Goal: Task Accomplishment & Management: Manage account settings

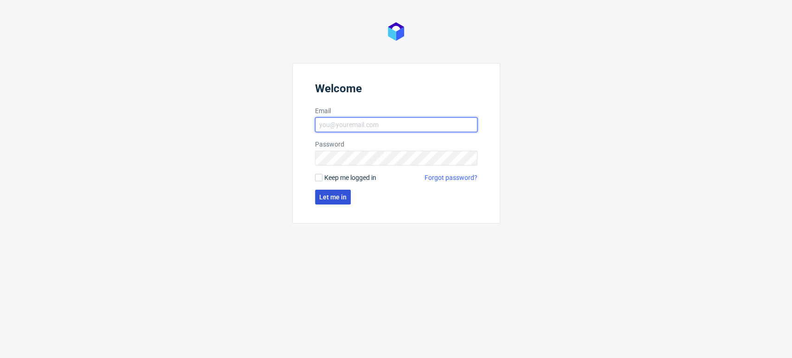
type input "natalia.kaczorowska@packhelp.com"
click at [345, 190] on button "Let me in" at bounding box center [333, 197] width 36 height 15
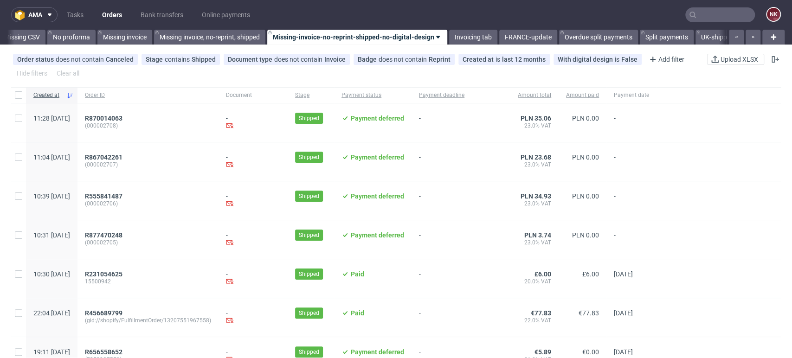
scroll to position [0, 1314]
click at [159, 12] on link "Bank transfers" at bounding box center [162, 14] width 54 height 15
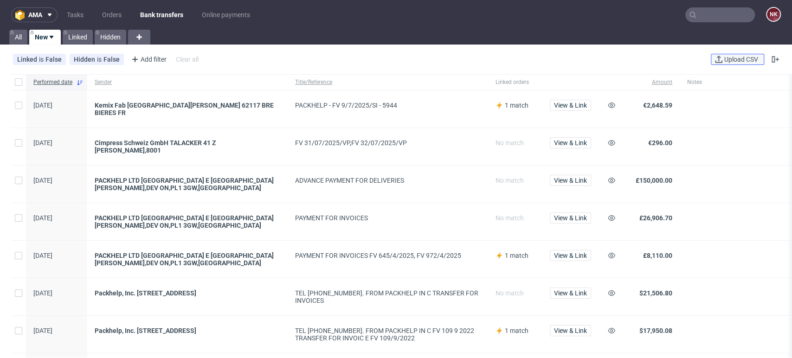
click at [729, 58] on span "Upload CSV" at bounding box center [742, 59] width 38 height 6
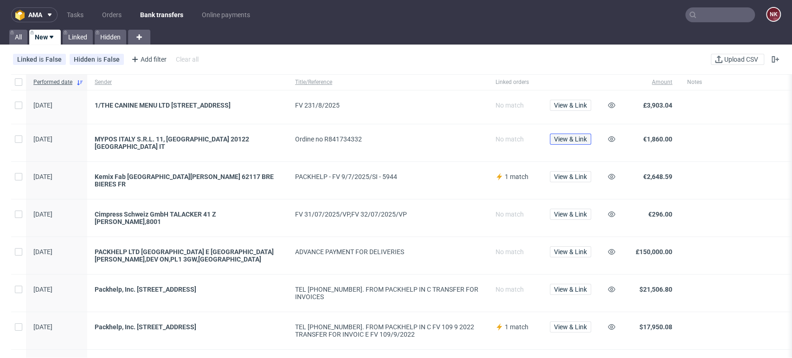
click at [571, 139] on span "View & Link" at bounding box center [570, 139] width 33 height 6
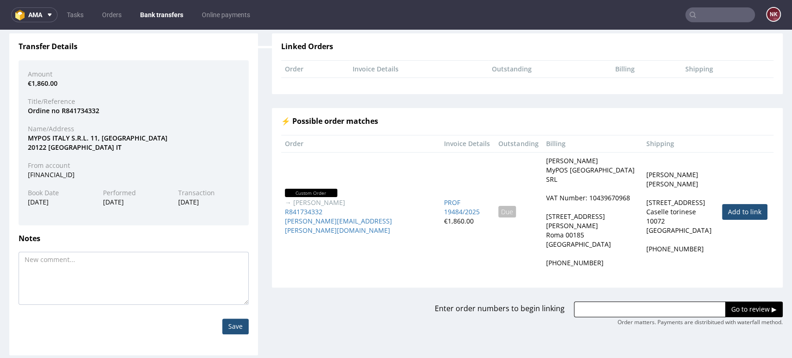
scroll to position [74, 0]
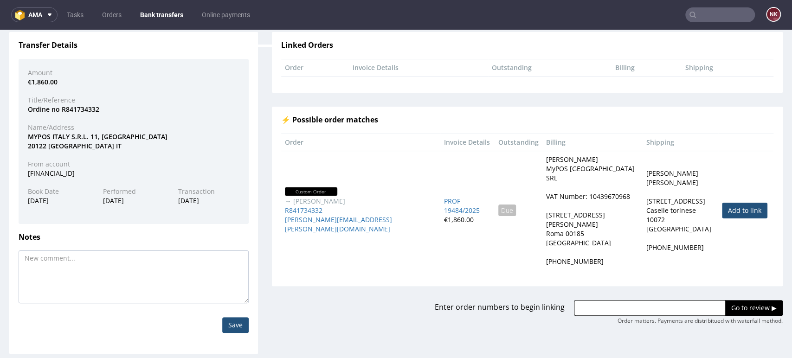
click at [722, 206] on link "Add to link" at bounding box center [744, 211] width 45 height 16
type input "R841734332"
click at [732, 300] on input "Go to review ▶" at bounding box center [754, 308] width 58 height 16
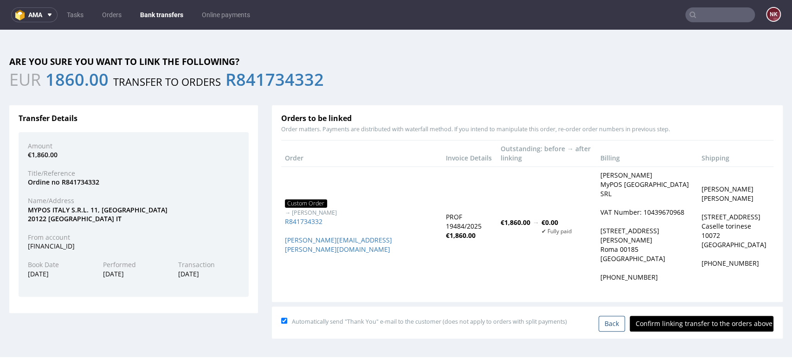
scroll to position [0, 0]
click at [702, 316] on input "Confirm linking transfer to the orders above" at bounding box center [702, 324] width 144 height 16
type input "In progress..."
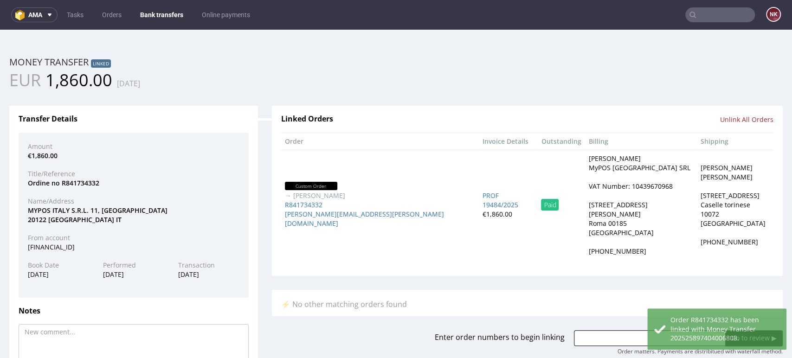
click at [154, 10] on link "Bank transfers" at bounding box center [162, 14] width 54 height 15
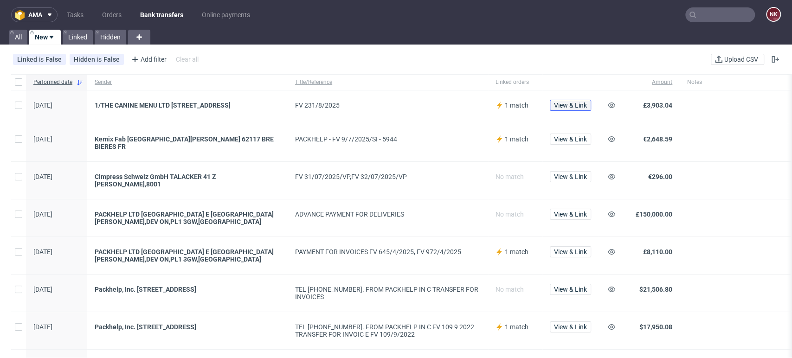
click at [569, 106] on span "View & Link" at bounding box center [570, 105] width 33 height 6
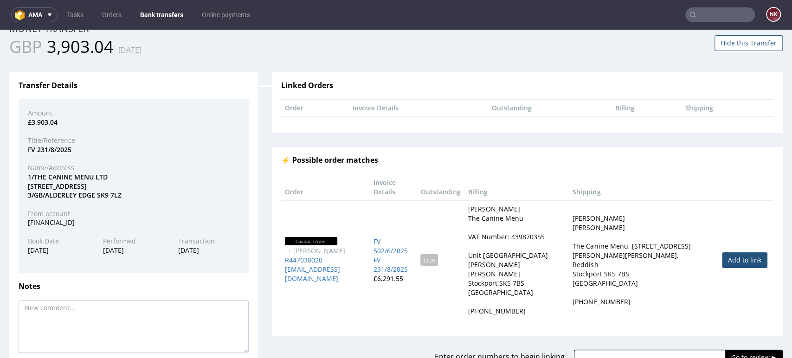
scroll to position [52, 0]
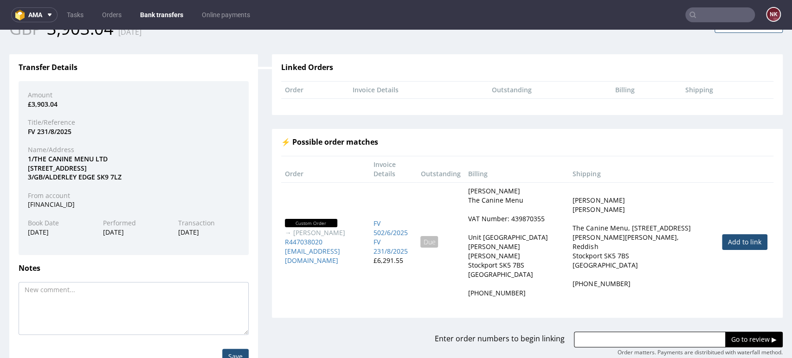
click at [728, 241] on link "Add to link" at bounding box center [744, 242] width 45 height 16
type input "R447038020"
click at [737, 341] on input "Go to review ▶" at bounding box center [754, 340] width 58 height 16
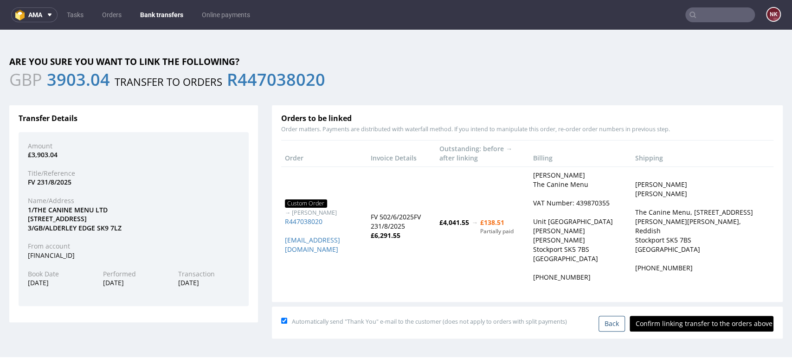
scroll to position [0, 0]
click at [694, 321] on input "Confirm linking transfer to the orders above" at bounding box center [702, 324] width 144 height 16
type input "In progress..."
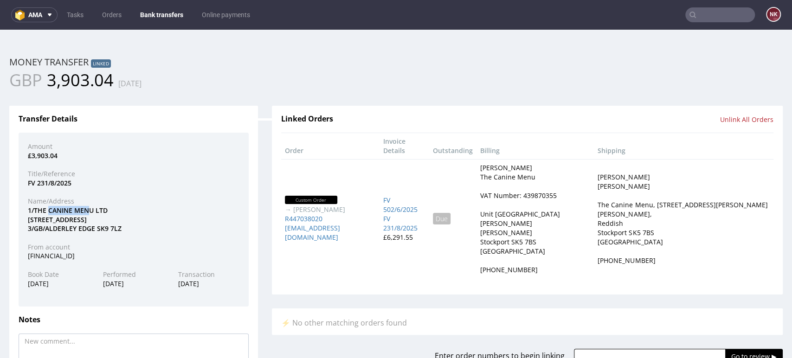
drag, startPoint x: 90, startPoint y: 208, endPoint x: 48, endPoint y: 209, distance: 41.8
click at [48, 209] on div "1/THE CANINE MENU LTD 2/9 OAKFIELD ROAD 3/GB/ALDERLEY EDGE SK9 7LZ" at bounding box center [134, 219] width 226 height 27
copy div "CANINE MEN"
click at [168, 18] on link "Bank transfers" at bounding box center [162, 14] width 54 height 15
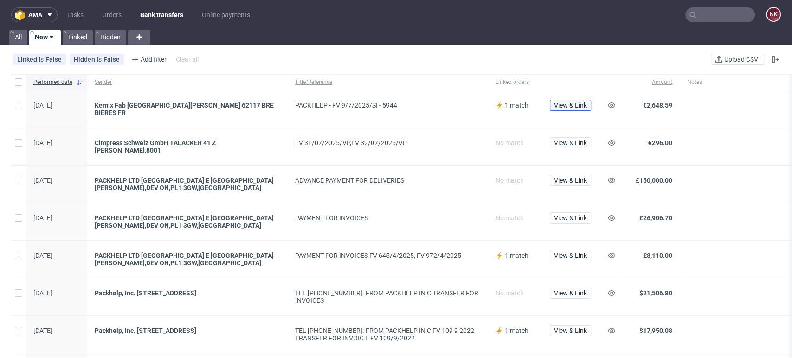
click at [572, 104] on span "View & Link" at bounding box center [570, 105] width 33 height 6
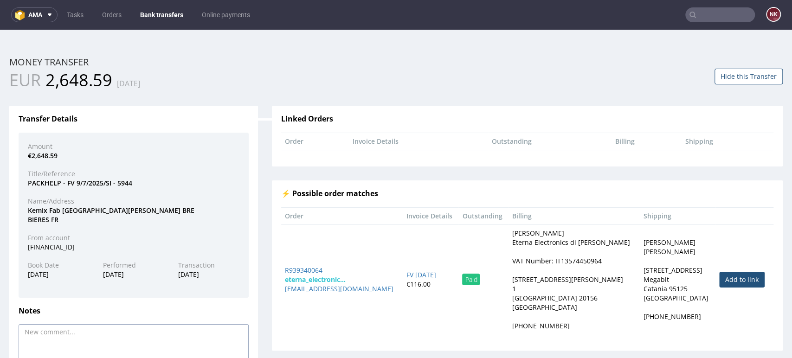
click at [127, 345] on textarea at bounding box center [134, 350] width 230 height 53
paste textarea "FV 7/8/2025/SI"
paste textarea "323.99"
drag, startPoint x: 138, startPoint y: 314, endPoint x: 137, endPoint y: 323, distance: 8.4
click at [138, 314] on h3 "Notes" at bounding box center [134, 311] width 230 height 8
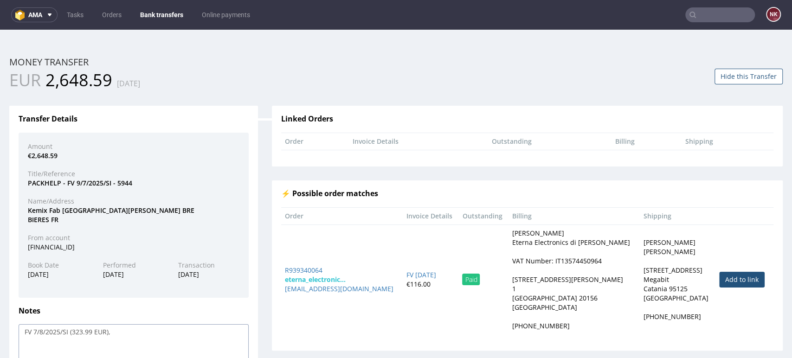
click at [136, 329] on textarea "FV 7/8/2025/SI (323.99 EUR)," at bounding box center [134, 350] width 230 height 53
paste textarea "FV 8/8/2025/SI"
click at [206, 335] on textarea "FV 7/8/2025/SI (323.99 EUR), FV 8/8/2025/SI" at bounding box center [134, 350] width 230 height 53
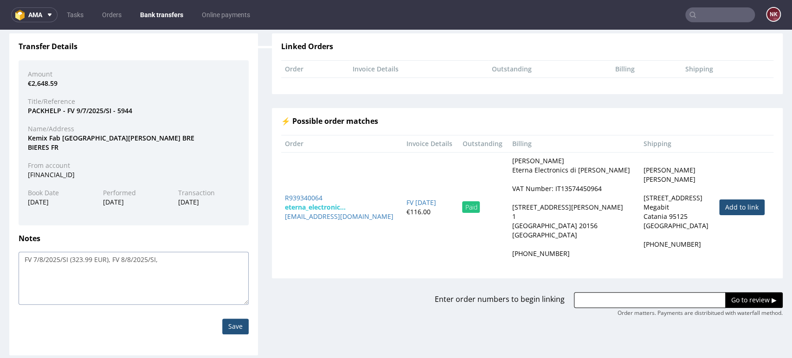
scroll to position [74, 0]
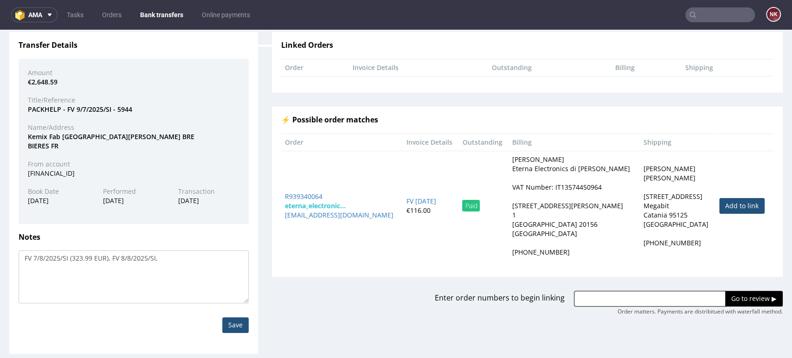
click at [226, 318] on input "Save" at bounding box center [235, 325] width 26 height 16
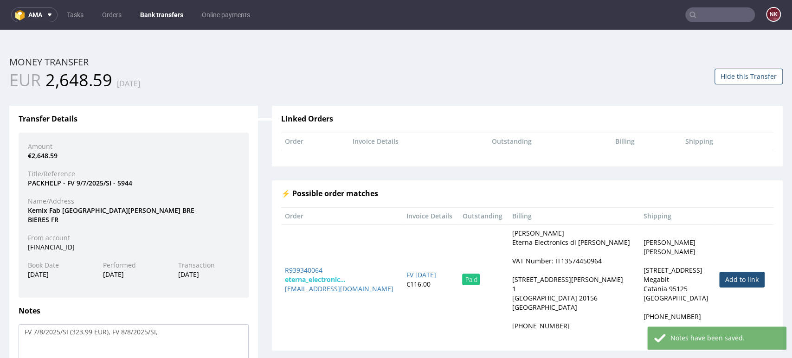
scroll to position [0, 0]
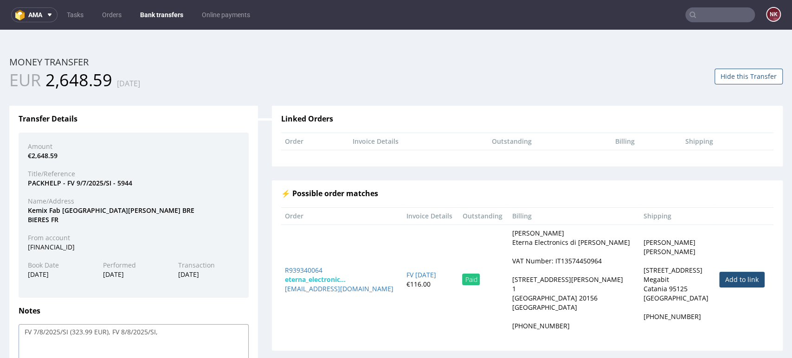
click at [167, 338] on textarea "FV 7/8/2025/SI (323.99 EUR), FV 8/8/2025/SI," at bounding box center [134, 350] width 230 height 53
click at [208, 328] on textarea "FV 7/8/2025/SI (323.99 EUR), FV 8/8/2025/SI," at bounding box center [134, 350] width 230 height 53
paste textarea "FV 10/8/2025/SI"
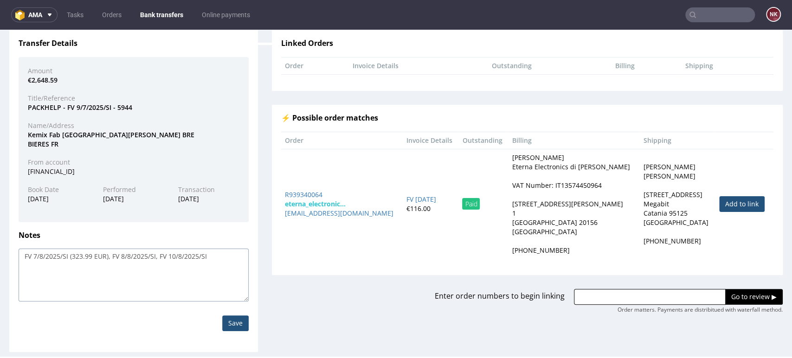
scroll to position [83, 0]
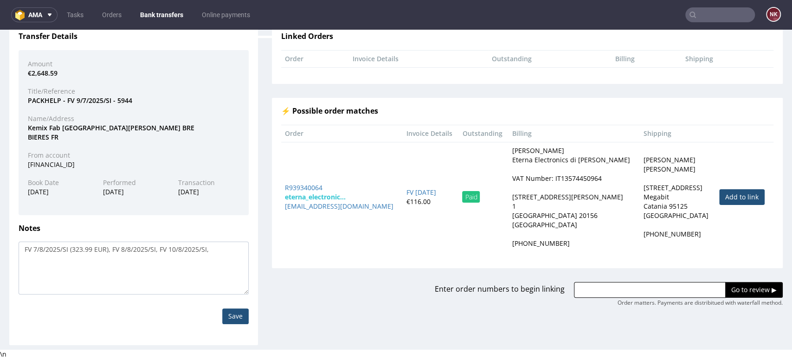
click at [227, 316] on input "Save" at bounding box center [235, 317] width 26 height 16
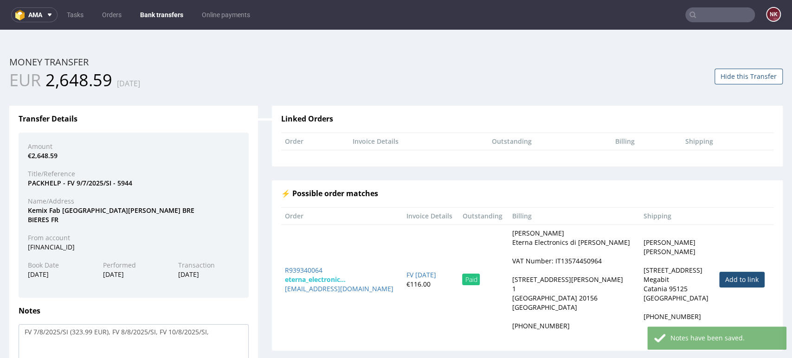
scroll to position [0, 0]
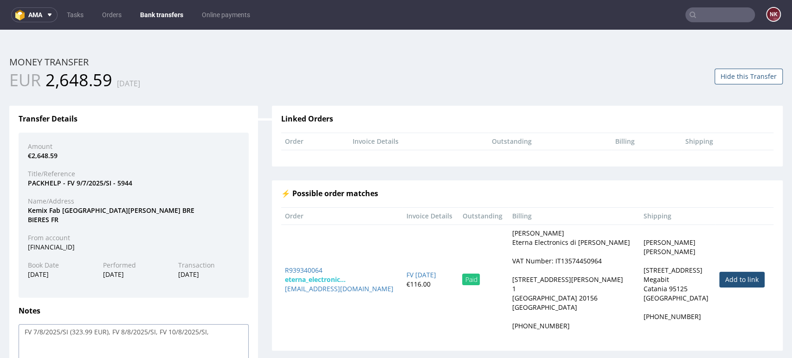
click at [216, 333] on textarea "FV 7/8/2025/SI (323.99 EUR), FV 8/8/2025/SI, FV 10/8/2025/SI," at bounding box center [134, 350] width 230 height 53
paste textarea "FV 11/8/2025/SI"
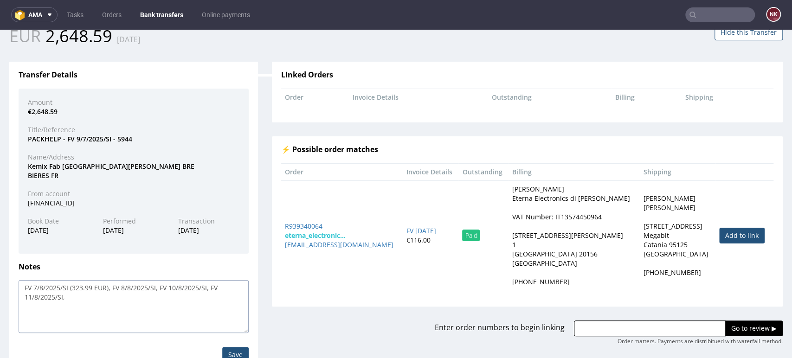
scroll to position [83, 0]
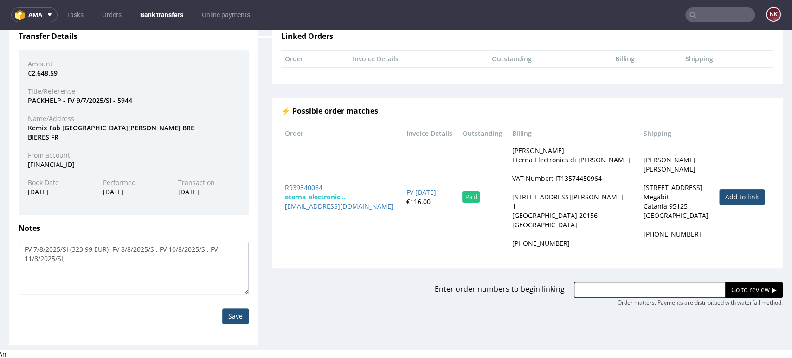
click at [230, 313] on input "Save" at bounding box center [235, 317] width 26 height 16
click at [108, 260] on textarea "FV 7/8/2025/SI (323.99 EUR), FV 8/8/2025/SI, FV 10/8/2025/SI, FV 11/8/2025/SI," at bounding box center [134, 268] width 230 height 53
paste textarea "FV 12/8/2025/SI"
click at [235, 314] on input "Save" at bounding box center [235, 317] width 26 height 16
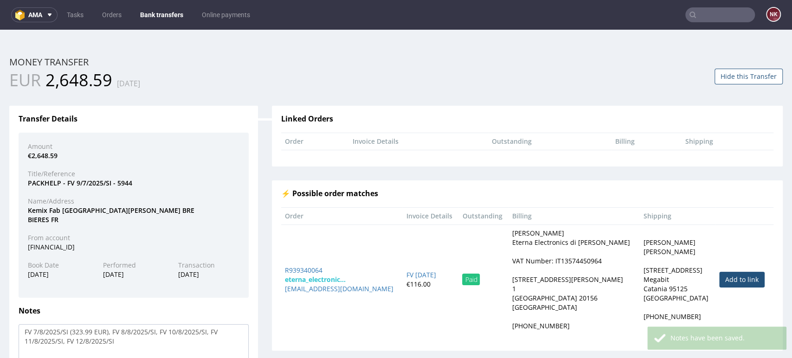
scroll to position [0, 0]
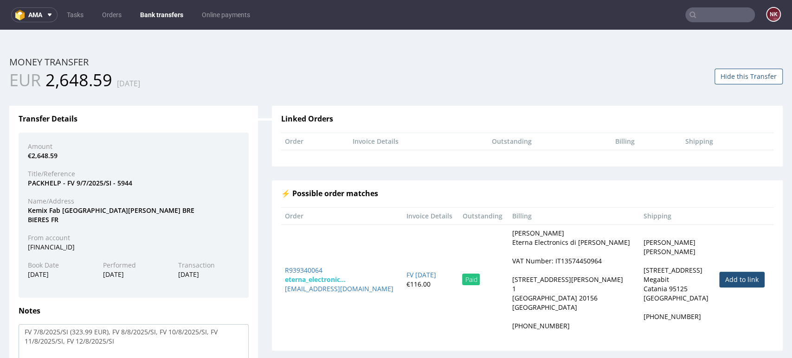
click at [289, 89] on div "EUR 2,648.59 12.09.2025" at bounding box center [199, 80] width 380 height 23
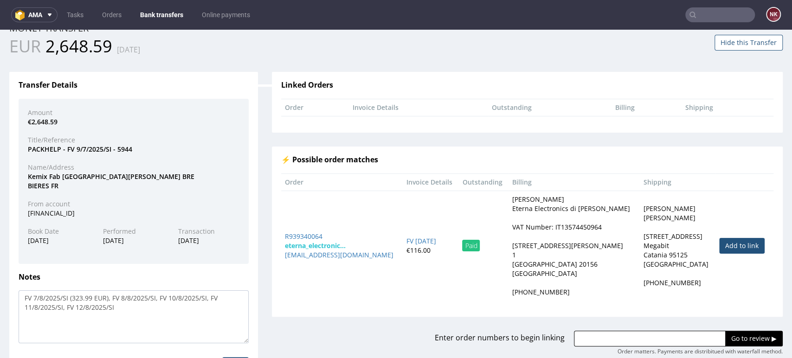
scroll to position [83, 0]
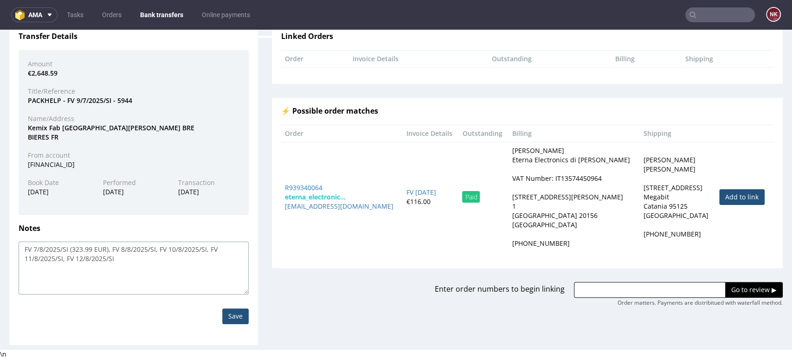
click at [178, 259] on textarea "FV 7/8/2025/SI (323.99 EUR), FV 8/8/2025/SI, FV 10/8/2025/SI, FV 11/8/2025/SI, …" at bounding box center [134, 268] width 230 height 53
paste textarea "FV 13/8/2025/SI"
paste textarea "252.93"
type textarea "FV 7/8/2025/SI (323.99 EUR), FV 8/8/2025/SI, FV 10/8/2025/SI, FV 11/8/2025/SI, …"
click at [236, 314] on input "Save" at bounding box center [235, 317] width 26 height 16
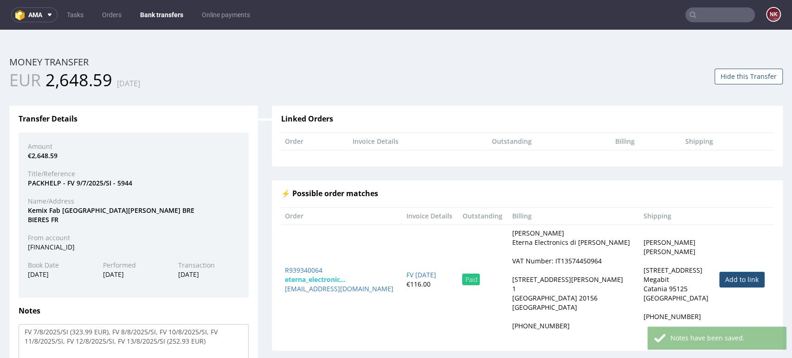
scroll to position [0, 0]
click at [758, 78] on button "Hide this Transfer" at bounding box center [749, 77] width 68 height 16
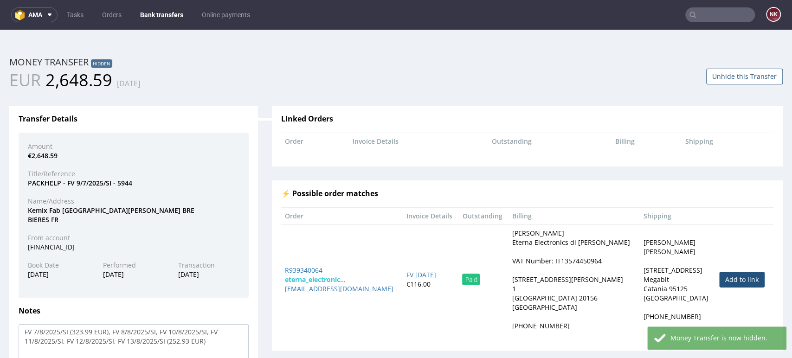
click at [165, 18] on link "Bank transfers" at bounding box center [162, 14] width 54 height 15
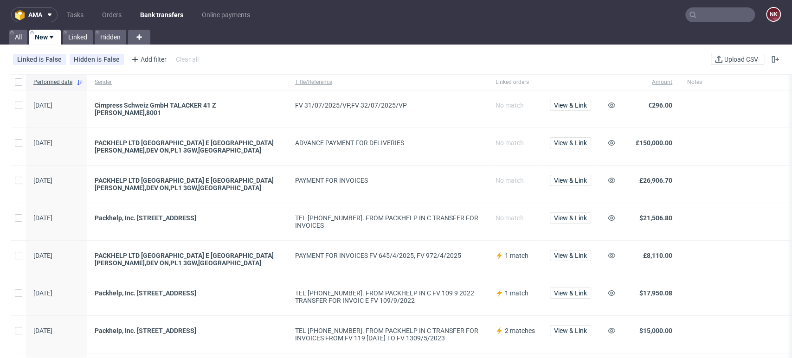
click at [432, 177] on div "PAYMENT FOR INVOICES" at bounding box center [388, 180] width 186 height 7
click at [566, 108] on span "View & Link" at bounding box center [570, 105] width 33 height 6
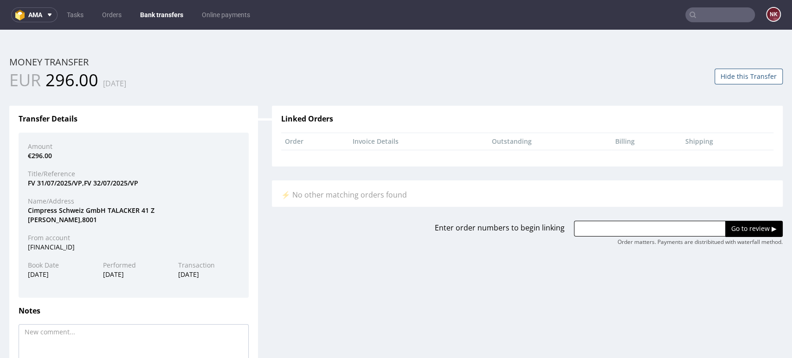
click at [171, 219] on div "Cimpress Schweiz GmbH TALACKER 41 Z URICH CH,8001" at bounding box center [134, 215] width 226 height 18
click at [144, 218] on div "Cimpress Schweiz GmbH TALACKER 41 Z URICH CH,8001" at bounding box center [134, 215] width 226 height 18
click at [265, 185] on div "Linked Orders Order Invoice Details Outstanding Billing Shipping ⚡ No other mat…" at bounding box center [527, 169] width 525 height 154
click at [259, 194] on div "Transfer Details Amount €296.00 Title/Reference FV 31/07/2025/VP,FV 32/07/2025/…" at bounding box center [133, 260] width 263 height 336
click at [176, 15] on link "Bank transfers" at bounding box center [162, 14] width 54 height 15
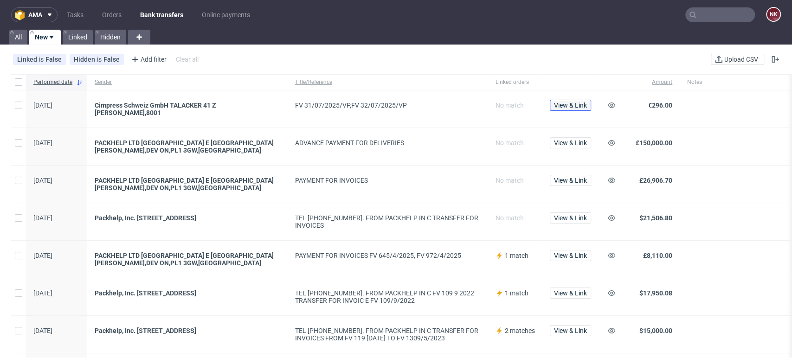
click at [568, 103] on span "View & Link" at bounding box center [570, 105] width 33 height 6
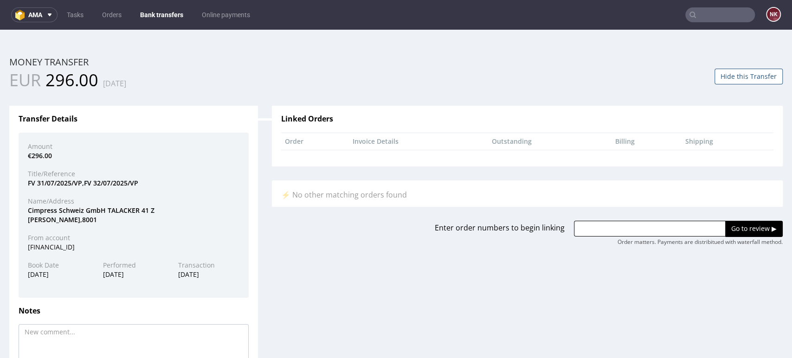
click at [728, 80] on button "Hide this Transfer" at bounding box center [749, 77] width 68 height 16
click at [155, 8] on link "Bank transfers" at bounding box center [162, 14] width 54 height 15
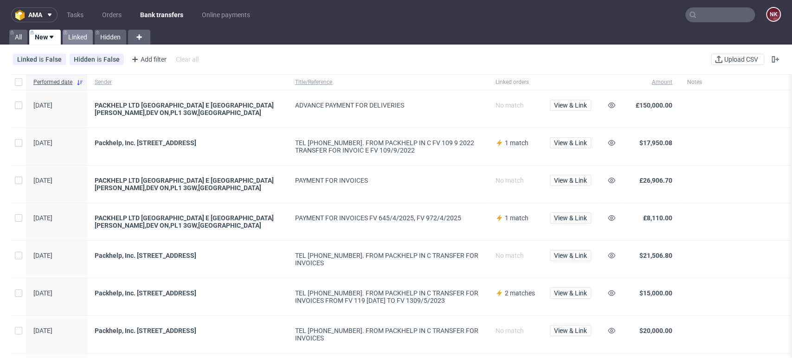
click at [79, 36] on link "Linked" at bounding box center [78, 37] width 30 height 15
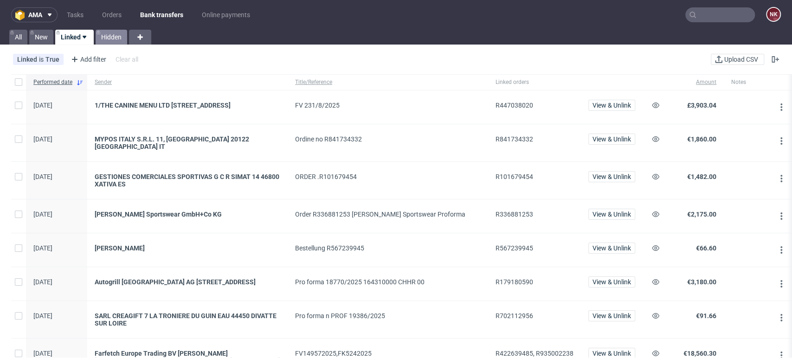
click at [119, 37] on link "Hidden" at bounding box center [112, 37] width 32 height 15
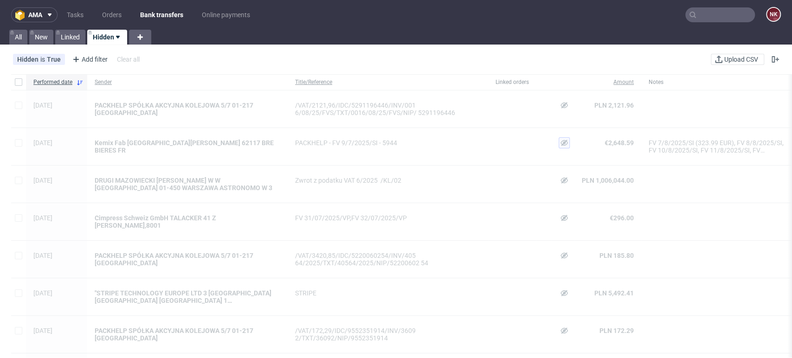
click at [562, 144] on use at bounding box center [564, 143] width 7 height 6
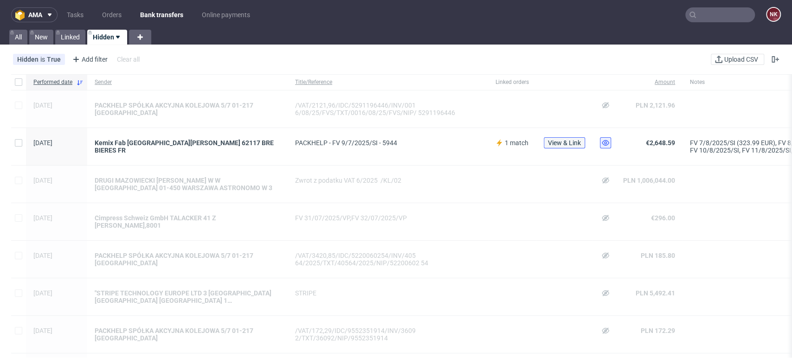
click at [558, 142] on span "View & Link" at bounding box center [564, 143] width 33 height 6
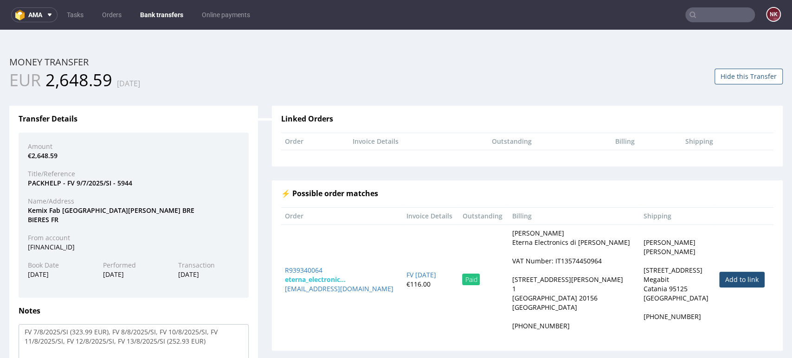
click at [725, 79] on button "Hide this Transfer" at bounding box center [749, 77] width 68 height 16
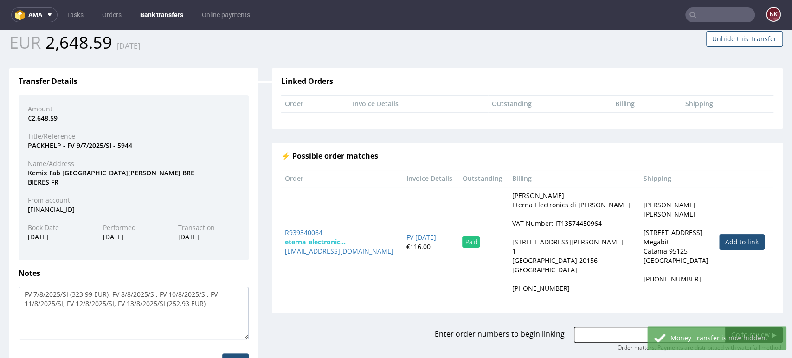
scroll to position [83, 0]
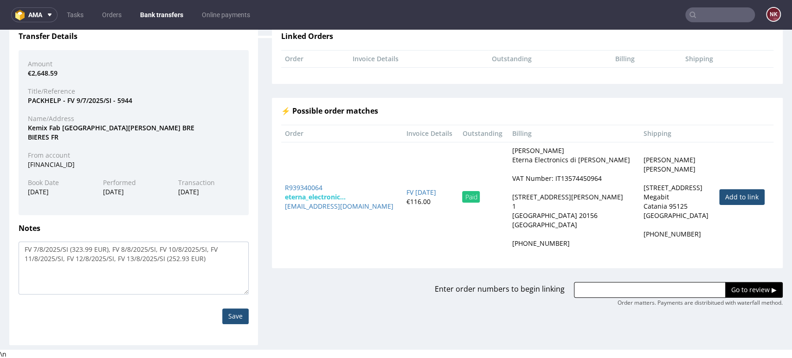
click at [718, 10] on input "text" at bounding box center [720, 14] width 70 height 15
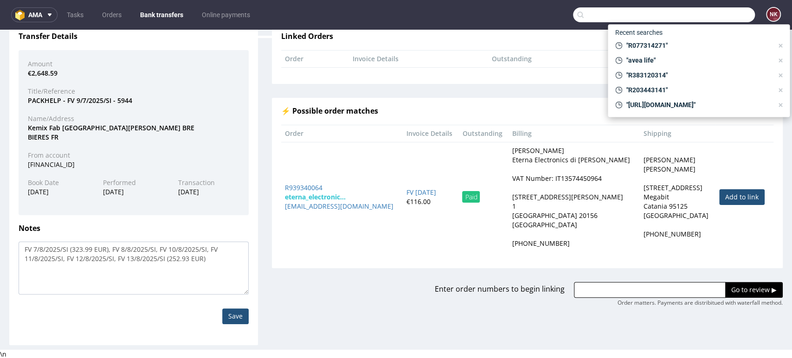
paste input "R306328844"
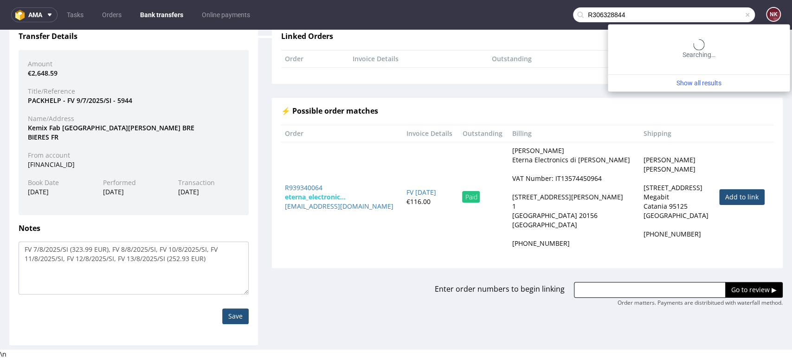
type input "R306328844"
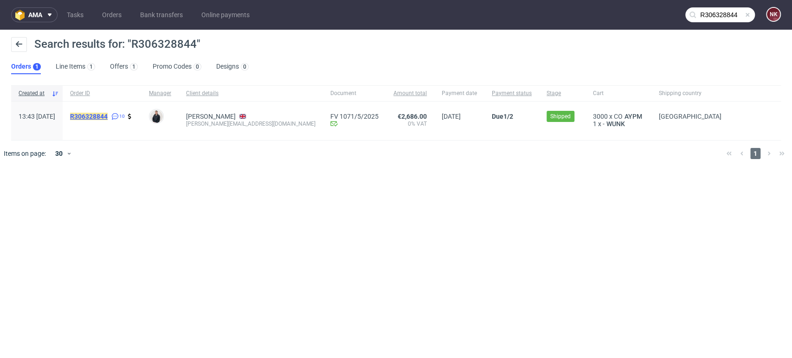
click at [108, 114] on mark "R306328844" at bounding box center [89, 116] width 38 height 7
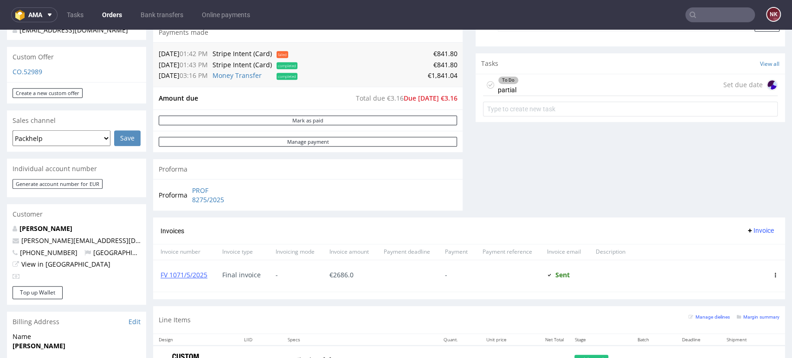
scroll to position [361, 0]
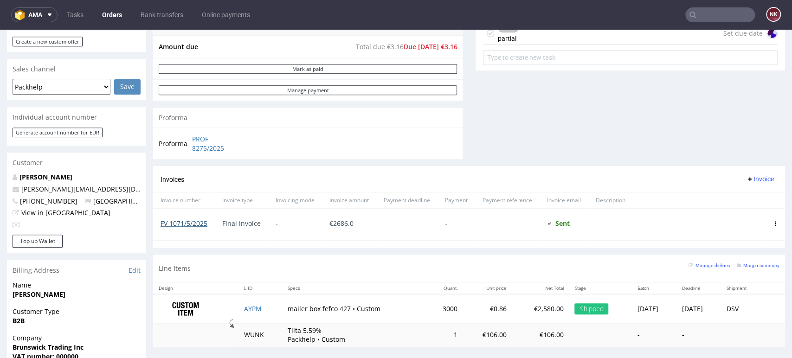
click at [193, 223] on link "FV 1071/5/2025" at bounding box center [184, 223] width 47 height 9
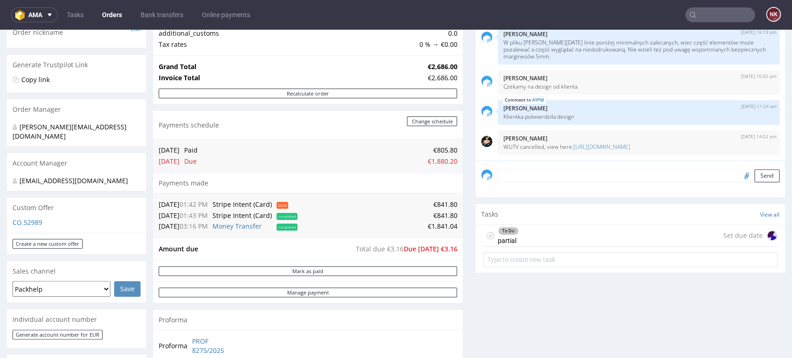
scroll to position [258, 0]
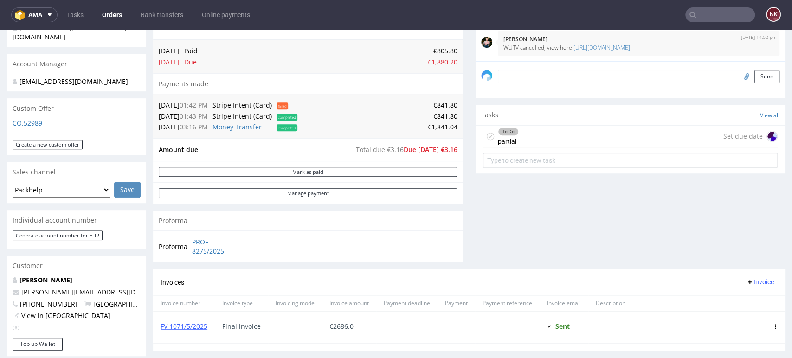
click at [527, 136] on div "To Do partial Set due date" at bounding box center [630, 137] width 295 height 22
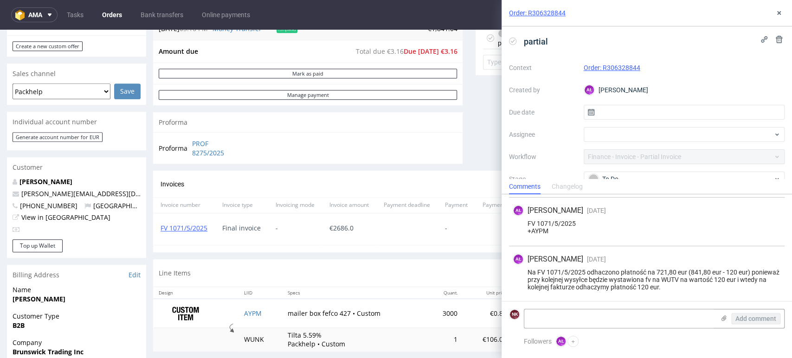
scroll to position [361, 0]
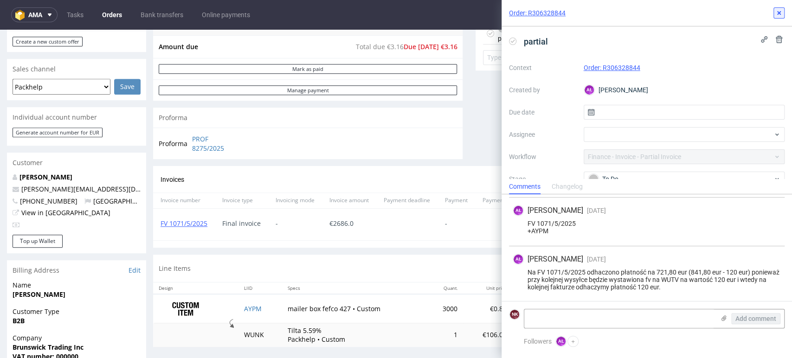
click at [774, 14] on button at bounding box center [779, 12] width 11 height 11
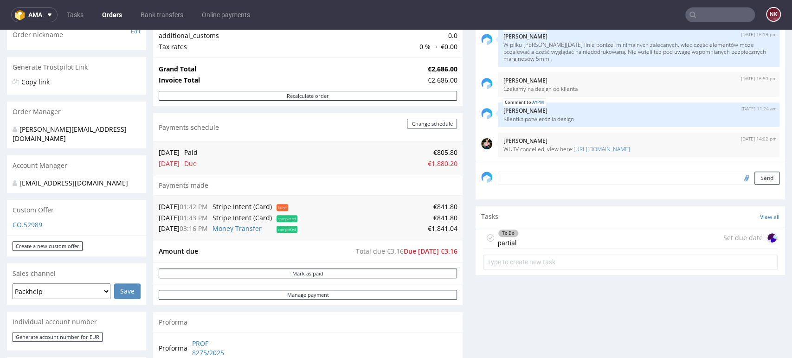
scroll to position [155, 0]
click at [562, 237] on div "To Do partial Set due date" at bounding box center [630, 240] width 295 height 22
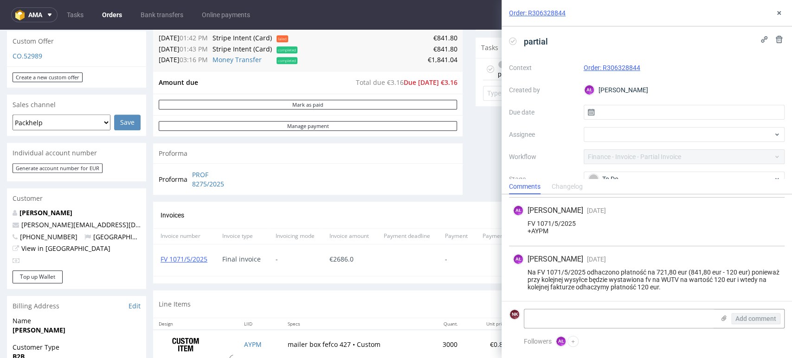
scroll to position [309, 0]
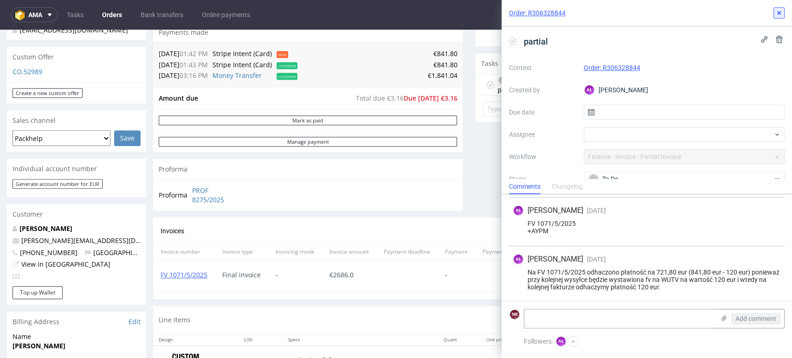
drag, startPoint x: 781, startPoint y: 14, endPoint x: 742, endPoint y: 20, distance: 39.0
click at [781, 14] on icon at bounding box center [779, 12] width 7 height 7
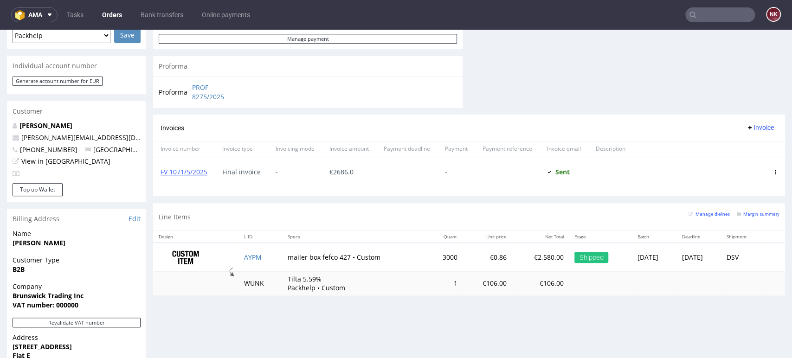
scroll to position [361, 0]
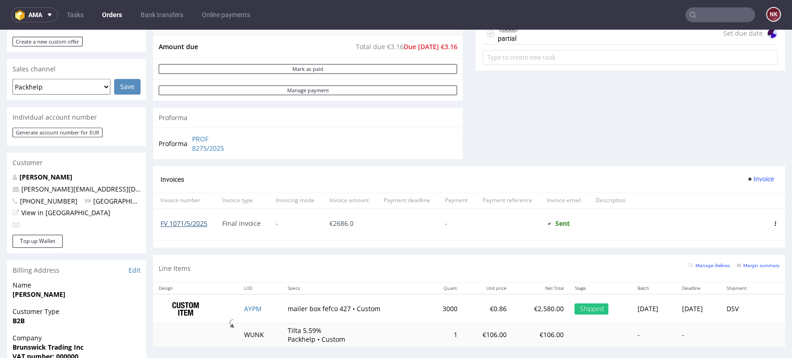
click at [201, 220] on link "FV 1071/5/2025" at bounding box center [184, 223] width 47 height 9
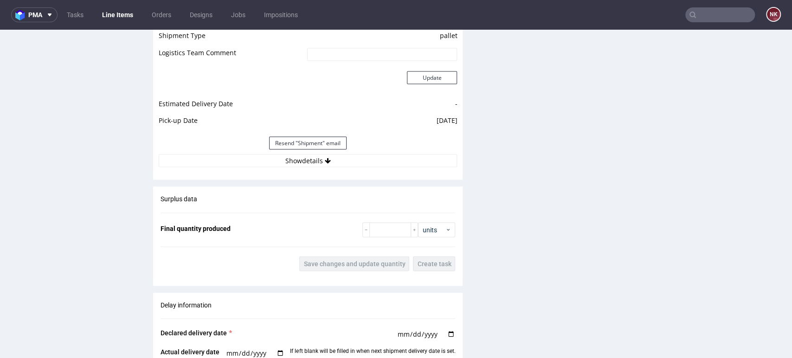
scroll to position [1289, 0]
click at [343, 157] on button "Show details" at bounding box center [308, 160] width 298 height 13
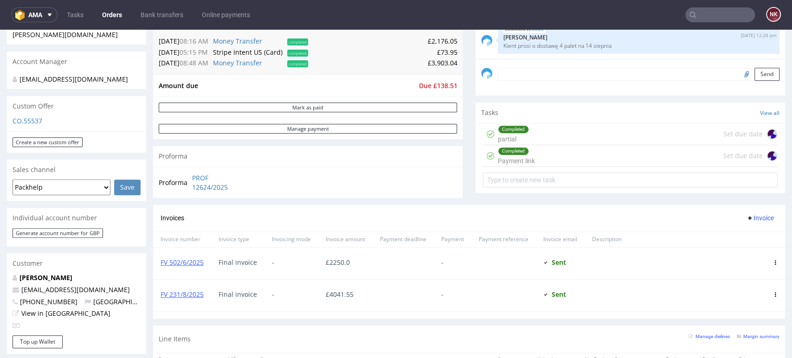
scroll to position [155, 0]
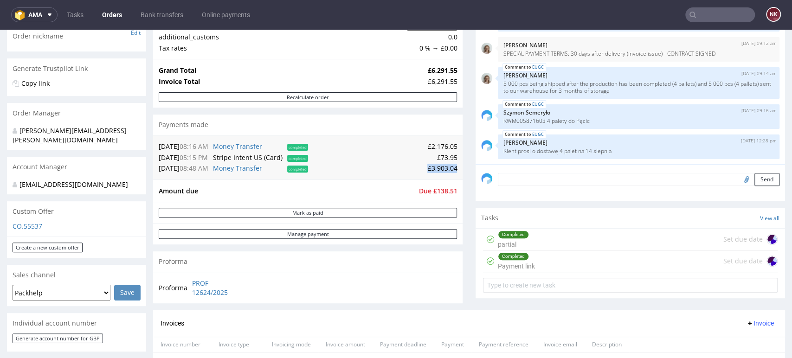
drag, startPoint x: 449, startPoint y: 168, endPoint x: 416, endPoint y: 168, distance: 33.0
click at [416, 168] on td "£3,903.04" at bounding box center [383, 168] width 147 height 11
copy td "£3,903.04"
click at [456, 215] on div "Progress Payment Due Payment “Received” Email - Line Items 1 DTP - Production -…" at bounding box center [469, 226] width 632 height 643
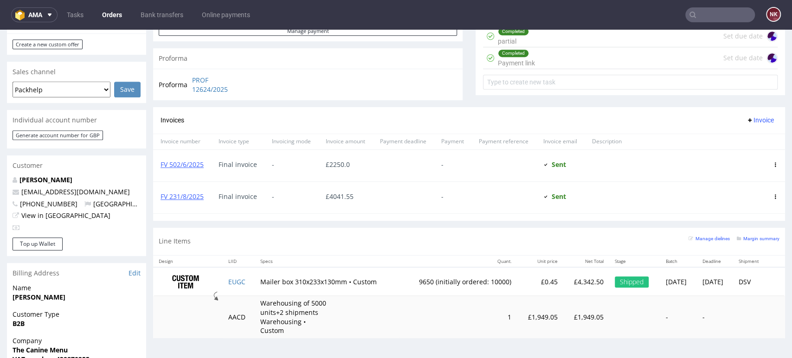
scroll to position [361, 0]
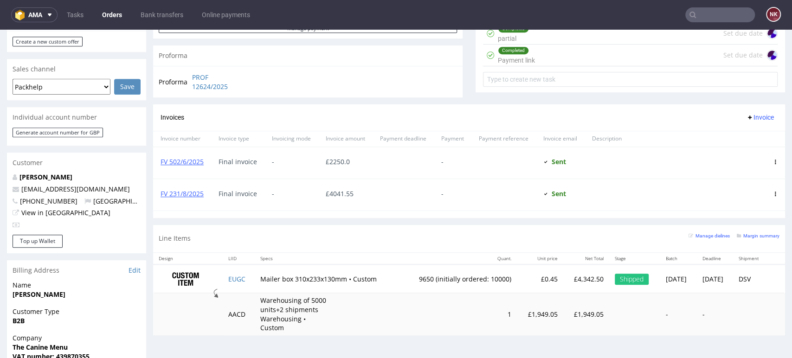
click at [700, 17] on input "text" at bounding box center [720, 14] width 70 height 15
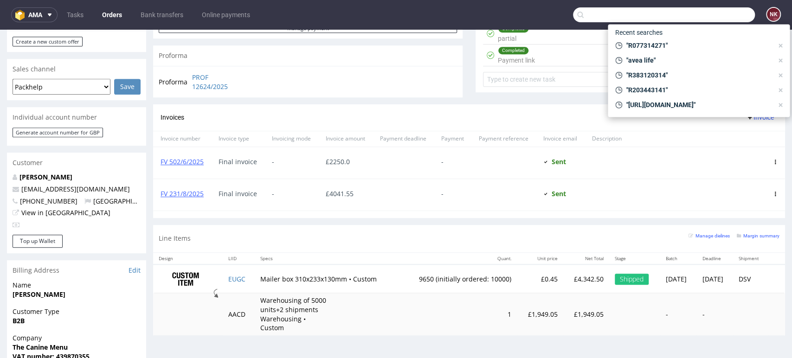
paste input "R483473766"
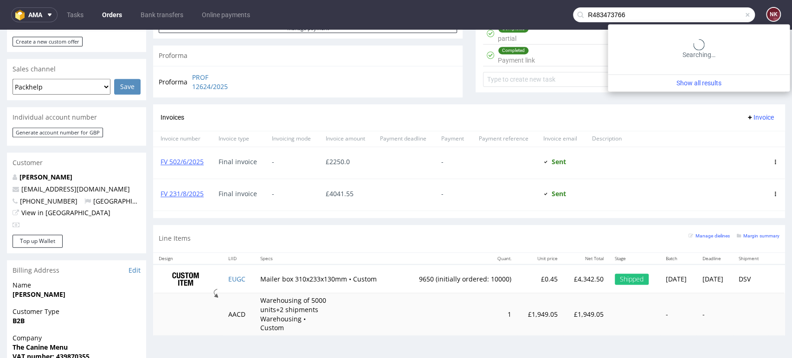
type input "R483473766"
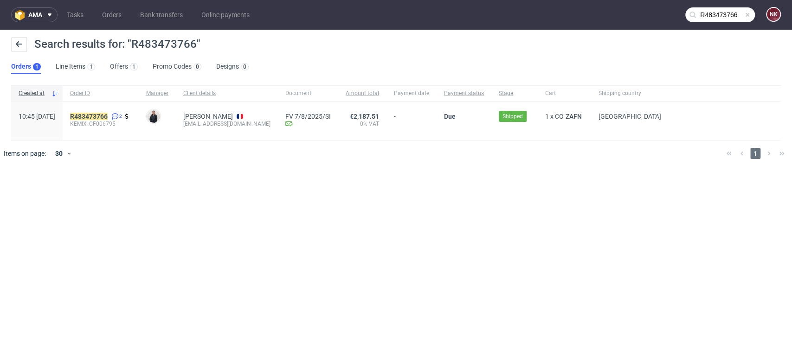
click at [117, 122] on span "KEMIX_CF006795" at bounding box center [100, 123] width 61 height 7
click at [108, 118] on mark "R483473766" at bounding box center [89, 116] width 38 height 7
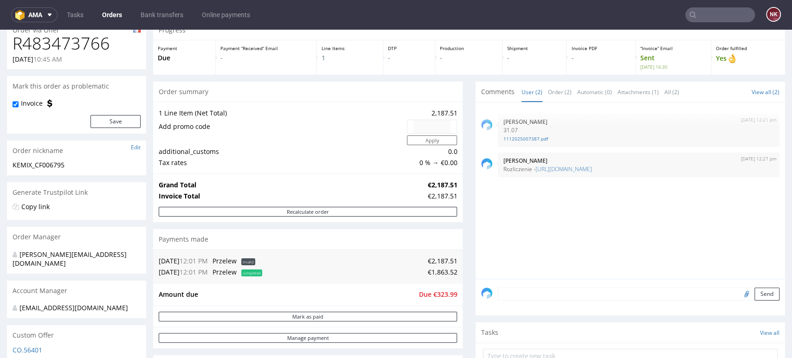
scroll to position [103, 0]
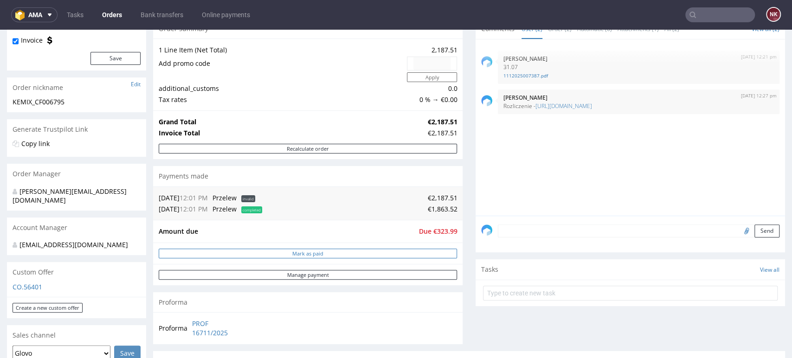
click at [430, 254] on button "Mark as paid" at bounding box center [308, 254] width 298 height 10
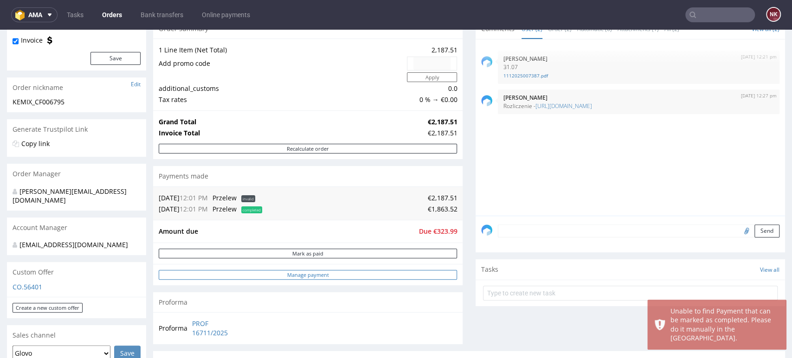
click at [374, 275] on link "Manage payment" at bounding box center [308, 275] width 298 height 10
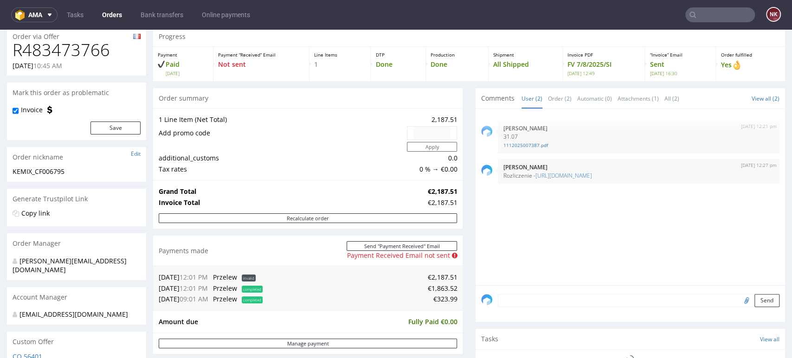
scroll to position [52, 0]
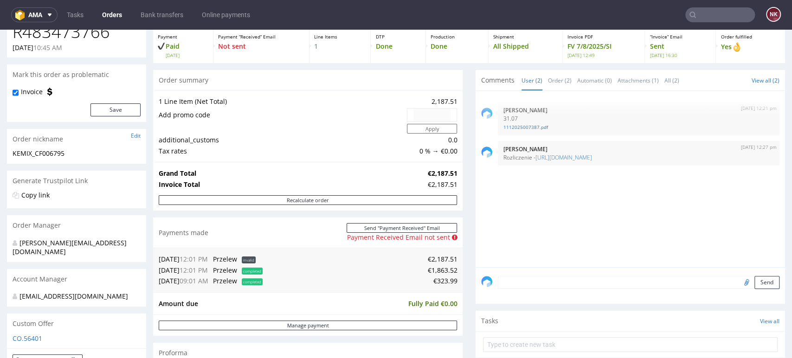
click at [520, 287] on textarea at bounding box center [639, 282] width 282 height 13
paste textarea "https://platform.packhelp.com/ama/bank-transfers/details/45767"
type textarea "Rozliczenie II - https://platform.packhelp.com/ama/bank-transfers/details/45767"
click at [760, 328] on button "Send" at bounding box center [767, 326] width 25 height 13
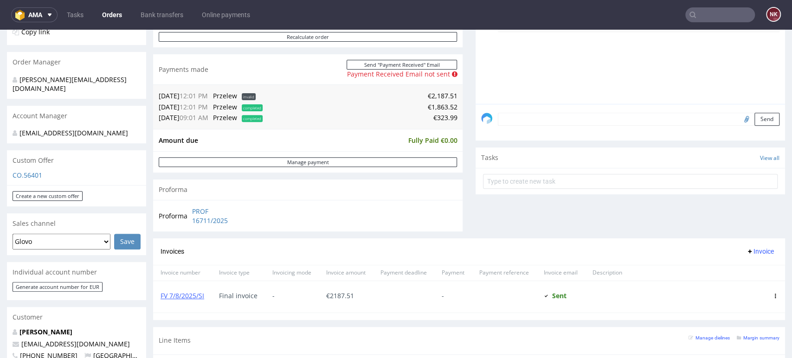
scroll to position [309, 0]
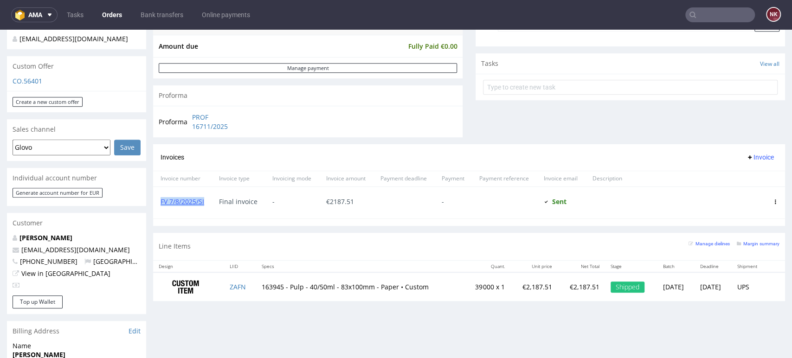
drag, startPoint x: 208, startPoint y: 205, endPoint x: 158, endPoint y: 203, distance: 50.2
click at [158, 203] on div "FV 7/8/2025/SI" at bounding box center [182, 203] width 58 height 32
copy link "FV 7/8/2025/SI"
click at [485, 197] on div at bounding box center [504, 203] width 65 height 32
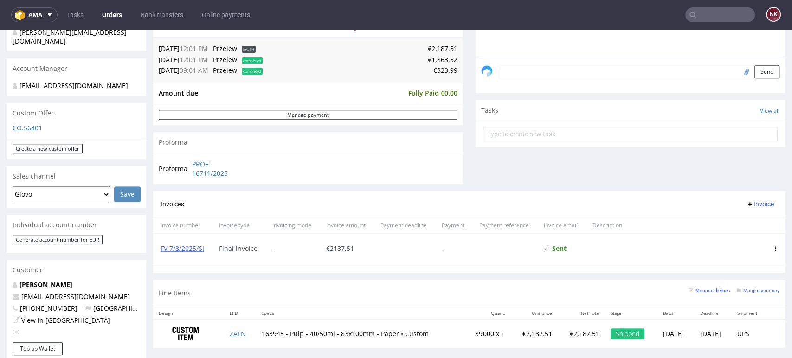
scroll to position [206, 0]
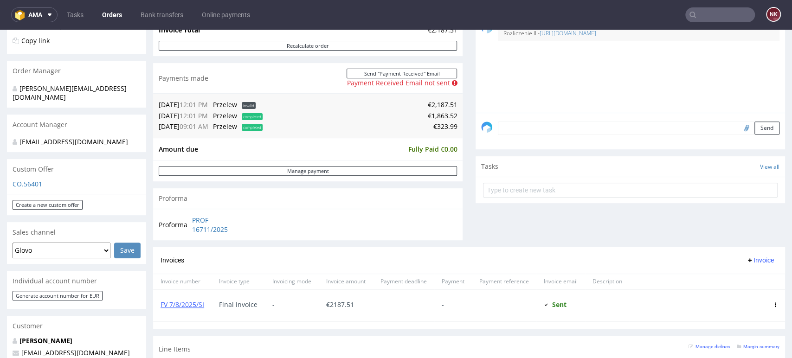
click at [717, 16] on input "text" at bounding box center [720, 14] width 70 height 15
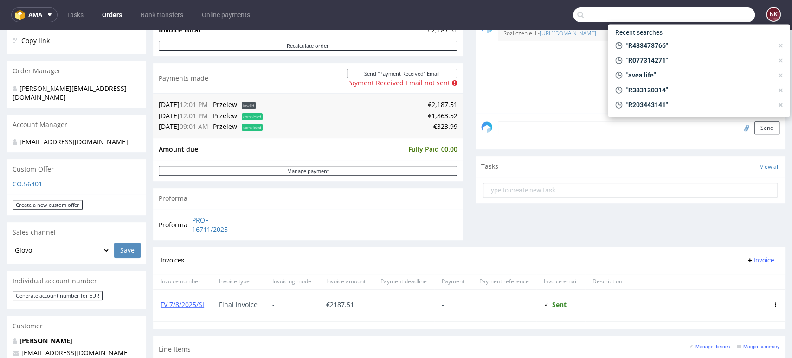
paste input "FV 8/8/2025/SI"
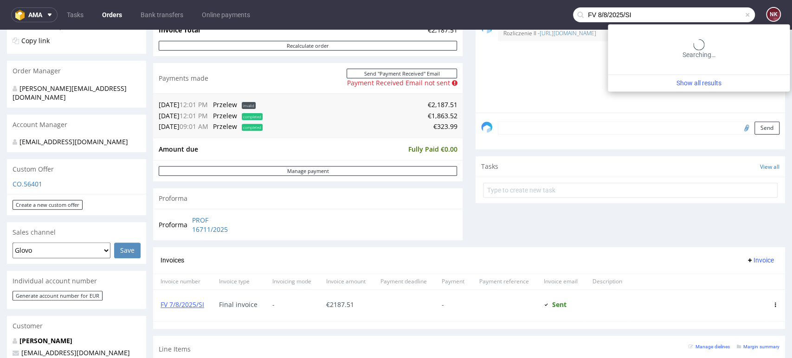
type input "FV 8/8/2025/SI"
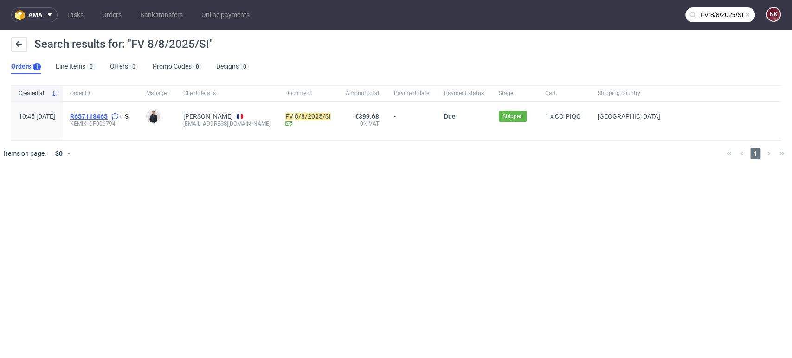
click at [108, 114] on span "R657118465" at bounding box center [89, 116] width 38 height 7
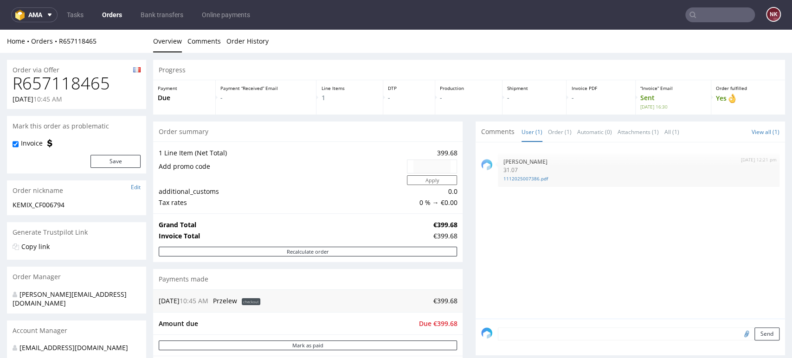
click at [71, 79] on h1 "R657118465" at bounding box center [77, 83] width 128 height 19
copy h1 "R657118465"
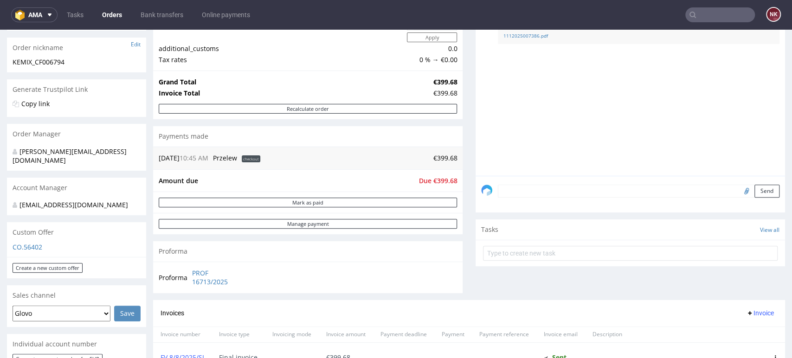
scroll to position [206, 0]
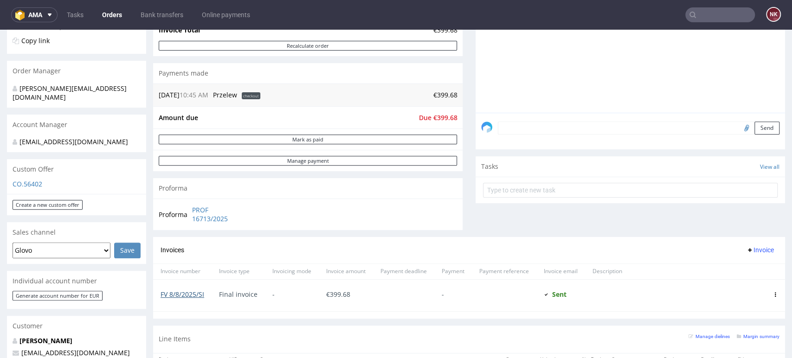
click at [192, 295] on link "FV 8/8/2025/SI" at bounding box center [183, 294] width 44 height 9
click at [324, 140] on button "Mark as paid" at bounding box center [308, 140] width 298 height 10
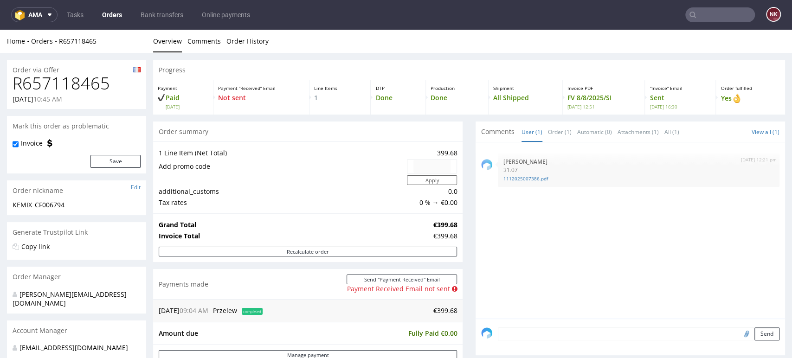
scroll to position [103, 0]
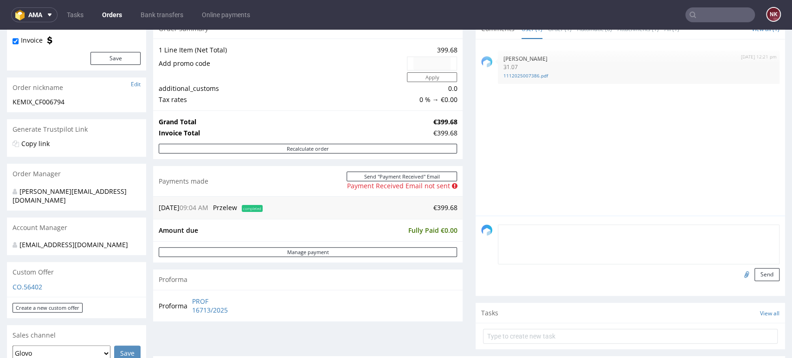
click at [507, 231] on textarea at bounding box center [639, 245] width 282 height 40
paste textarea "https://platform.packhelp.com/ama/bank-transfers/details/45767"
type textarea "Rozliczenie - https://platform.packhelp.com/ama/bank-transfers/details/45767"
click at [755, 275] on button "Send" at bounding box center [767, 274] width 25 height 13
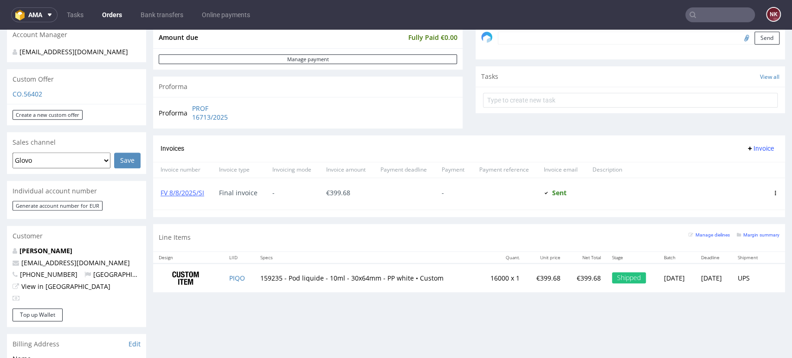
scroll to position [361, 0]
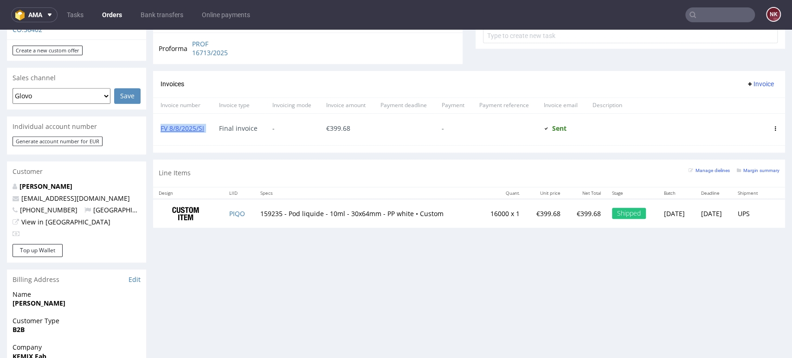
drag, startPoint x: 212, startPoint y: 128, endPoint x: 160, endPoint y: 129, distance: 52.0
click at [160, 129] on div "FV 8/8/2025/SI Final invoice - € 399.68 - Sent Sent at 12.08.2025" at bounding box center [469, 129] width 632 height 32
copy link "FV 8/8/2025/SI"
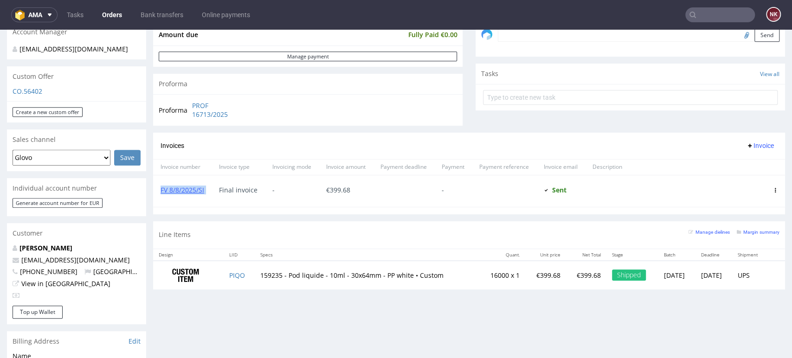
scroll to position [155, 0]
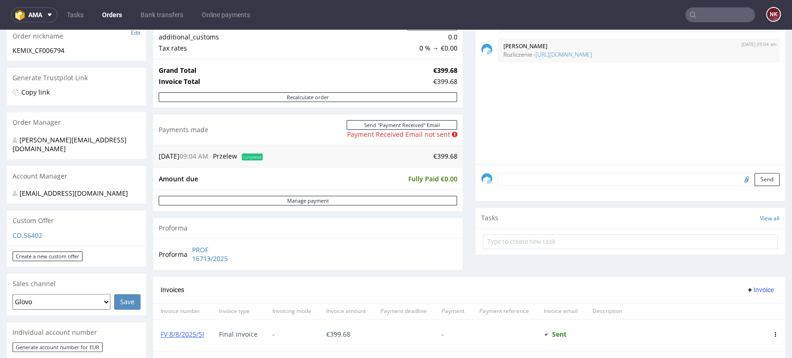
click at [461, 248] on div "Progress Payment Paid Mon 15 Sep Payment “Received” Email Not sent Line Items 1…" at bounding box center [469, 173] width 632 height 536
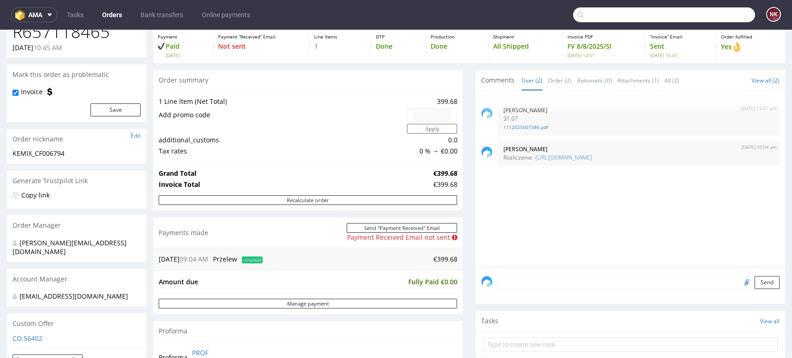
click at [694, 17] on input "text" at bounding box center [664, 14] width 182 height 15
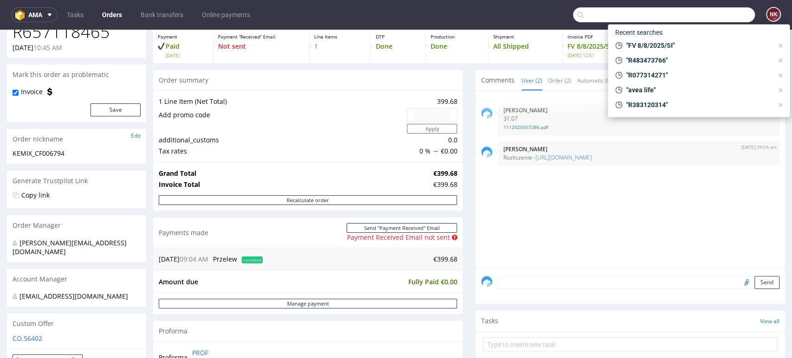
paste input "R227271173"
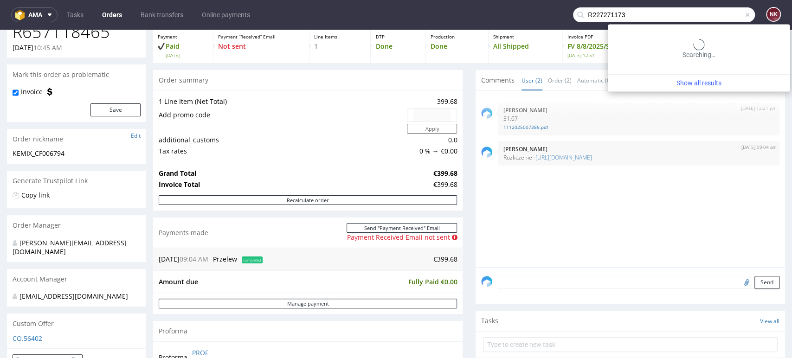
type input "R227271173"
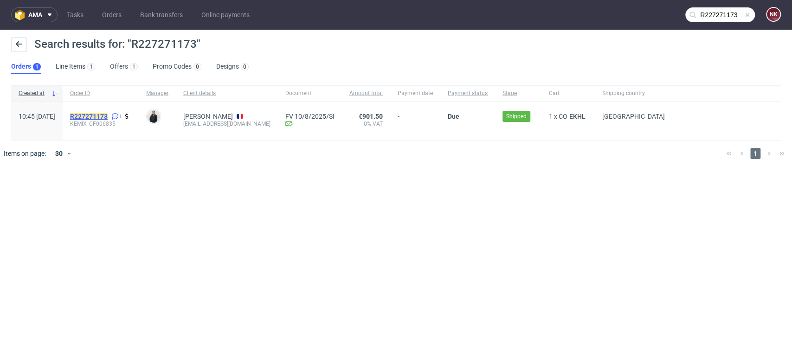
click at [108, 113] on mark "R227271173" at bounding box center [89, 116] width 38 height 7
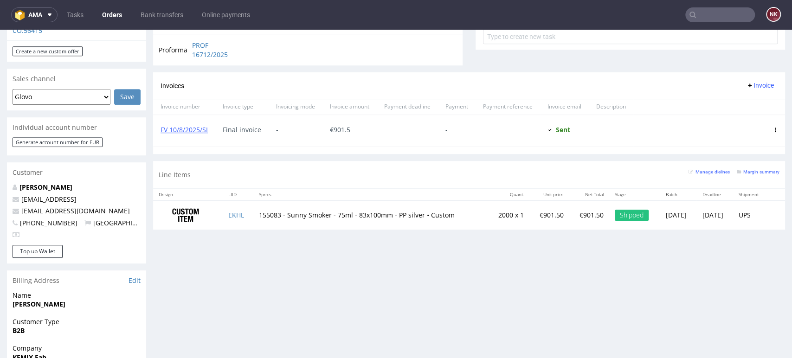
scroll to position [361, 0]
click at [189, 127] on link "FV 10/8/2025/SI" at bounding box center [184, 128] width 47 height 9
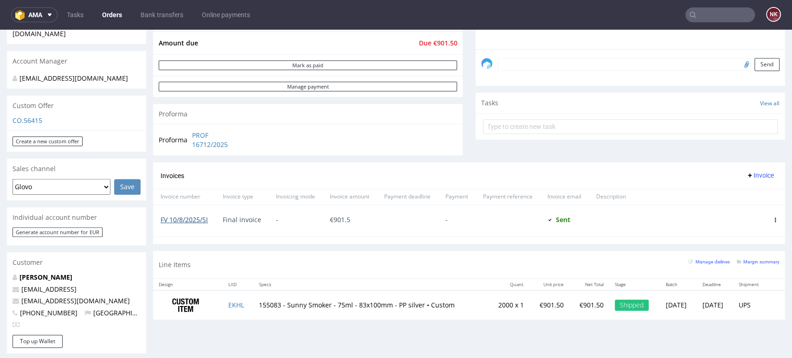
scroll to position [206, 0]
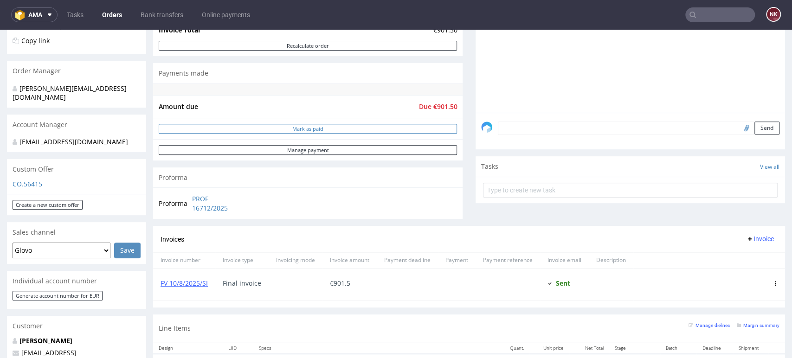
click at [356, 129] on button "Mark as paid" at bounding box center [308, 129] width 298 height 10
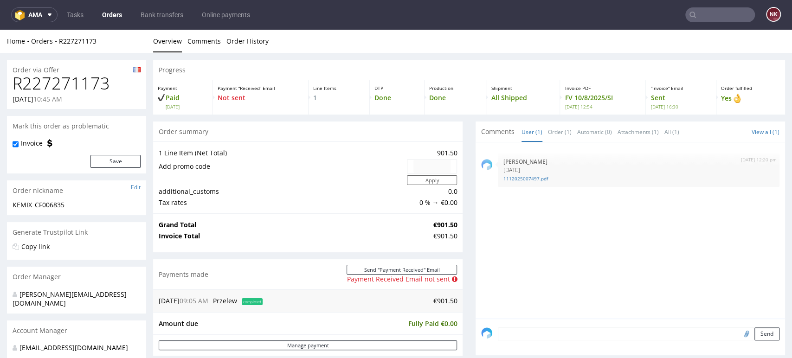
scroll to position [0, 0]
drag, startPoint x: 215, startPoint y: 290, endPoint x: 182, endPoint y: 289, distance: 33.4
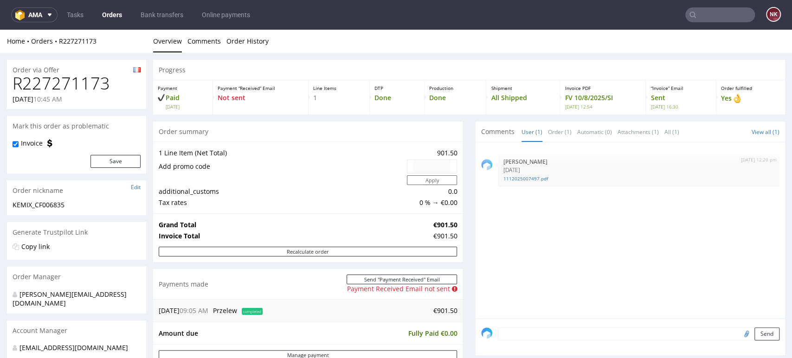
scroll to position [206, 0]
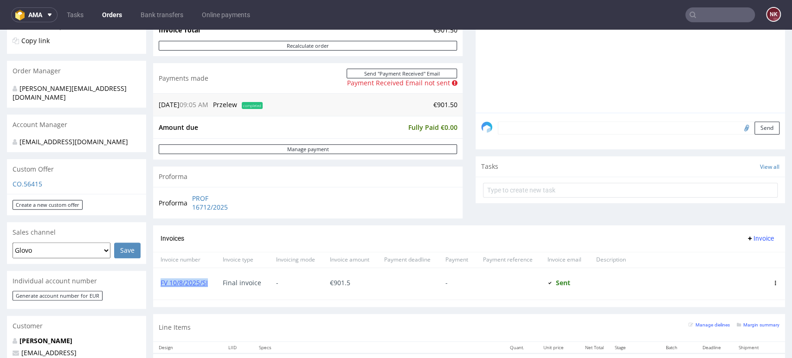
drag, startPoint x: 212, startPoint y: 284, endPoint x: 157, endPoint y: 287, distance: 54.8
click at [157, 287] on div "FV 10/8/2025/SI" at bounding box center [184, 284] width 62 height 32
copy link "FV 10/8/2025/SI"
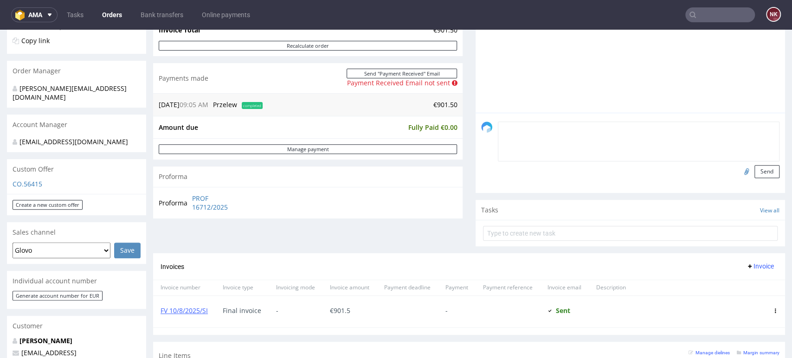
click at [512, 126] on textarea at bounding box center [639, 142] width 282 height 40
paste textarea "https://platform.packhelp.com/ama/bank-transfers/details/45767"
type textarea "Rozliczenie - https://platform.packhelp.com/ama/bank-transfers/details/45767"
click at [755, 175] on button "Send" at bounding box center [767, 171] width 25 height 13
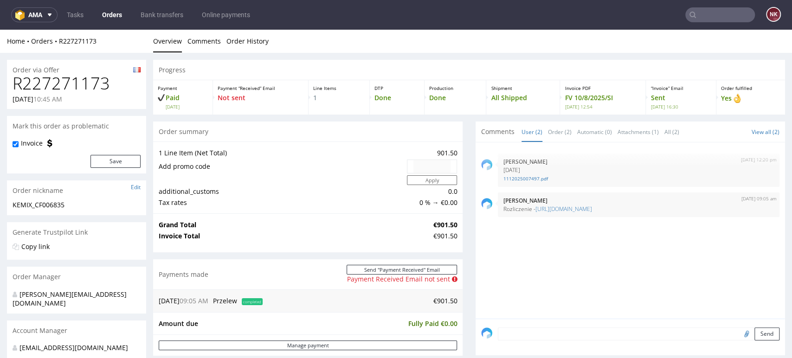
scroll to position [0, 0]
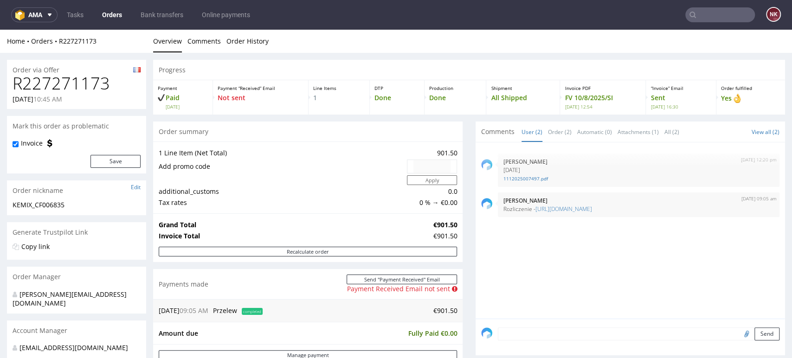
click at [711, 13] on input "text" at bounding box center [720, 14] width 70 height 15
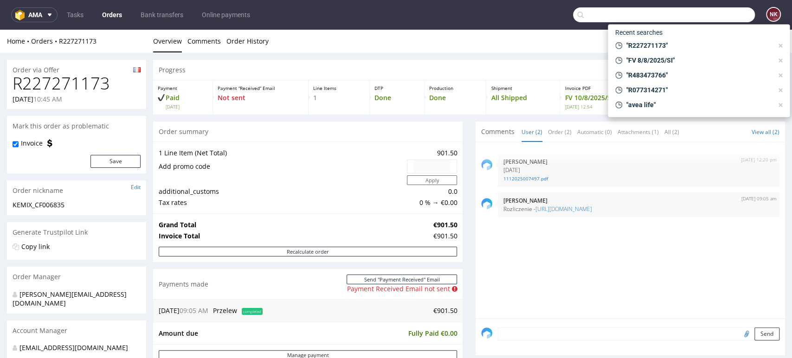
paste input "R970243059"
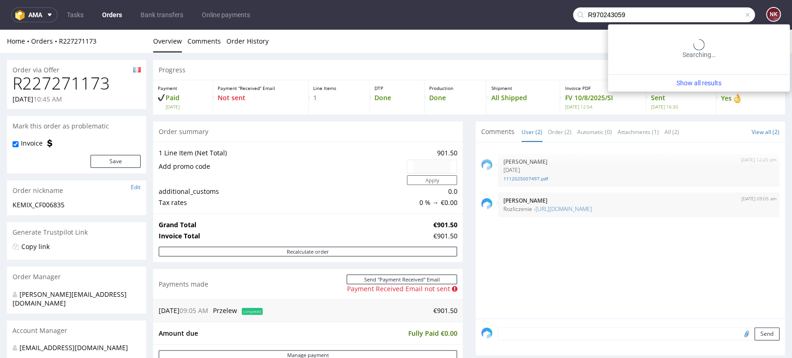
type input "R970243059"
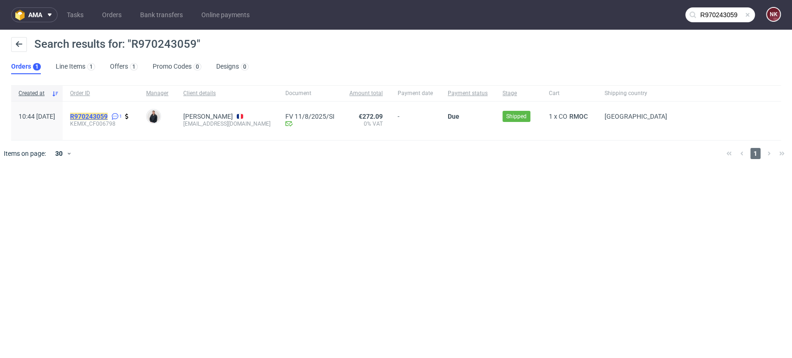
click at [108, 113] on mark "R970243059" at bounding box center [89, 116] width 38 height 7
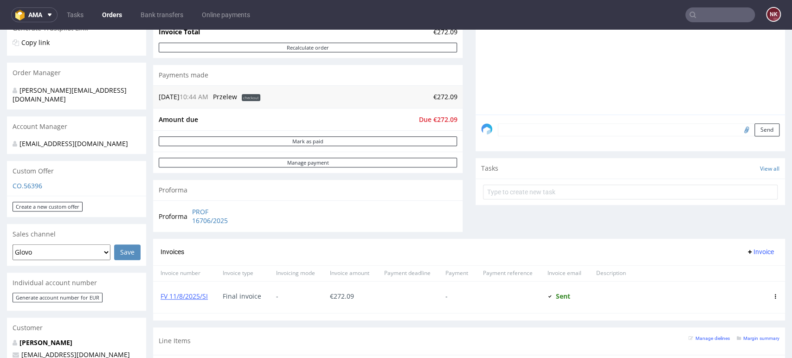
scroll to position [206, 0]
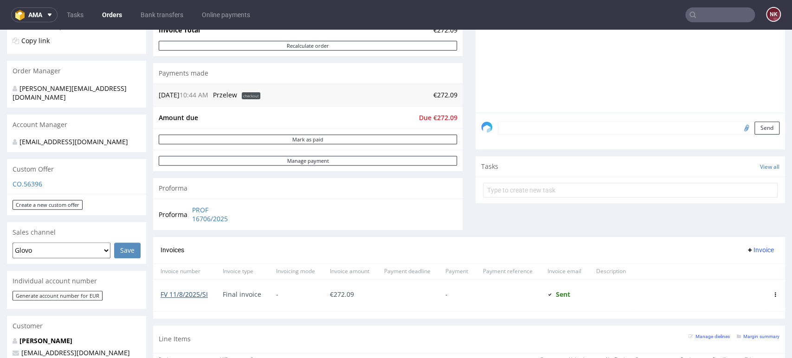
click at [167, 293] on link "FV 11/8/2025/SI" at bounding box center [184, 294] width 47 height 9
click at [308, 138] on button "Mark as paid" at bounding box center [308, 140] width 298 height 10
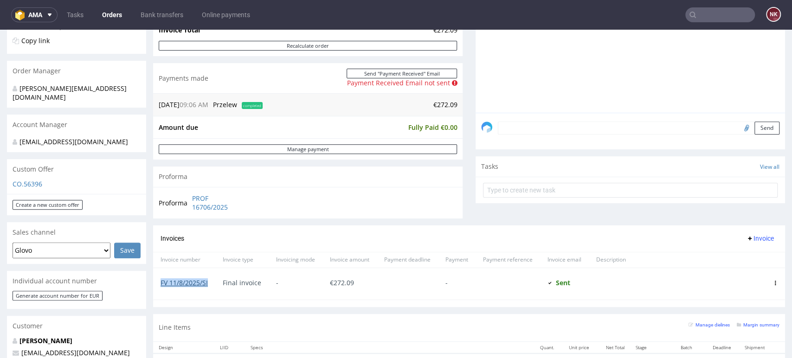
drag, startPoint x: 211, startPoint y: 282, endPoint x: 162, endPoint y: 285, distance: 49.8
click at [162, 285] on div "FV 11/8/2025/SI" at bounding box center [184, 284] width 62 height 32
copy link "FV 11/8/2025/SI"
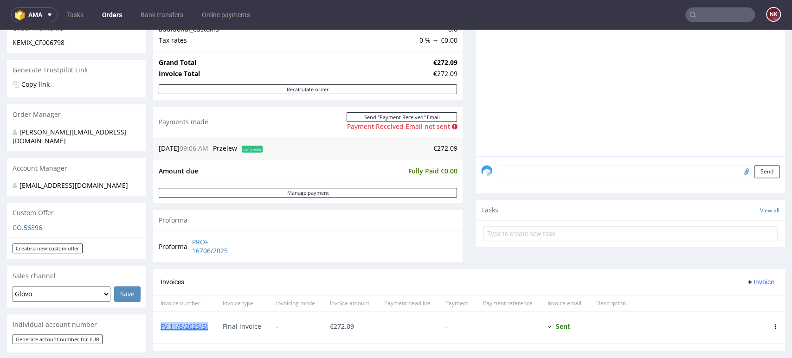
scroll to position [103, 0]
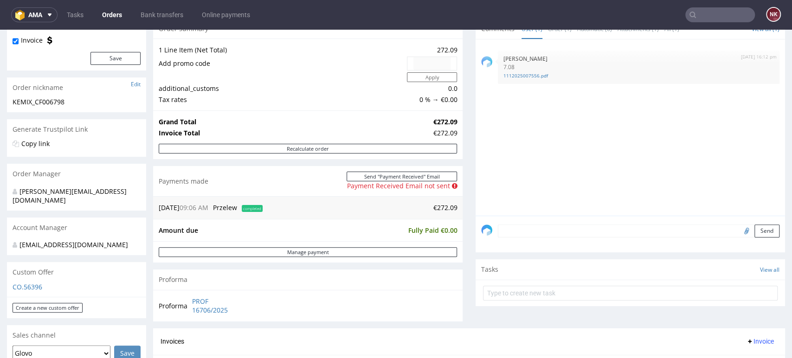
click at [546, 236] on textarea at bounding box center [639, 231] width 282 height 13
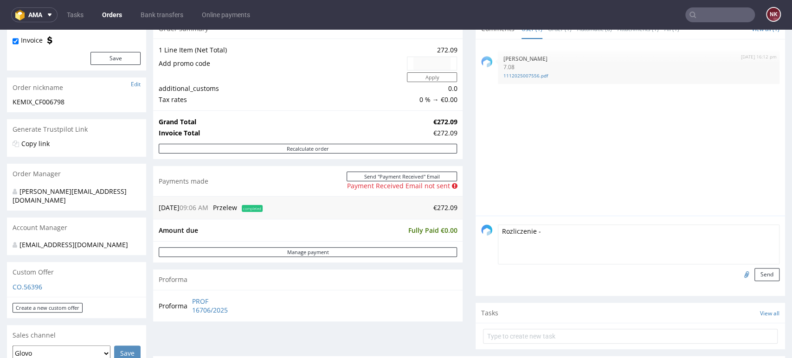
paste textarea "https://platform.packhelp.com/ama/bank-transfers/details/45767"
type textarea "Rozliczenie - https://platform.packhelp.com/ama/bank-transfers/details/45767"
click at [756, 271] on button "Send" at bounding box center [767, 274] width 25 height 13
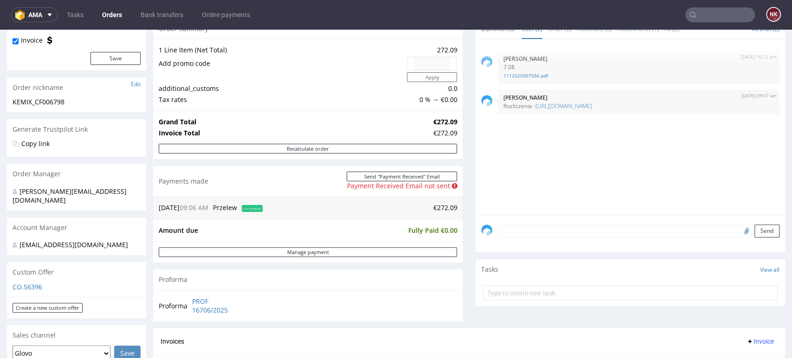
click at [549, 321] on div "Comments User (2) Order (2) Automatic (0) Attachments (1) All (2) View all (2) …" at bounding box center [631, 174] width 310 height 310
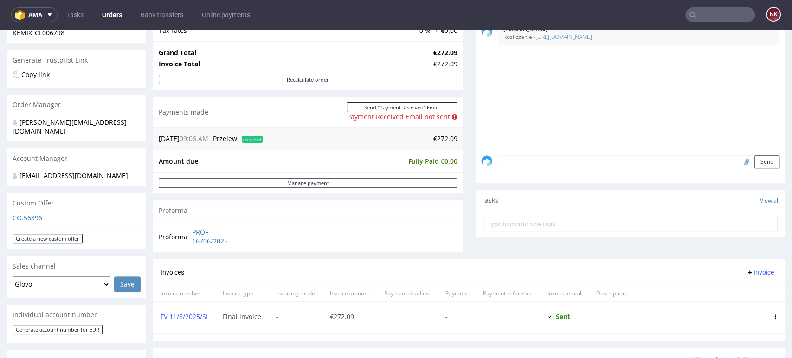
scroll to position [155, 0]
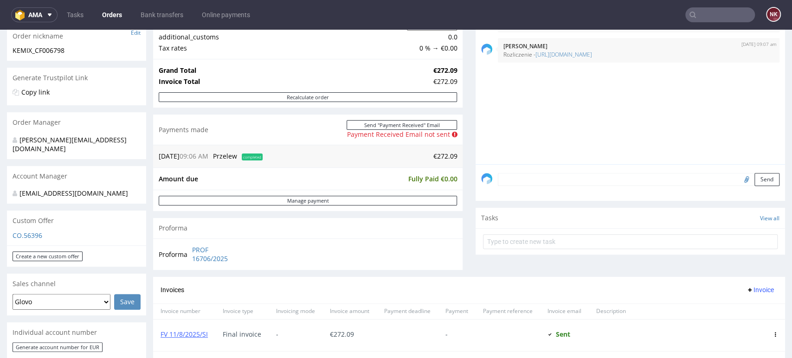
click at [711, 17] on input "text" at bounding box center [720, 14] width 70 height 15
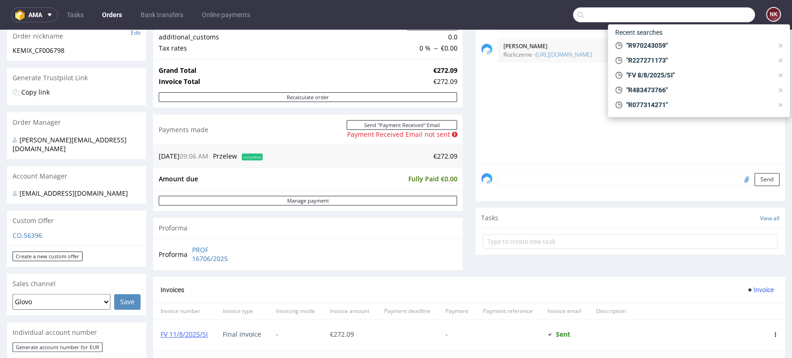
paste input "R403841430"
type input "R403841430"
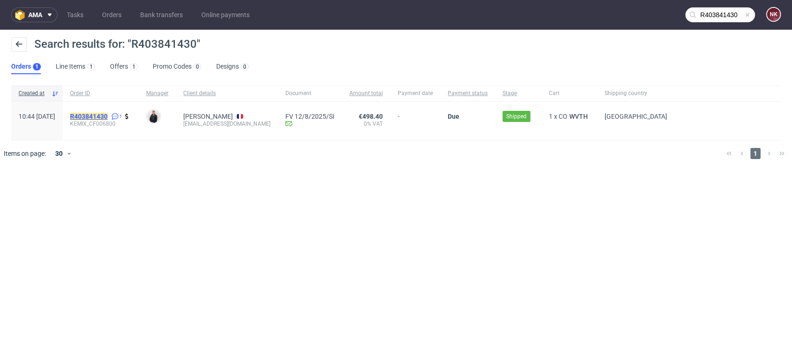
click at [108, 115] on mark "R403841430" at bounding box center [89, 116] width 38 height 7
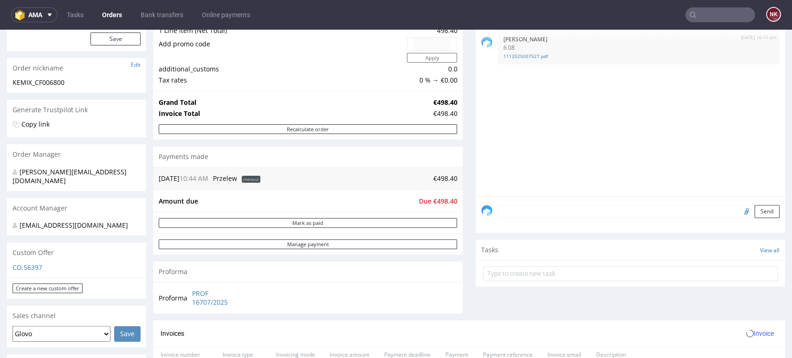
scroll to position [206, 0]
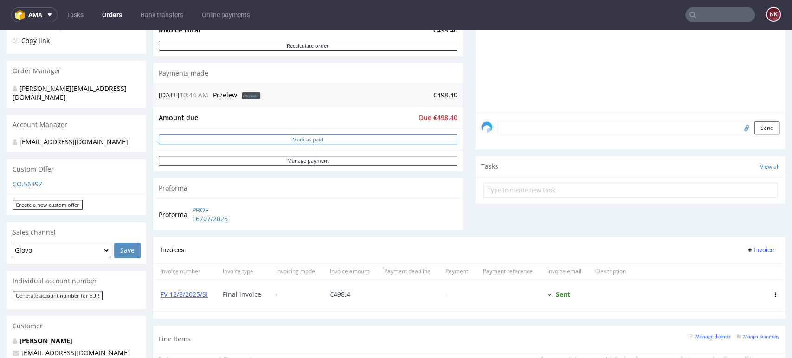
click at [295, 142] on button "Mark as paid" at bounding box center [308, 140] width 298 height 10
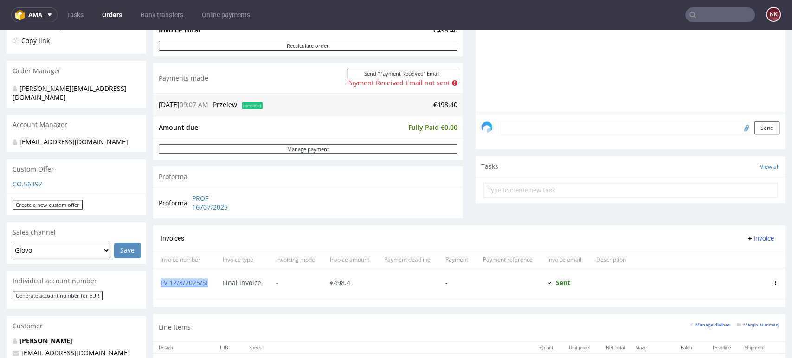
drag, startPoint x: 211, startPoint y: 283, endPoint x: 159, endPoint y: 284, distance: 52.5
click at [159, 284] on div "FV 12/8/2025/SI" at bounding box center [184, 284] width 62 height 32
copy link "FV 12/8/2025/SI"
click at [518, 126] on textarea at bounding box center [639, 128] width 282 height 13
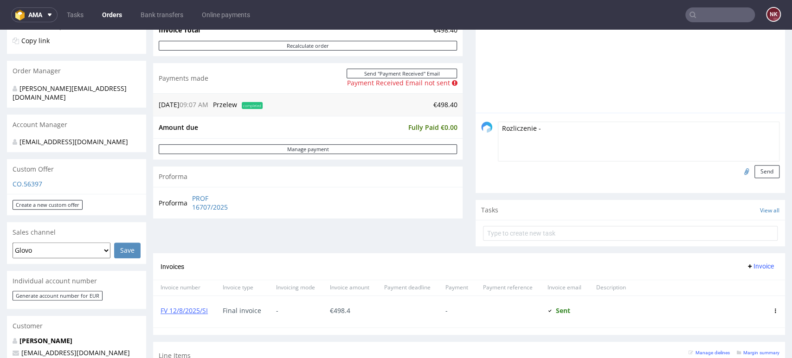
paste textarea "https://platform.packhelp.com/ama/bank-transfers/details/45767"
type textarea "Rozliczenie - https://platform.packhelp.com/ama/bank-transfers/details/45767"
click at [755, 170] on button "Send" at bounding box center [767, 171] width 25 height 13
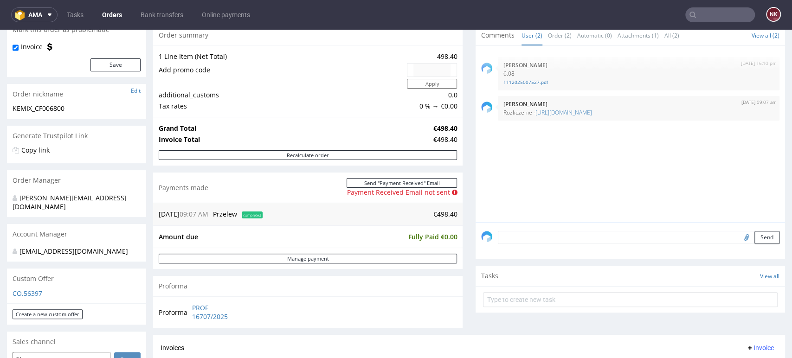
scroll to position [103, 0]
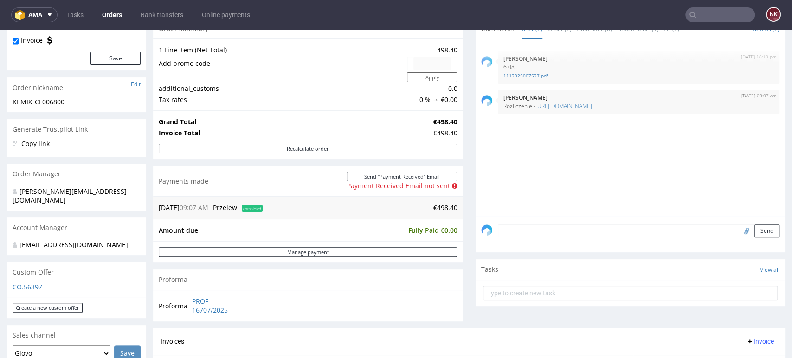
click at [702, 19] on input "text" at bounding box center [720, 14] width 70 height 15
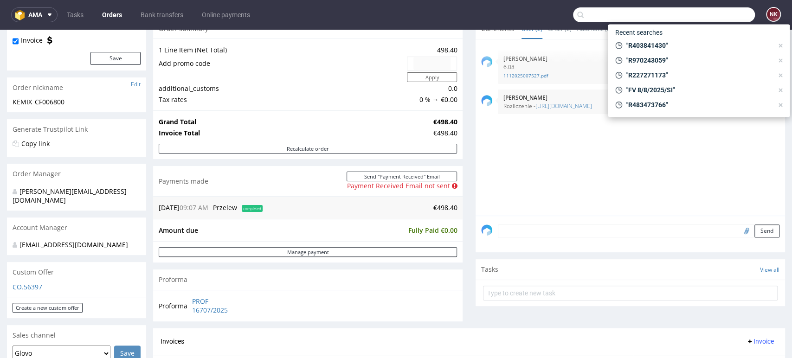
paste input "R753723688"
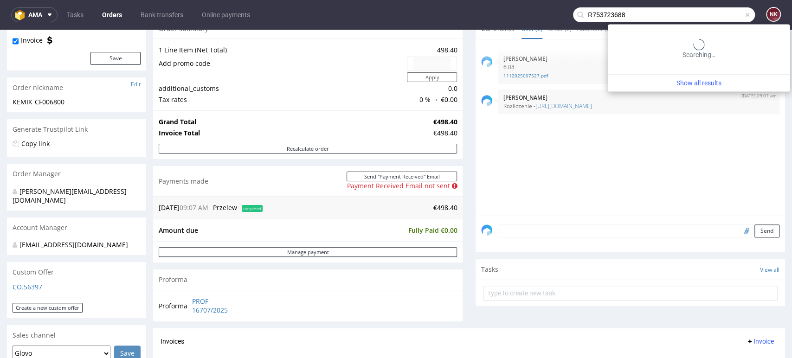
type input "R753723688"
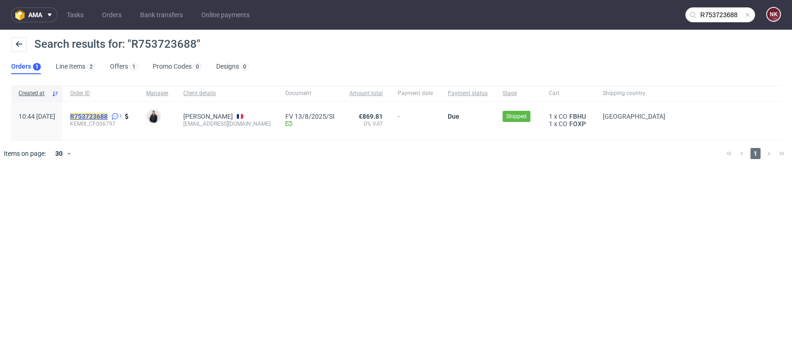
click at [108, 115] on mark "R753723688" at bounding box center [89, 116] width 38 height 7
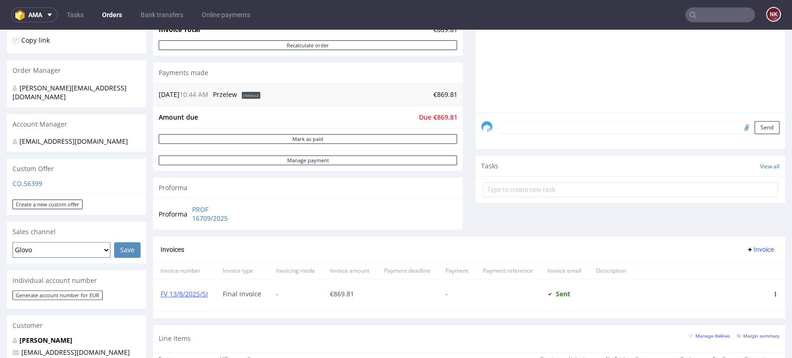
scroll to position [206, 0]
click at [435, 162] on link "Manage payment" at bounding box center [308, 161] width 298 height 10
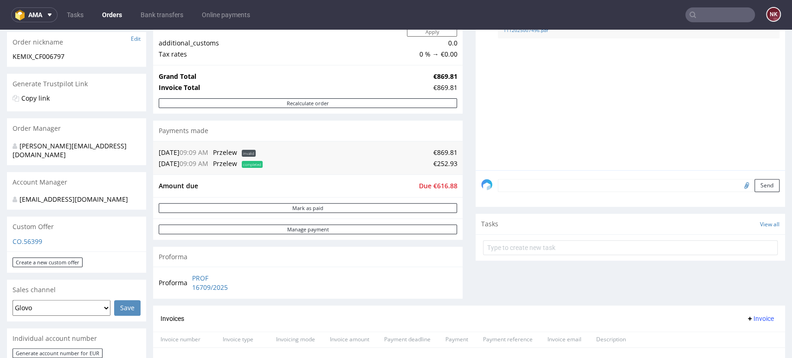
scroll to position [258, 0]
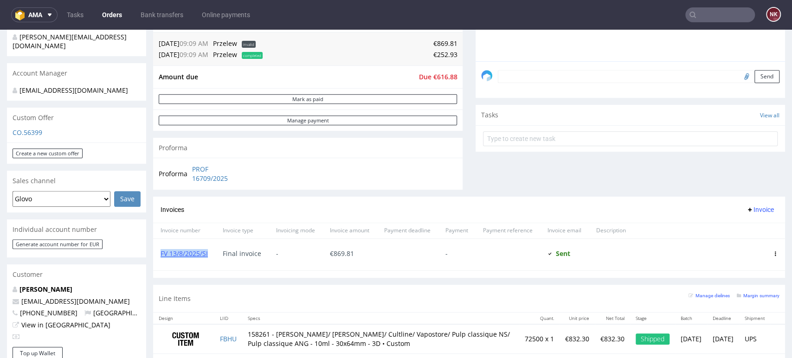
drag, startPoint x: 213, startPoint y: 256, endPoint x: 160, endPoint y: 258, distance: 53.4
click at [160, 258] on div "FV 13/8/2025/SI" at bounding box center [184, 255] width 62 height 32
copy link "FV 13/8/2025/SI"
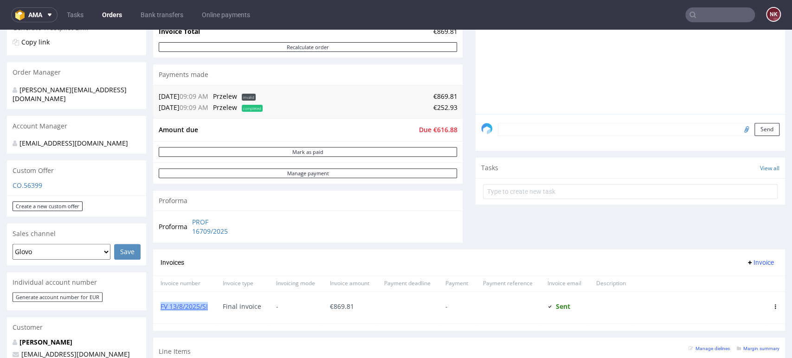
scroll to position [155, 0]
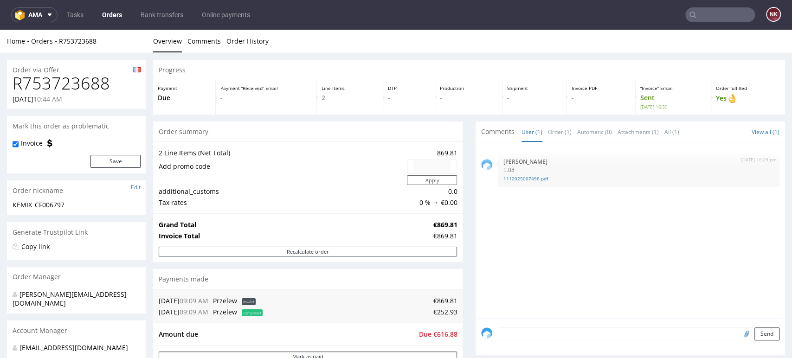
click at [524, 333] on textarea at bounding box center [639, 334] width 282 height 13
paste textarea "[URL][DOMAIN_NAME]"
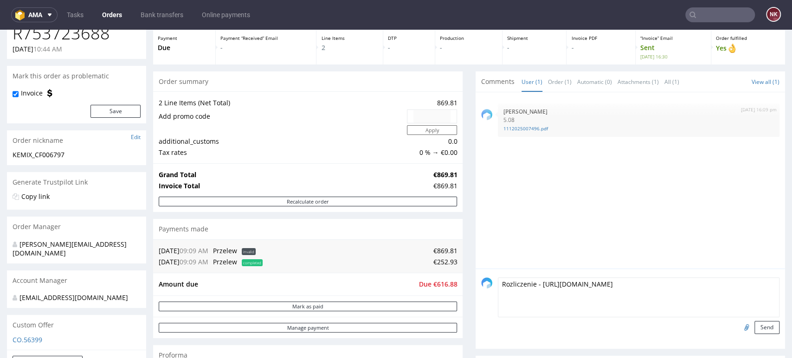
scroll to position [103, 0]
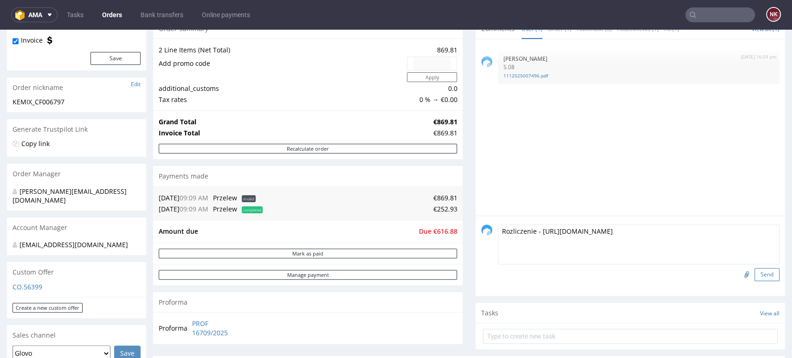
type textarea "Rozliczenie - [URL][DOMAIN_NAME]"
click at [755, 269] on button "Send" at bounding box center [767, 274] width 25 height 13
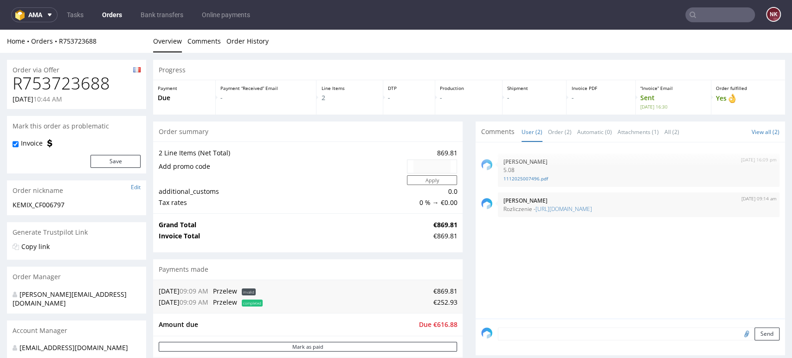
scroll to position [0, 0]
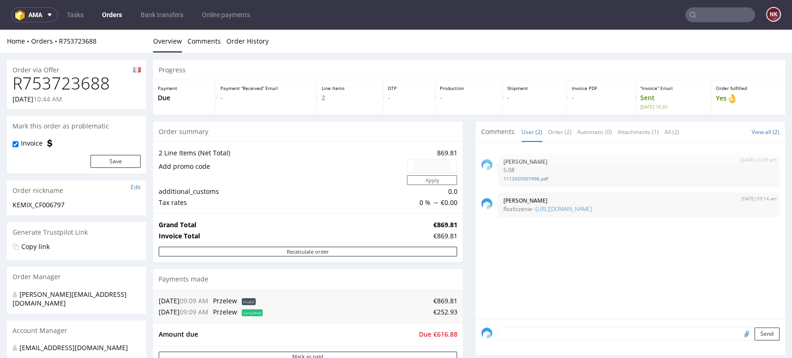
click at [462, 249] on div "Progress Payment Due Payment “Received” Email - Line Items 2 DTP - Production -…" at bounding box center [469, 354] width 632 height 588
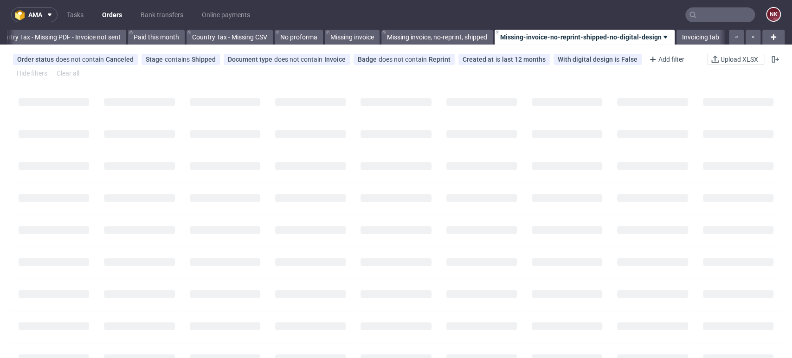
click at [703, 17] on input "text" at bounding box center [720, 14] width 70 height 15
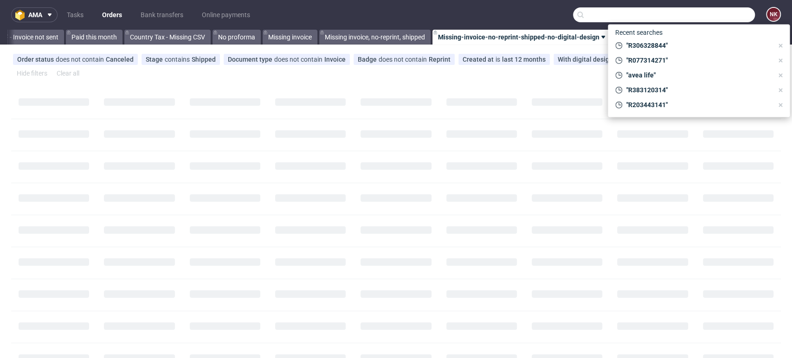
paste input "R306328844"
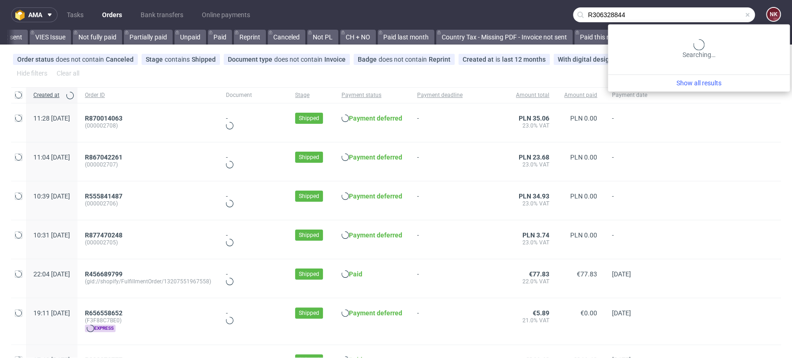
type input "R306328844"
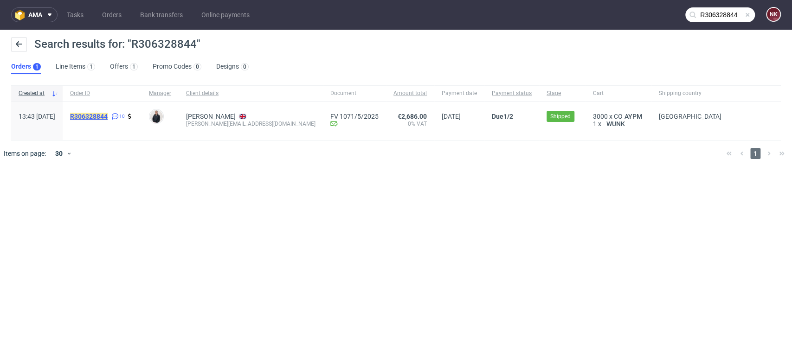
click at [108, 116] on mark "R306328844" at bounding box center [89, 116] width 38 height 7
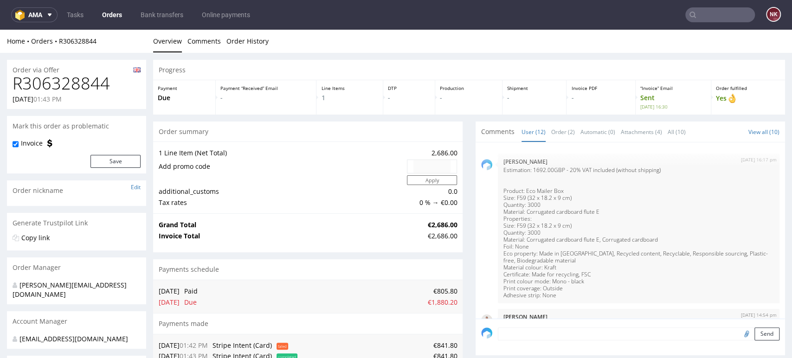
scroll to position [399, 0]
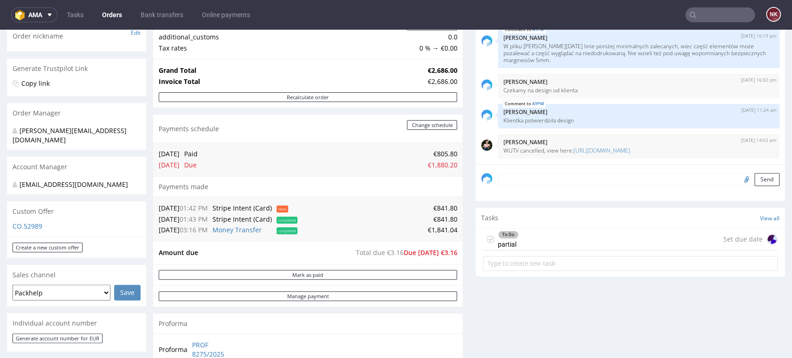
click at [756, 340] on div "Comments User (12) Order (2) Automatic (0) Attachments (4) All (10) View all (1…" at bounding box center [631, 170] width 310 height 406
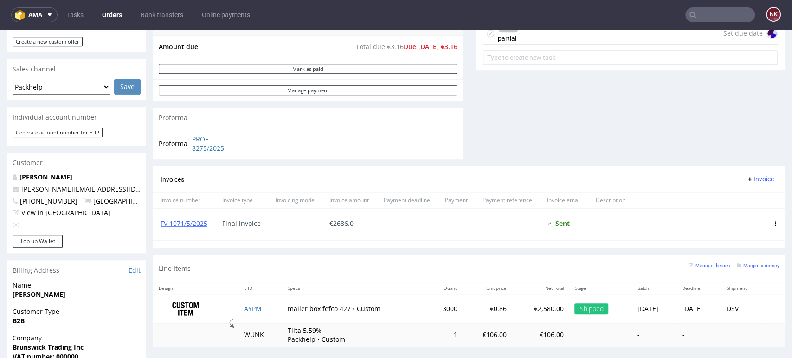
scroll to position [412, 0]
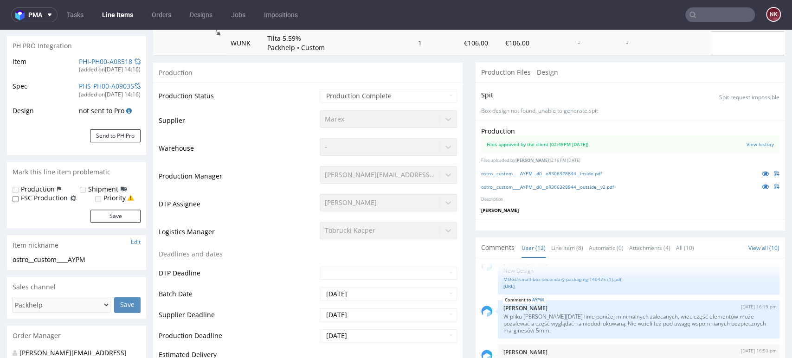
scroll to position [155, 0]
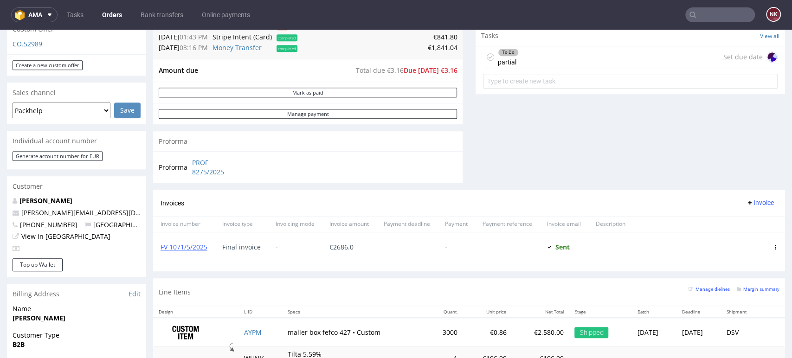
scroll to position [287, 0]
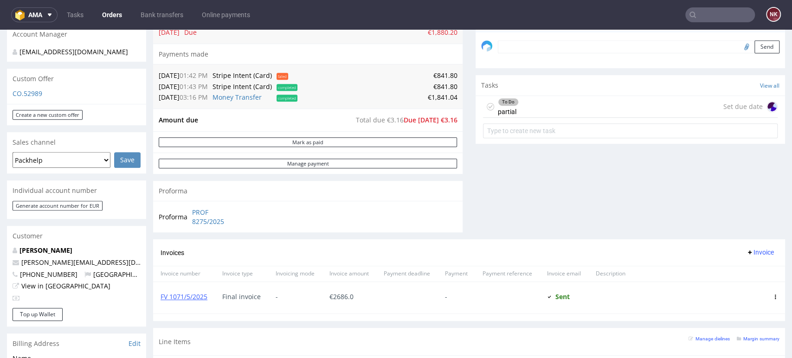
click at [547, 98] on div "To Do partial Set due date" at bounding box center [630, 107] width 295 height 22
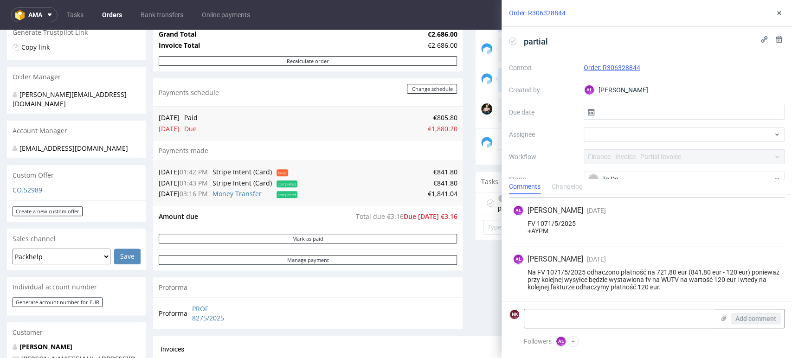
scroll to position [184, 0]
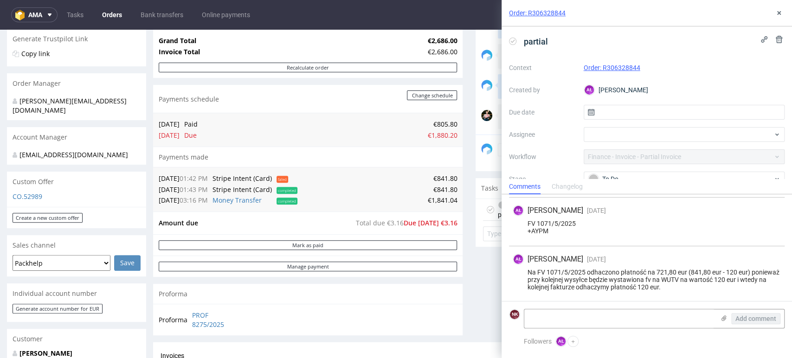
click at [770, 220] on div "FV 1071/5/2025 +AYPM" at bounding box center [647, 227] width 268 height 15
click at [780, 13] on use at bounding box center [779, 13] width 4 height 4
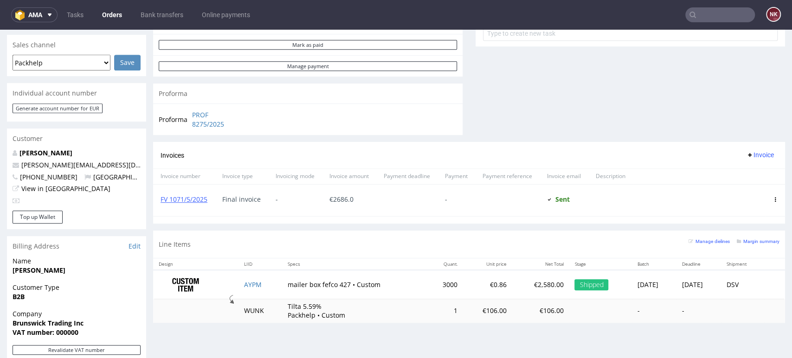
scroll to position [390, 0]
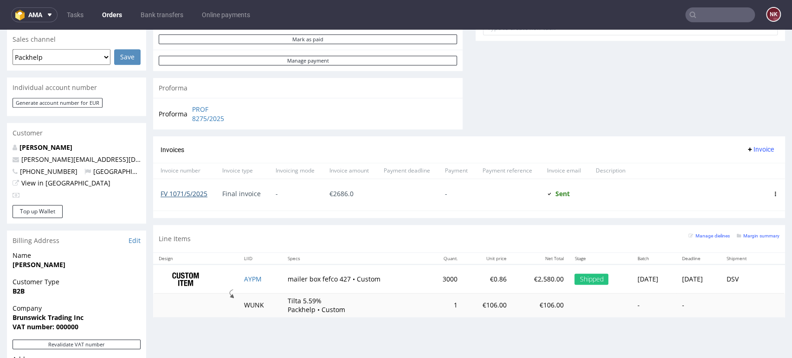
click at [199, 193] on link "FV 1071/5/2025" at bounding box center [184, 193] width 47 height 9
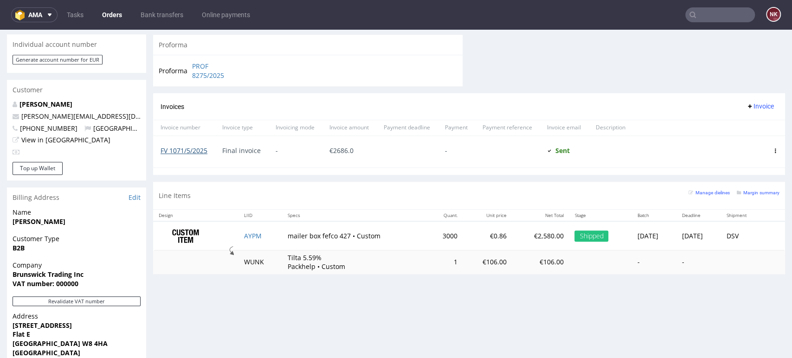
scroll to position [287, 0]
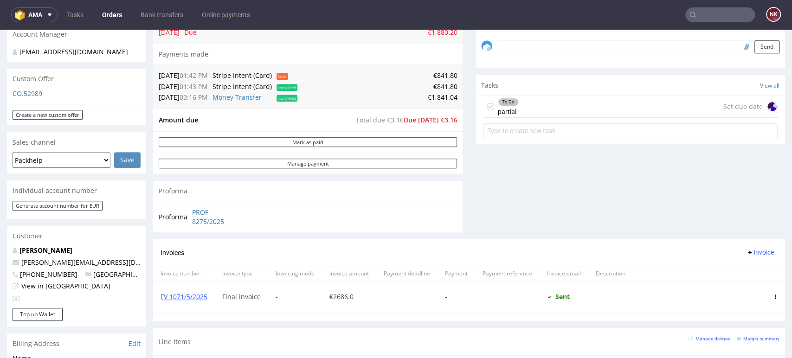
click at [752, 219] on div "Comments User (12) Order (2) Automatic (0) Attachments (4) All (10) View all (1…" at bounding box center [631, 37] width 310 height 406
drag, startPoint x: 68, startPoint y: 265, endPoint x: 19, endPoint y: 268, distance: 48.8
click at [19, 270] on p "+447833601468 United Kingdom" at bounding box center [77, 274] width 128 height 9
copy span "+447833601468"
click at [731, 174] on div "Comments User (12) Order (2) Automatic (0) Attachments (4) All (10) View all (1…" at bounding box center [631, 37] width 310 height 406
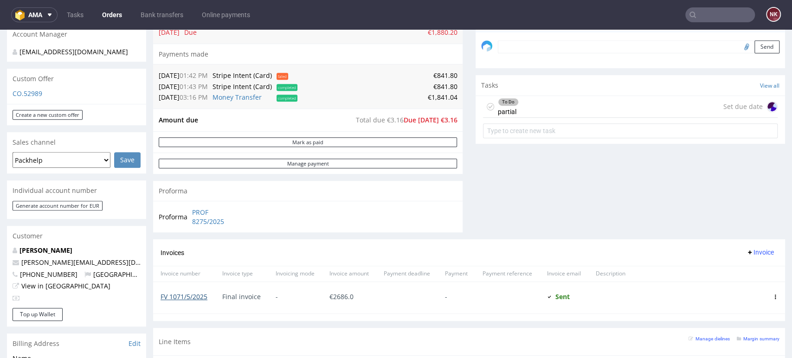
click at [186, 298] on link "FV 1071/5/2025" at bounding box center [184, 296] width 47 height 9
click at [478, 209] on div "Comments User (12) Order (2) Automatic (0) Attachments (4) All (10) View all (1…" at bounding box center [631, 37] width 310 height 406
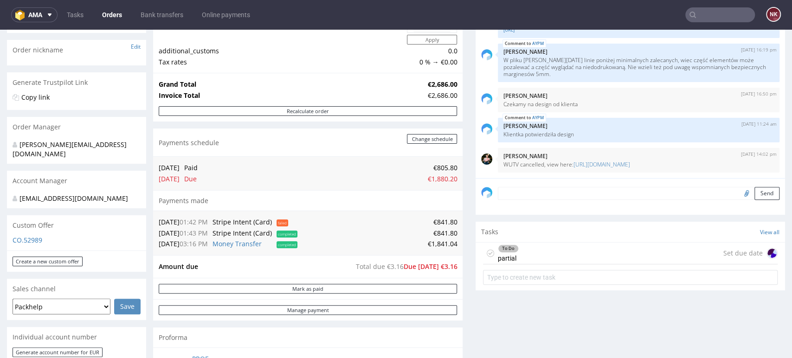
scroll to position [133, 0]
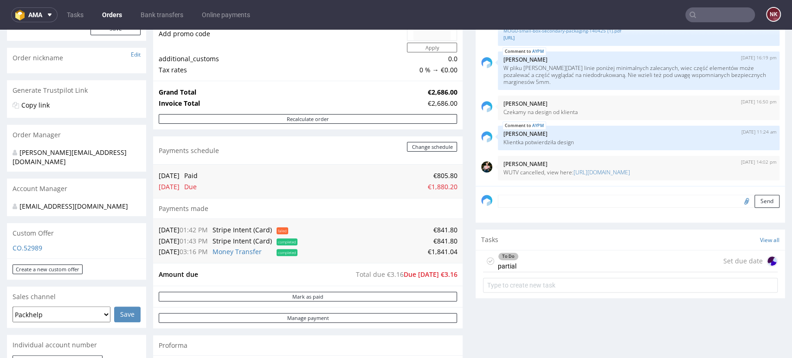
click at [756, 321] on div "Comments User (12) Order (2) Automatic (0) Attachments (4) All (10) View all (1…" at bounding box center [631, 192] width 310 height 406
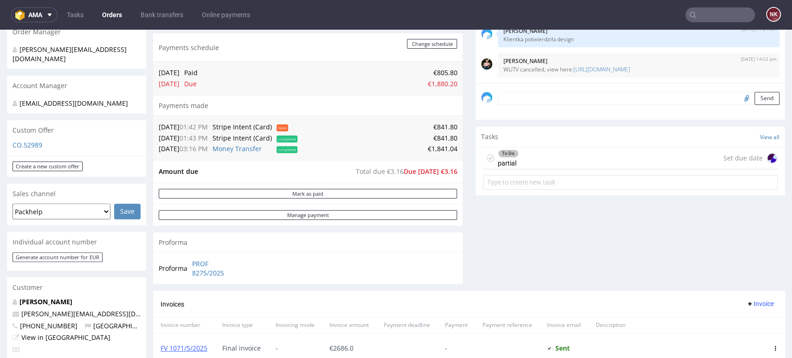
click at [545, 256] on div "Comments User (12) Order (2) Automatic (0) Attachments (4) All (10) View all (1…" at bounding box center [631, 89] width 310 height 406
click at [732, 240] on div "Comments User (12) Order (2) Automatic (0) Attachments (4) All (10) View all (1…" at bounding box center [631, 89] width 310 height 406
click at [769, 266] on div "Order via Offer R306328844 07.04.2025 01:43 PM Mark this order as problematic I…" at bounding box center [396, 282] width 792 height 931
click at [88, 12] on link "Tasks" at bounding box center [75, 14] width 28 height 15
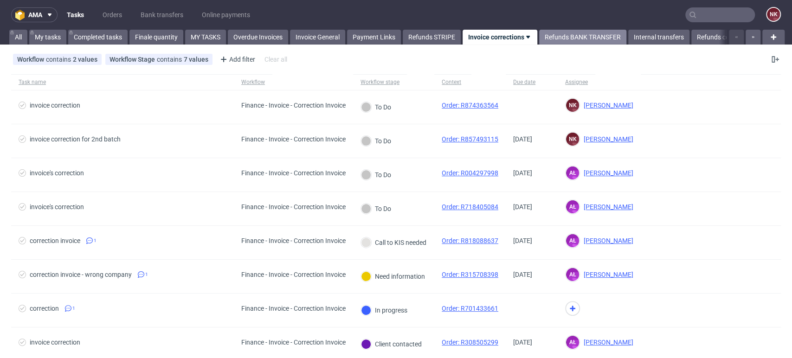
click at [587, 38] on link "Refunds BANK TRANSFER" at bounding box center [582, 37] width 87 height 15
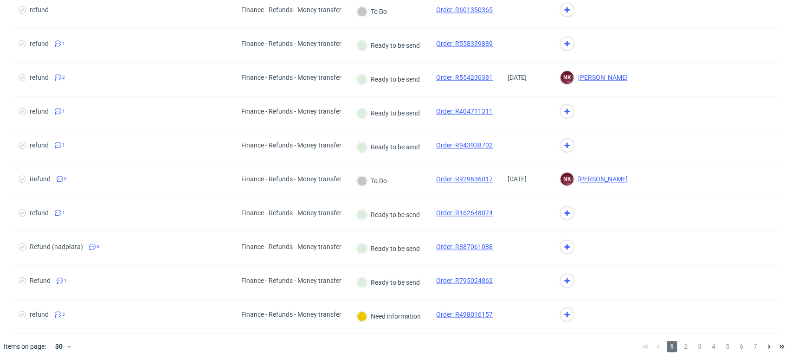
scroll to position [776, 0]
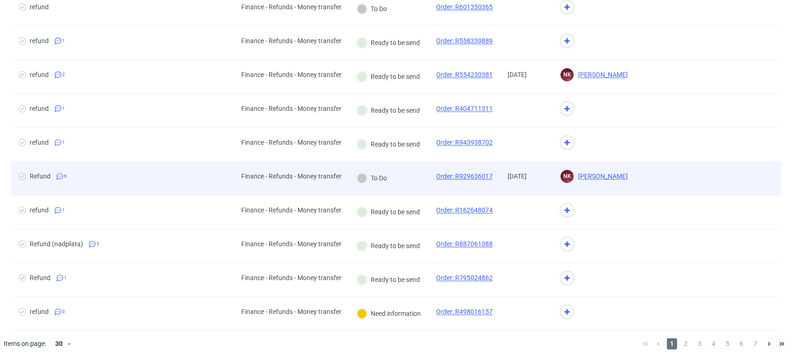
click at [388, 184] on div "To Do" at bounding box center [372, 178] width 46 height 33
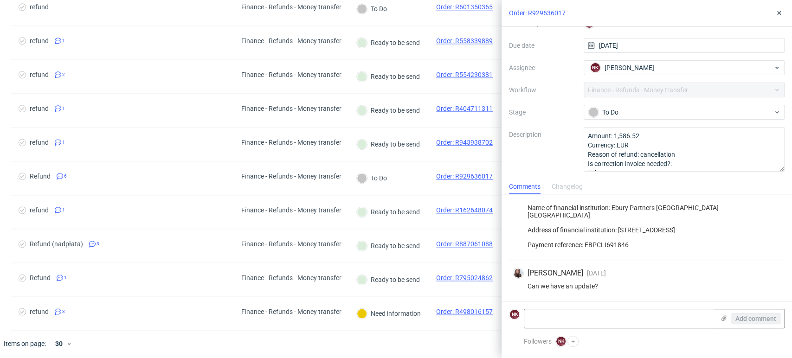
scroll to position [245, 0]
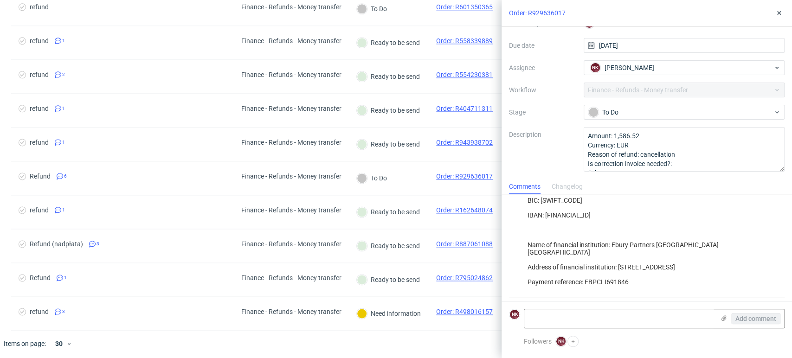
click at [575, 216] on div "Name N1 Negocios Digitais Ltda Address: Rua Niteroi, 362, Conj. 91,Sao Caetano …" at bounding box center [647, 211] width 268 height 149
copy div "BE65926704350696"
click at [777, 14] on icon at bounding box center [779, 12] width 7 height 7
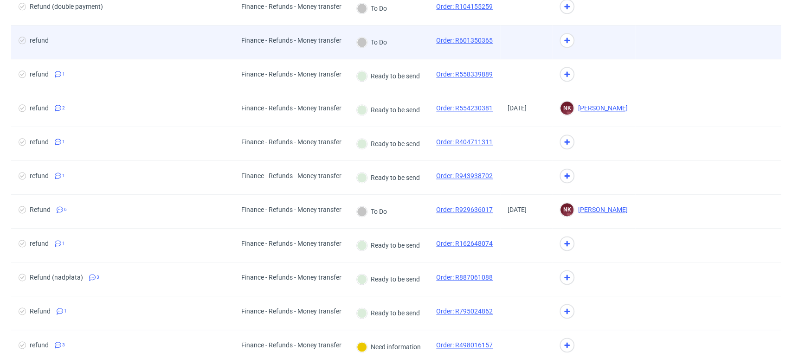
scroll to position [724, 0]
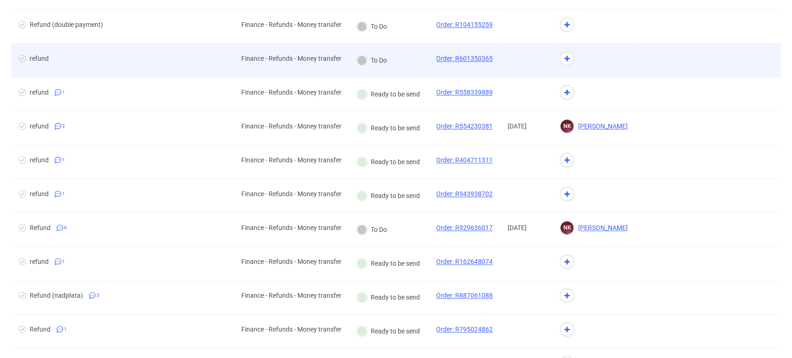
click at [399, 65] on div "To Do" at bounding box center [389, 61] width 80 height 34
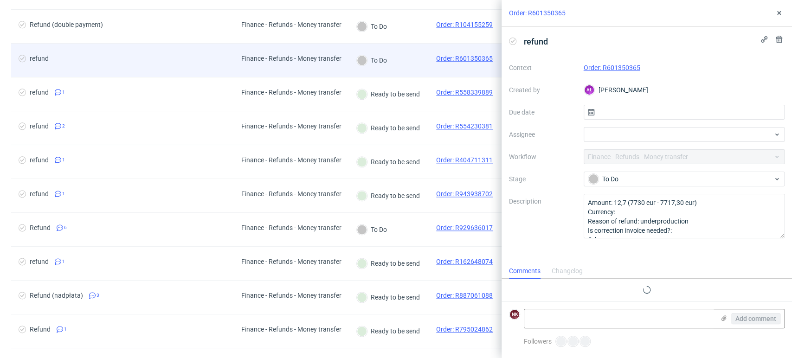
scroll to position [7, 0]
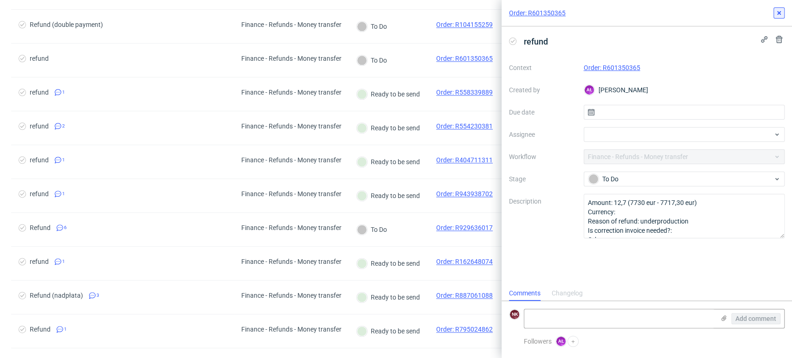
click at [778, 13] on use at bounding box center [779, 13] width 4 height 4
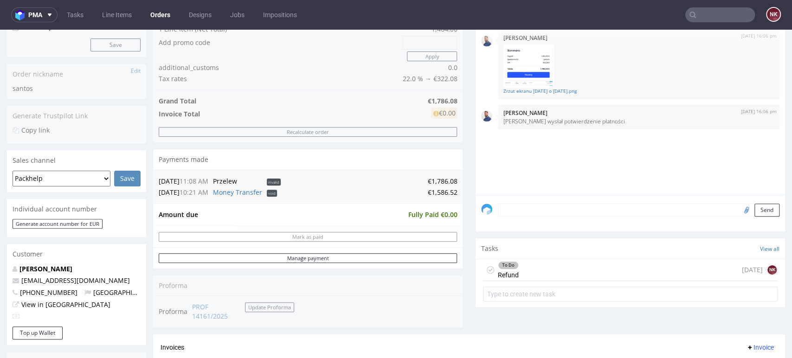
scroll to position [206, 0]
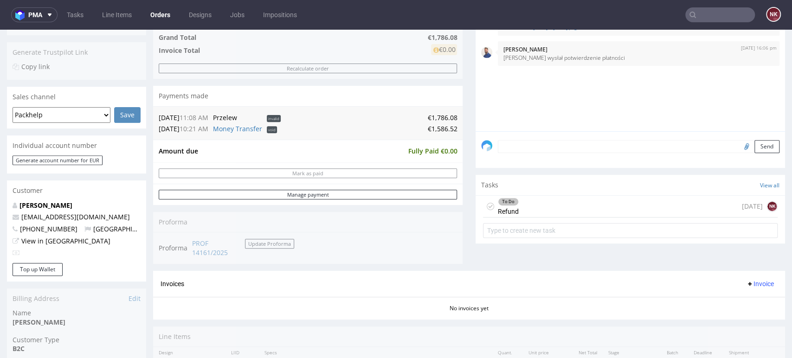
click at [551, 203] on div "To Do Refund [DATE] NK" at bounding box center [630, 207] width 295 height 22
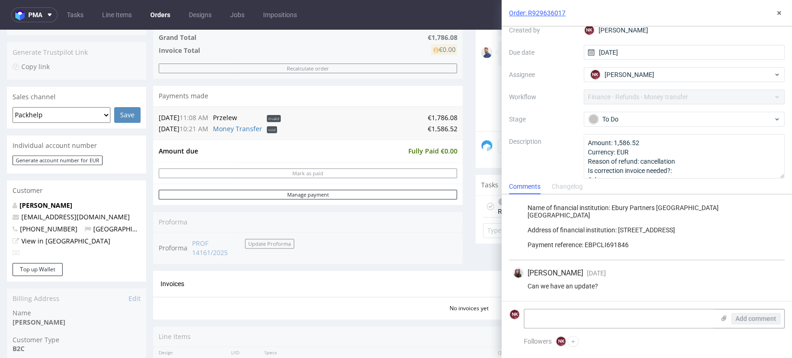
scroll to position [67, 0]
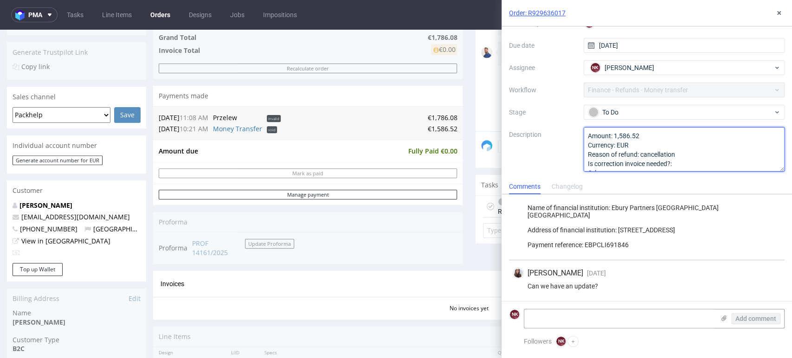
click at [634, 138] on textarea "Amount: 1,586.52 Currency: EUR Reason of refund: cancellation Is correction inv…" at bounding box center [684, 149] width 201 height 45
click at [598, 322] on textarea at bounding box center [619, 319] width 190 height 19
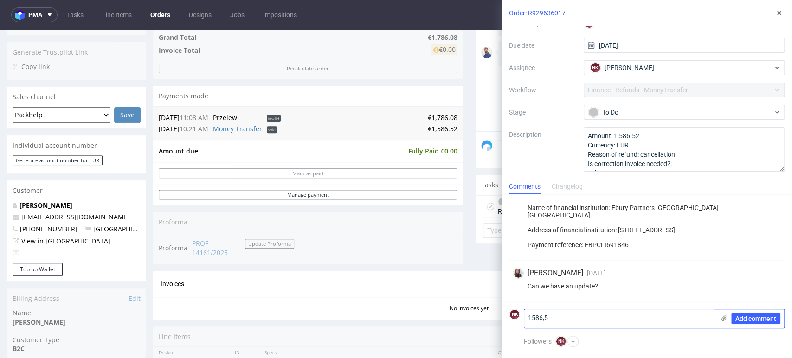
type textarea "1586,52"
drag, startPoint x: 598, startPoint y: 321, endPoint x: 524, endPoint y: 322, distance: 74.3
click at [524, 322] on div "1586,52 Add comment" at bounding box center [654, 318] width 261 height 19
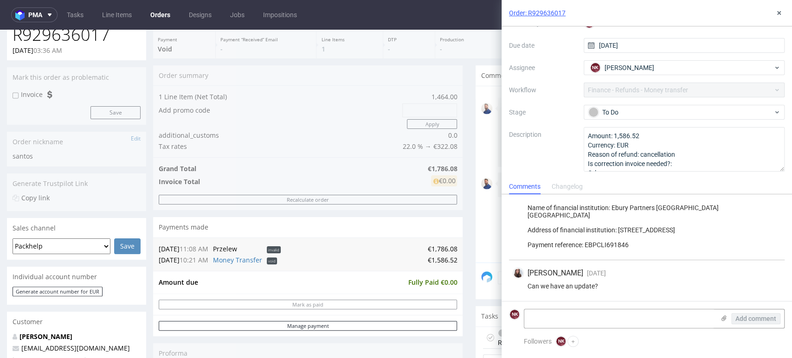
scroll to position [0, 0]
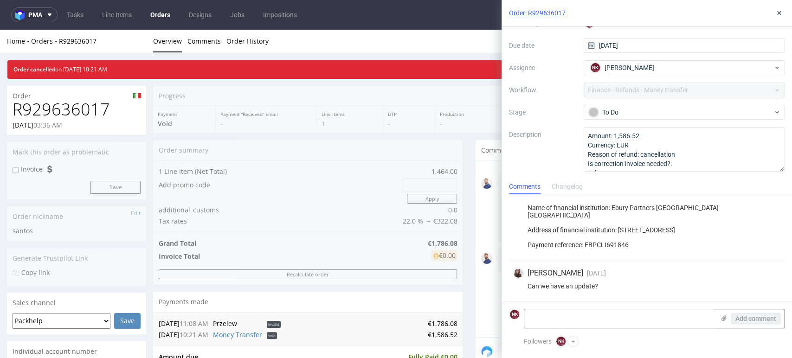
click at [74, 109] on h1 "R929636017" at bounding box center [77, 109] width 128 height 19
copy h1 "R929636017"
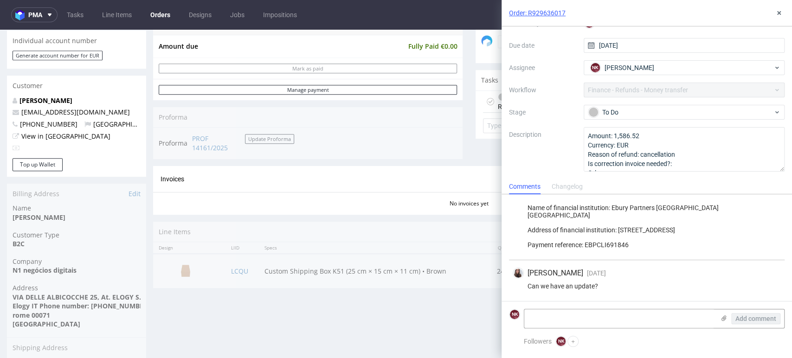
scroll to position [361, 0]
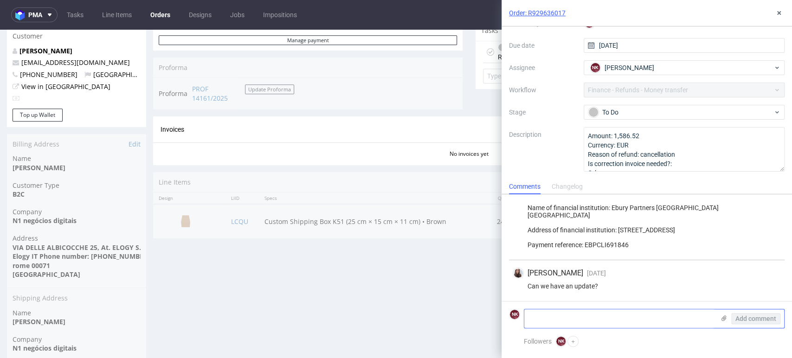
click at [635, 317] on textarea at bounding box center [619, 319] width 190 height 19
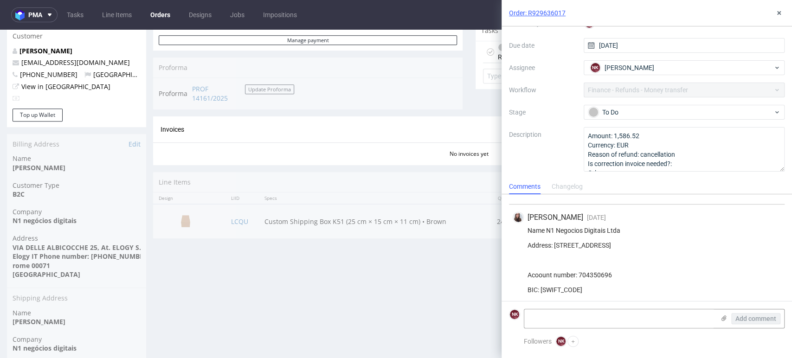
scroll to position [141, 0]
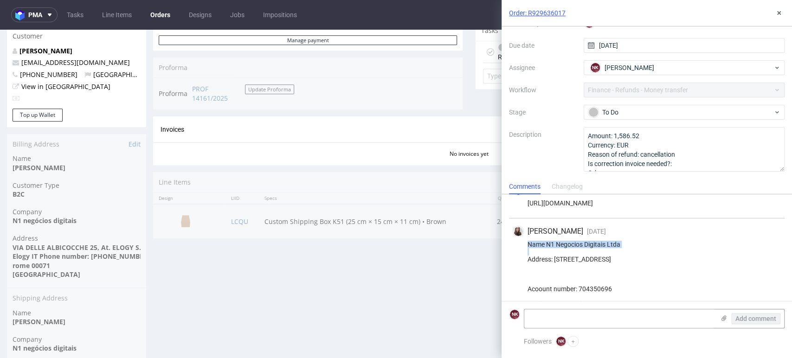
drag, startPoint x: 627, startPoint y: 244, endPoint x: 528, endPoint y: 245, distance: 98.9
click at [528, 245] on div "Name N1 Negocios Digitais Ltda Address: [STREET_ADDRESS] Acoount number: 704350…" at bounding box center [647, 315] width 268 height 149
copy div "Name N1 Negocios Digitais Ltda"
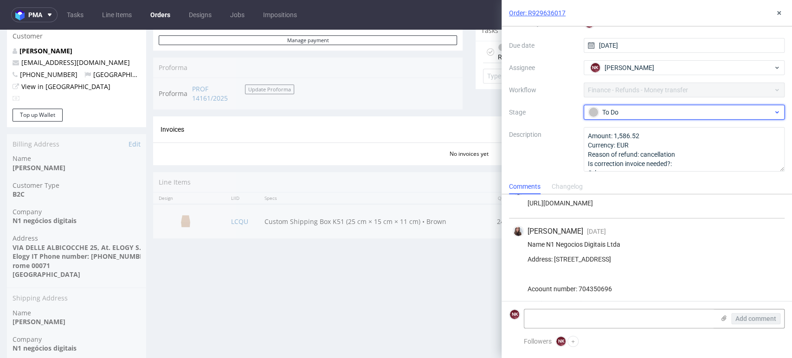
click at [637, 116] on div "To Do" at bounding box center [680, 112] width 185 height 10
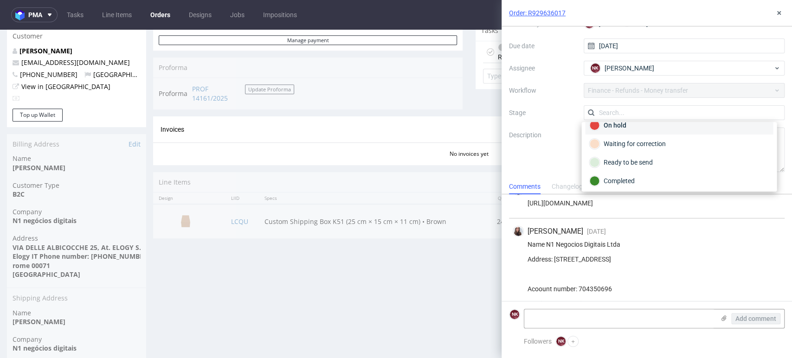
scroll to position [67, 0]
click at [635, 157] on div "Ready to be send" at bounding box center [679, 161] width 180 height 10
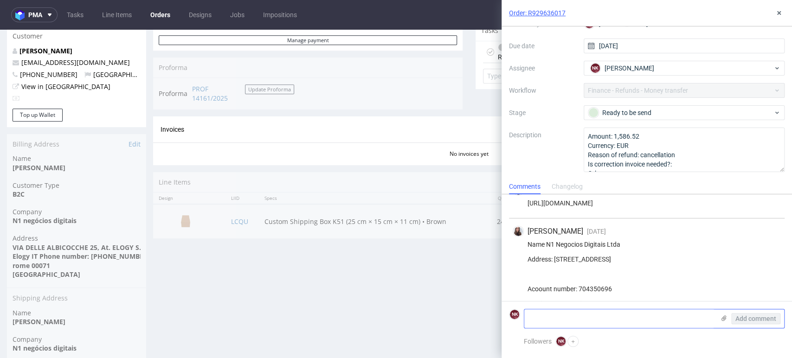
click at [600, 319] on textarea at bounding box center [619, 319] width 190 height 19
type textarea "tranfer in the bank - not sent yet"
click at [791, 313] on form "NK tranfer in the bank - not sent yet Add comment" at bounding box center [647, 318] width 291 height 35
click at [767, 320] on span "Add comment" at bounding box center [756, 319] width 41 height 6
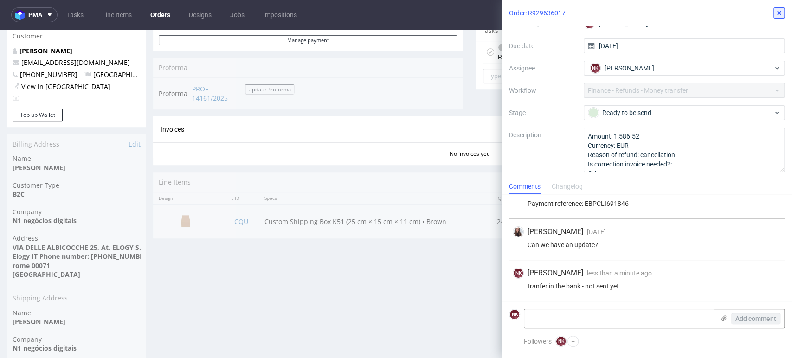
click at [774, 12] on button at bounding box center [779, 12] width 11 height 11
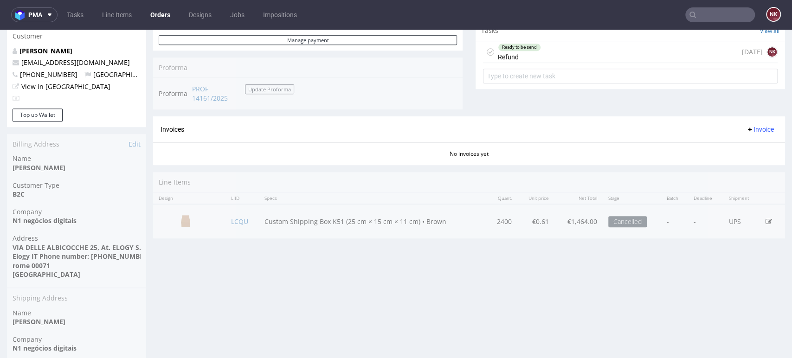
click at [480, 316] on div "Progress Payment Void Payment “Received” Email - Line Items 1 DTP - Production …" at bounding box center [469, 95] width 632 height 741
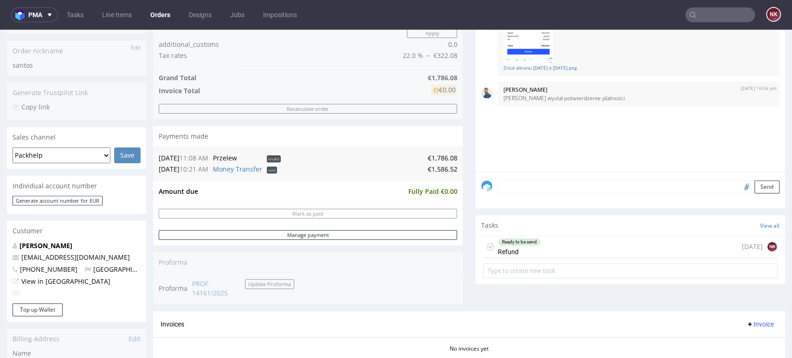
scroll to position [155, 0]
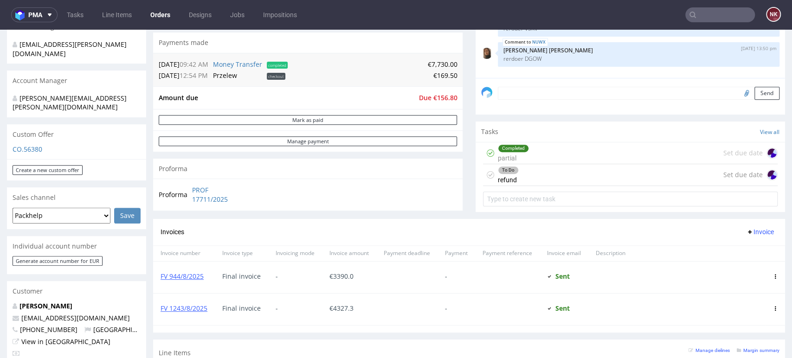
scroll to position [258, 0]
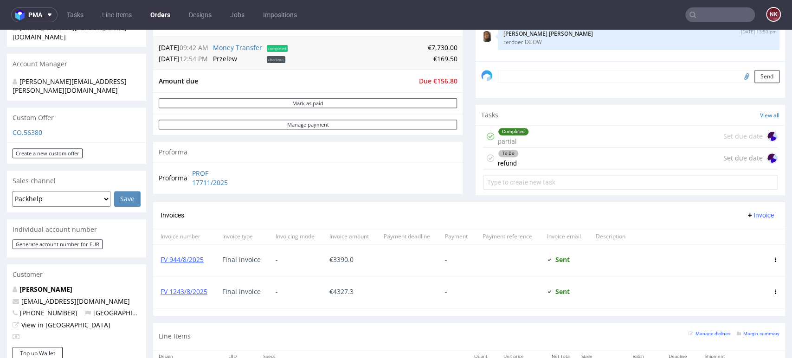
click at [548, 160] on div "To Do refund Set due date" at bounding box center [630, 159] width 295 height 22
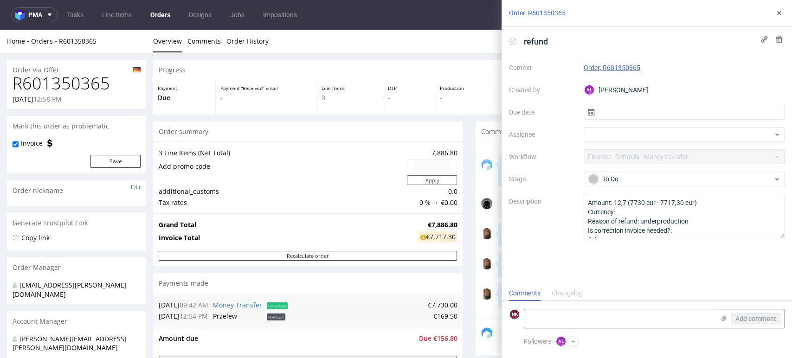
click at [85, 87] on h1 "R601350365" at bounding box center [77, 83] width 128 height 19
copy h1 "R601350365"
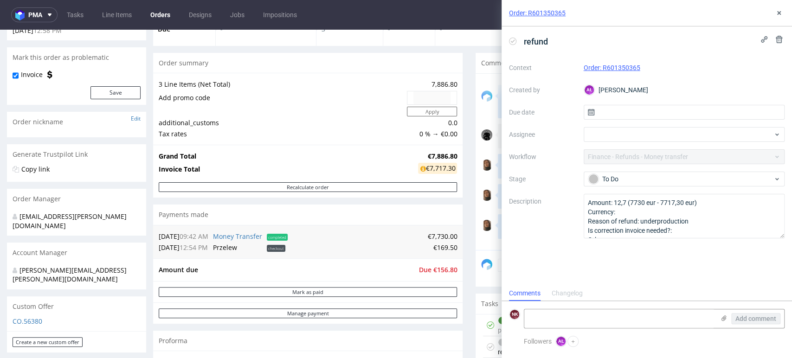
scroll to position [155, 0]
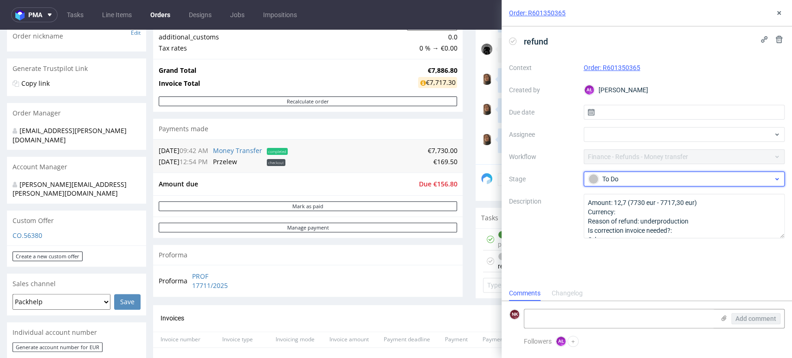
click at [639, 181] on div "To Do" at bounding box center [680, 179] width 185 height 10
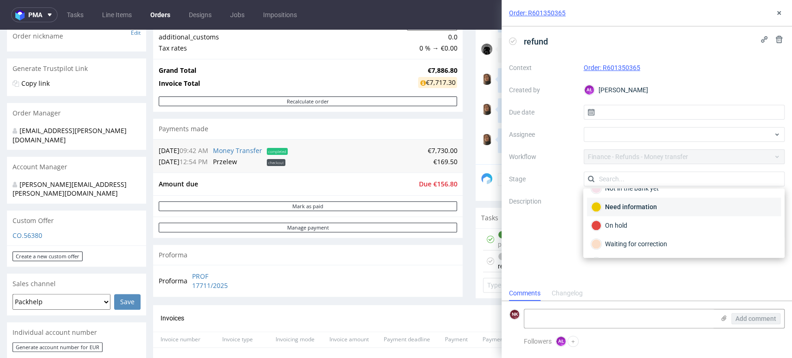
scroll to position [67, 0]
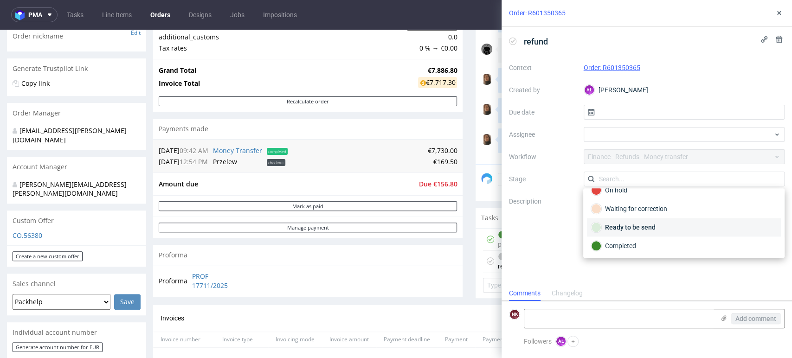
click at [632, 224] on div "Ready to be send" at bounding box center [684, 227] width 186 height 10
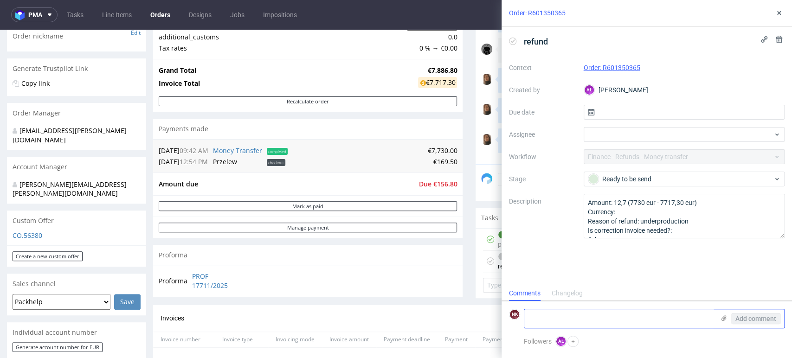
click at [616, 317] on textarea at bounding box center [619, 319] width 190 height 19
type textarea "transfer in the bank - not sent yet"
click at [752, 320] on span "Add comment" at bounding box center [756, 319] width 41 height 6
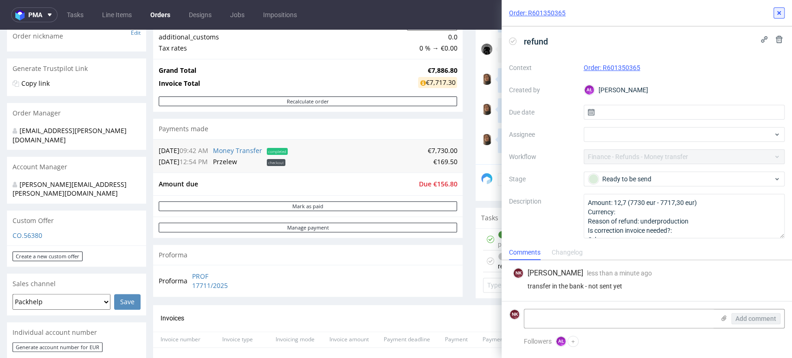
click at [780, 17] on button at bounding box center [779, 12] width 11 height 11
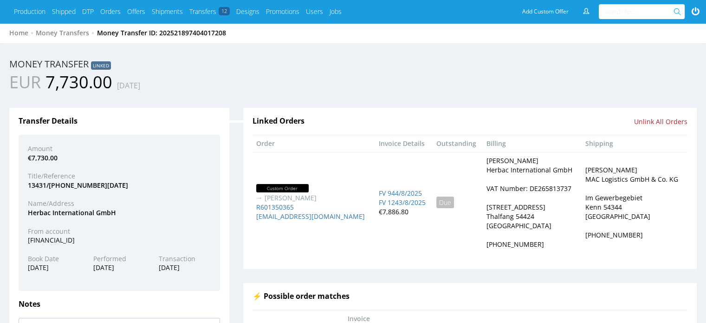
click at [82, 236] on div "[FINANCIAL_ID]" at bounding box center [119, 239] width 197 height 9
copy div "[FINANCIAL_ID]"
drag, startPoint x: 126, startPoint y: 211, endPoint x: 25, endPoint y: 213, distance: 101.2
click at [25, 213] on div "Herbac International GmbH" at bounding box center [119, 212] width 197 height 9
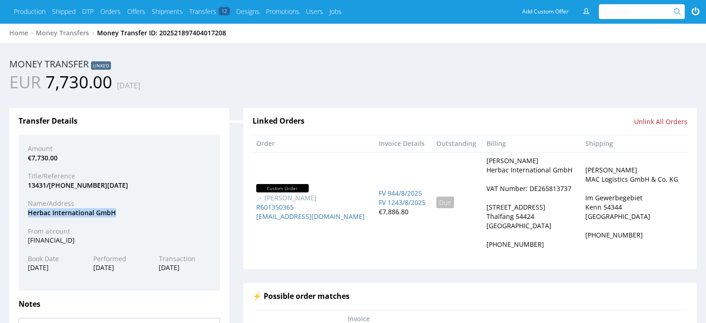
copy div "Herbac International GmbH"
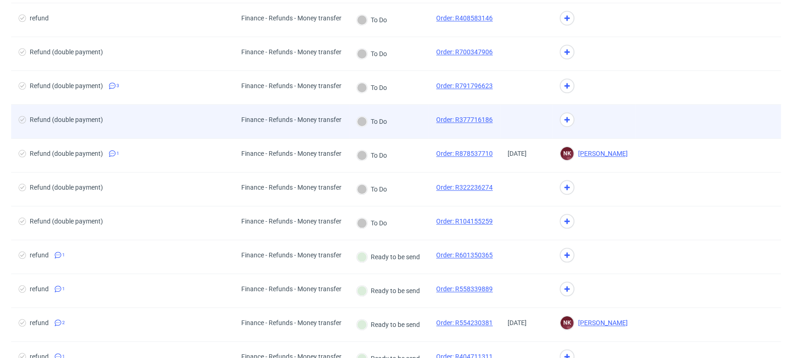
scroll to position [619, 0]
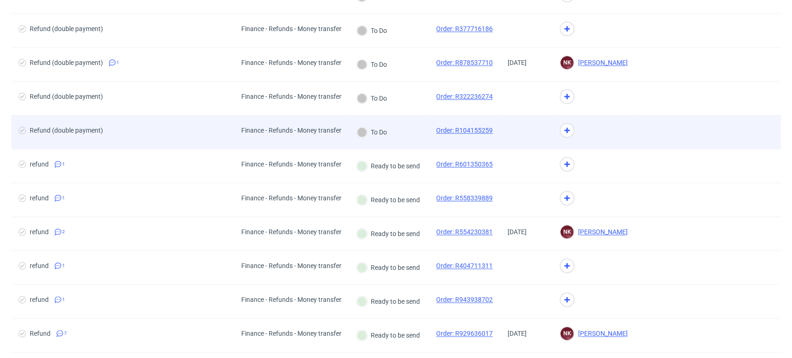
click at [390, 128] on div "To Do" at bounding box center [372, 132] width 46 height 33
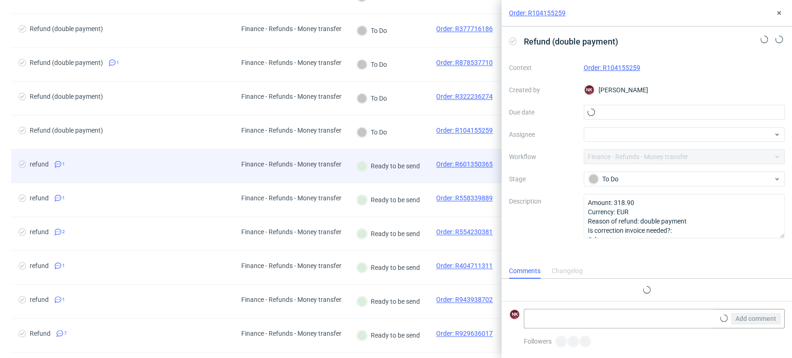
scroll to position [7, 0]
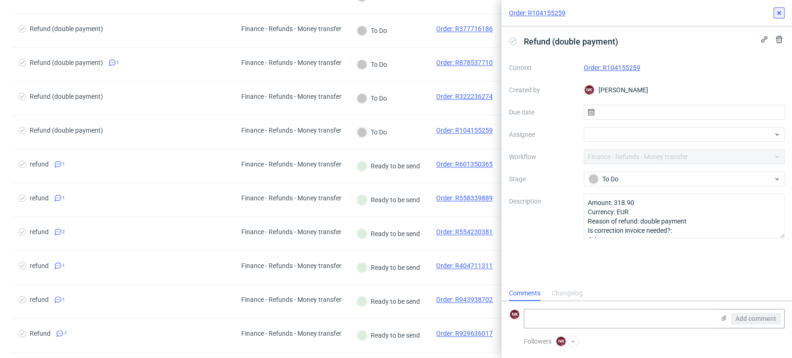
click at [778, 15] on icon at bounding box center [779, 12] width 7 height 7
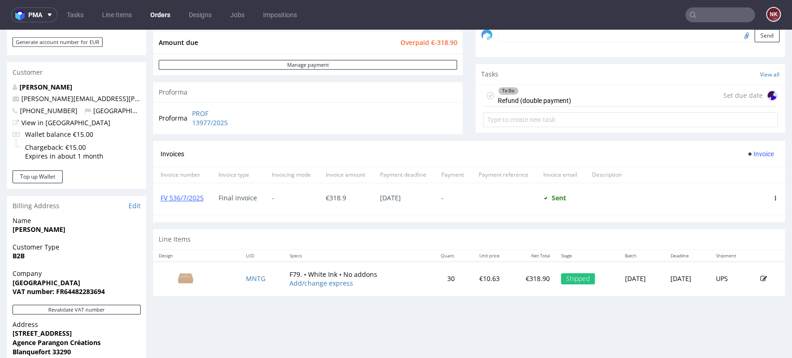
scroll to position [412, 0]
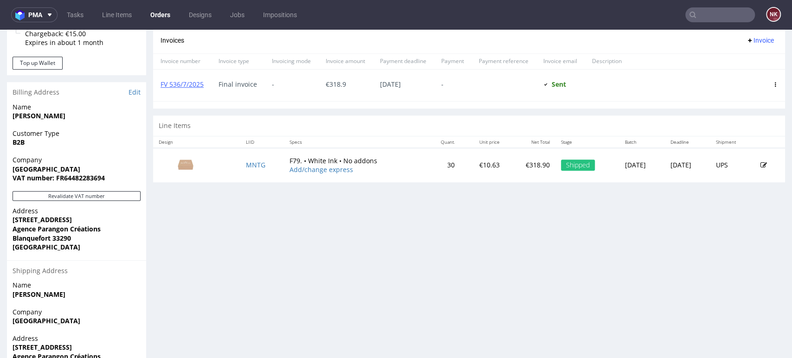
click at [58, 167] on span "[GEOGRAPHIC_DATA]" at bounding box center [77, 169] width 128 height 9
click at [290, 223] on div "Progress Payment Owed €-318.90 Payment “Received” Email - Line Items 1 DTP - Pr…" at bounding box center [469, 43] width 632 height 790
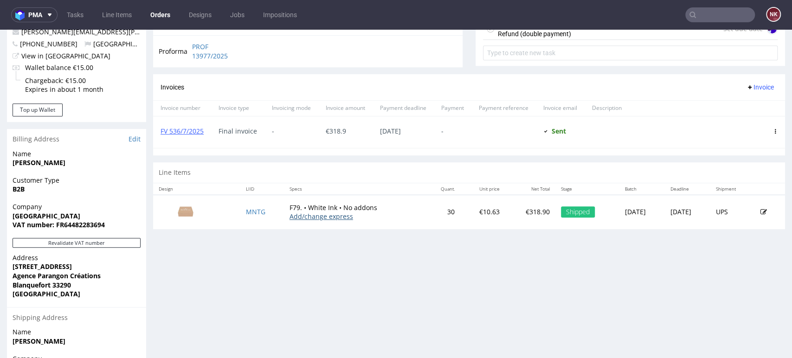
scroll to position [309, 0]
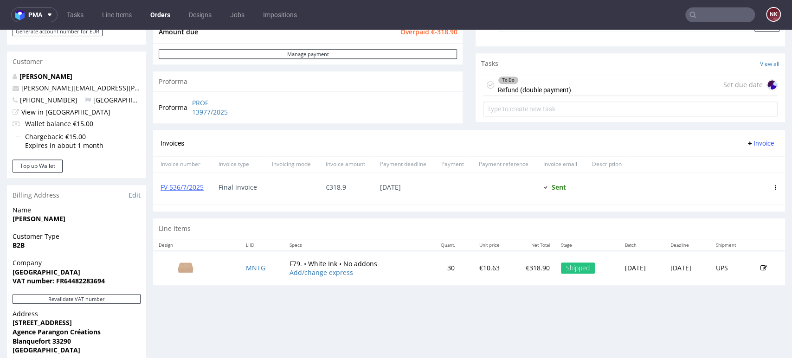
click at [339, 188] on span "€ 318.9" at bounding box center [336, 187] width 20 height 9
copy span "318.9"
click at [280, 207] on section "Invoices Invoice Invoice number Invoice type Invoicing mode Invoice amount Paym…" at bounding box center [469, 171] width 632 height 82
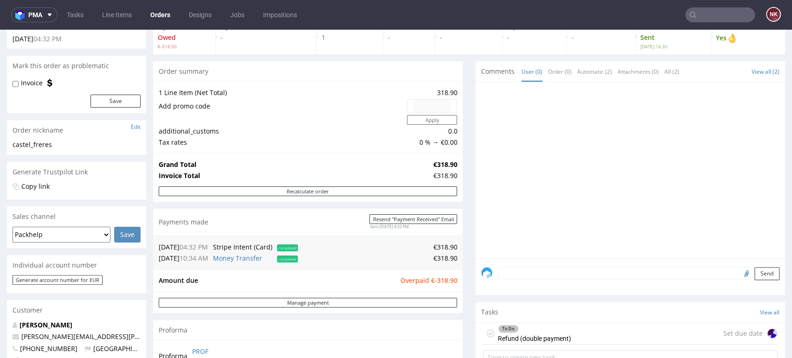
scroll to position [0, 0]
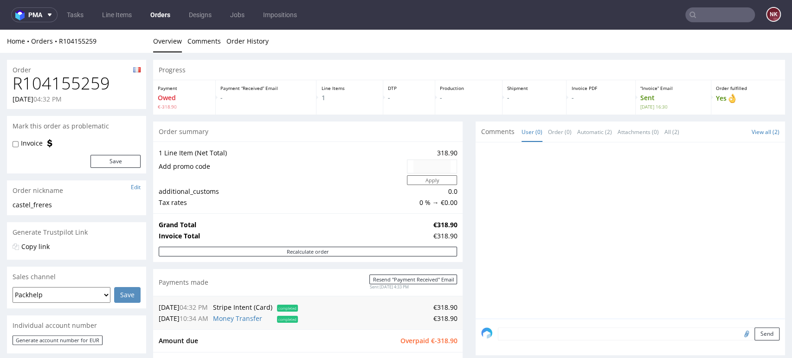
click at [93, 84] on h1 "R104155259" at bounding box center [77, 83] width 128 height 19
copy h1 "R104155259"
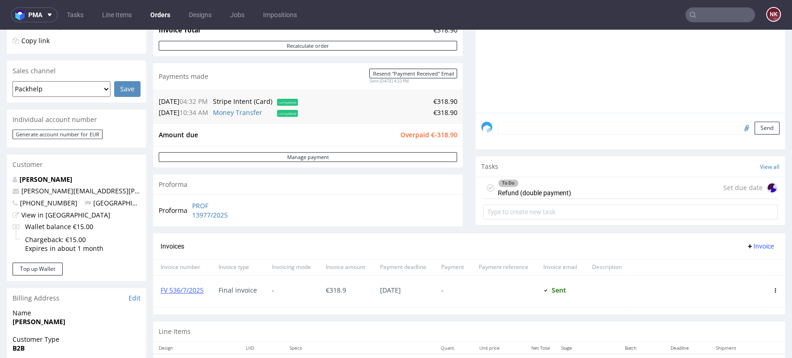
click at [539, 180] on div "To Do" at bounding box center [534, 183] width 72 height 7
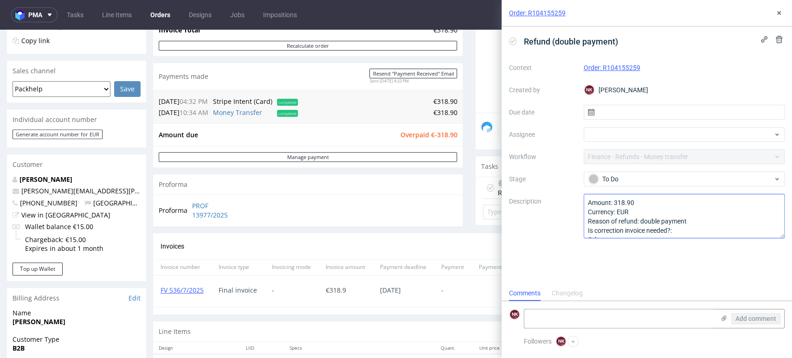
scroll to position [7, 0]
click at [645, 181] on div "To Do" at bounding box center [680, 179] width 185 height 10
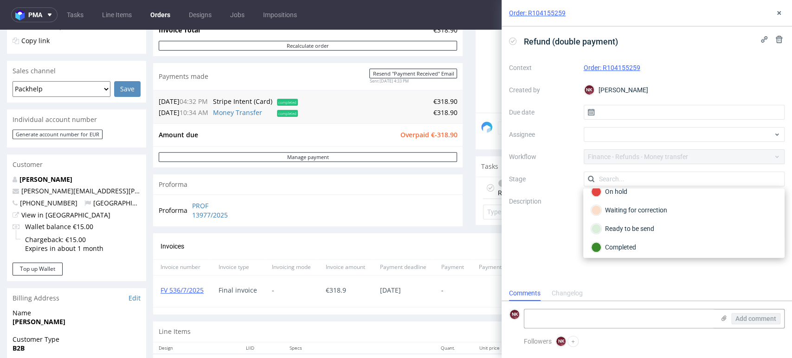
scroll to position [67, 0]
click at [634, 225] on div "Ready to be send" at bounding box center [684, 227] width 186 height 10
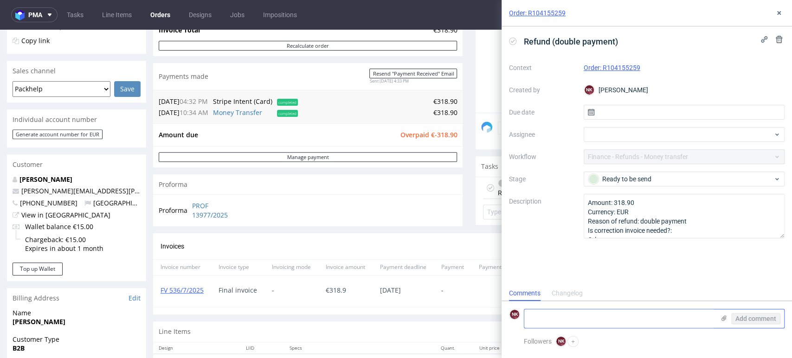
click at [575, 320] on textarea at bounding box center [619, 319] width 190 height 19
type textarea "transfer in the bank - not sent yet"
click at [766, 319] on span "Add comment" at bounding box center [756, 319] width 41 height 6
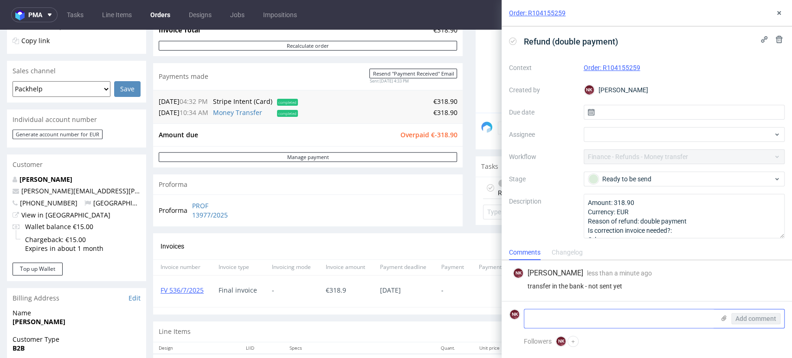
scroll to position [0, 0]
click at [777, 13] on icon at bounding box center [779, 12] width 7 height 7
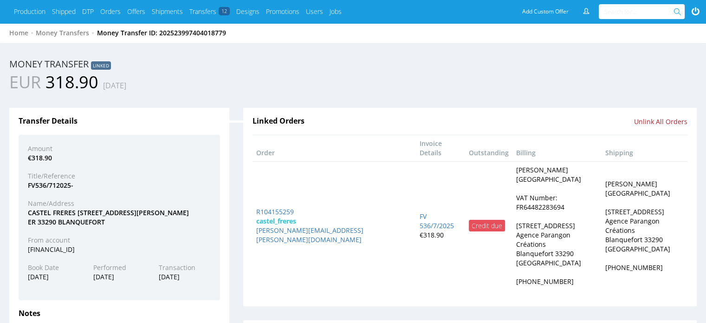
click at [64, 248] on div "[FINANCIAL_ID]" at bounding box center [119, 249] width 197 height 9
copy div "[FINANCIAL_ID]"
drag, startPoint x: 105, startPoint y: 220, endPoint x: 24, endPoint y: 211, distance: 81.3
click at [24, 211] on div "CASTEL FRERES 24 RUE GEORGES GUYNEM ER 33290 BLANQUEFORT" at bounding box center [119, 217] width 197 height 18
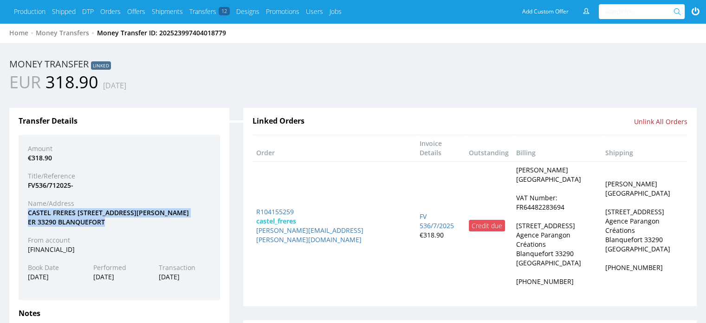
copy div "CASTEL FRERES 24 RUE GEORGES GUYNEM ER 33290 BLANQUEFORT"
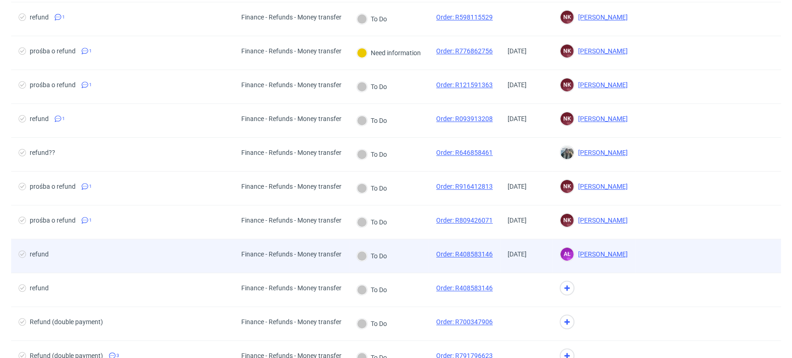
scroll to position [464, 0]
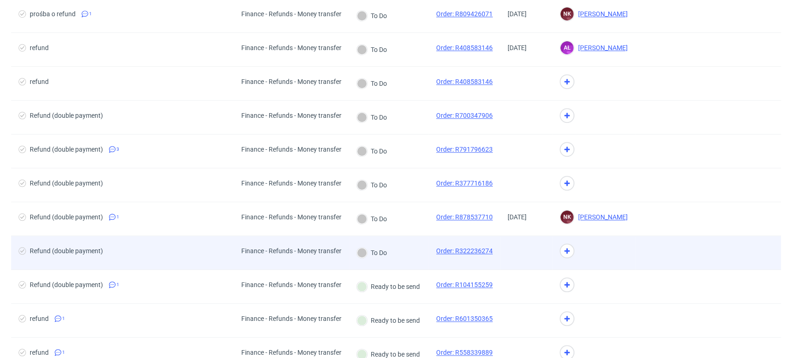
click at [401, 246] on div "To Do" at bounding box center [389, 253] width 80 height 34
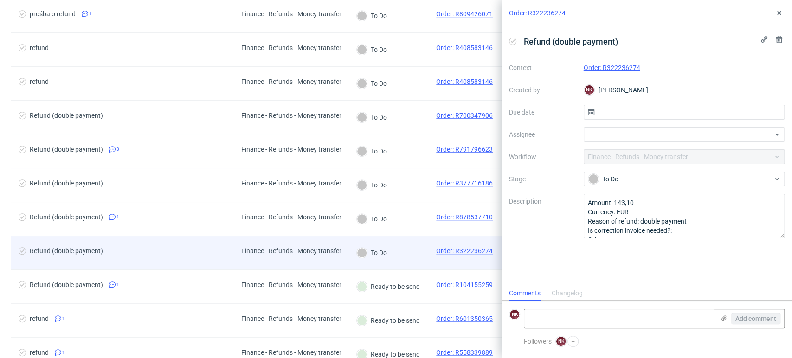
scroll to position [7, 0]
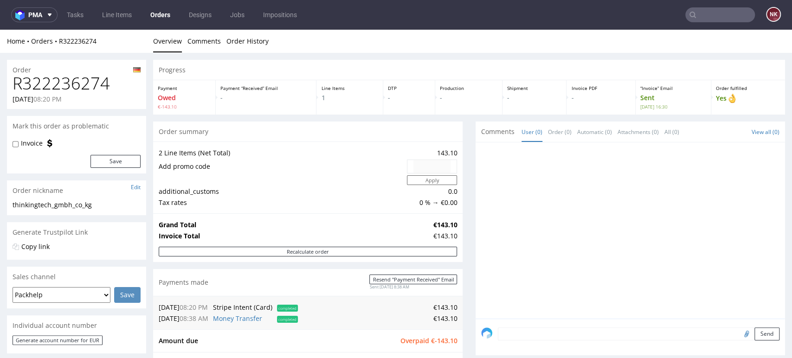
scroll to position [206, 0]
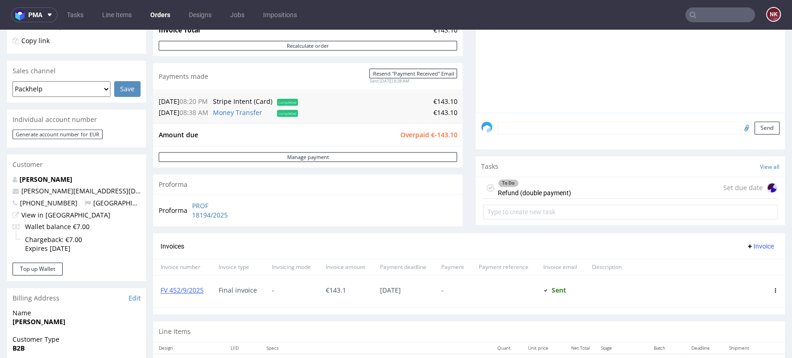
click at [583, 185] on div "To Do Refund (double payment) Set due date" at bounding box center [630, 188] width 295 height 22
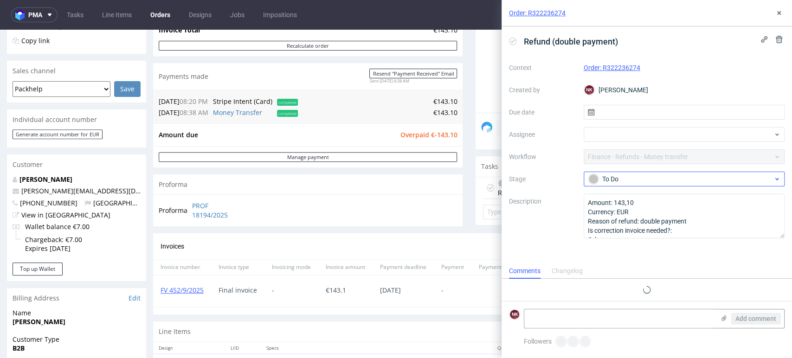
scroll to position [7, 0]
click at [680, 176] on div "To Do" at bounding box center [680, 179] width 185 height 10
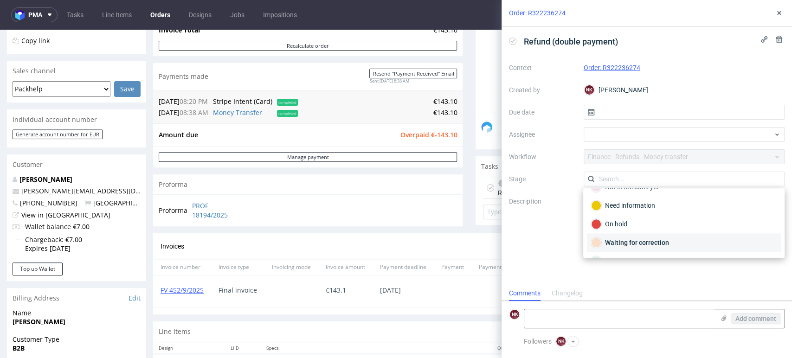
scroll to position [67, 0]
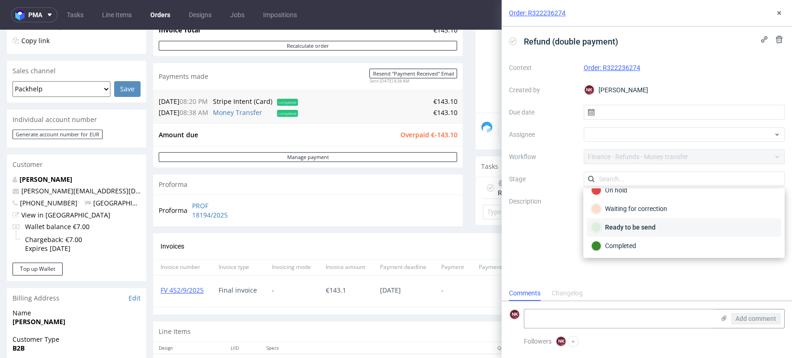
click at [629, 227] on div "Ready to be send" at bounding box center [684, 227] width 186 height 10
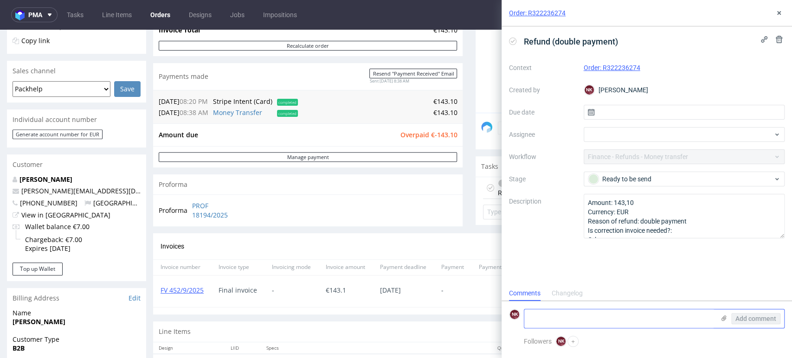
click at [598, 316] on textarea at bounding box center [619, 319] width 190 height 19
type textarea "transfer in the bank - not sent yet"
click at [752, 318] on span "Add comment" at bounding box center [756, 319] width 41 height 6
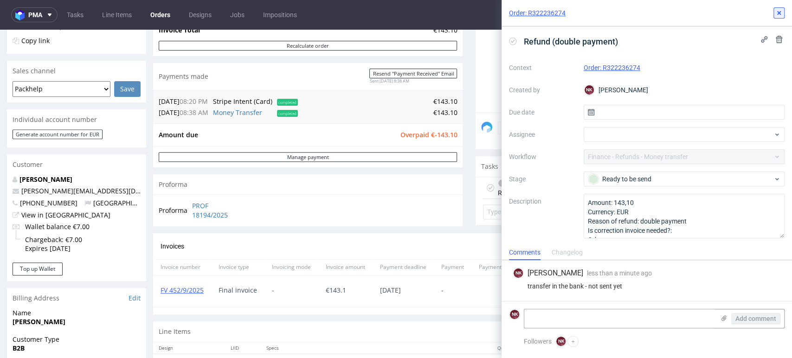
click at [778, 13] on use at bounding box center [779, 13] width 4 height 4
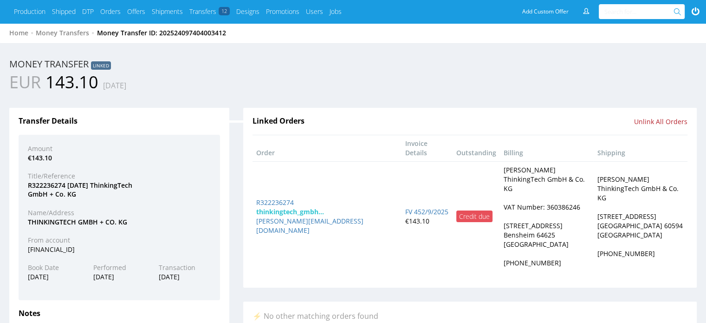
click at [86, 248] on div "[FINANCIAL_ID]" at bounding box center [119, 249] width 197 height 9
copy div "[FINANCIAL_ID]"
drag, startPoint x: 130, startPoint y: 220, endPoint x: 26, endPoint y: 222, distance: 104.4
click at [26, 222] on div "THINKINGTECH GMBH + CO. KG" at bounding box center [119, 221] width 197 height 9
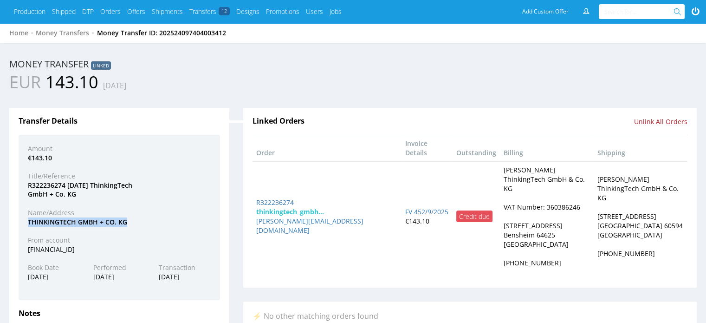
copy div "THINKINGTECH GMBH + CO. KG"
click at [53, 184] on div "R322236274 [DATE] ThinkingTech GmbH + Co. KG" at bounding box center [119, 190] width 197 height 18
copy div "R322236274"
click at [46, 157] on div "€143.10" at bounding box center [119, 157] width 197 height 9
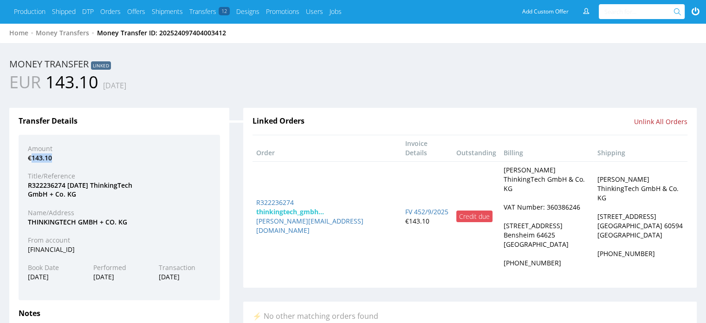
click at [46, 157] on div "€143.10" at bounding box center [119, 157] width 197 height 9
copy div "143.10"
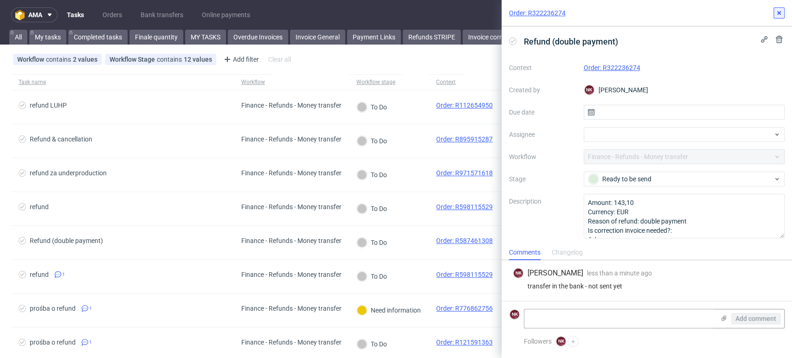
click at [780, 15] on icon at bounding box center [779, 12] width 7 height 7
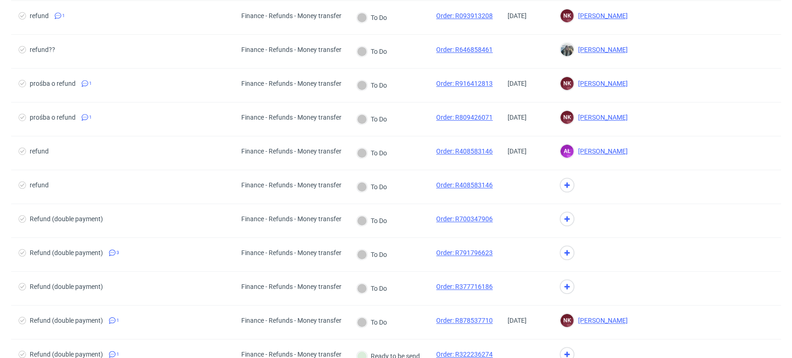
scroll to position [464, 0]
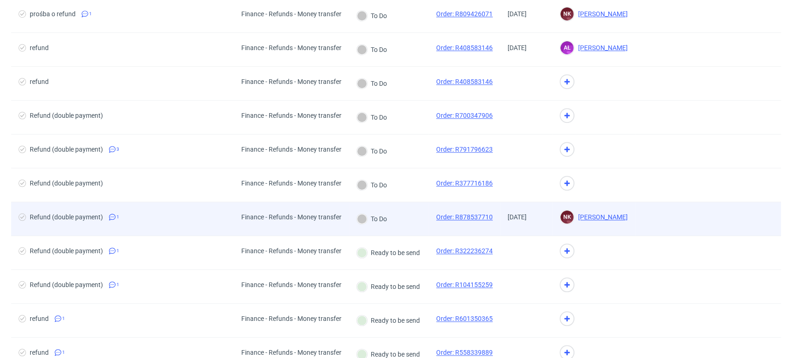
click at [400, 220] on div "To Do" at bounding box center [389, 219] width 80 height 34
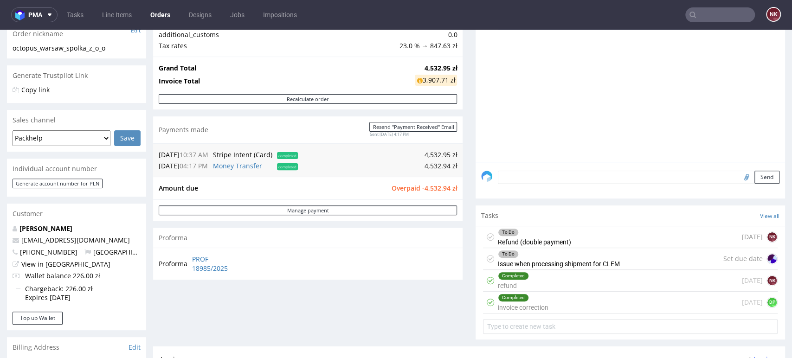
scroll to position [155, 0]
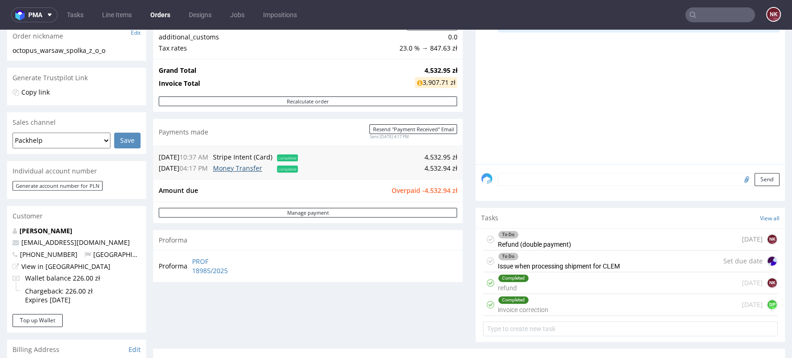
click at [249, 170] on link "Money Transfer" at bounding box center [237, 168] width 49 height 9
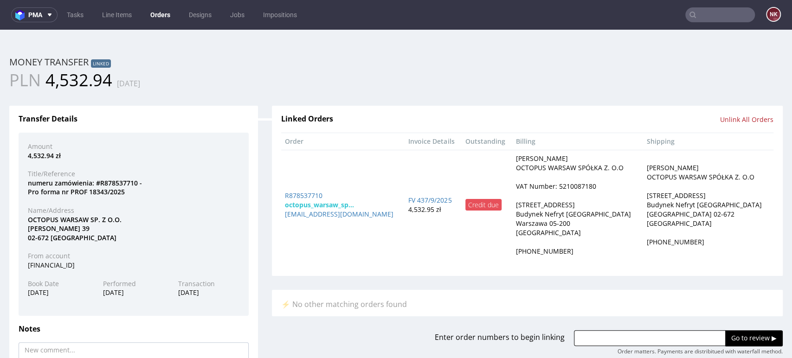
scroll to position [0, 0]
click at [73, 266] on div "PL93124062471111000049727601" at bounding box center [134, 265] width 226 height 9
copy div "PL93124062471111000049727601"
drag, startPoint x: 121, startPoint y: 222, endPoint x: 23, endPoint y: 222, distance: 97.9
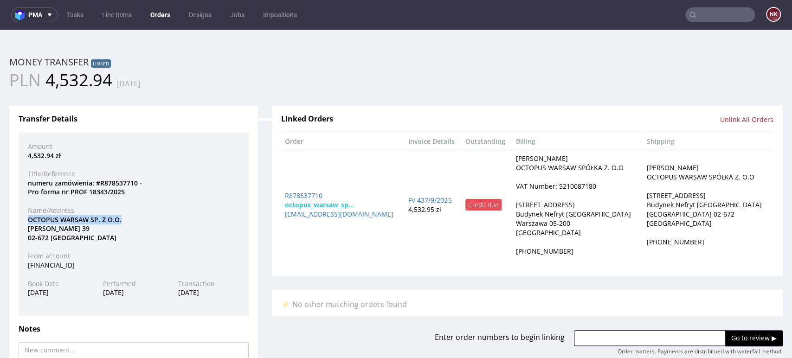
click at [23, 222] on div "OCTOPUS WARSAW SP. Z O.O. DOMANIEWSKA 39 02-672 WARSZAWA" at bounding box center [134, 228] width 226 height 27
copy div "OCTOPUS WARSAW SP. Z O.O."
click at [116, 181] on div "numeru zamówienia: #R878537710 - Pro forma nr PROF 18343/2025" at bounding box center [134, 188] width 226 height 18
copy div "R878537710"
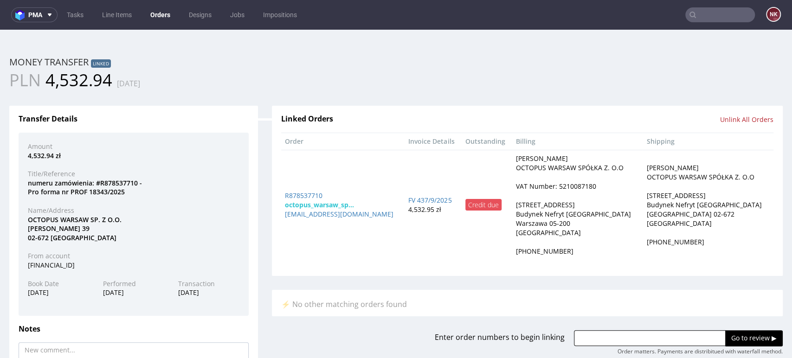
click at [37, 152] on div "4,532.94 zł" at bounding box center [134, 155] width 226 height 9
copy div "4,532.94"
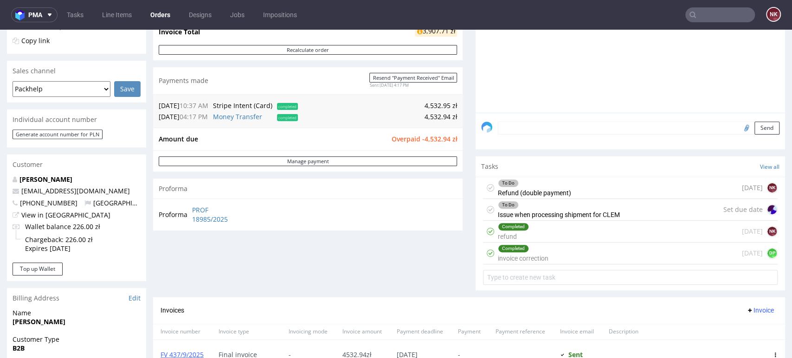
scroll to position [258, 0]
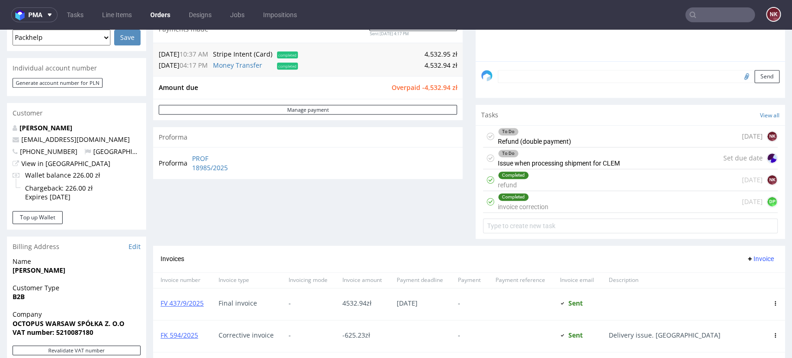
click at [539, 183] on div "Completed refund [DATE] NK" at bounding box center [630, 180] width 295 height 22
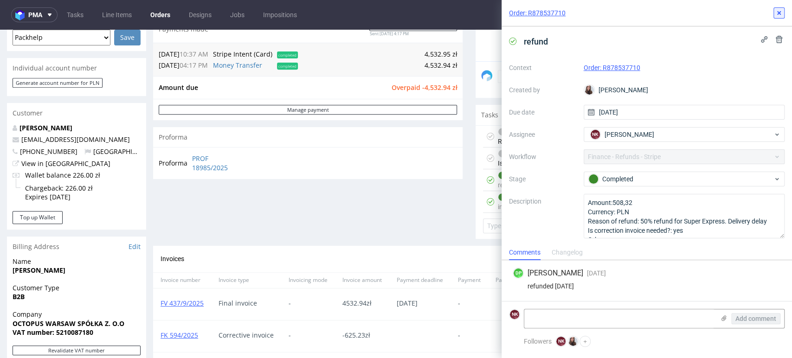
click at [776, 11] on icon at bounding box center [779, 12] width 7 height 7
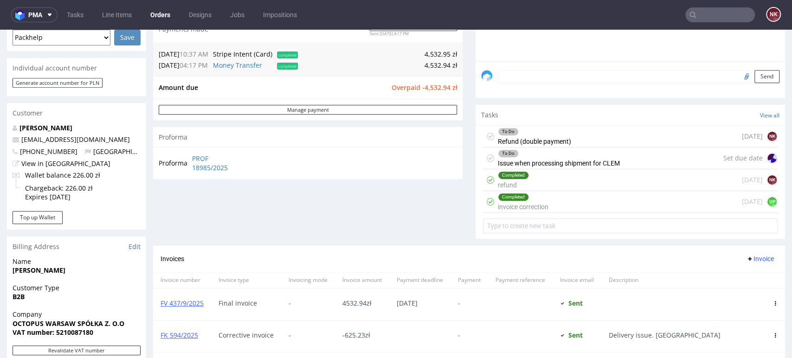
click at [538, 140] on div "To Do Refund (double payment)" at bounding box center [534, 136] width 73 height 21
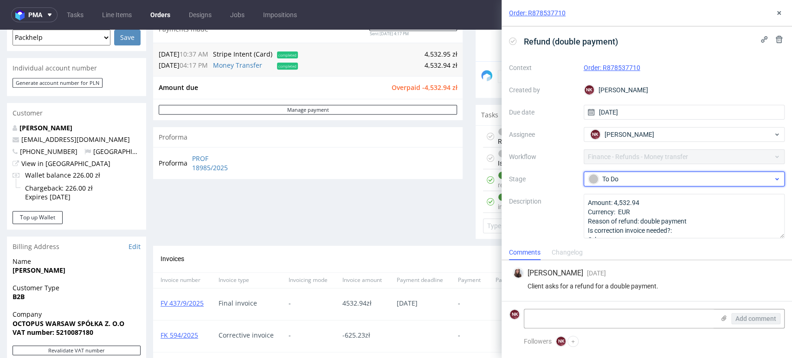
click at [621, 175] on div "To Do" at bounding box center [680, 179] width 185 height 10
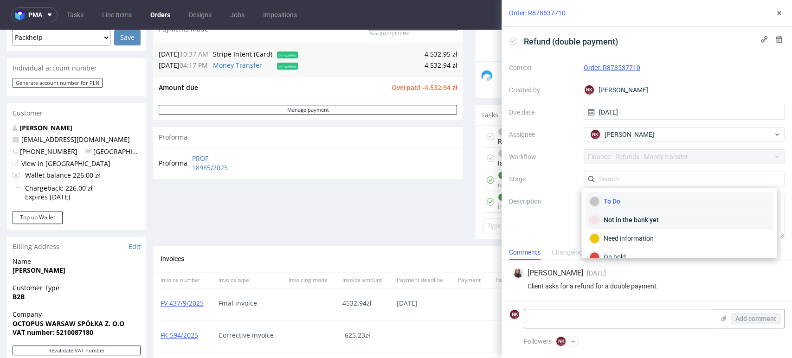
scroll to position [67, 0]
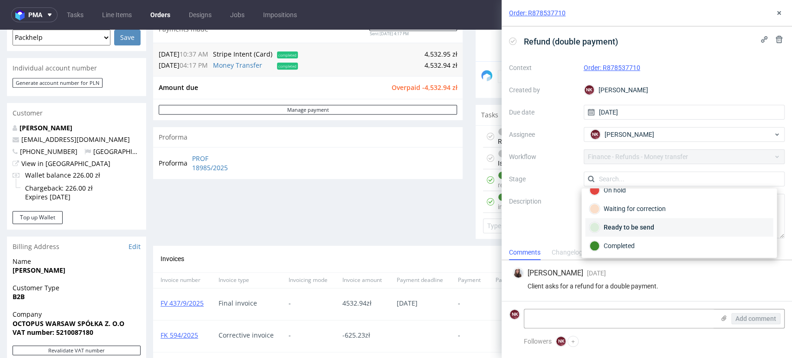
click at [632, 226] on div "Ready to be send" at bounding box center [679, 227] width 180 height 10
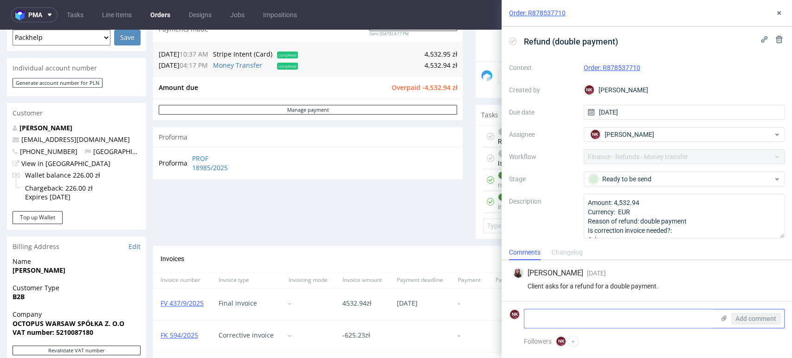
click at [605, 317] on textarea at bounding box center [619, 319] width 190 height 19
type textarea "transfer in the bank - not sent yet"
click at [753, 317] on span "Add comment" at bounding box center [756, 319] width 41 height 6
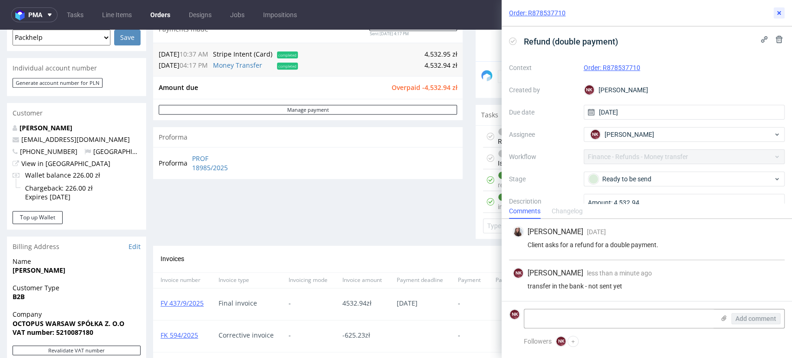
drag, startPoint x: 777, startPoint y: 16, endPoint x: 772, endPoint y: 16, distance: 5.1
click at [778, 16] on icon at bounding box center [779, 12] width 7 height 7
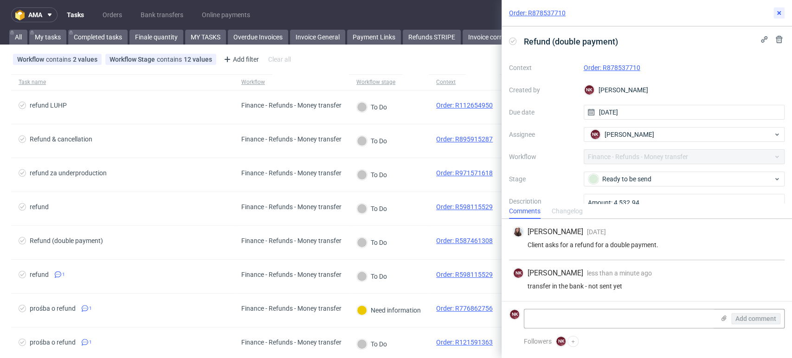
click at [781, 12] on icon at bounding box center [779, 12] width 7 height 7
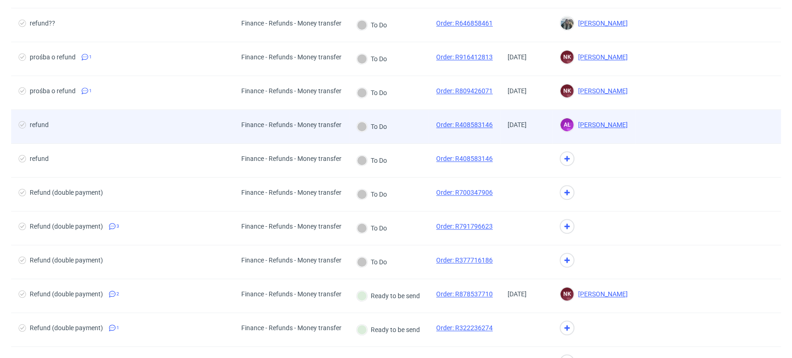
scroll to position [529, 0]
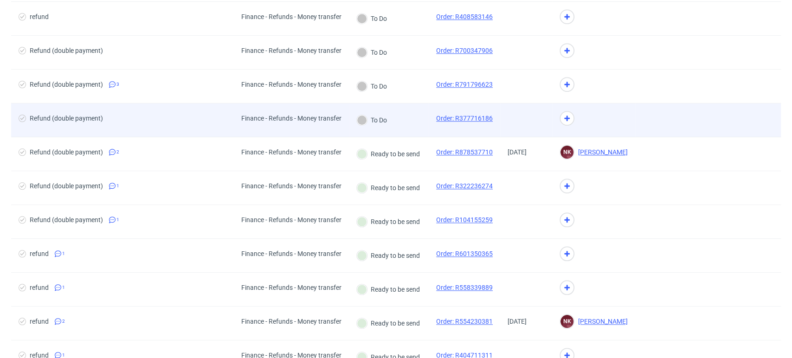
click at [394, 122] on div "To Do" at bounding box center [372, 119] width 46 height 33
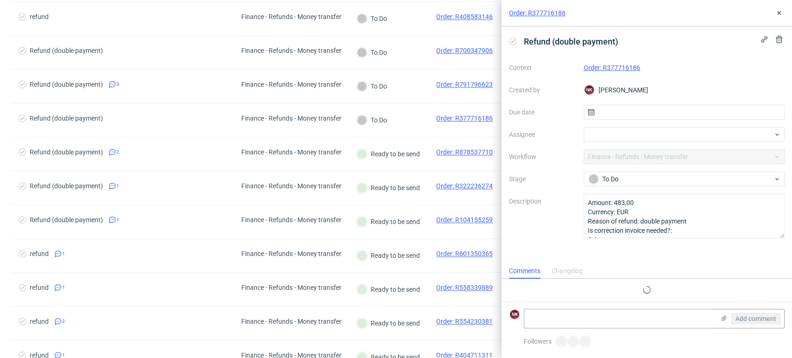
scroll to position [7, 0]
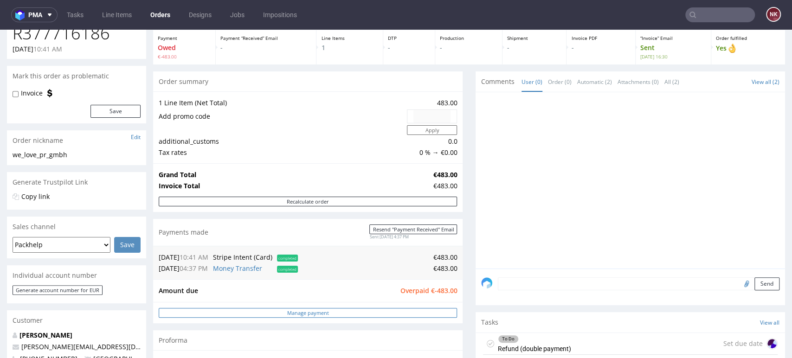
scroll to position [103, 0]
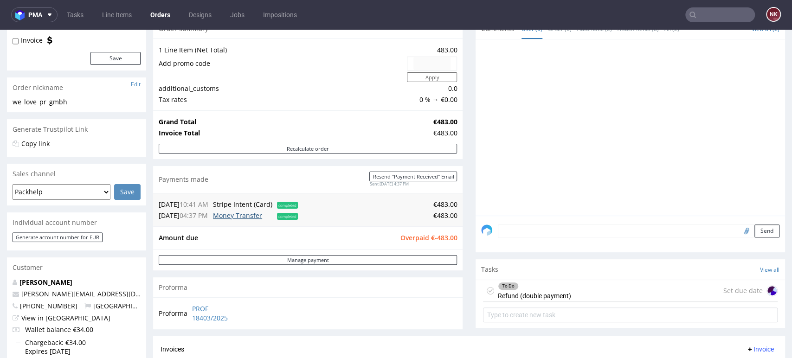
click at [254, 215] on link "Money Transfer" at bounding box center [237, 215] width 49 height 9
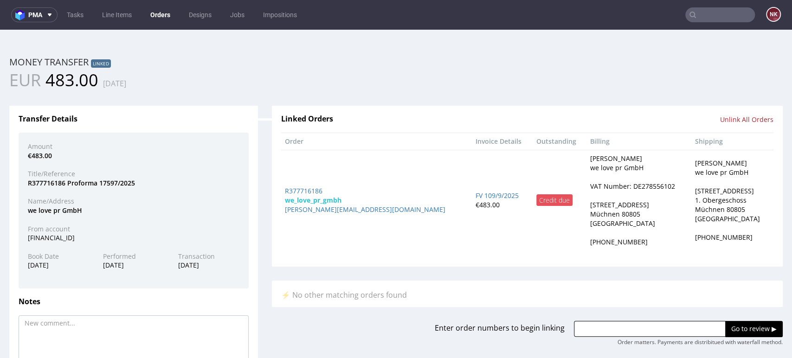
scroll to position [0, 0]
click at [91, 243] on div "Amount €483.00 Title/Reference R377716186 Proforma 17597/2025 Name/Address we l…" at bounding box center [134, 211] width 230 height 156
click at [89, 239] on div "DE67700915000001514156" at bounding box center [134, 237] width 226 height 9
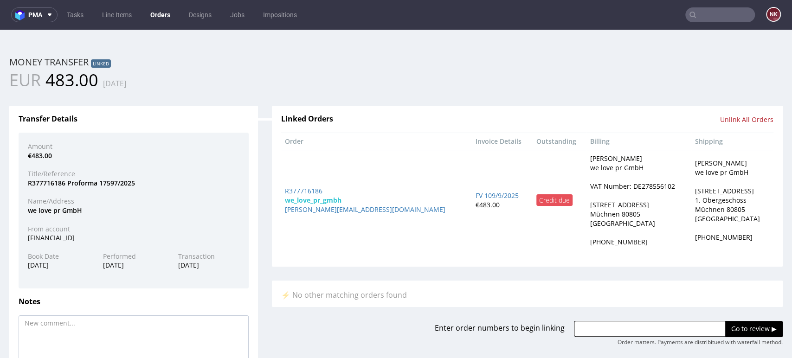
copy div "DE67700915000001514156"
drag, startPoint x: 93, startPoint y: 211, endPoint x: 22, endPoint y: 210, distance: 71.0
click at [22, 210] on div "we love pr GmbH" at bounding box center [134, 210] width 226 height 9
copy div "we love pr GmbH"
click at [50, 183] on div "R377716186 Proforma 17597/2025" at bounding box center [134, 183] width 226 height 9
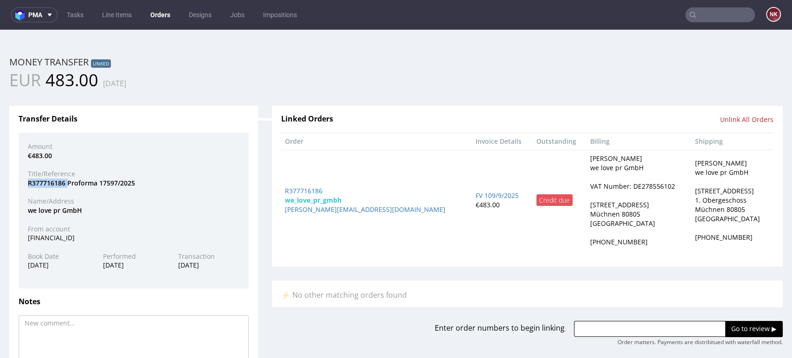
click at [50, 183] on div "R377716186 Proforma 17597/2025" at bounding box center [134, 183] width 226 height 9
copy div "R377716186"
click at [42, 154] on div "€483.00" at bounding box center [134, 155] width 226 height 9
copy div "483.00"
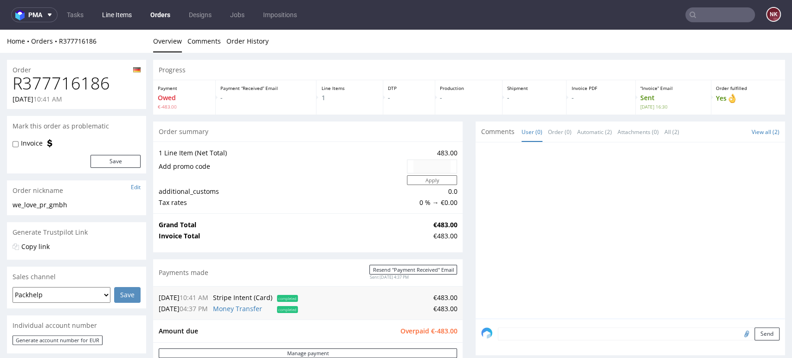
scroll to position [103, 0]
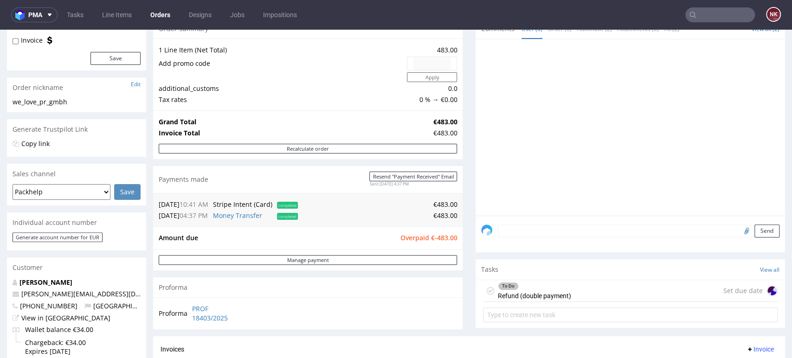
click at [467, 255] on div "Progress Payment Owed €-483.00 Payment “Received” Email - Line Items 1 DTP - Pr…" at bounding box center [469, 228] width 632 height 542
click at [524, 296] on div "To Do Refund (double payment)" at bounding box center [534, 290] width 73 height 21
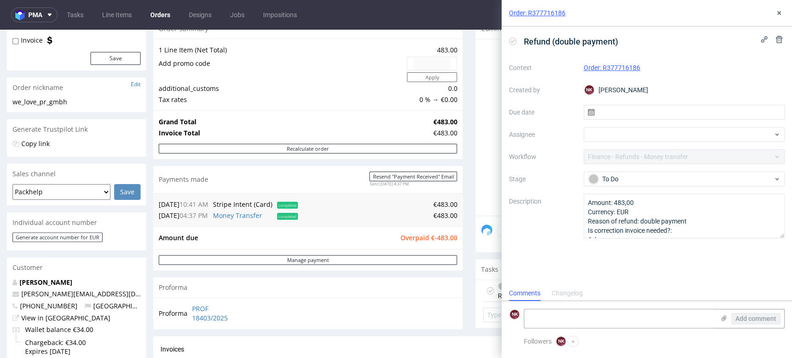
scroll to position [7, 0]
click at [646, 181] on div "To Do" at bounding box center [680, 179] width 185 height 10
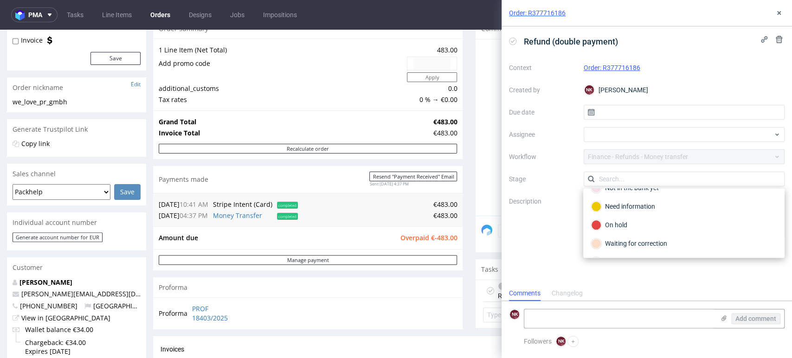
scroll to position [67, 0]
click at [635, 224] on div "Ready to be send" at bounding box center [684, 227] width 186 height 10
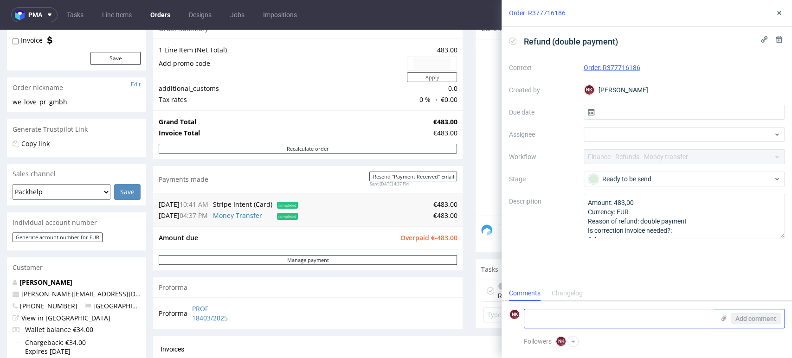
click at [621, 318] on textarea at bounding box center [619, 319] width 190 height 19
click at [586, 319] on textarea "transfer in the bank not sent yet" at bounding box center [619, 319] width 190 height 19
type textarea "transfer in the bank - not sent yet"
click at [750, 325] on div "Add comment" at bounding box center [750, 319] width 70 height 19
click at [755, 318] on span "Add comment" at bounding box center [756, 319] width 41 height 6
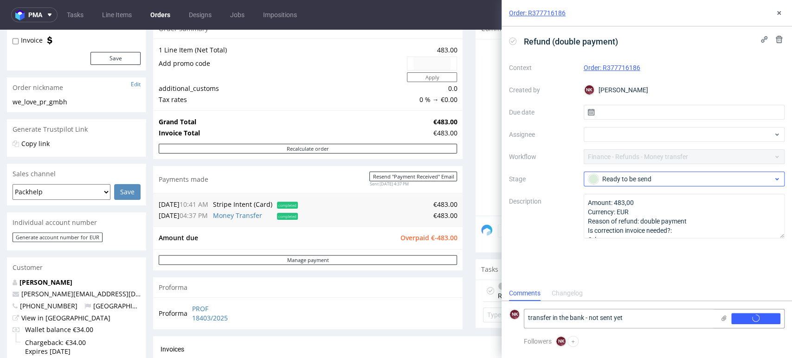
scroll to position [0, 0]
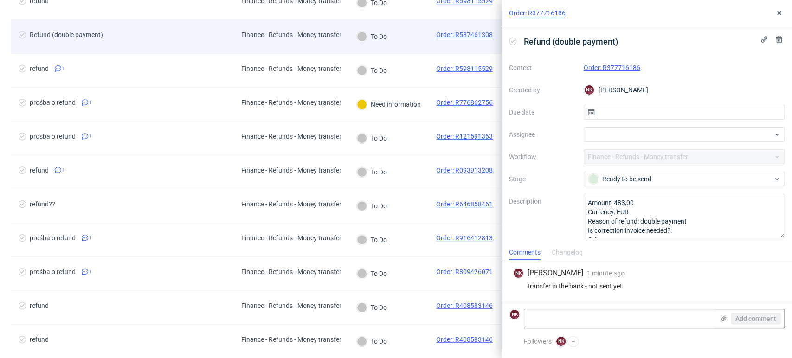
scroll to position [412, 0]
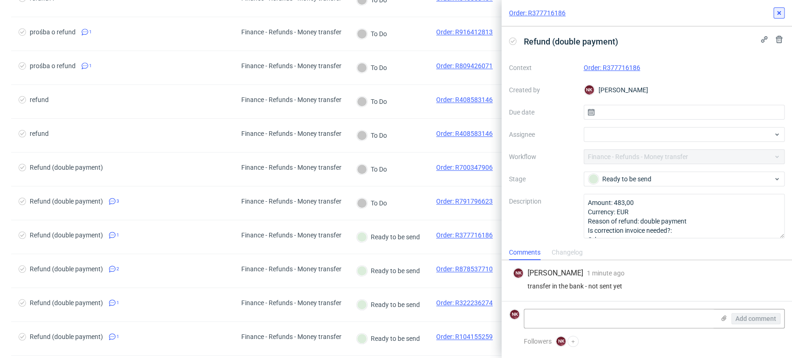
click at [777, 10] on icon at bounding box center [779, 12] width 7 height 7
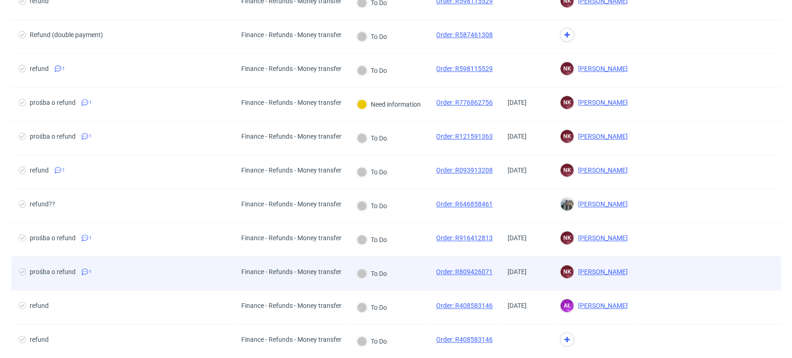
scroll to position [361, 0]
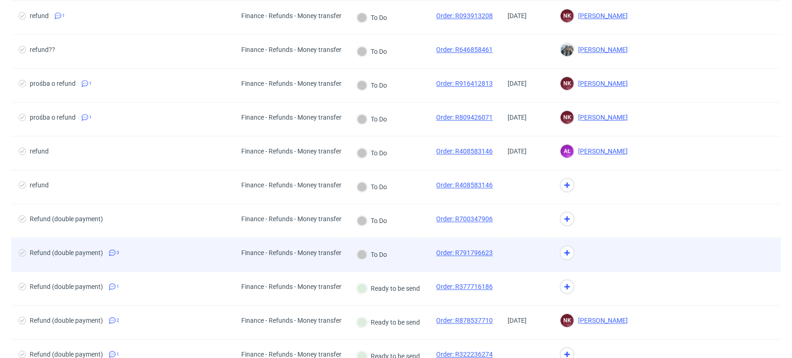
click at [394, 252] on div "To Do" at bounding box center [372, 254] width 46 height 33
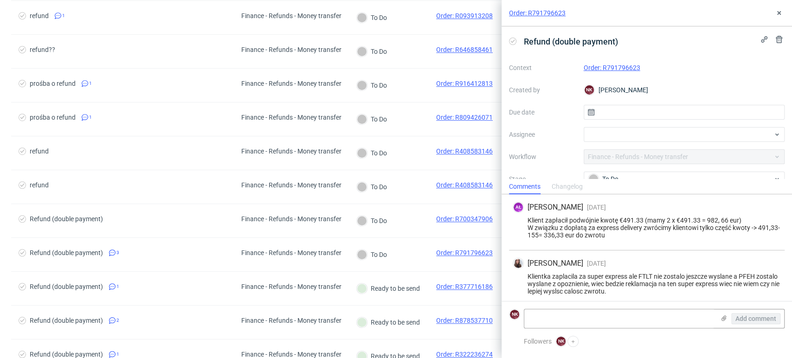
scroll to position [45, 0]
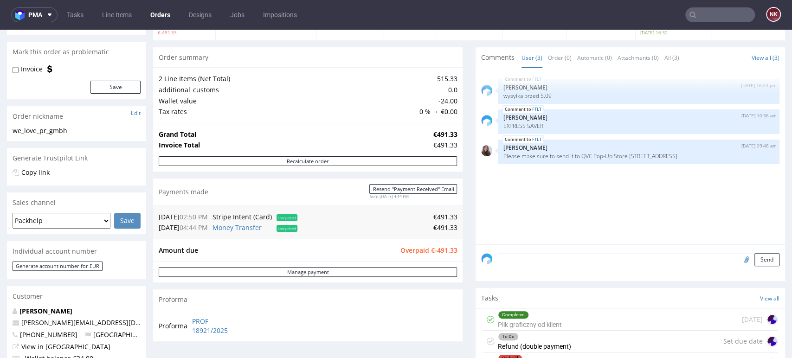
scroll to position [155, 0]
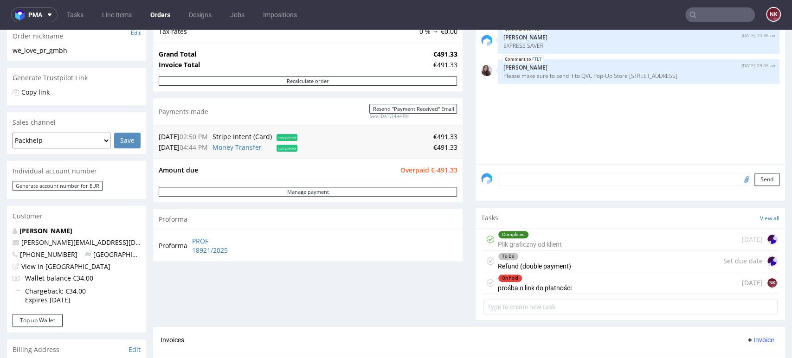
click at [460, 217] on div "Progress Payment Owed €-491.33 Payment “Received” Email - Line Items 2 DTP - Pr…" at bounding box center [469, 242] width 632 height 674
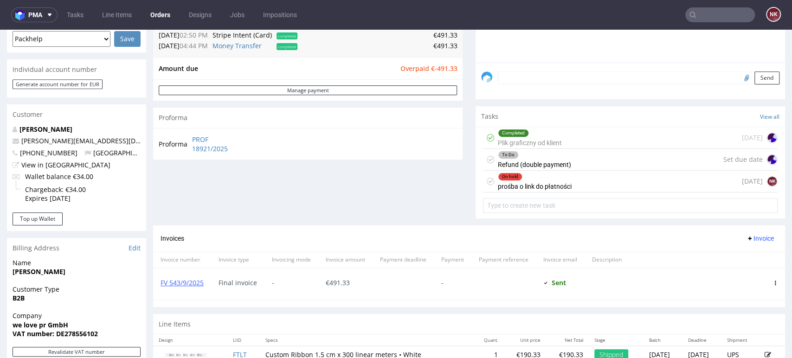
scroll to position [258, 0]
click at [601, 182] on div "On hold prośba o link do płatności 12 days ago NK" at bounding box center [630, 180] width 295 height 22
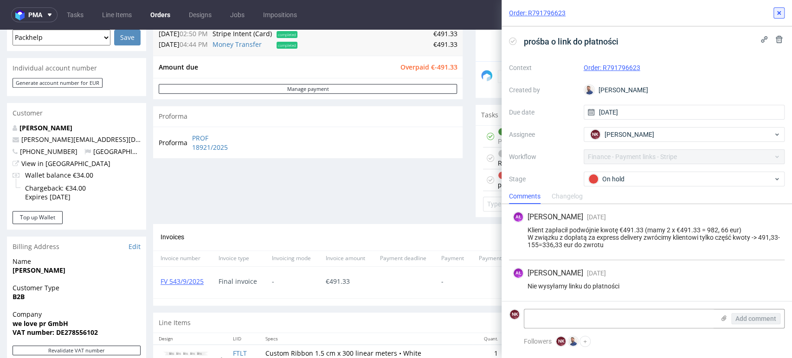
click at [776, 12] on icon at bounding box center [779, 12] width 7 height 7
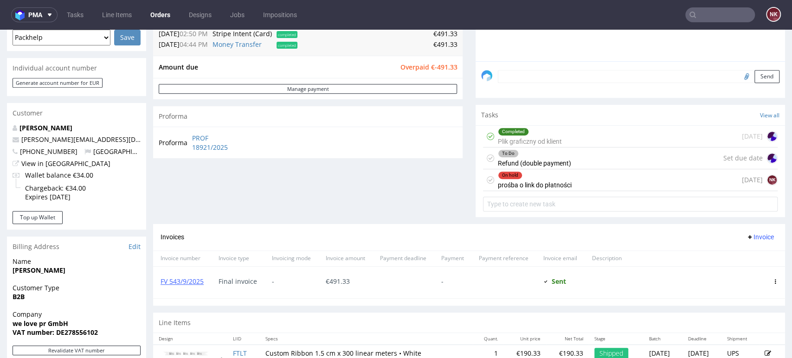
click at [577, 157] on div "To Do Refund (double payment) Set due date" at bounding box center [630, 159] width 295 height 22
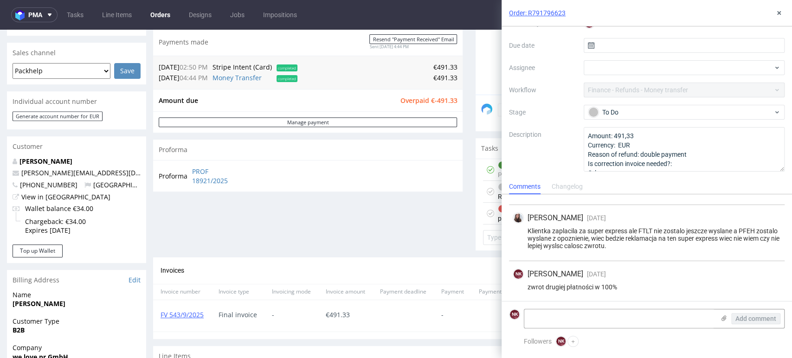
scroll to position [206, 0]
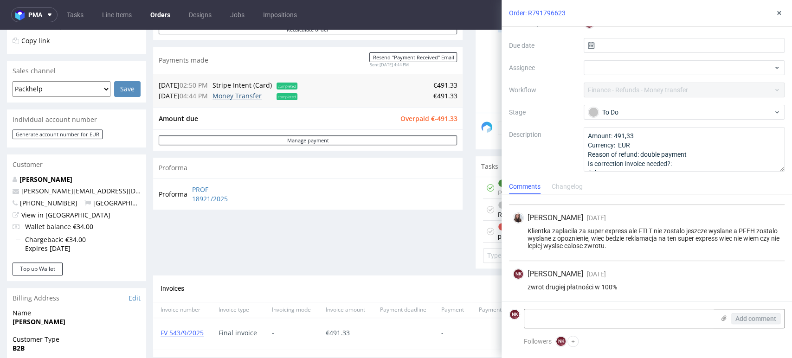
click at [250, 99] on link "Money Transfer" at bounding box center [237, 95] width 49 height 9
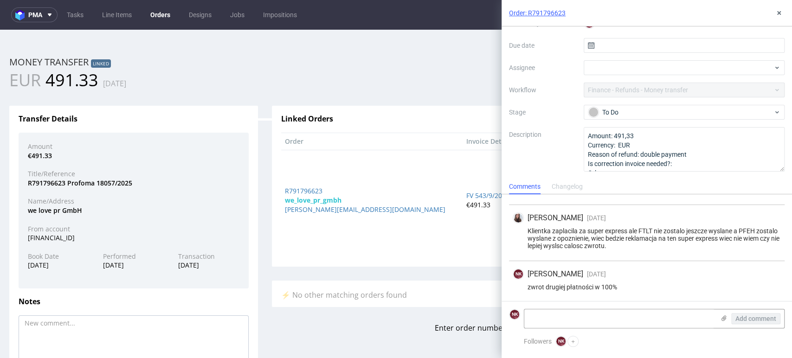
scroll to position [0, 0]
click at [86, 235] on div "DE67700915000001514156" at bounding box center [134, 237] width 226 height 9
click at [93, 236] on div "DE67700915000001514156" at bounding box center [134, 237] width 226 height 9
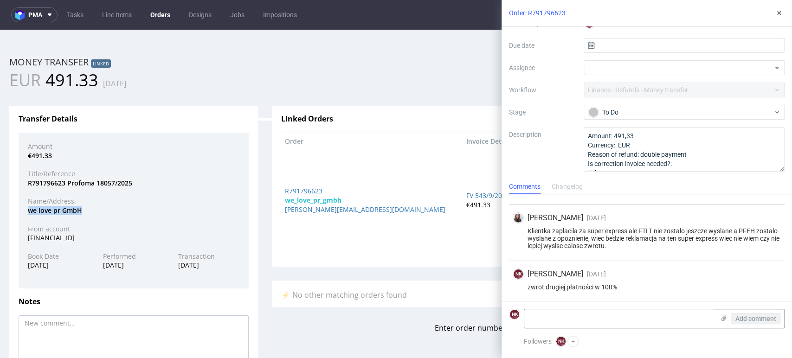
drag, startPoint x: 84, startPoint y: 210, endPoint x: 25, endPoint y: 210, distance: 59.4
click at [25, 210] on div "we love pr GmbH" at bounding box center [134, 210] width 226 height 9
copy div "we love pr GmbH"
click at [56, 180] on div "R791796623 Profoma 18057/2025" at bounding box center [134, 183] width 226 height 9
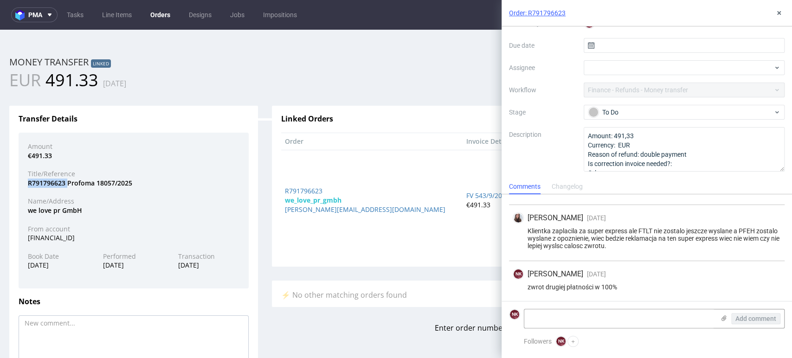
copy div "R791796623"
click at [47, 155] on div "€491.33" at bounding box center [134, 155] width 226 height 9
copy div "491.33"
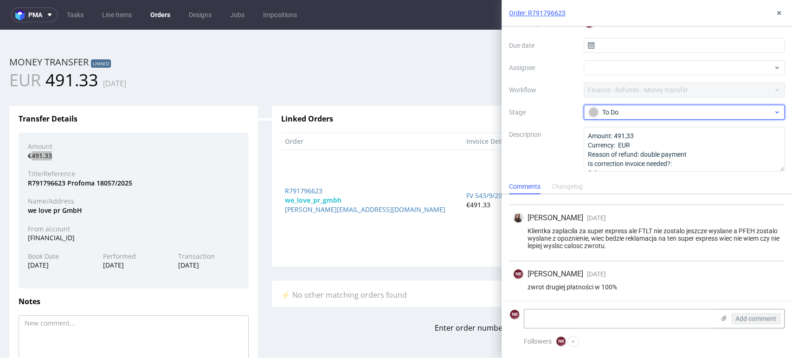
click at [639, 116] on div "To Do" at bounding box center [680, 112] width 185 height 10
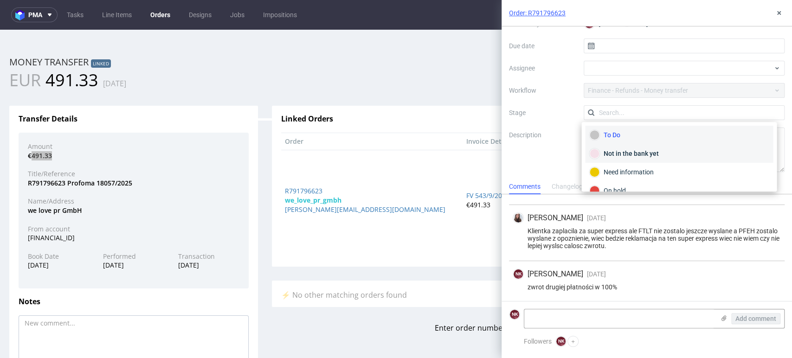
scroll to position [52, 0]
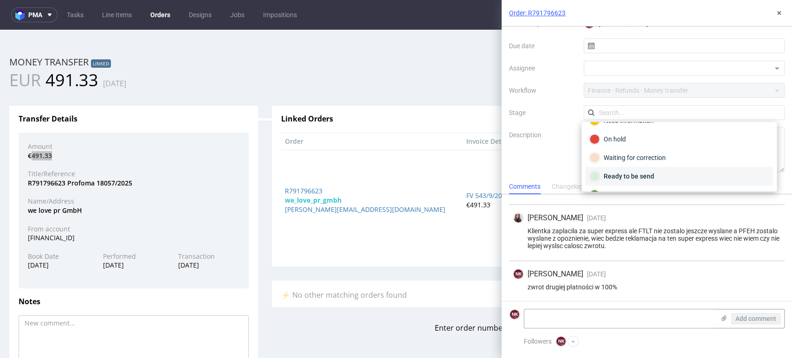
click at [633, 174] on div "Ready to be send" at bounding box center [679, 176] width 180 height 10
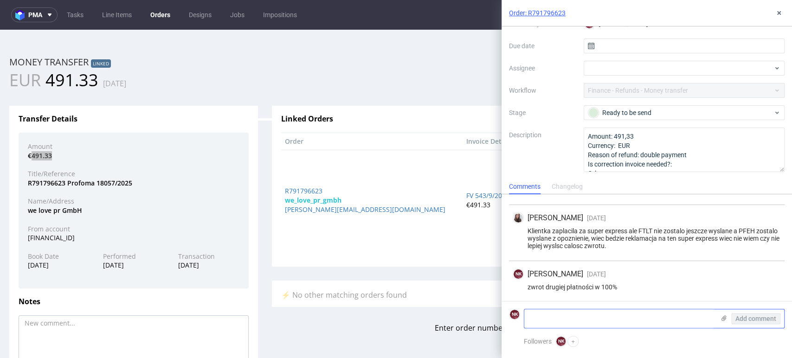
click at [604, 318] on textarea at bounding box center [619, 319] width 190 height 19
type textarea "transfer in the bank - not sent yet"
click at [764, 317] on span "Add comment" at bounding box center [756, 319] width 41 height 6
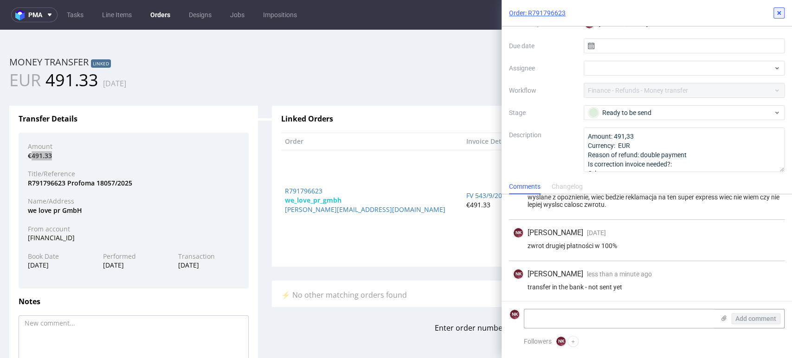
click at [776, 11] on icon at bounding box center [779, 12] width 7 height 7
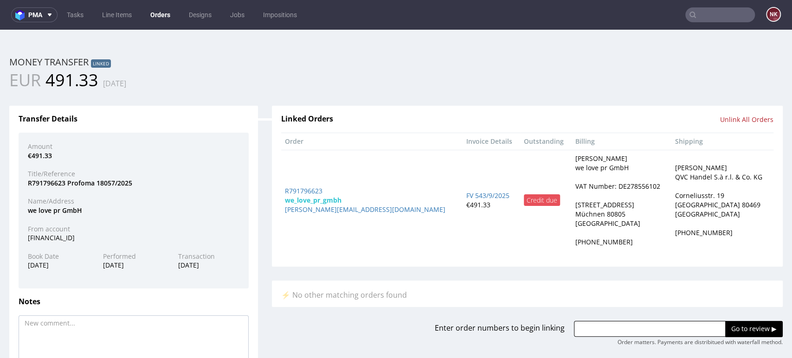
click at [229, 148] on div "Amount" at bounding box center [134, 146] width 226 height 9
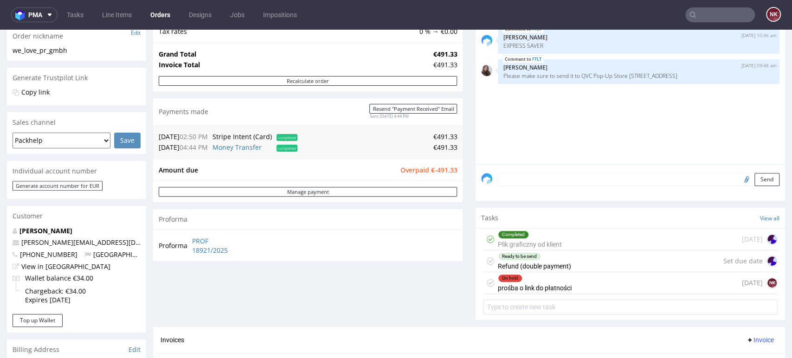
click at [557, 264] on div "Ready to be send Refund (double payment)" at bounding box center [534, 261] width 73 height 21
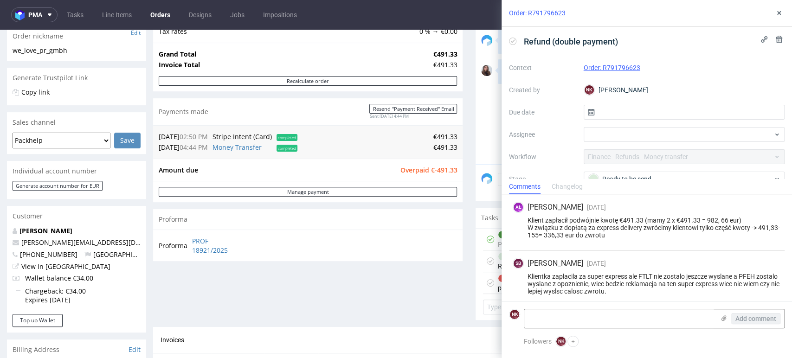
scroll to position [87, 0]
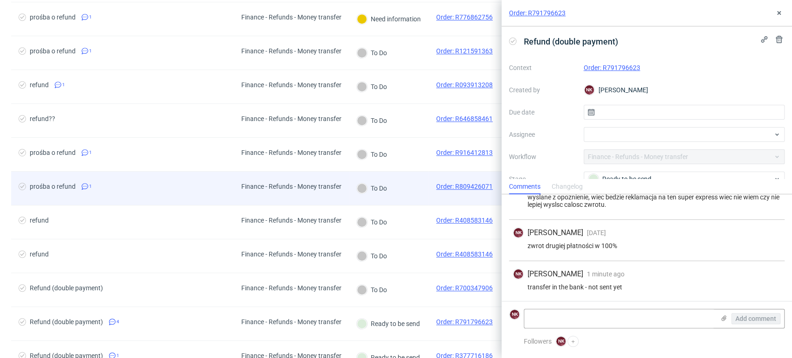
scroll to position [412, 0]
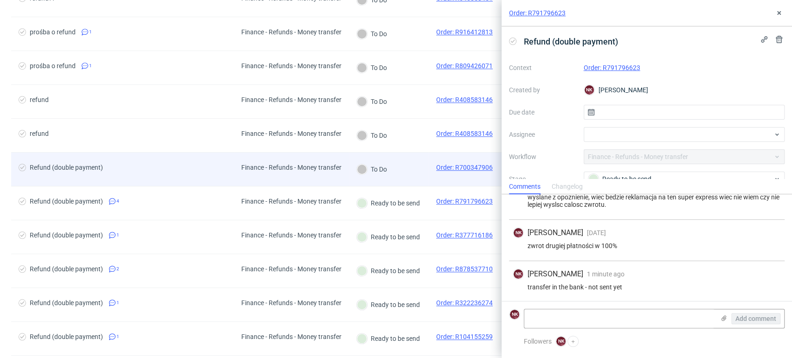
click at [385, 175] on div "To Do" at bounding box center [372, 169] width 46 height 33
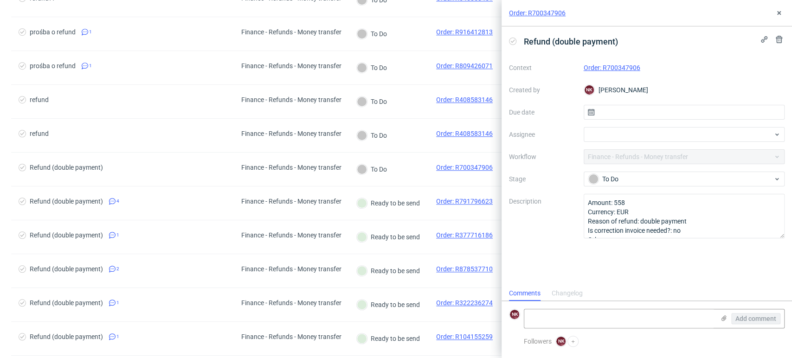
scroll to position [7, 0]
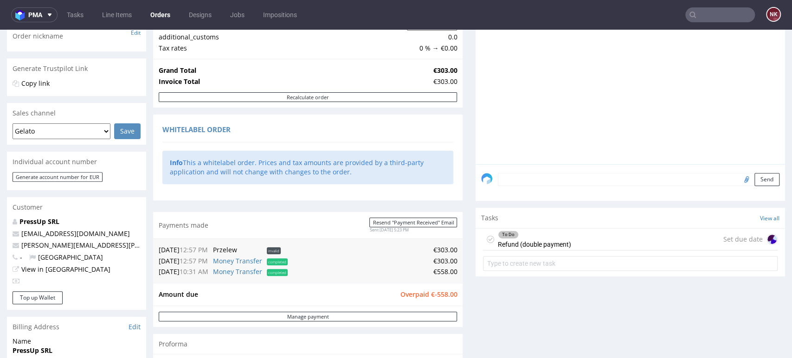
scroll to position [309, 0]
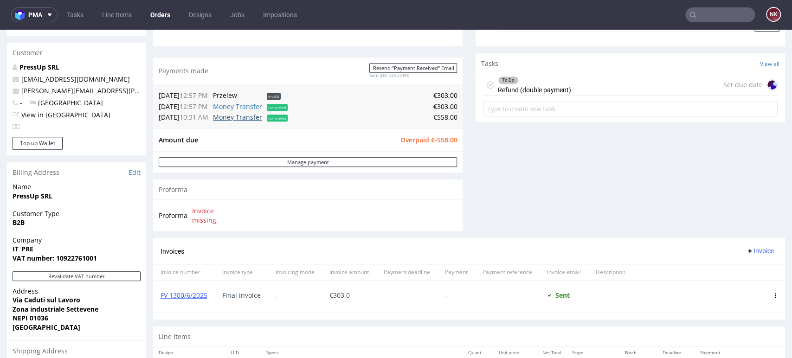
click at [254, 120] on link "Money Transfer" at bounding box center [237, 117] width 49 height 9
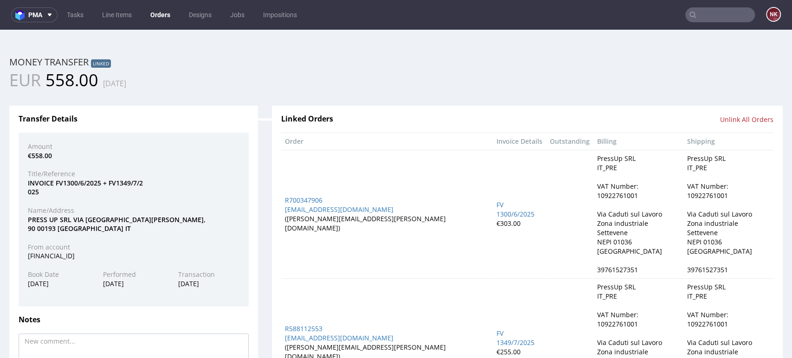
scroll to position [0, 0]
click at [48, 254] on div "IT78C0200873190000401451375" at bounding box center [134, 256] width 226 height 9
copy div "IT78C0200873190000401451375"
drag, startPoint x: 70, startPoint y: 219, endPoint x: 14, endPoint y: 222, distance: 55.3
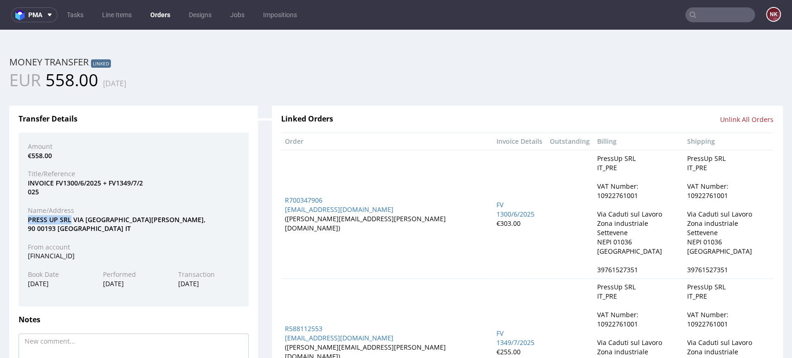
click at [14, 222] on div "Transfer Details Amount €558.00 Title/Reference INVOICE FV1300/6/2025 + FV1349/…" at bounding box center [133, 271] width 249 height 331
copy div "PRESS UP SRL"
drag, startPoint x: 47, startPoint y: 191, endPoint x: 21, endPoint y: 181, distance: 27.3
click at [21, 181] on div "INVOICE FV1300/6/2025 + FV1349/7/2 025" at bounding box center [134, 188] width 226 height 18
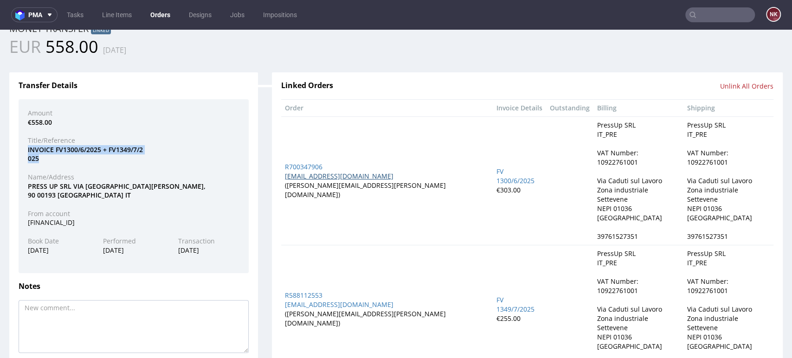
scroll to position [52, 0]
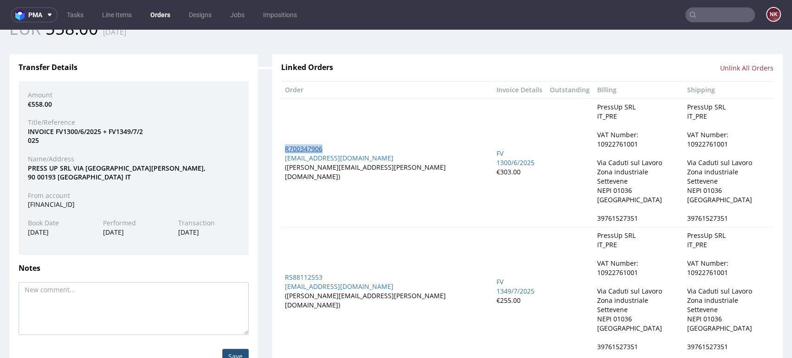
drag, startPoint x: 334, startPoint y: 143, endPoint x: 279, endPoint y: 142, distance: 54.3
click at [285, 144] on div "R700347906" at bounding box center [387, 148] width 204 height 9
copy link "R700347906"
drag, startPoint x: 323, startPoint y: 252, endPoint x: 280, endPoint y: 251, distance: 43.2
click at [285, 273] on div "R588112553" at bounding box center [387, 277] width 204 height 9
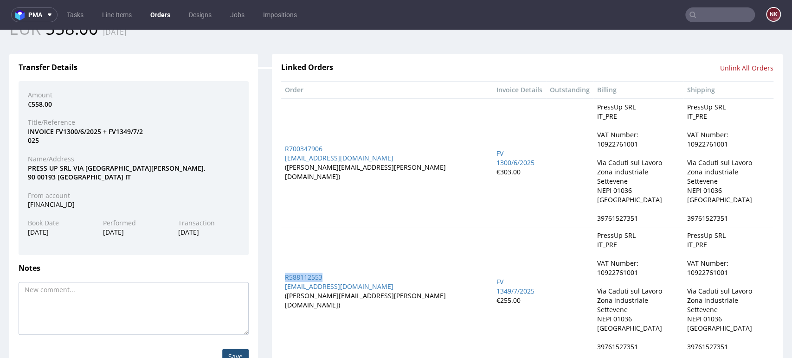
copy link "R588112553"
click at [45, 103] on div "€558.00" at bounding box center [134, 104] width 226 height 9
copy div "558.00"
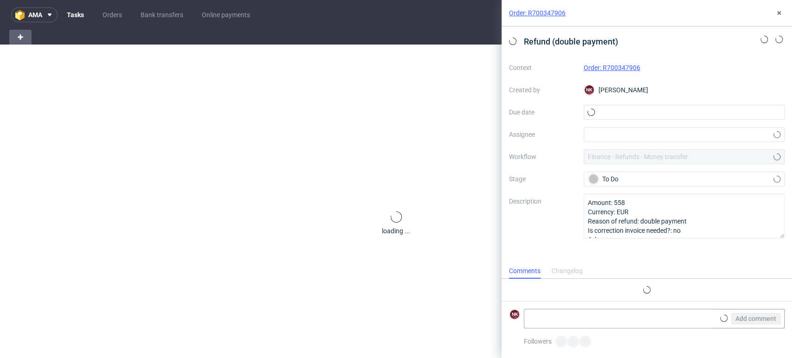
scroll to position [7, 0]
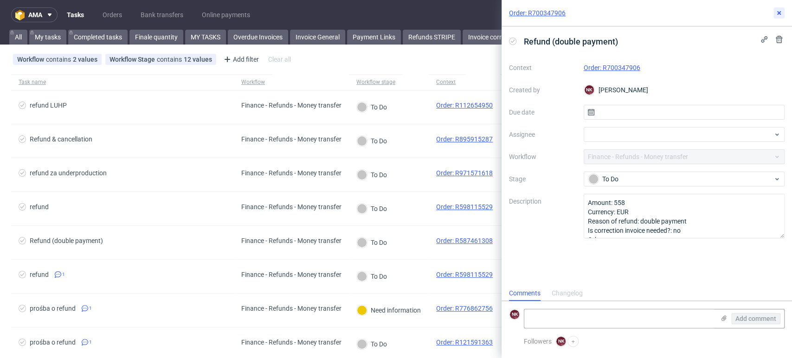
drag, startPoint x: 776, startPoint y: 16, endPoint x: 765, endPoint y: 22, distance: 12.0
click at [776, 16] on icon at bounding box center [779, 12] width 7 height 7
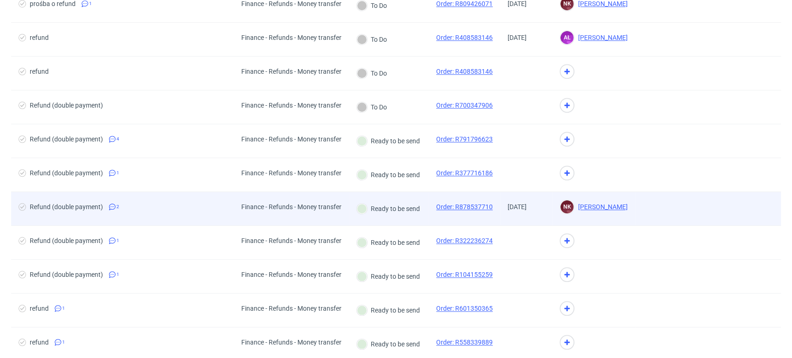
scroll to position [478, 0]
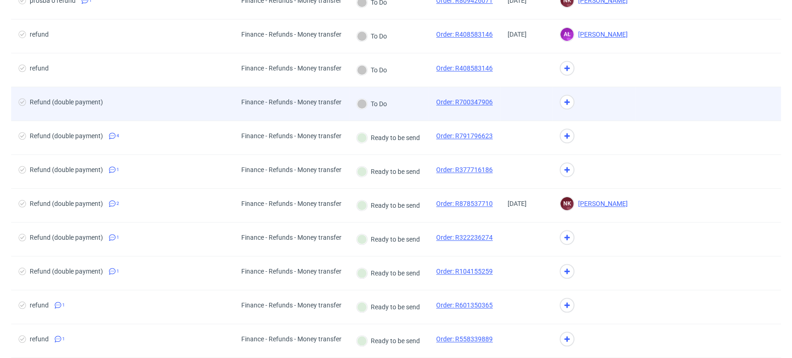
click at [347, 103] on div "Finance - Refunds - Money transfer" at bounding box center [291, 103] width 115 height 33
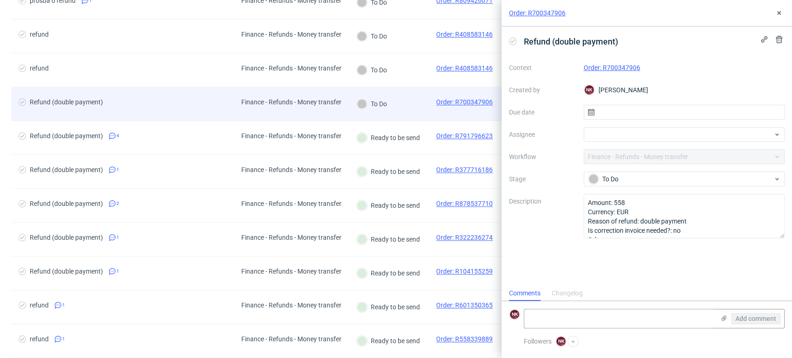
scroll to position [7, 0]
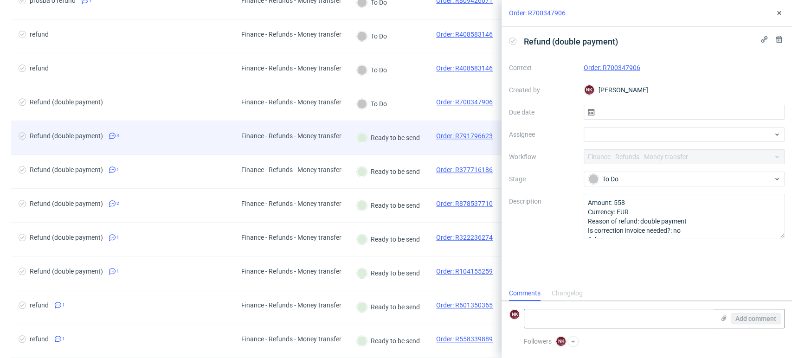
click at [340, 135] on div "Finance - Refunds - Money transfer" at bounding box center [291, 135] width 100 height 7
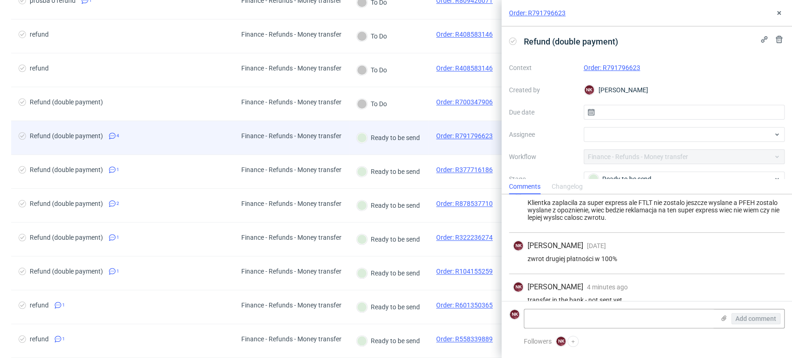
scroll to position [87, 0]
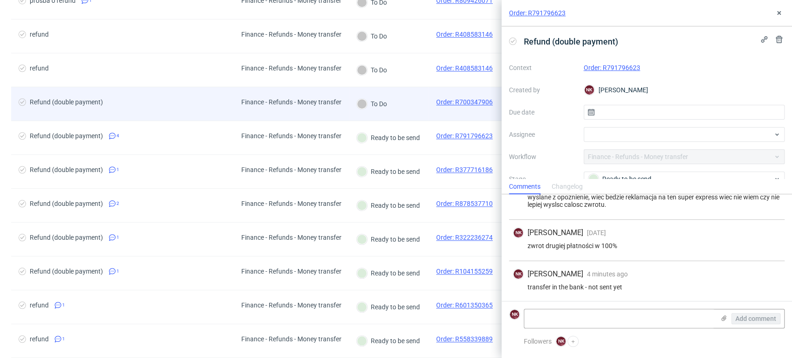
click at [340, 98] on div "Finance - Refunds - Money transfer" at bounding box center [291, 101] width 100 height 7
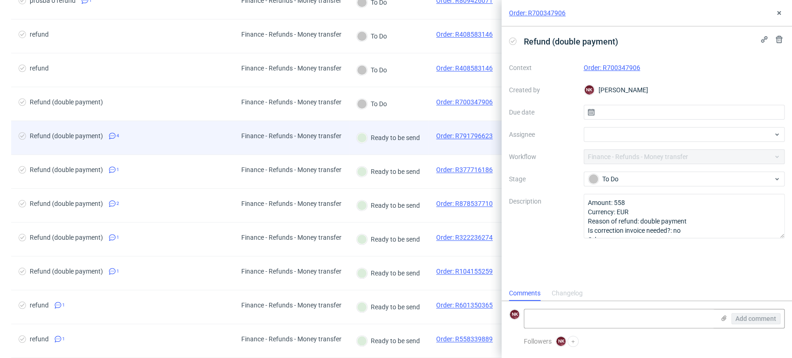
scroll to position [7, 0]
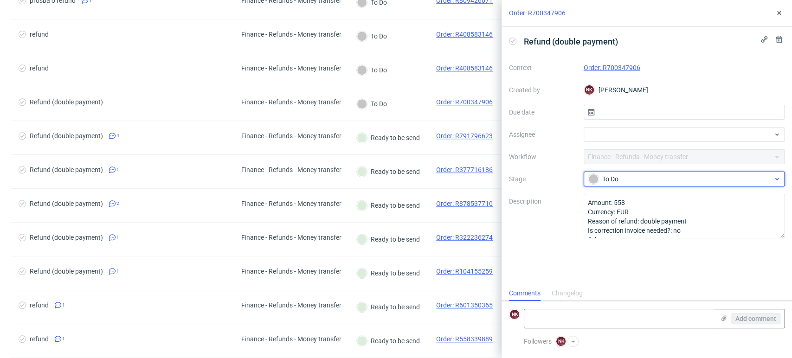
click at [612, 177] on div "To Do" at bounding box center [680, 179] width 185 height 10
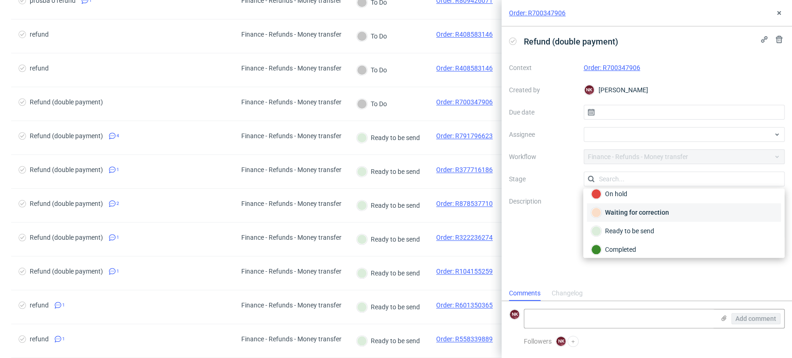
scroll to position [67, 0]
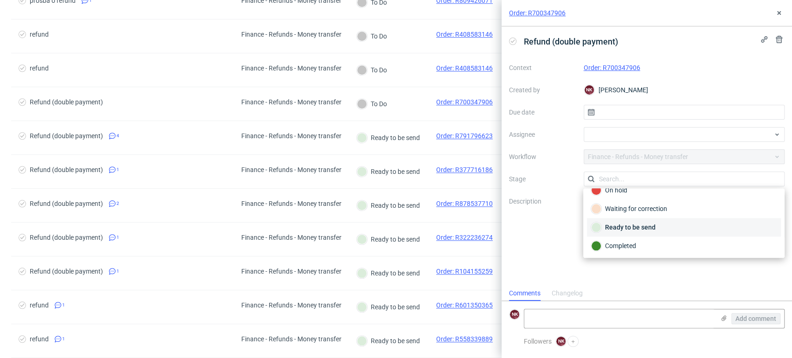
click at [625, 226] on div "Ready to be send" at bounding box center [684, 227] width 186 height 10
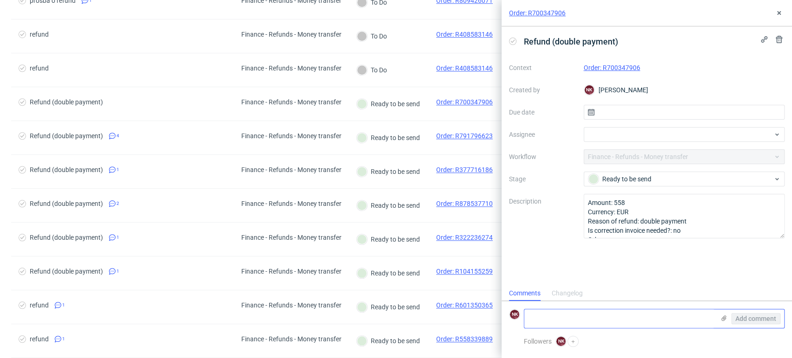
click at [567, 317] on textarea at bounding box center [619, 319] width 190 height 19
type textarea "tranfer in the bank - not sent yet"
click at [756, 320] on span "Add comment" at bounding box center [756, 319] width 41 height 6
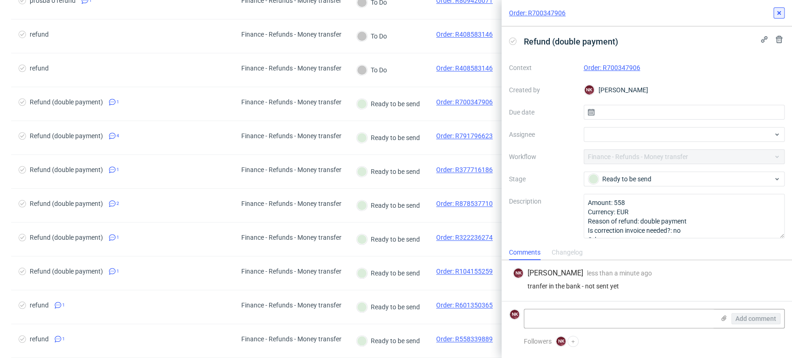
click at [779, 17] on button at bounding box center [779, 12] width 11 height 11
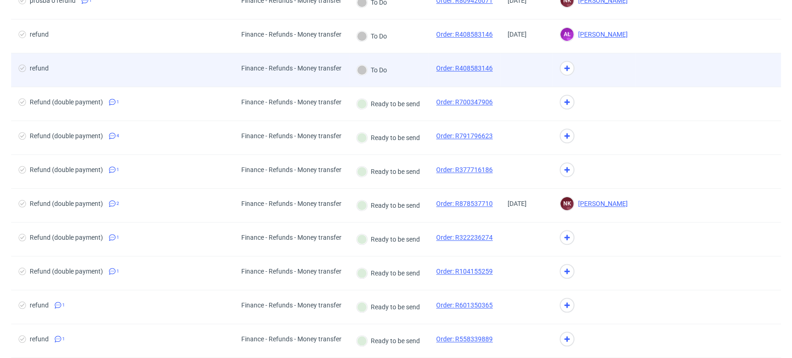
click at [410, 64] on div "To Do" at bounding box center [389, 70] width 80 height 34
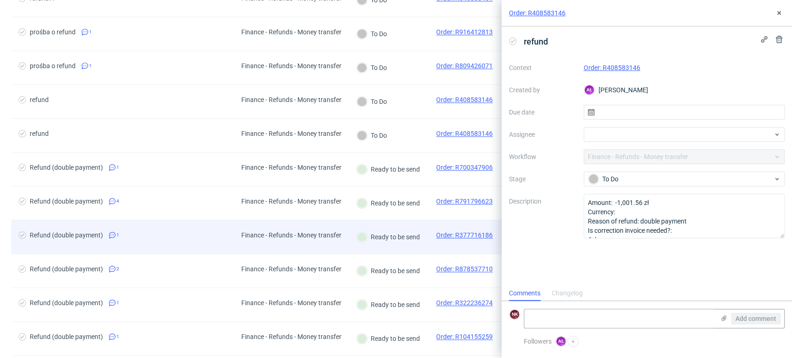
scroll to position [220, 0]
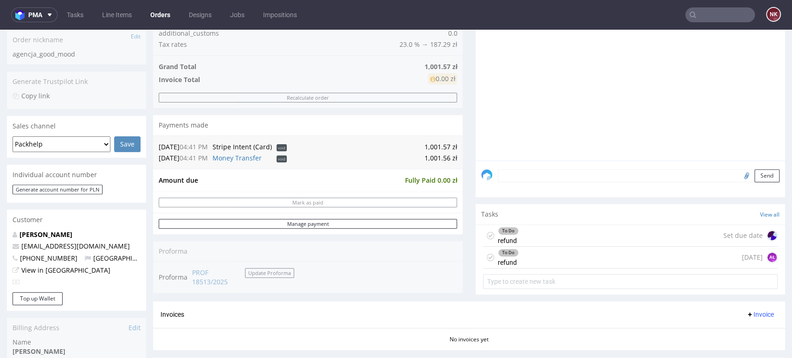
scroll to position [206, 0]
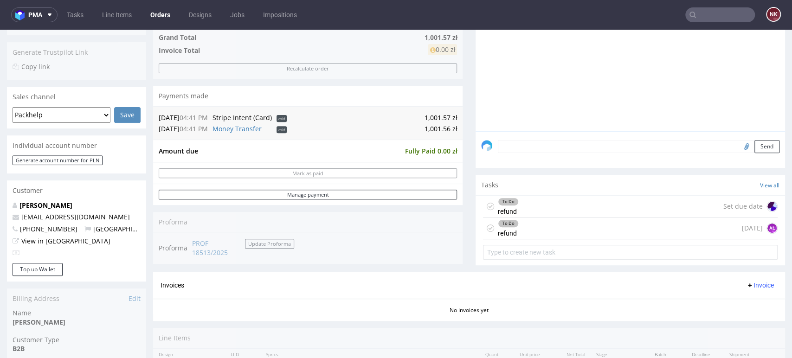
click at [545, 206] on div "To Do refund Set due date" at bounding box center [630, 207] width 295 height 22
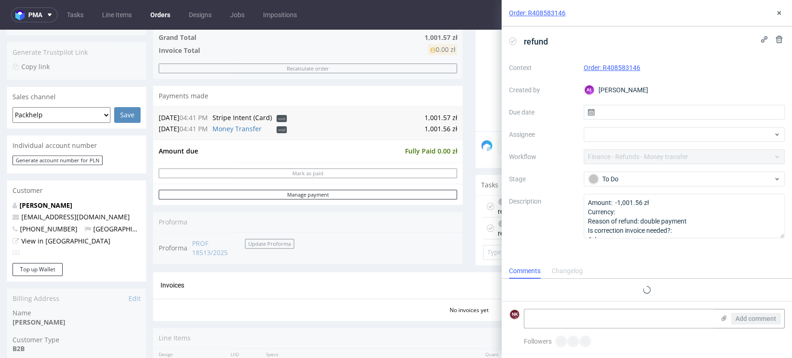
scroll to position [7, 0]
click at [780, 14] on use at bounding box center [779, 13] width 4 height 4
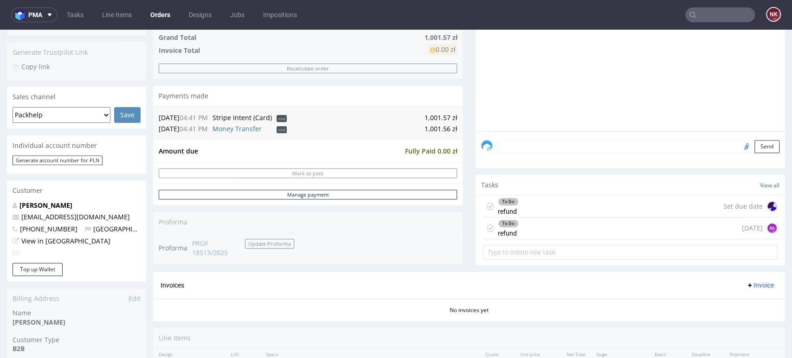
click at [569, 231] on div "To Do refund [DATE] AŁ" at bounding box center [630, 229] width 295 height 22
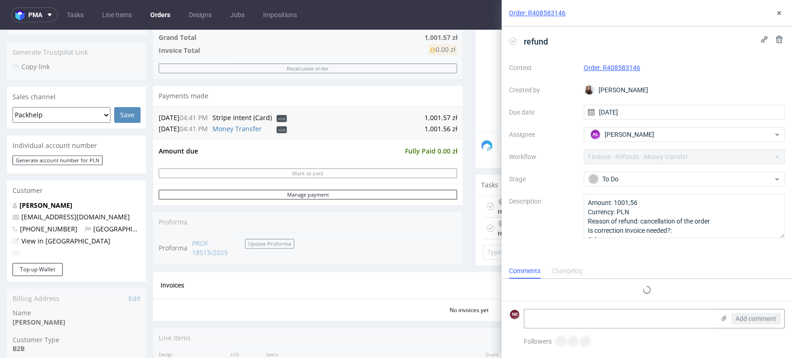
scroll to position [7, 0]
click at [781, 10] on icon at bounding box center [779, 12] width 7 height 7
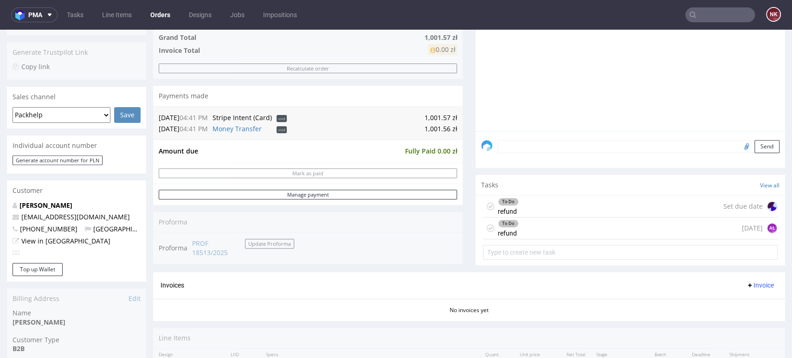
click at [594, 200] on div "To Do refund Set due date" at bounding box center [630, 207] width 295 height 22
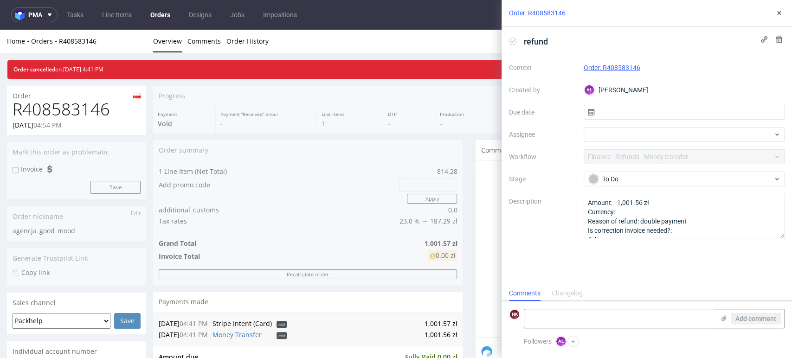
click at [80, 108] on h1 "R408583146" at bounding box center [77, 109] width 128 height 19
copy h1 "R408583146"
click at [622, 321] on textarea at bounding box center [619, 319] width 190 height 19
click at [783, 11] on button at bounding box center [779, 12] width 11 height 11
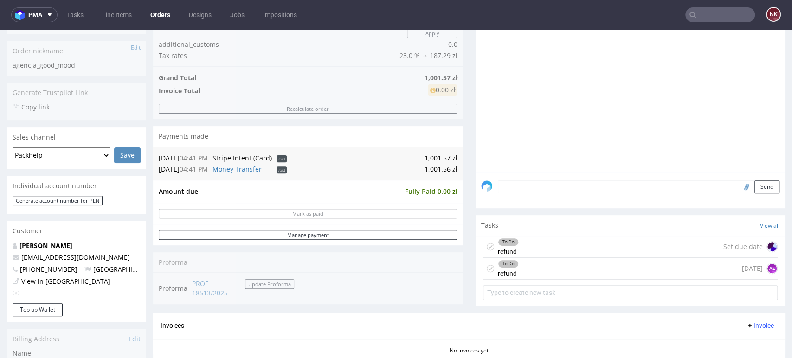
scroll to position [206, 0]
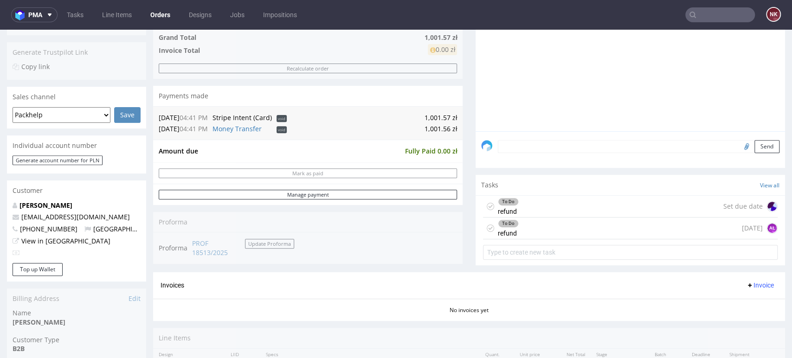
click at [552, 229] on div "To Do refund 13 days ago AŁ" at bounding box center [630, 229] width 295 height 22
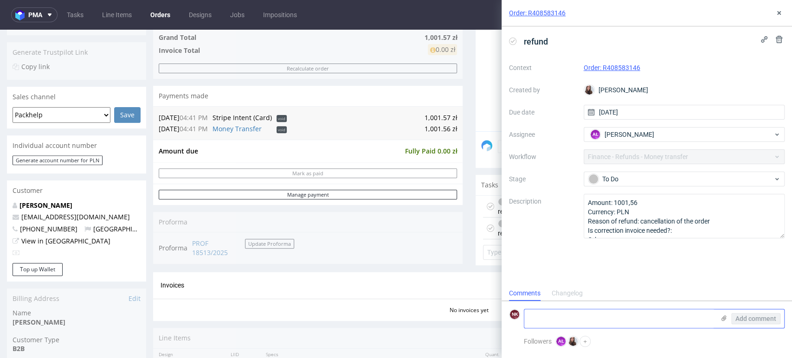
scroll to position [7, 0]
click at [618, 320] on textarea at bounding box center [619, 319] width 190 height 19
type textarea "Zwrot Stripe - anulowanie zamówienia"
click at [747, 321] on span "Add comment" at bounding box center [756, 319] width 41 height 6
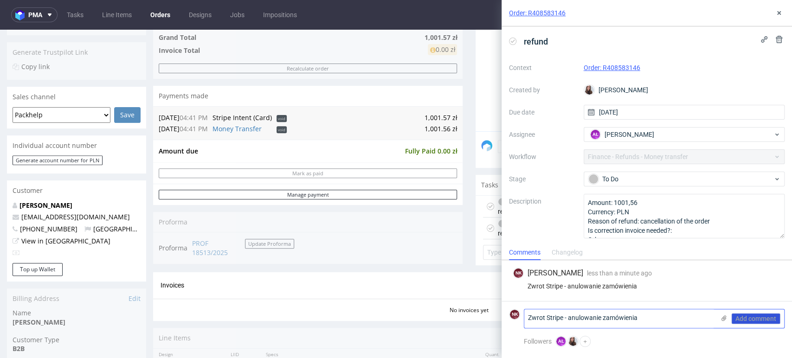
scroll to position [0, 0]
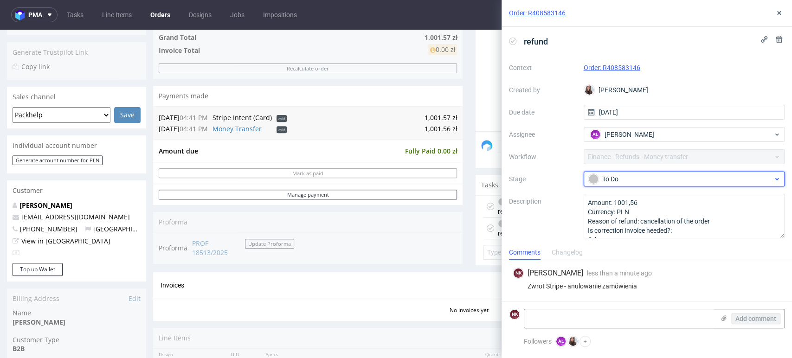
click at [664, 179] on div "To Do" at bounding box center [680, 179] width 185 height 10
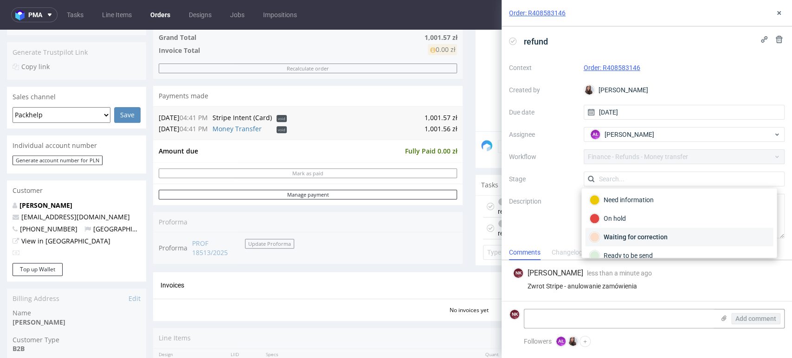
scroll to position [67, 0]
click at [650, 245] on div "Completed" at bounding box center [679, 246] width 180 height 10
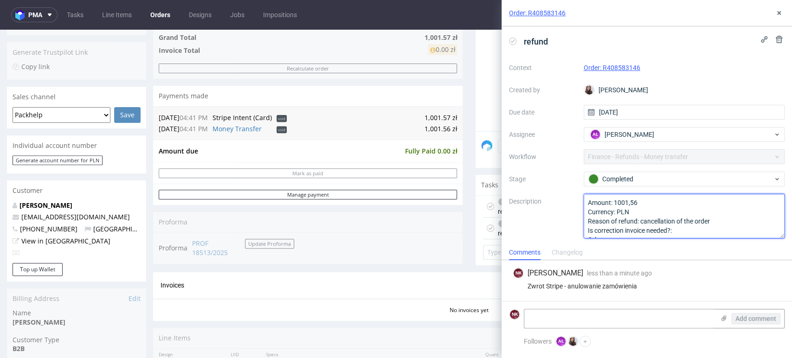
click at [647, 205] on textarea "Amount: 1001,56 Currency: PLN Reason of refund: cancellation of the order Is co…" at bounding box center [684, 216] width 201 height 45
type textarea "Amount: 1001,57 Currency: PLN Reason of refund: cancellation of the order Is co…"
click at [785, 11] on div "Order: R408583146" at bounding box center [647, 13] width 291 height 26
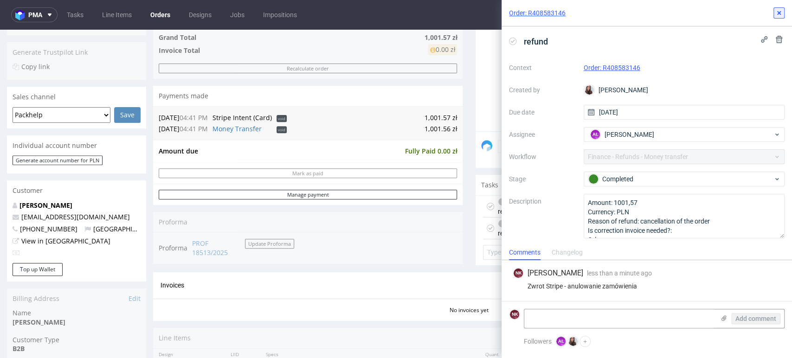
click at [782, 11] on icon at bounding box center [779, 12] width 7 height 7
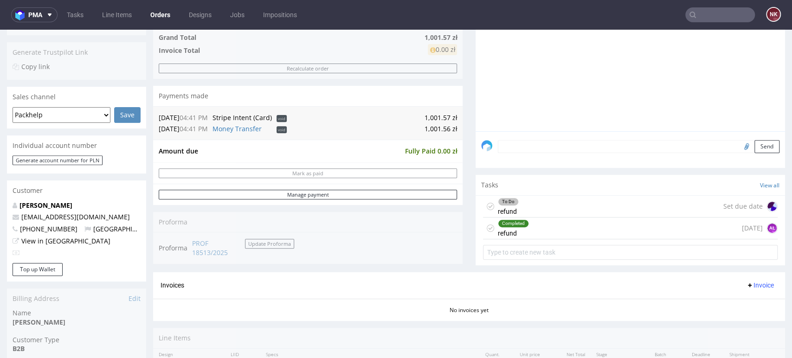
click at [528, 207] on div "To Do refund Set due date" at bounding box center [630, 207] width 295 height 22
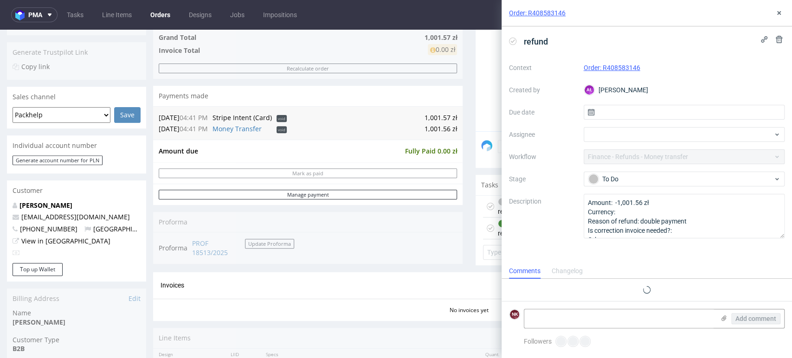
scroll to position [7, 0]
click at [250, 132] on link "Money Transfer" at bounding box center [237, 128] width 49 height 9
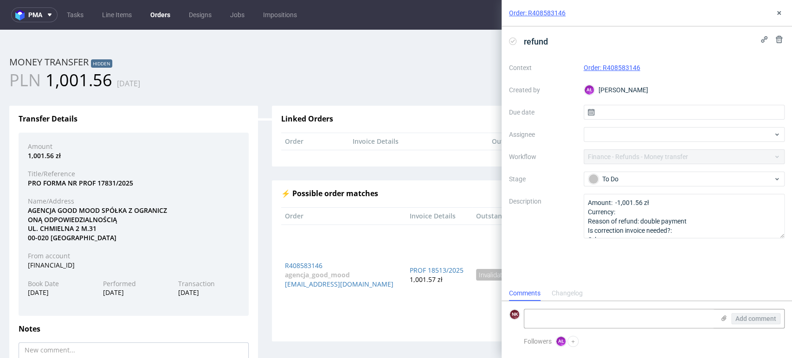
scroll to position [0, 0]
click at [69, 264] on div "PL51102010260000110207027032" at bounding box center [134, 265] width 226 height 9
copy div "PL51102010260000110207027032"
drag, startPoint x: 119, startPoint y: 220, endPoint x: 17, endPoint y: 214, distance: 101.8
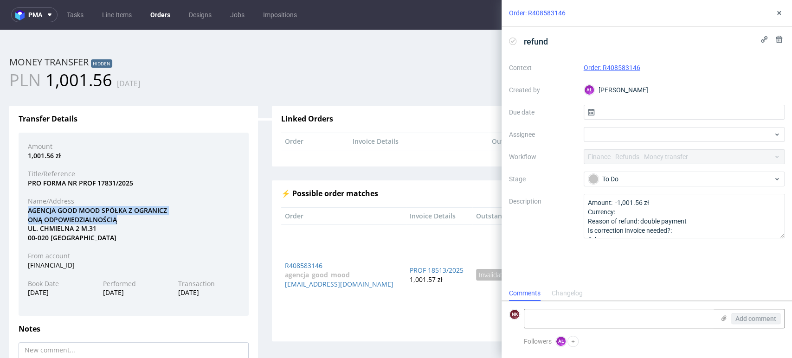
click at [17, 214] on div "Transfer Details Amount 1,001.56 zł Title/Reference PRO FORMA NR PROF 17831/202…" at bounding box center [133, 276] width 249 height 340
copy div "AGENCJA GOOD MOOD SPÓŁKA Z OGRANICZ ONĄ ODPOWIEDZIALNOŚCIĄ"
click at [39, 157] on div "1,001.56 zł" at bounding box center [134, 155] width 226 height 9
copy div "1,001.56"
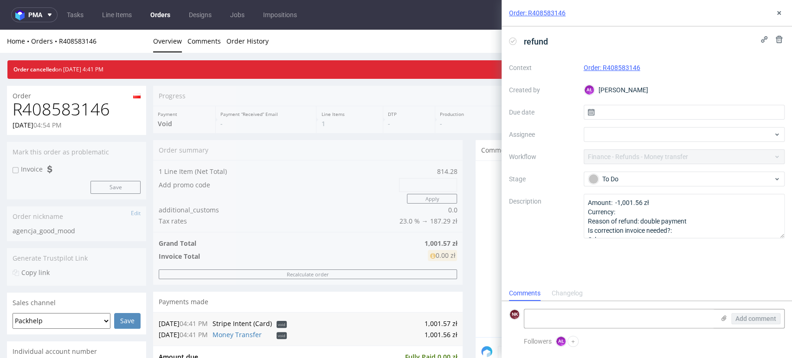
click at [94, 106] on h1 "R408583146" at bounding box center [77, 109] width 128 height 19
copy h1 "R408583146"
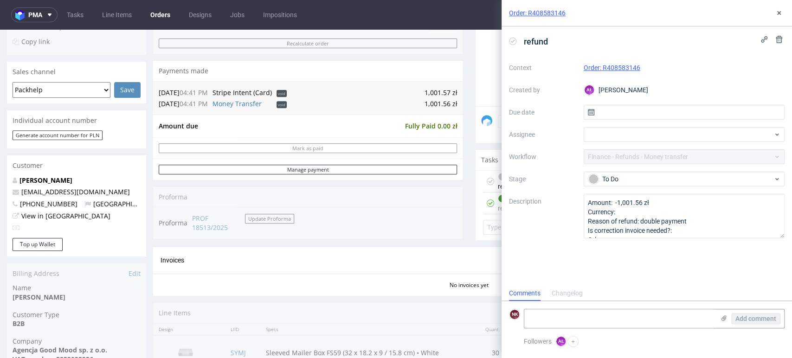
scroll to position [309, 0]
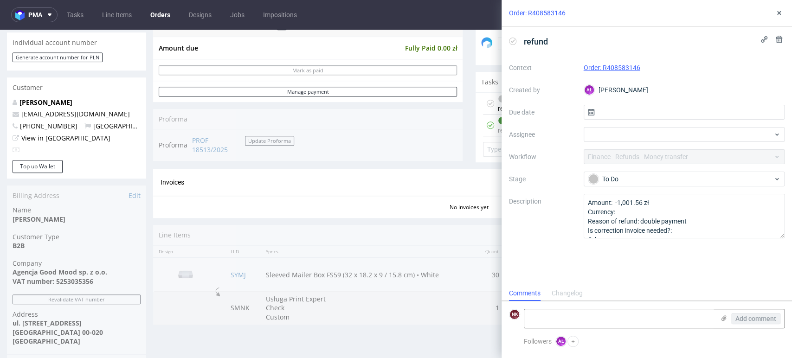
click at [78, 284] on div "Order R408583146 23.08.2025 04:54 PM Mark this order as problematic Invoice Sav…" at bounding box center [76, 150] width 139 height 747
click at [78, 281] on div "Order R408583146 23.08.2025 04:54 PM Mark this order as problematic Invoice Sav…" at bounding box center [76, 150] width 139 height 747
click at [664, 178] on div "To Do" at bounding box center [680, 179] width 185 height 10
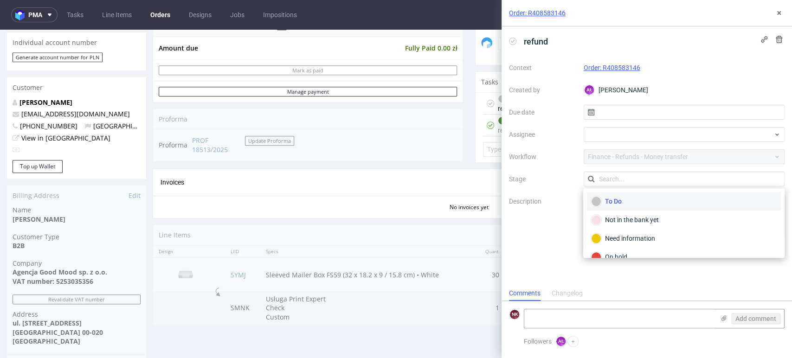
scroll to position [67, 0]
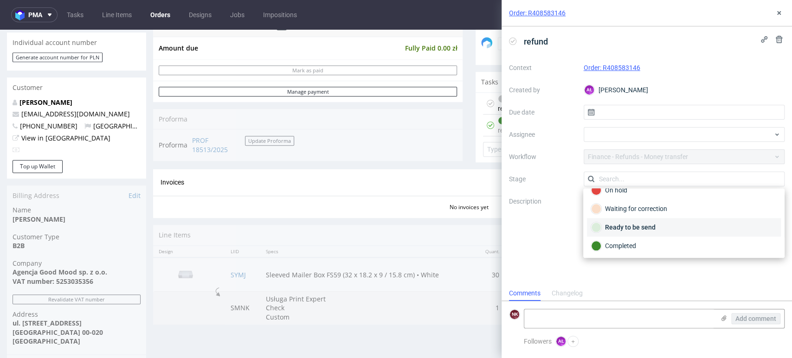
click at [646, 226] on div "Ready to be send" at bounding box center [684, 227] width 186 height 10
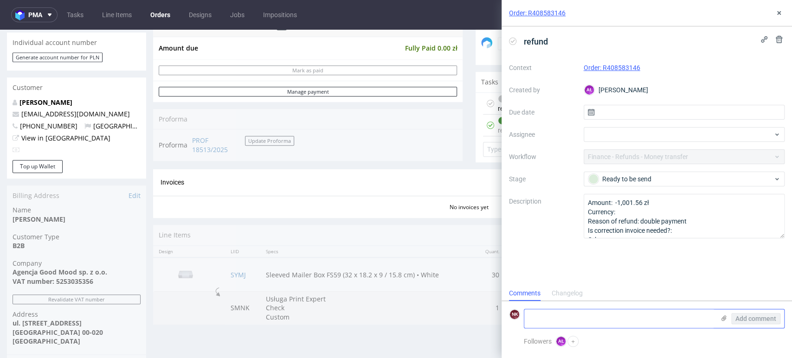
click at [594, 317] on textarea at bounding box center [619, 319] width 190 height 19
type textarea "transfer in the bank - not sent yet"
click at [771, 321] on span "Add comment" at bounding box center [756, 319] width 41 height 6
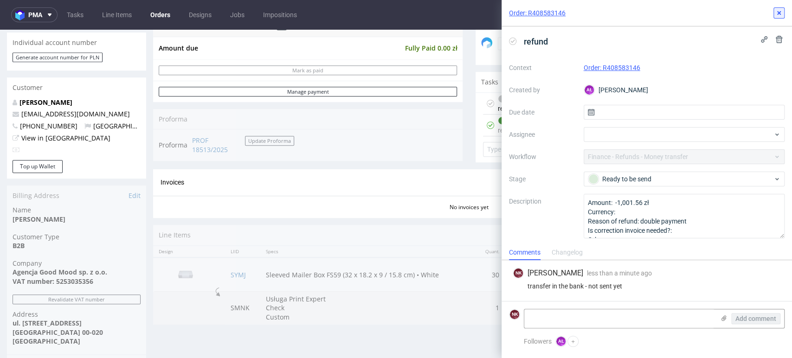
click at [777, 14] on icon at bounding box center [779, 12] width 7 height 7
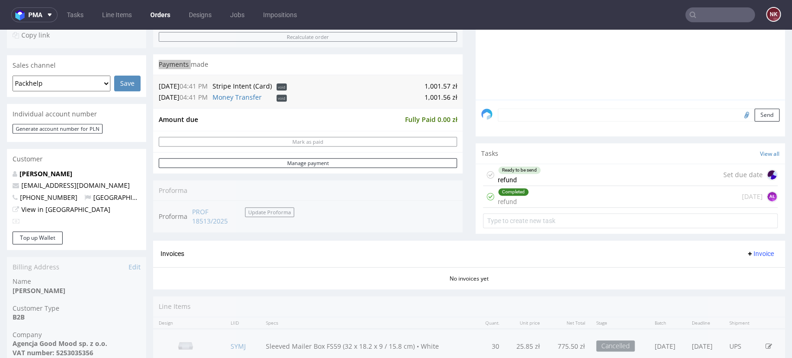
scroll to position [155, 0]
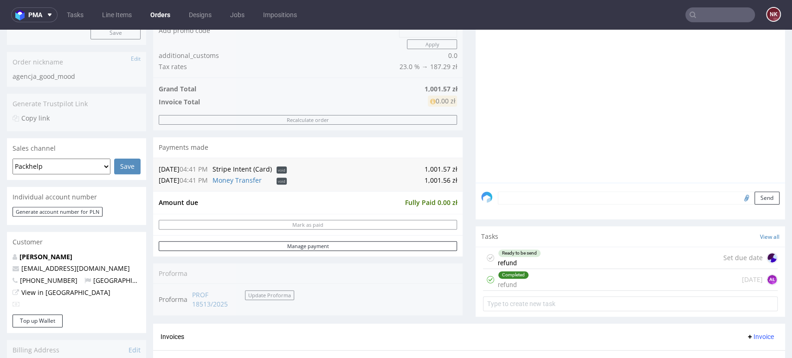
click at [465, 212] on div "Progress Payment Void Payment “Received” Email - Line Items 1 DTP - Production …" at bounding box center [469, 208] width 632 height 555
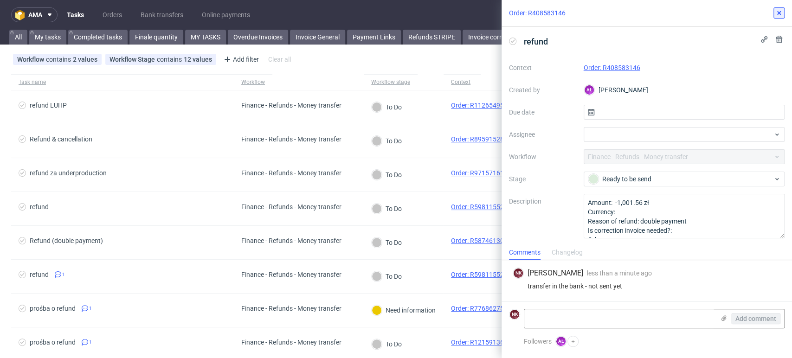
click at [779, 13] on use at bounding box center [779, 13] width 4 height 4
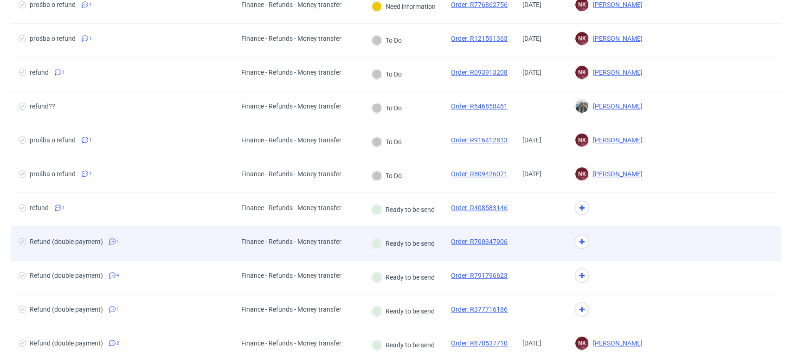
scroll to position [309, 0]
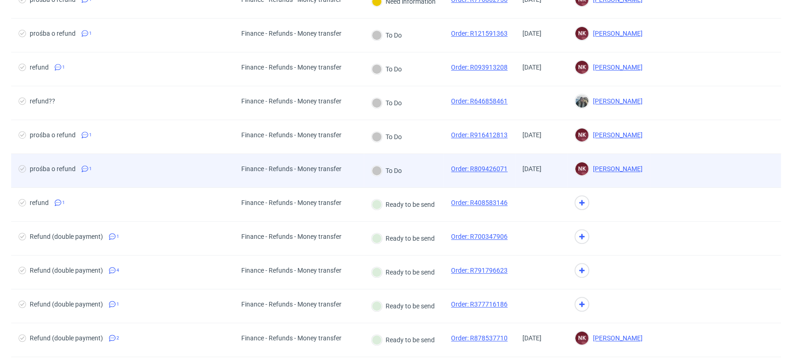
click at [360, 160] on div "Finance - Refunds - Money transfer" at bounding box center [299, 171] width 130 height 34
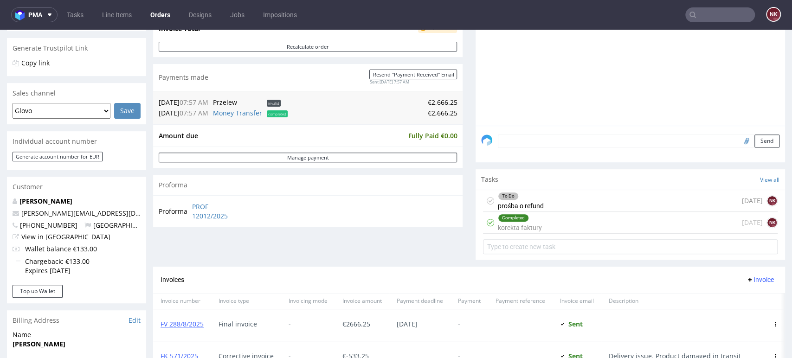
scroll to position [206, 0]
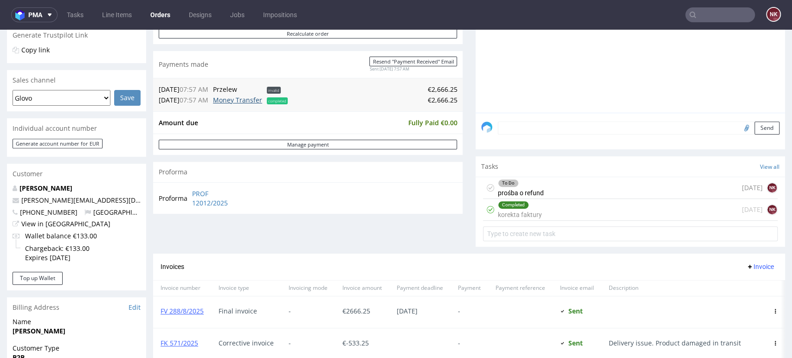
click at [248, 98] on link "Money Transfer" at bounding box center [237, 100] width 49 height 9
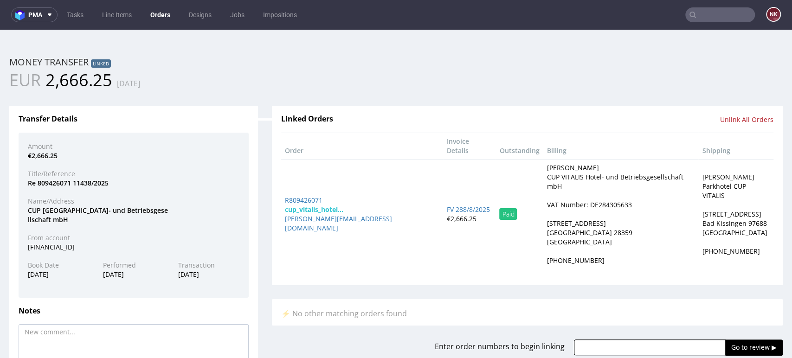
scroll to position [0, 0]
click at [65, 253] on div "Amount €2,666.25 Title/Reference Re 809426071 11438/2025 Name/Address CUP Vital…" at bounding box center [134, 215] width 230 height 165
click at [64, 248] on div "[FINANCIAL_ID]" at bounding box center [134, 247] width 226 height 9
copy div "[FINANCIAL_ID]"
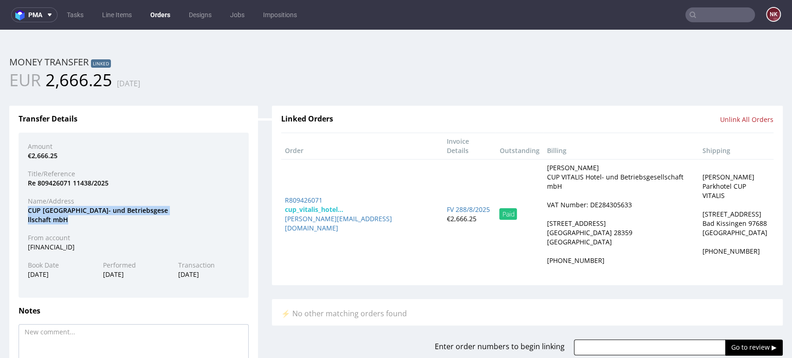
drag, startPoint x: 71, startPoint y: 220, endPoint x: 22, endPoint y: 208, distance: 51.0
click at [22, 208] on div "CUP [GEOGRAPHIC_DATA]- und Betriebsgese llschaft mbH" at bounding box center [134, 215] width 226 height 18
copy div "CUP [GEOGRAPHIC_DATA]- und Betriebsgese llschaft mbH"
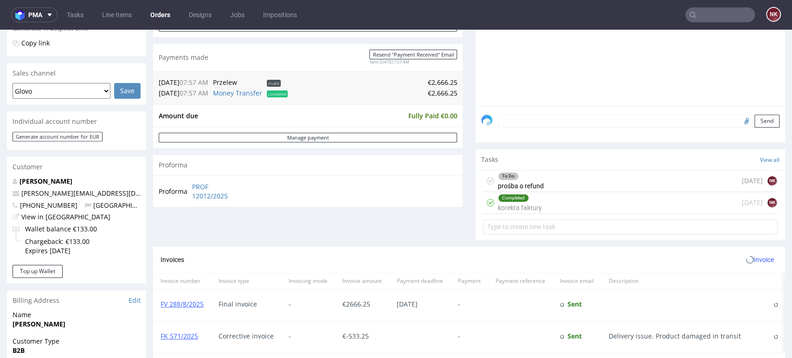
scroll to position [258, 0]
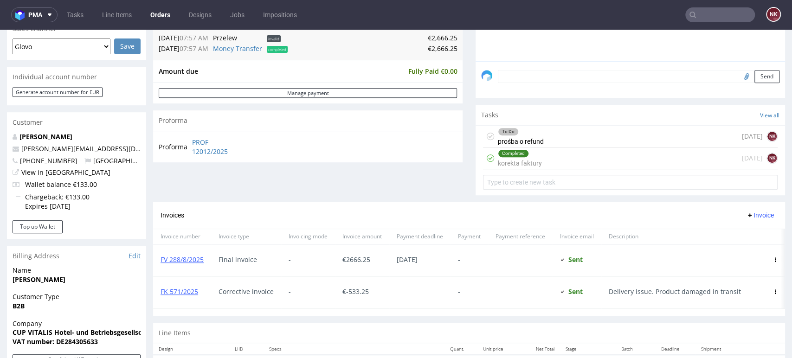
click at [359, 287] on span "€ -533.25" at bounding box center [356, 291] width 26 height 9
copy span "533.25"
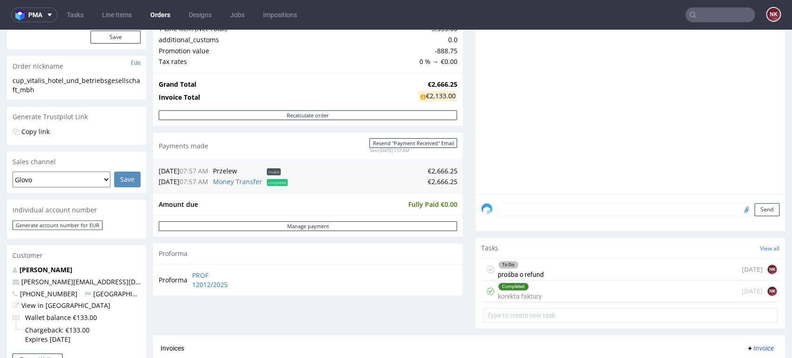
scroll to position [0, 0]
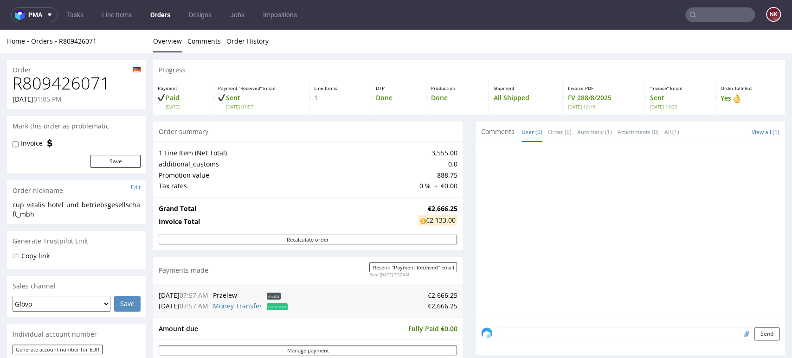
click at [93, 89] on h1 "R809426071" at bounding box center [77, 83] width 128 height 19
copy h1 "R809426071"
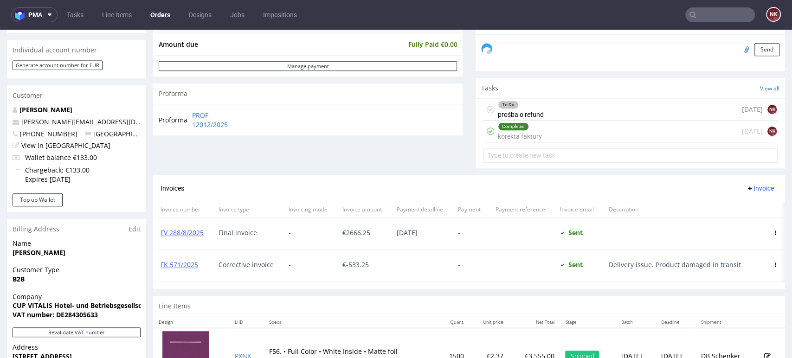
scroll to position [361, 0]
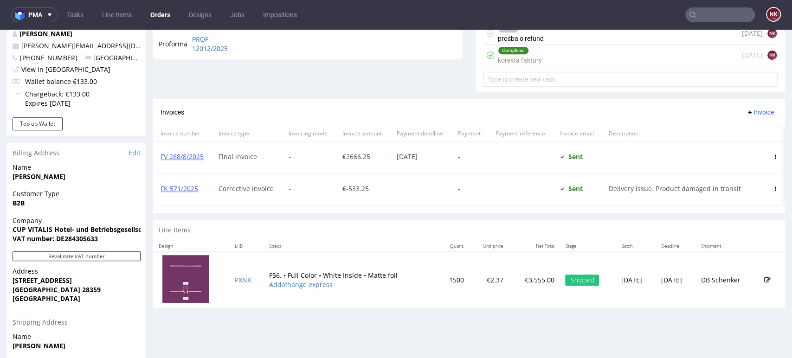
drag, startPoint x: 199, startPoint y: 185, endPoint x: 158, endPoint y: 188, distance: 41.0
click at [158, 188] on div "FK 571/2025" at bounding box center [182, 190] width 58 height 32
copy link "FK 571/2025"
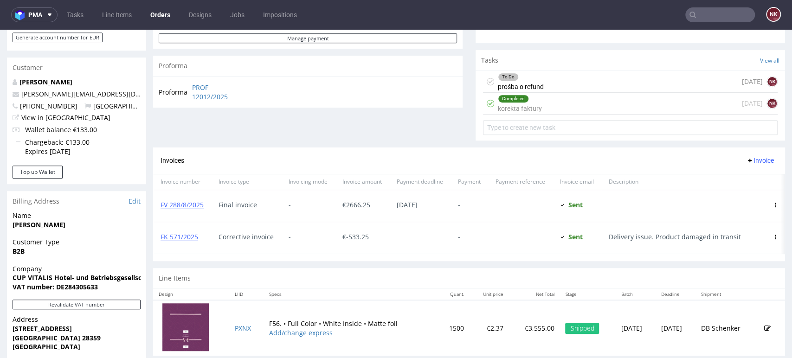
scroll to position [258, 0]
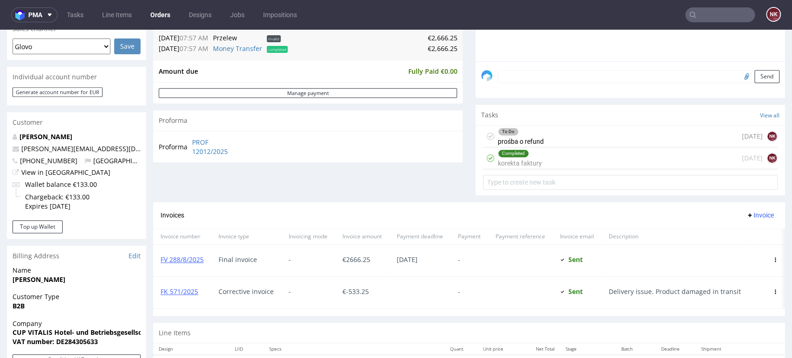
click at [567, 134] on div "To Do prośba o refund [DATE] NK" at bounding box center [630, 137] width 295 height 22
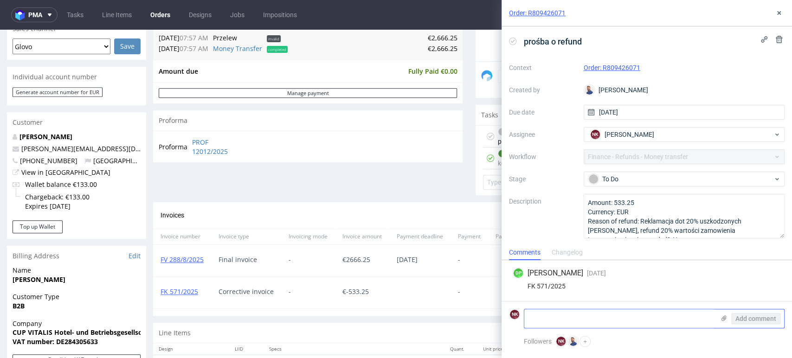
click at [640, 316] on textarea at bounding box center [619, 319] width 190 height 19
type textarea "r"
type textarea "transfer in the bank - not sent yet"
click at [773, 316] on span "Add comment" at bounding box center [756, 319] width 41 height 6
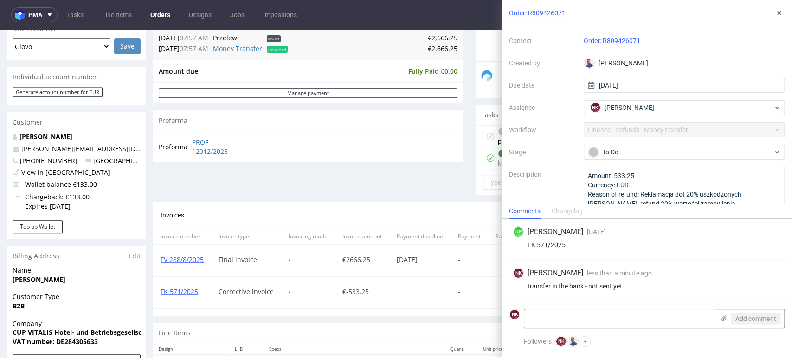
scroll to position [42, 0]
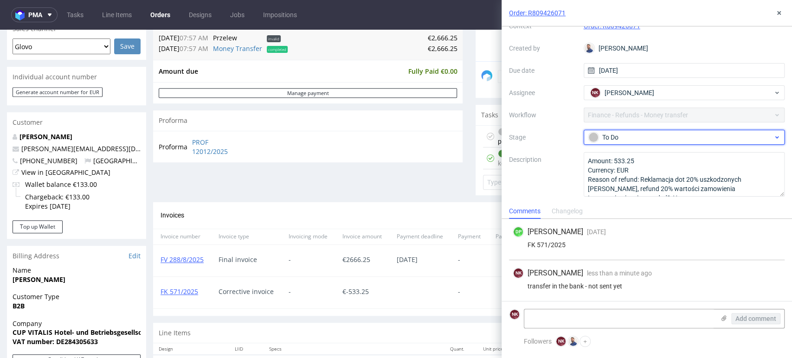
click at [656, 133] on div "To Do" at bounding box center [680, 137] width 185 height 10
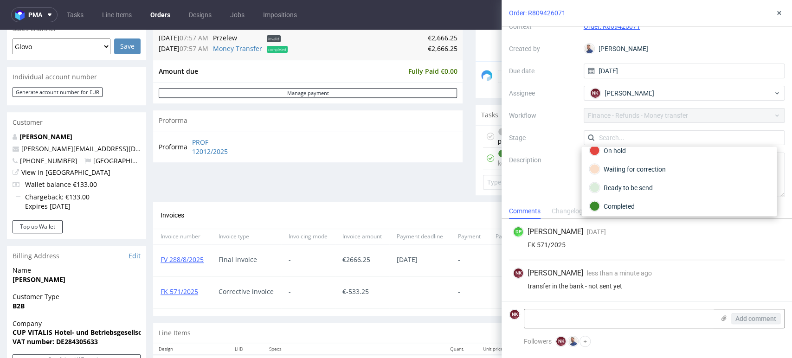
scroll to position [67, 0]
click at [651, 185] on div "Ready to be send" at bounding box center [679, 186] width 180 height 10
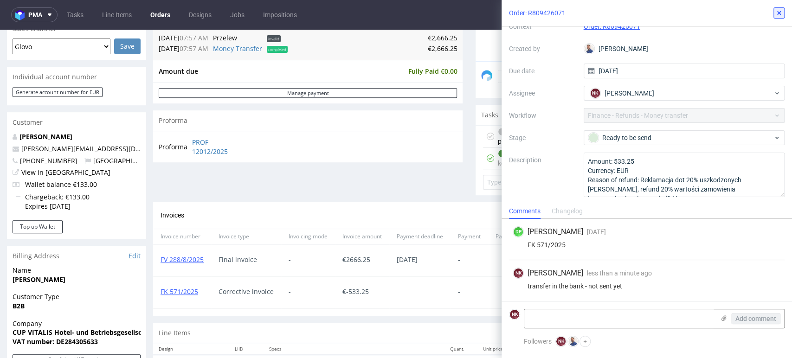
click at [780, 14] on use at bounding box center [779, 13] width 4 height 4
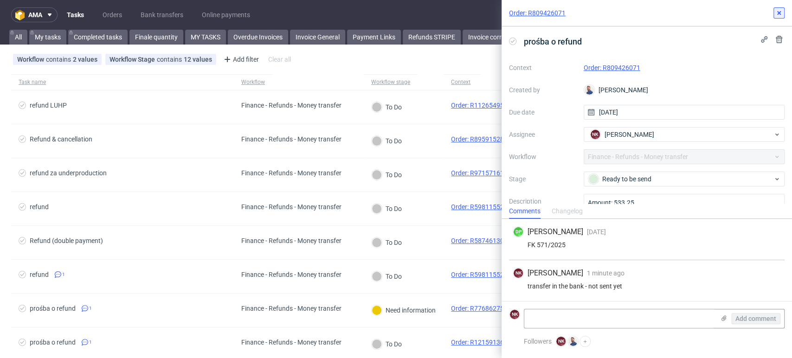
click at [781, 13] on icon at bounding box center [779, 12] width 7 height 7
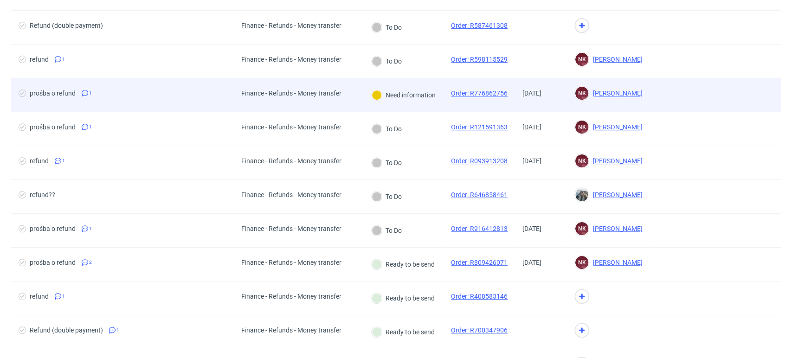
scroll to position [220, 0]
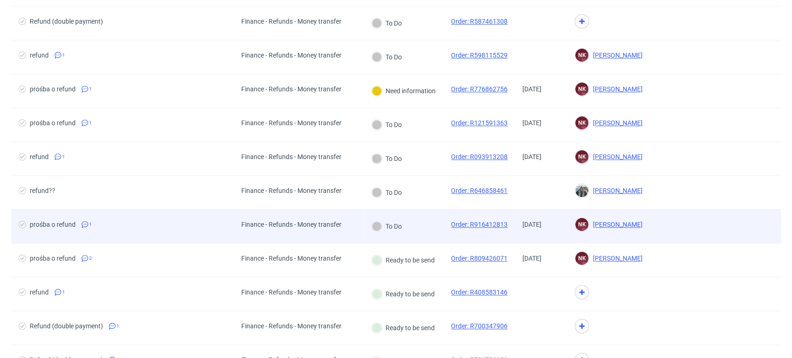
click at [348, 229] on div "Finance - Refunds - Money transfer" at bounding box center [291, 226] width 115 height 33
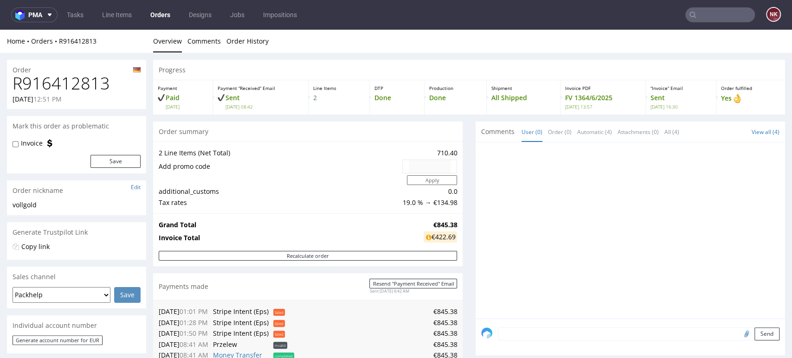
scroll to position [103, 0]
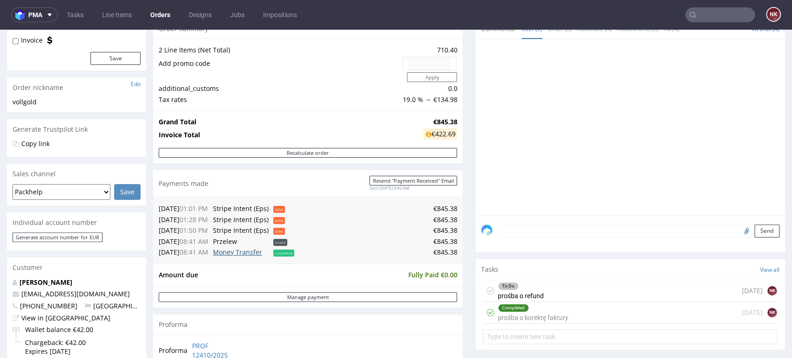
click at [247, 255] on link "Money Transfer" at bounding box center [237, 252] width 49 height 9
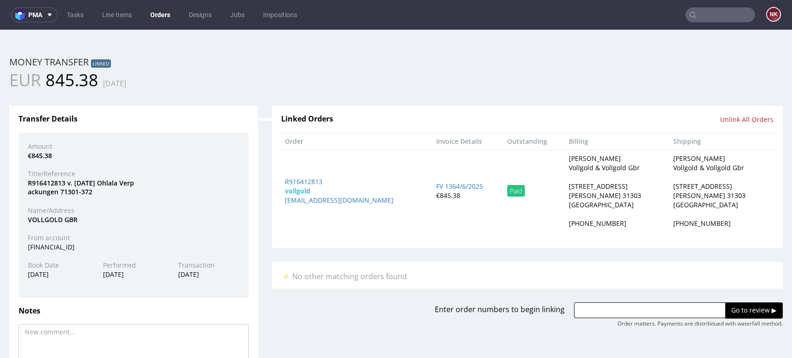
scroll to position [0, 0]
click at [57, 249] on div "[FINANCIAL_ID]" at bounding box center [134, 247] width 226 height 9
copy div "[FINANCIAL_ID]"
drag, startPoint x: 68, startPoint y: 222, endPoint x: 29, endPoint y: 220, distance: 39.0
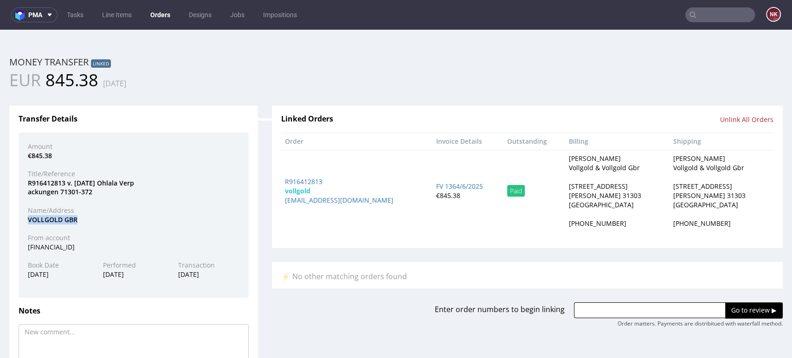
click at [29, 220] on div "VOLLGOLD GBR" at bounding box center [134, 219] width 226 height 9
copy div "VOLLGOLD GBR"
click at [152, 217] on div "VOLLGOLD GBR" at bounding box center [134, 219] width 226 height 9
click at [39, 174] on div "Title/Reference" at bounding box center [134, 173] width 226 height 9
click at [42, 180] on div "R916412813 v. [DATE] Ohlala Verp ackungen 71301-372" at bounding box center [134, 188] width 226 height 18
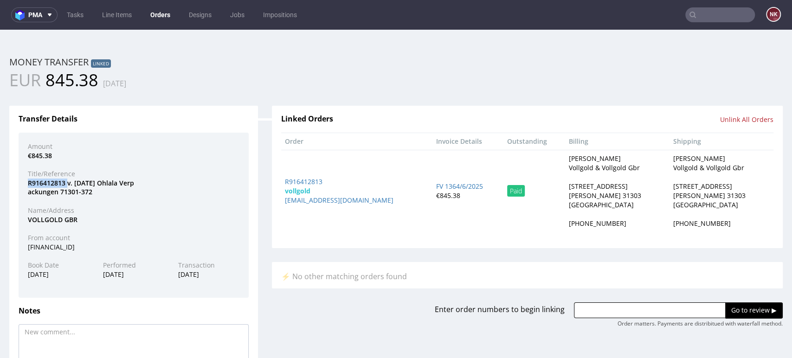
click at [42, 180] on div "R916412813 v. [DATE] Ohlala Verp ackungen 71301-372" at bounding box center [134, 188] width 226 height 18
copy div "R916412813"
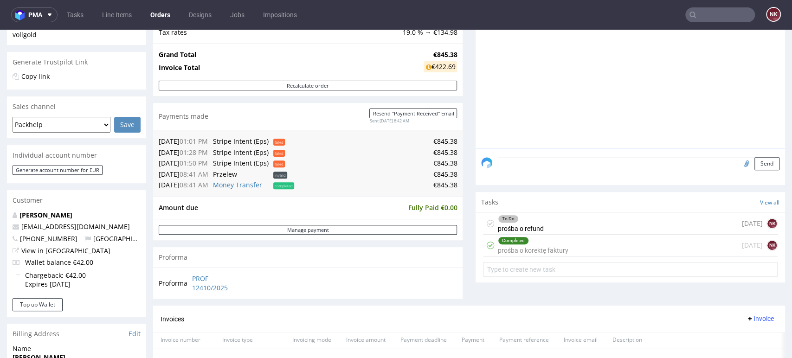
scroll to position [309, 0]
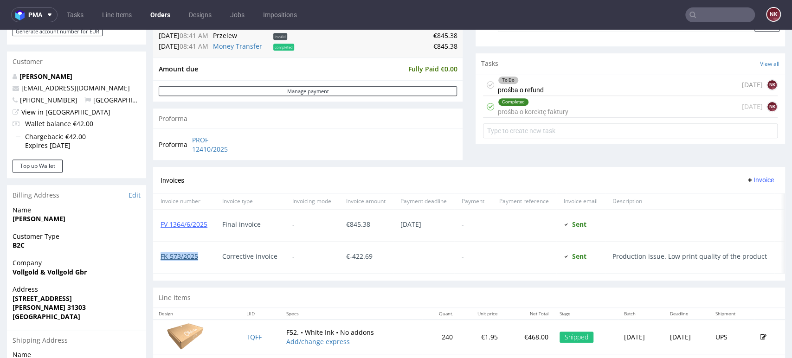
drag, startPoint x: 201, startPoint y: 254, endPoint x: 161, endPoint y: 260, distance: 41.2
click at [161, 260] on span "FK 573/2025" at bounding box center [184, 256] width 47 height 7
copy link "FK 573/2025"
click at [362, 256] on span "€ -422.69" at bounding box center [359, 256] width 26 height 9
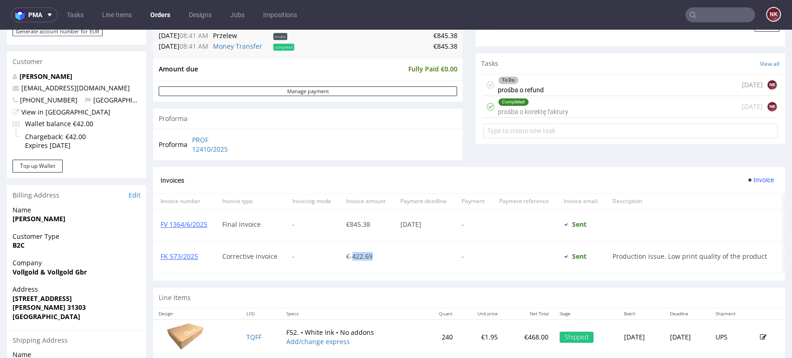
copy span "422.69"
click at [562, 86] on div "To Do prośba o refund 11 days ago NK" at bounding box center [630, 85] width 295 height 22
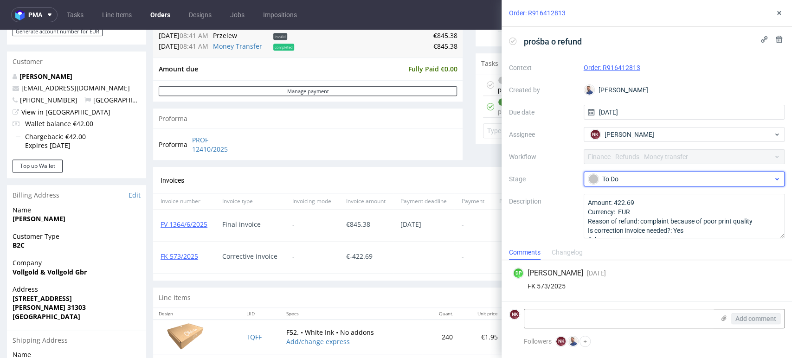
click at [671, 175] on div "To Do" at bounding box center [680, 179] width 185 height 10
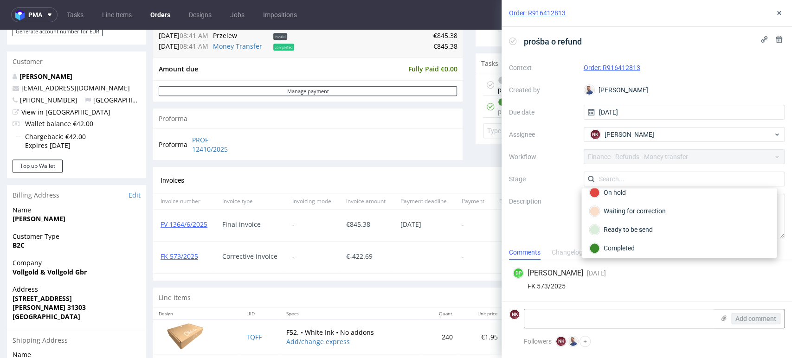
scroll to position [67, 0]
click at [645, 225] on div "Ready to be send" at bounding box center [679, 227] width 180 height 10
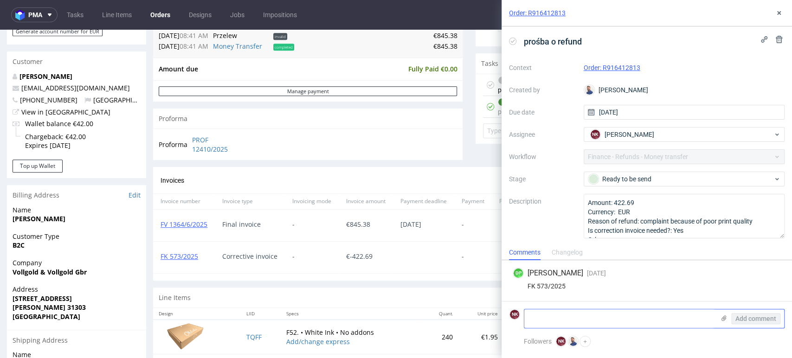
click at [624, 318] on textarea at bounding box center [619, 319] width 190 height 19
type textarea "transfer in the bank - not sent yet"
click at [743, 326] on div "Add comment" at bounding box center [750, 319] width 70 height 19
click at [747, 317] on span "Add comment" at bounding box center [756, 319] width 41 height 6
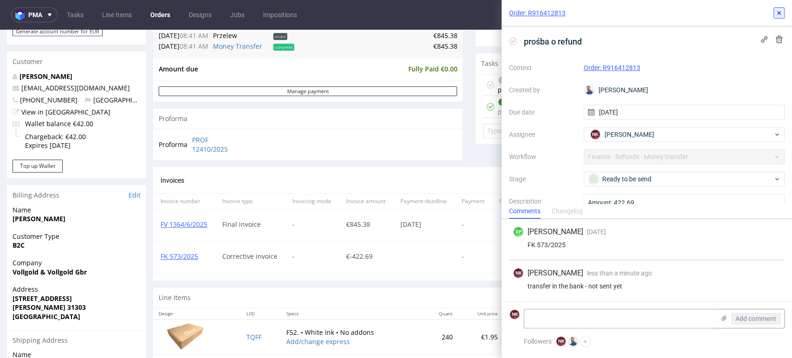
click at [778, 13] on use at bounding box center [779, 13] width 4 height 4
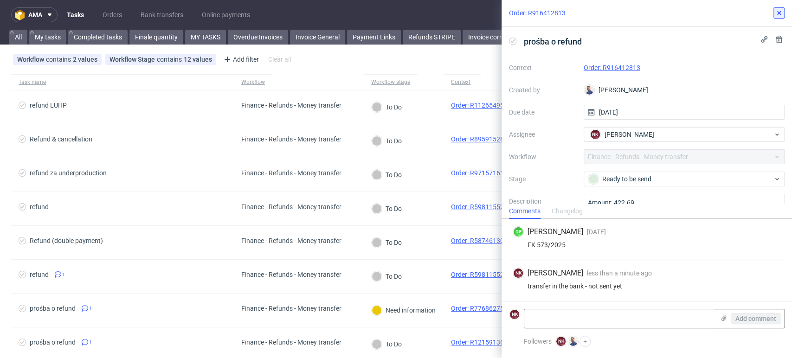
click at [779, 14] on icon at bounding box center [779, 12] width 7 height 7
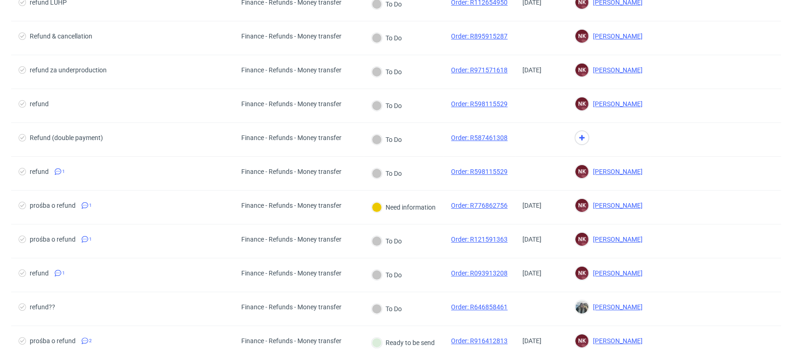
scroll to position [155, 0]
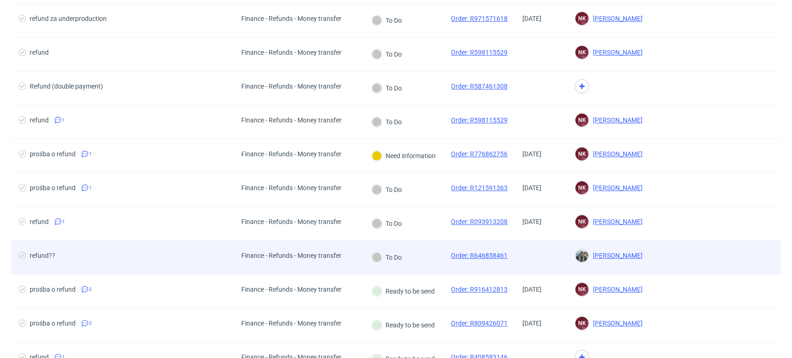
click at [362, 258] on div "Finance - Refunds - Money transfer" at bounding box center [299, 258] width 130 height 34
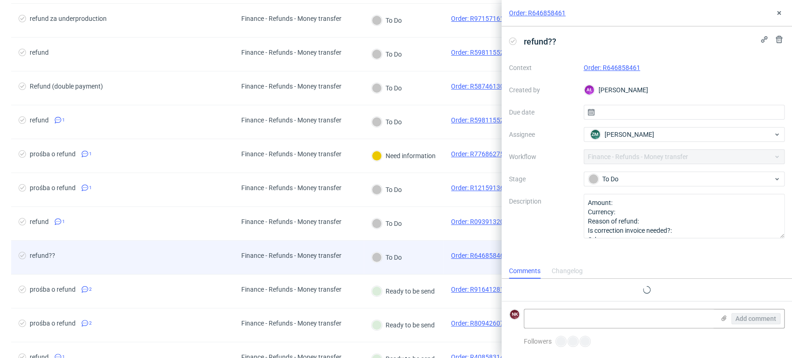
scroll to position [7, 0]
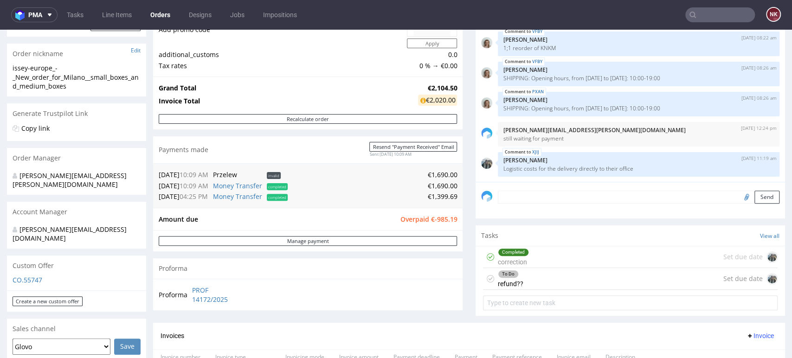
scroll to position [155, 0]
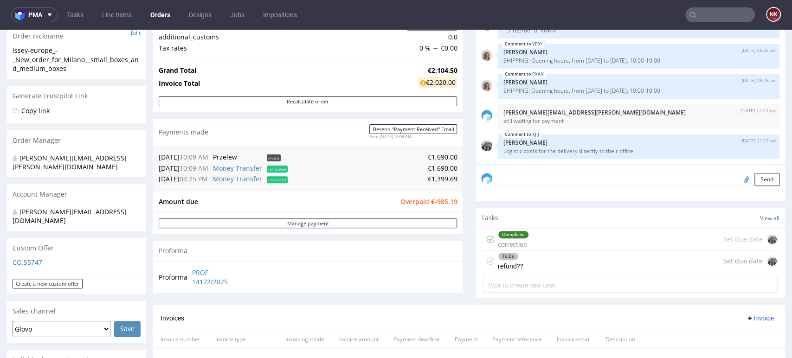
click at [555, 259] on div "To Do refund?? Set due date" at bounding box center [630, 262] width 295 height 22
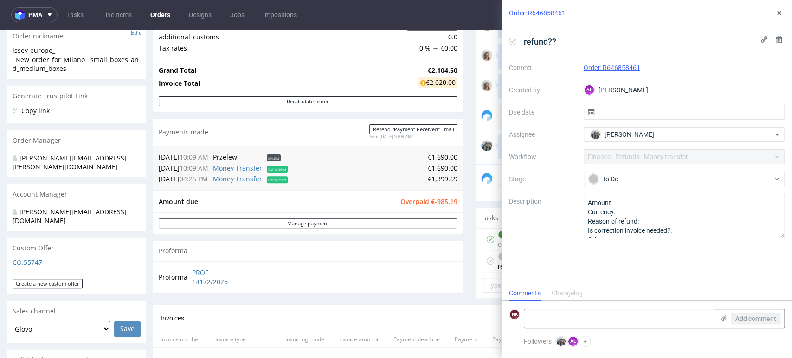
scroll to position [7, 0]
click at [566, 291] on div "Changelog" at bounding box center [567, 293] width 31 height 15
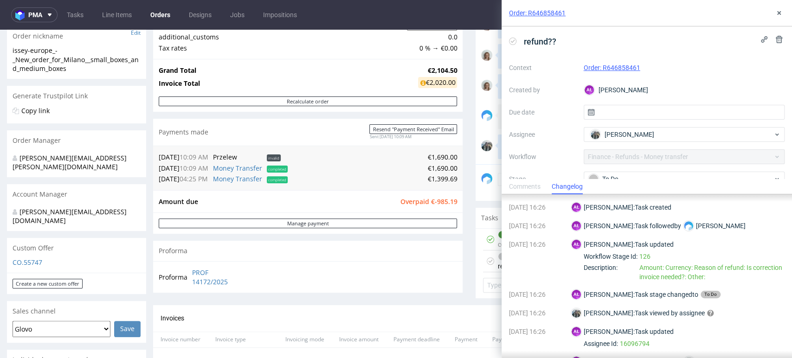
scroll to position [34, 0]
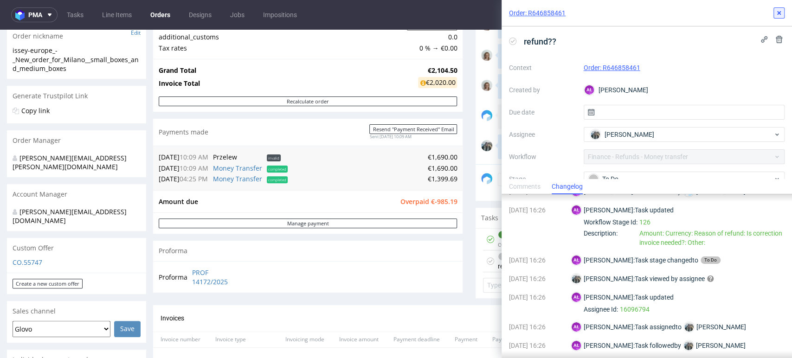
click at [780, 12] on use at bounding box center [779, 13] width 4 height 4
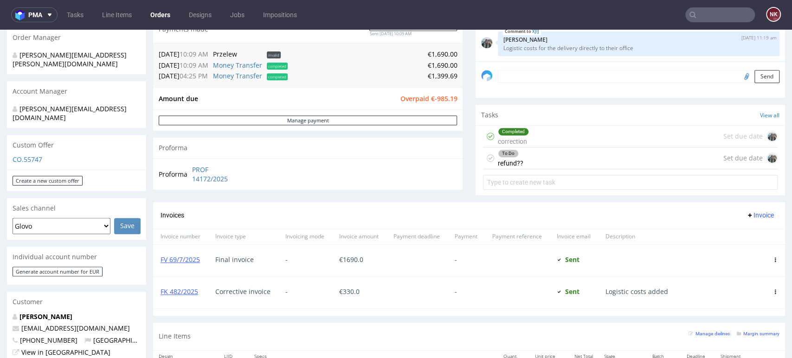
scroll to position [206, 0]
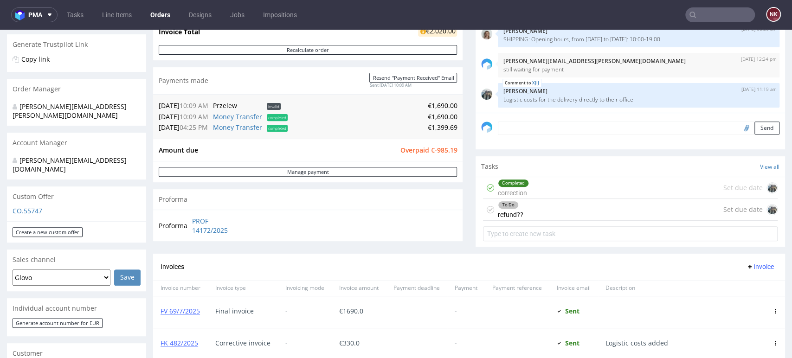
click at [459, 216] on div "Progress Payment Owed €-985.19 Payment “Received” Email - Line Items 3 DTP - Pr…" at bounding box center [469, 181] width 632 height 654
click at [557, 211] on div "To Do refund?? Set due date" at bounding box center [630, 210] width 295 height 22
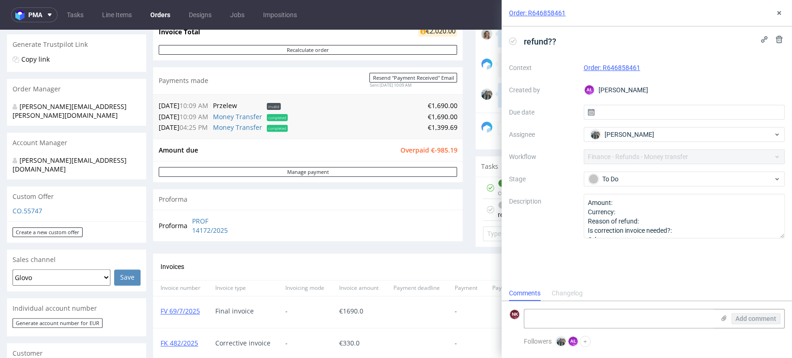
scroll to position [7, 0]
click at [621, 275] on div "refund?? Context Order: R646858461 Created by AŁ Aleksandra Łętowska Due date A…" at bounding box center [647, 155] width 291 height 259
click at [779, 273] on div "refund?? Context Order: R646858461 Created by AŁ Aleksandra Łętowska Due date A…" at bounding box center [647, 155] width 291 height 259
click at [780, 10] on icon at bounding box center [779, 12] width 7 height 7
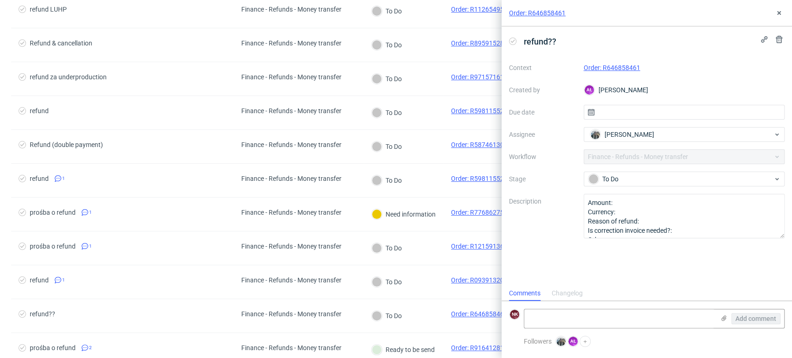
scroll to position [206, 0]
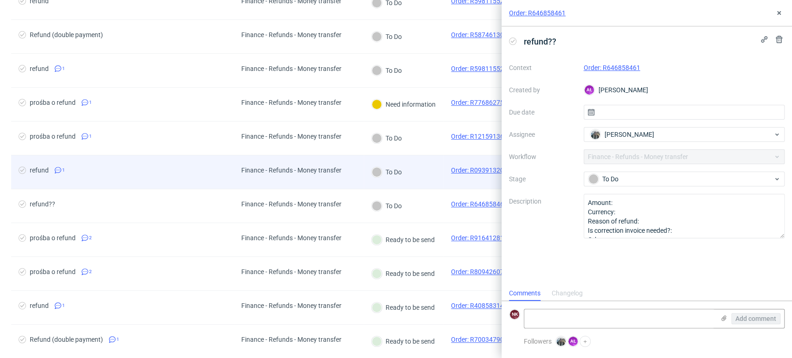
click at [399, 172] on div "To Do" at bounding box center [387, 172] width 30 height 10
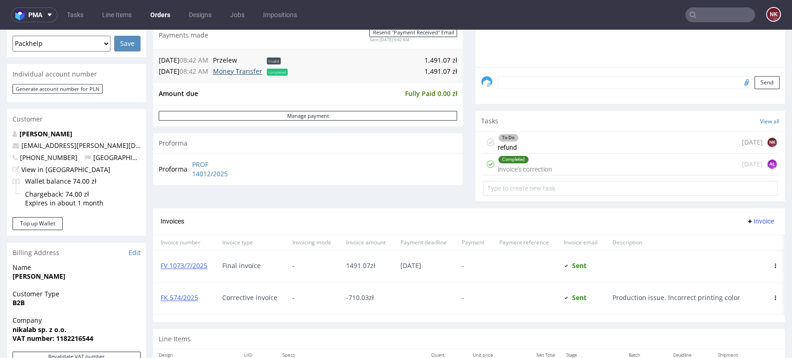
scroll to position [258, 0]
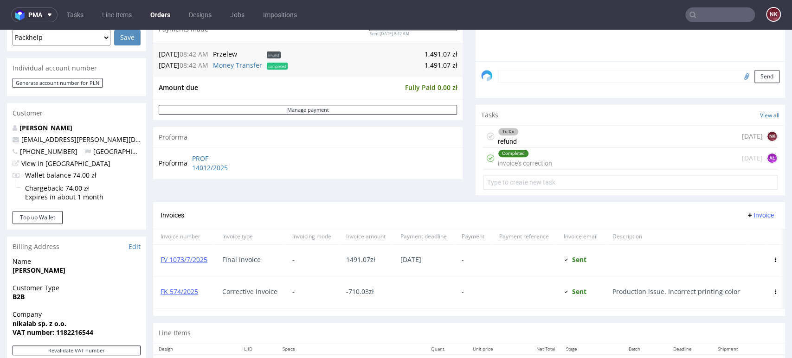
click at [587, 129] on div "To Do refund 12 days ago NK" at bounding box center [630, 137] width 295 height 22
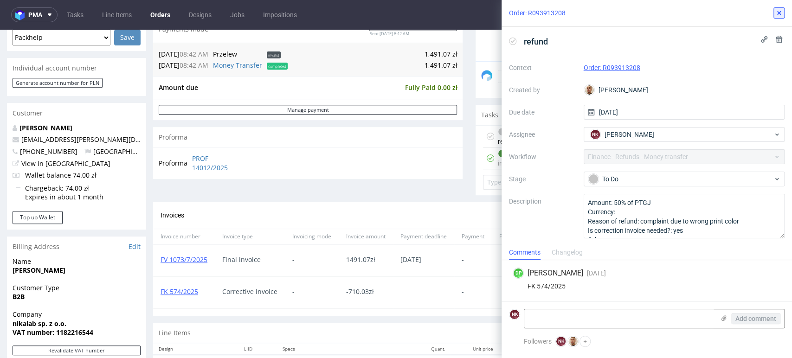
click at [782, 13] on icon at bounding box center [779, 12] width 7 height 7
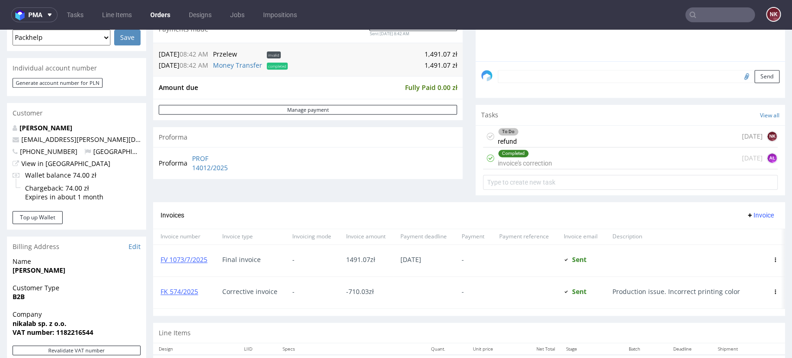
click at [566, 159] on div "Completed invoice's correction 12 days ago AŁ" at bounding box center [630, 159] width 295 height 22
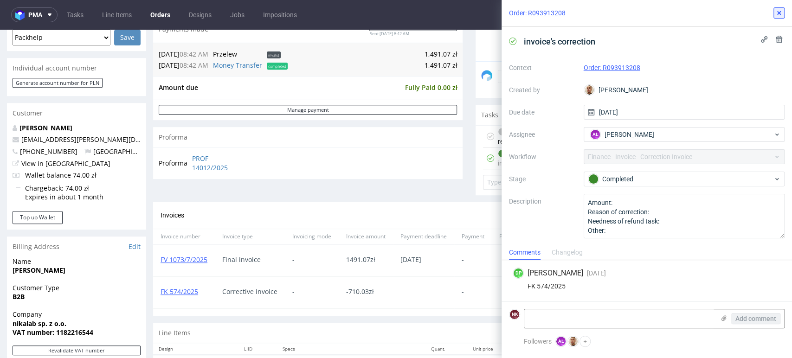
click at [780, 14] on icon at bounding box center [779, 12] width 7 height 7
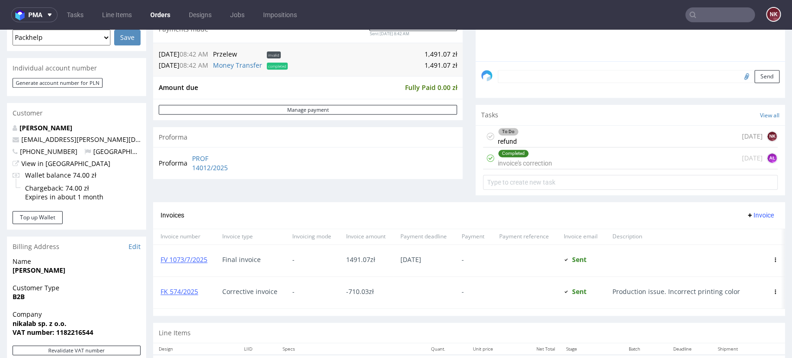
click at [594, 137] on div "To Do refund 12 days ago NK" at bounding box center [630, 137] width 295 height 22
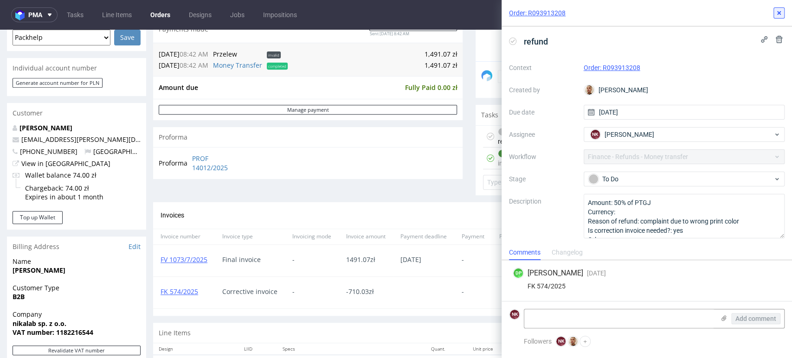
click at [776, 12] on icon at bounding box center [779, 12] width 7 height 7
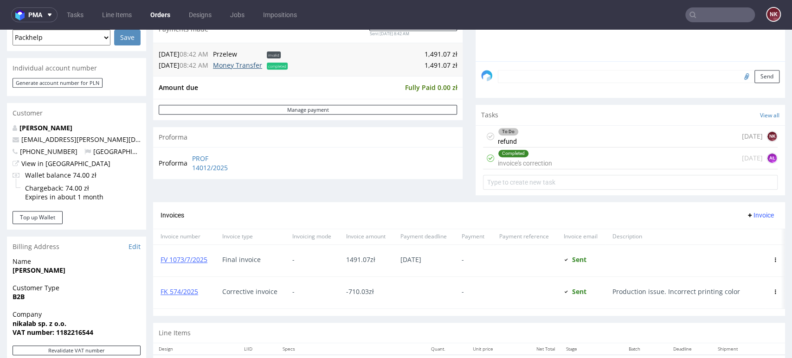
click at [239, 67] on link "Money Transfer" at bounding box center [237, 65] width 49 height 9
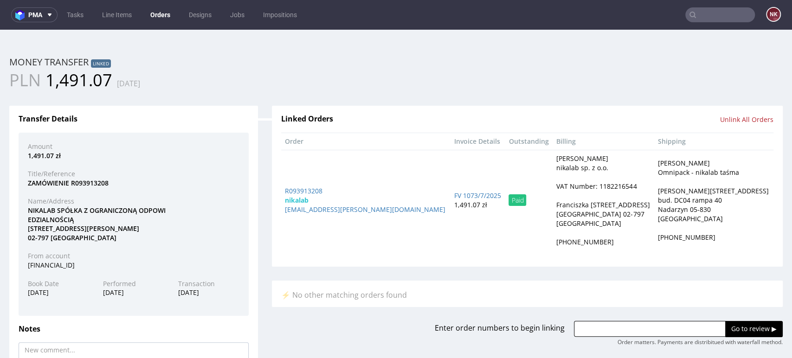
click at [90, 265] on div "PL84114020040000330280715249" at bounding box center [134, 265] width 226 height 9
copy div "PL84114020040000330280715249"
drag, startPoint x: 84, startPoint y: 218, endPoint x: 19, endPoint y: 212, distance: 65.8
click at [19, 212] on div "Amount 1,491.07 zł Title/Reference ZAMÓWIENIE R093913208 Name/Address NIKALAB S…" at bounding box center [134, 224] width 230 height 183
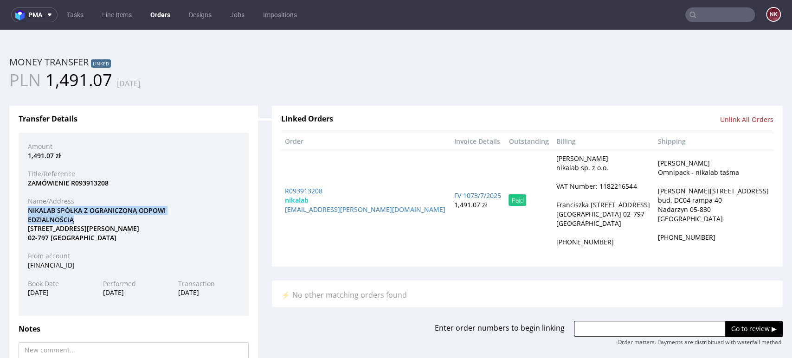
copy div "NIKALAB SPÓŁKA Z OGRANICZONĄ ODPOWI EDZIALNOŚCIĄ"
click at [83, 184] on div "ZAMÓWIENIE R093913208" at bounding box center [134, 183] width 226 height 9
copy div "R093913208"
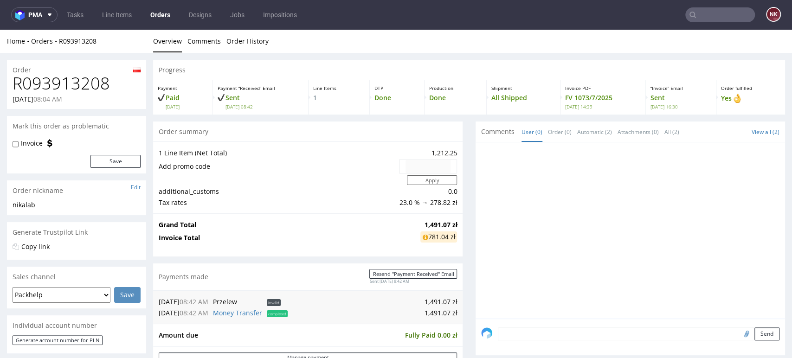
scroll to position [258, 0]
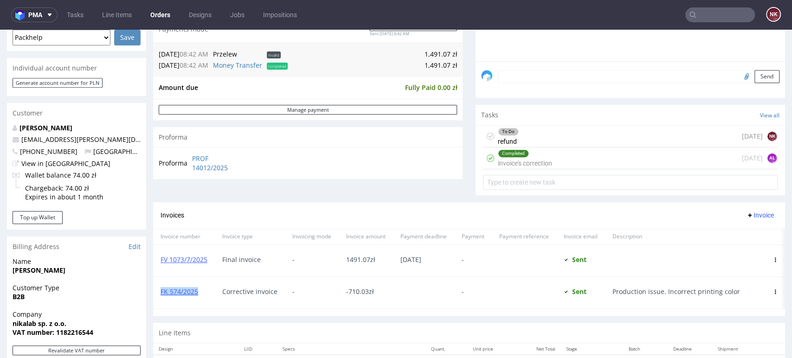
drag, startPoint x: 201, startPoint y: 289, endPoint x: 159, endPoint y: 292, distance: 42.4
click at [159, 292] on div "FK 574/2025" at bounding box center [184, 293] width 62 height 32
copy link "FK 574/2025"
click at [356, 290] on span "-710.03 zł" at bounding box center [360, 291] width 28 height 9
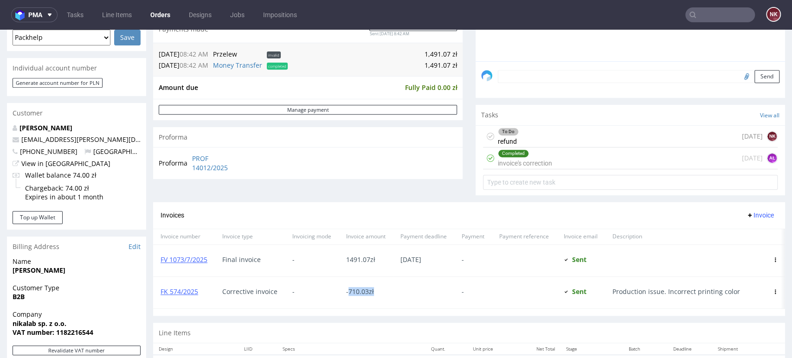
click at [358, 289] on span "-710.03 zł" at bounding box center [360, 291] width 28 height 9
drag, startPoint x: 366, startPoint y: 291, endPoint x: 347, endPoint y: 292, distance: 19.1
click at [347, 292] on span "-710.03 zł" at bounding box center [360, 291] width 28 height 9
copy span "710.03"
click at [543, 137] on div "To Do refund 12 days ago NK" at bounding box center [630, 137] width 295 height 22
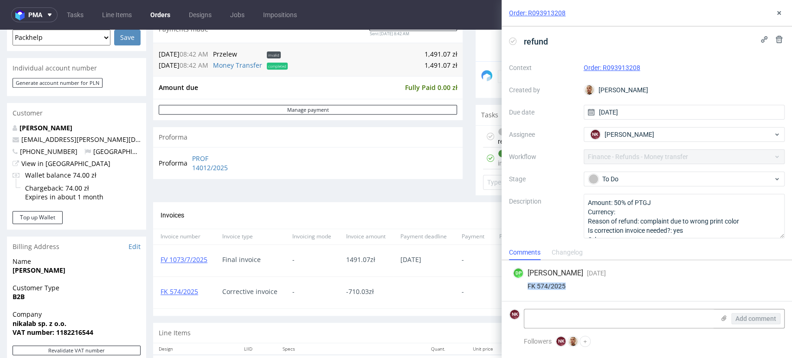
drag, startPoint x: 564, startPoint y: 284, endPoint x: 522, endPoint y: 286, distance: 42.7
click at [522, 286] on div "FK 574/2025" at bounding box center [647, 286] width 268 height 7
click at [780, 12] on use at bounding box center [779, 13] width 4 height 4
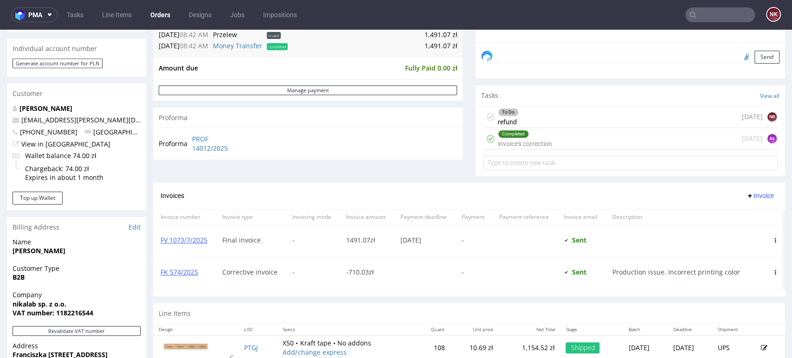
scroll to position [258, 0]
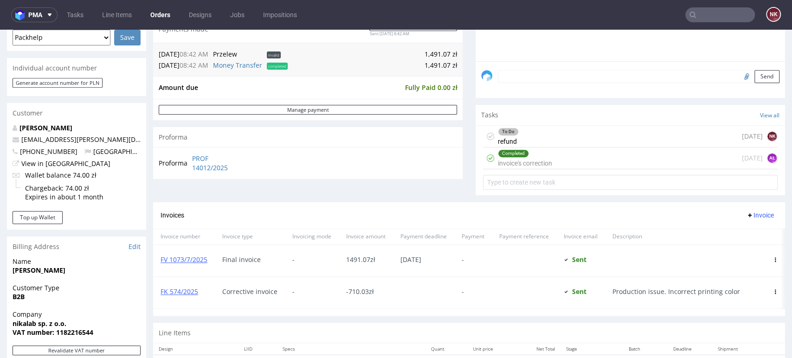
click at [538, 132] on div "To Do refund 12 days ago NK" at bounding box center [630, 137] width 295 height 22
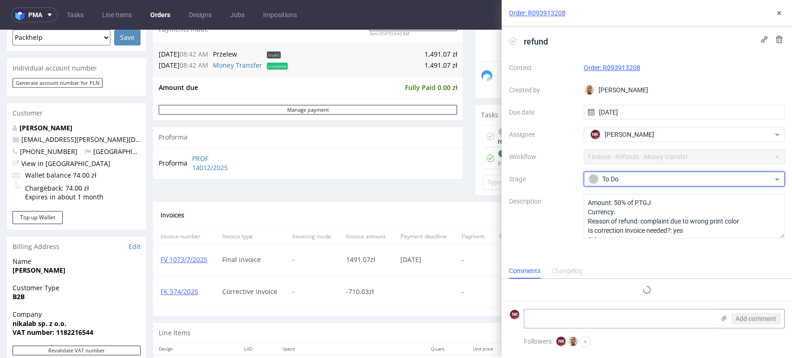
click at [641, 174] on div "To Do" at bounding box center [680, 179] width 185 height 10
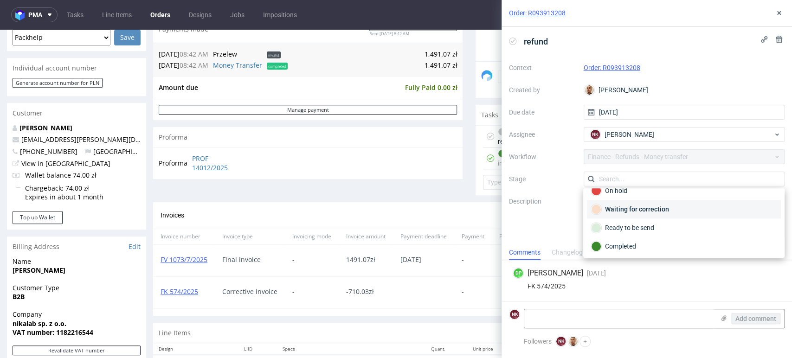
scroll to position [67, 0]
click at [643, 224] on div "Ready to be send" at bounding box center [684, 227] width 186 height 10
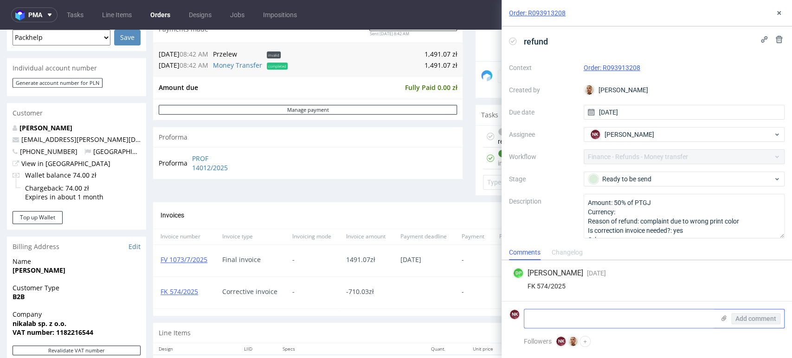
click at [617, 317] on textarea at bounding box center [619, 319] width 190 height 19
type textarea "transfer in the bank - not sent yet"
click at [758, 318] on span "Add comment" at bounding box center [756, 319] width 41 height 6
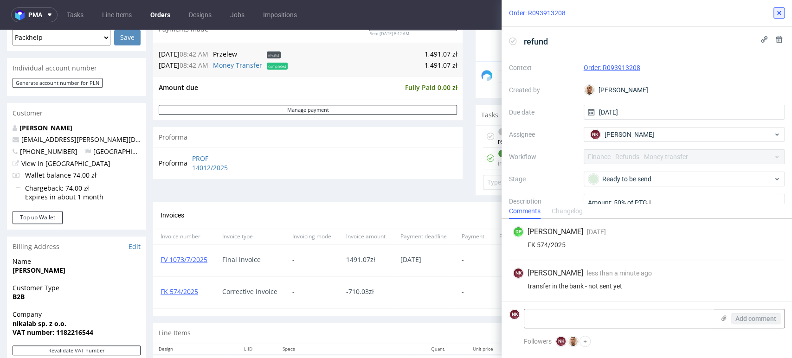
click at [776, 13] on icon at bounding box center [779, 12] width 7 height 7
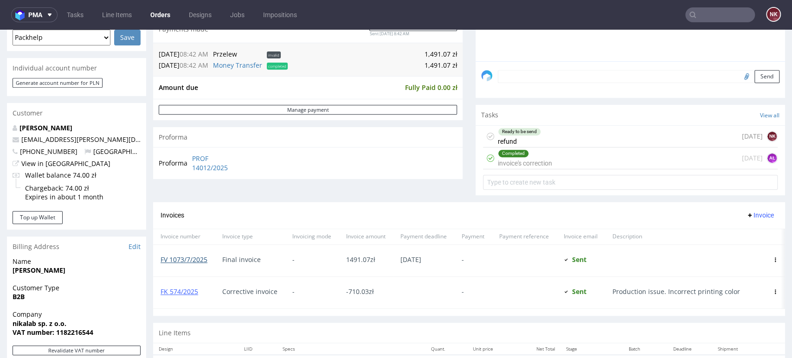
click at [171, 261] on link "FV 1073/7/2025" at bounding box center [184, 259] width 47 height 9
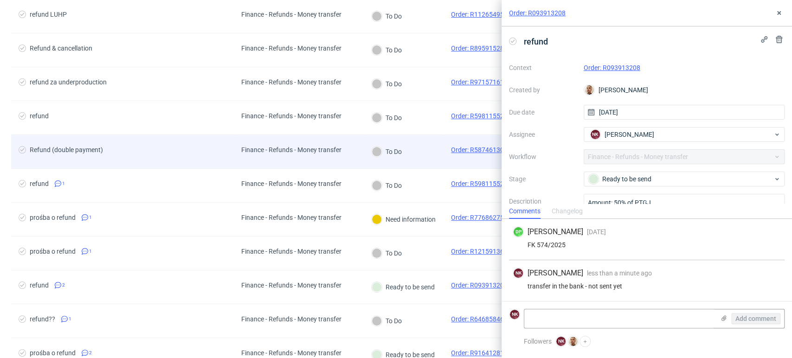
scroll to position [206, 0]
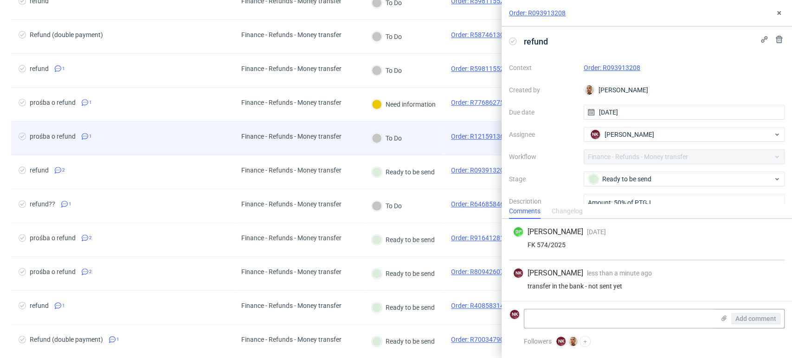
click at [363, 126] on div "Finance - Refunds - Money transfer" at bounding box center [299, 139] width 130 height 34
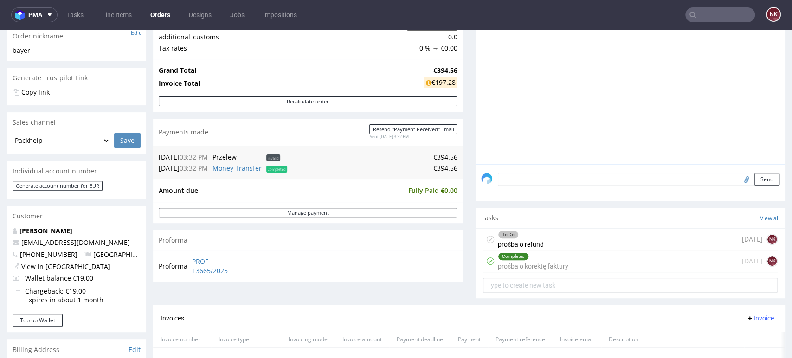
scroll to position [258, 0]
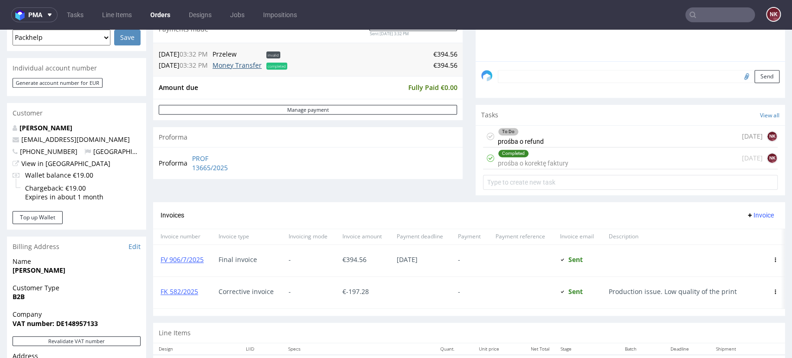
click at [253, 63] on link "Money Transfer" at bounding box center [237, 65] width 49 height 9
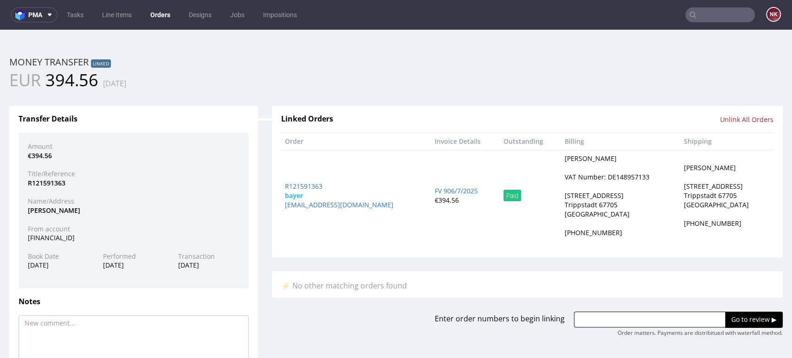
scroll to position [0, 0]
click at [79, 240] on div "DE81540502200100661776" at bounding box center [134, 237] width 226 height 9
copy div "DE81540502200100661776"
drag, startPoint x: 73, startPoint y: 210, endPoint x: 27, endPoint y: 210, distance: 46.4
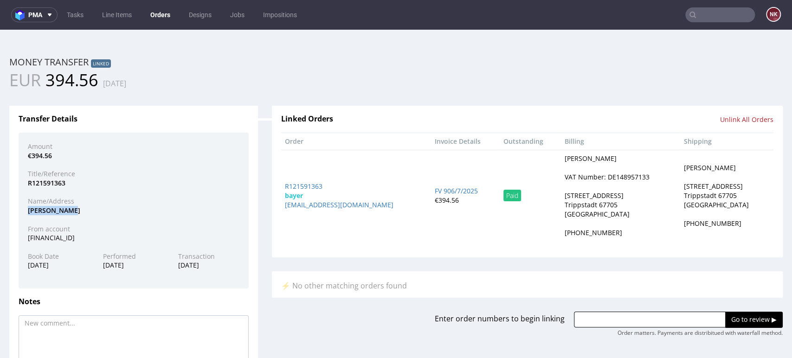
click at [27, 210] on div "REINER BAYER" at bounding box center [134, 210] width 226 height 9
copy div "REINER BAYER"
click at [51, 184] on div "R121591363" at bounding box center [134, 183] width 226 height 9
copy div "R121591363"
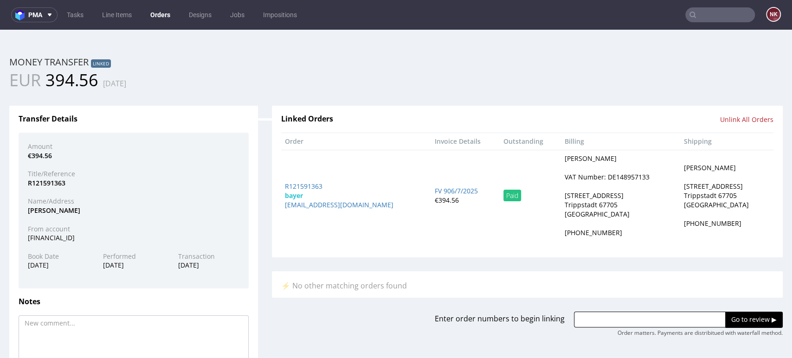
click at [259, 166] on div "Transfer Details Amount €394.56 Title/Reference R121591363 Name/Address REINER …" at bounding box center [133, 255] width 263 height 327
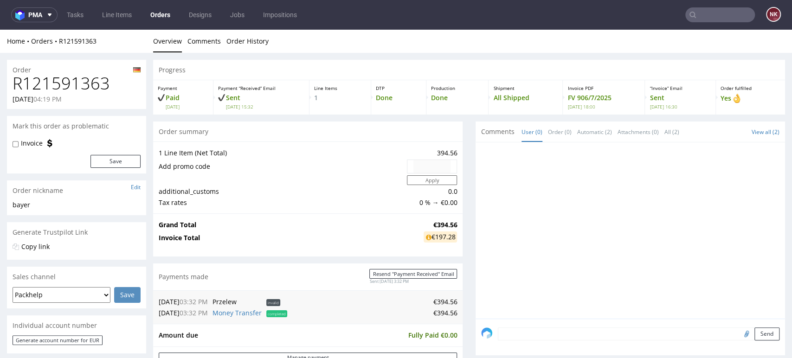
scroll to position [258, 0]
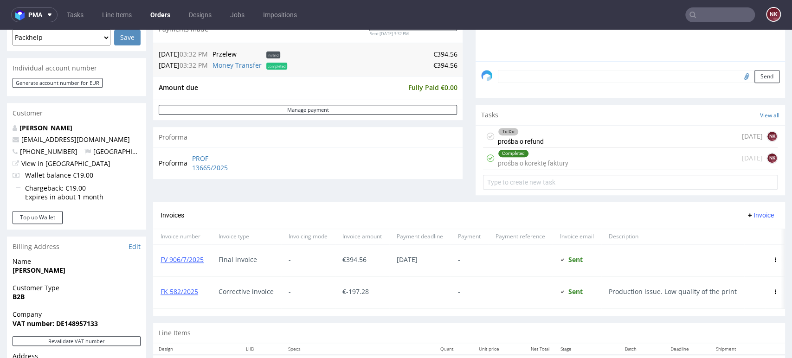
click at [466, 202] on div "Invoices Invoice" at bounding box center [469, 215] width 632 height 26
click at [360, 287] on span "€ -197.28" at bounding box center [356, 291] width 26 height 9
copy span "197.28"
drag, startPoint x: 200, startPoint y: 291, endPoint x: 160, endPoint y: 294, distance: 40.0
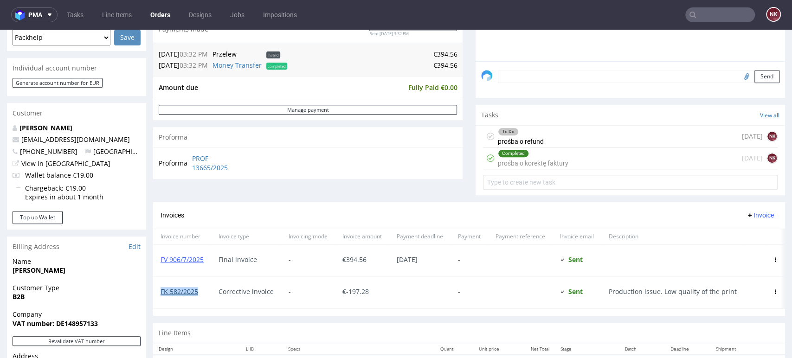
click at [161, 294] on span "FK 582/2025" at bounding box center [182, 291] width 43 height 7
copy link "FK 582/2025"
click at [541, 139] on div "To Do prośba o refund 7 days ago NK" at bounding box center [630, 137] width 295 height 22
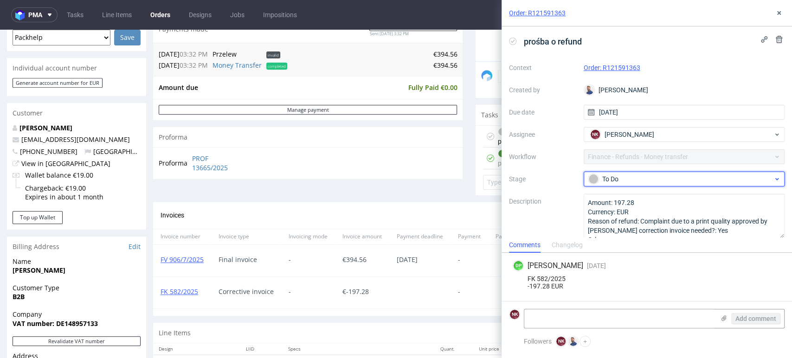
click at [614, 173] on div "To Do" at bounding box center [684, 179] width 201 height 15
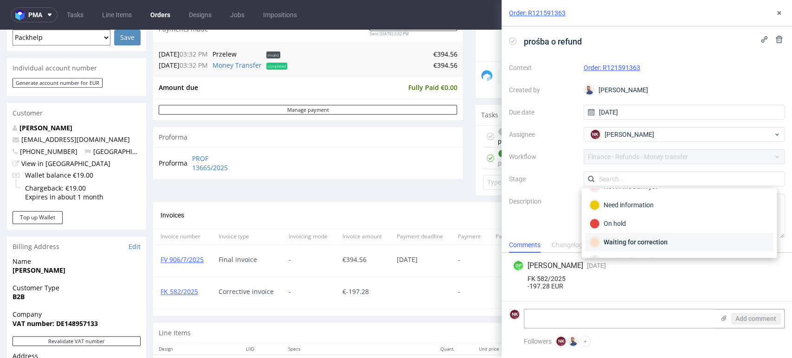
scroll to position [52, 0]
click at [626, 238] on div "Ready to be send" at bounding box center [679, 243] width 180 height 10
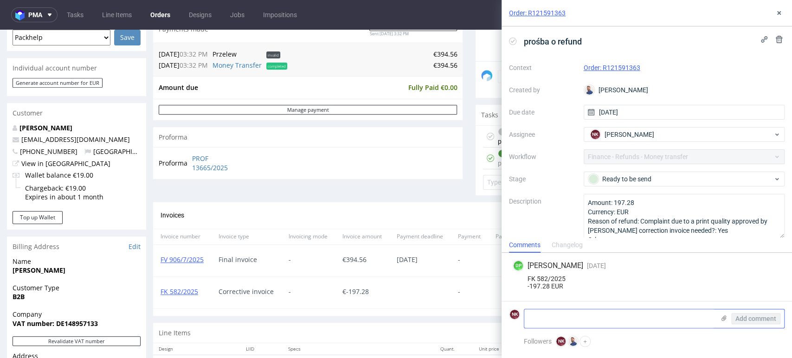
click at [610, 317] on textarea at bounding box center [619, 319] width 190 height 19
type textarea "transfer in the bank - not sent yet"
click at [758, 318] on span "Add comment" at bounding box center [756, 319] width 41 height 6
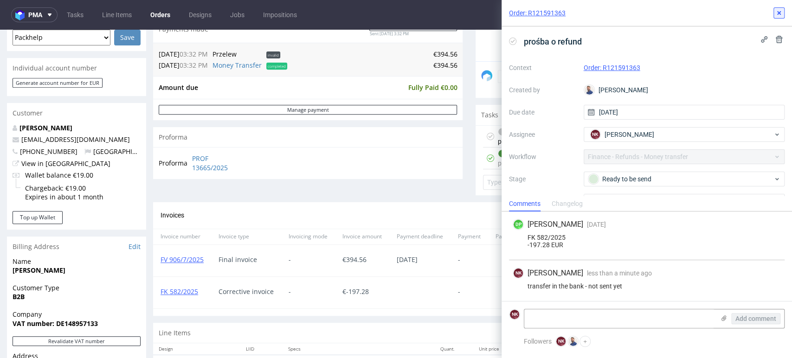
click at [780, 14] on icon at bounding box center [779, 12] width 7 height 7
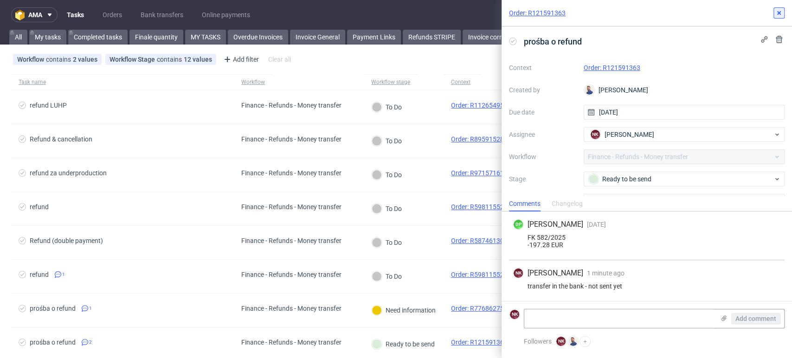
click at [776, 10] on icon at bounding box center [779, 12] width 7 height 7
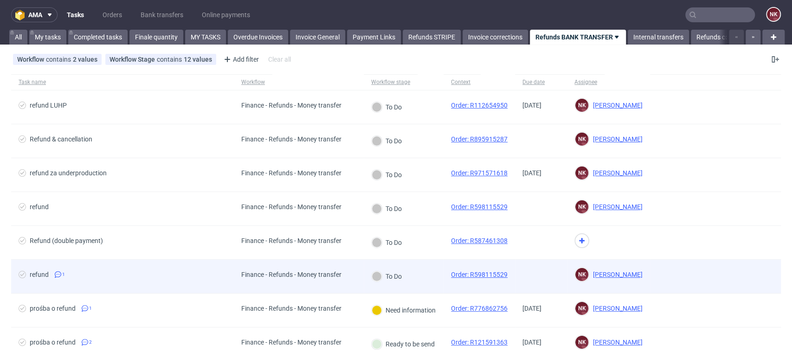
scroll to position [155, 0]
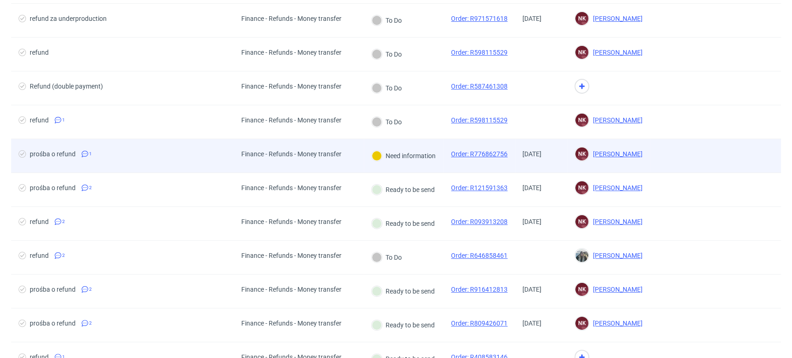
click at [336, 155] on div "Finance - Refunds - Money transfer" at bounding box center [291, 153] width 100 height 7
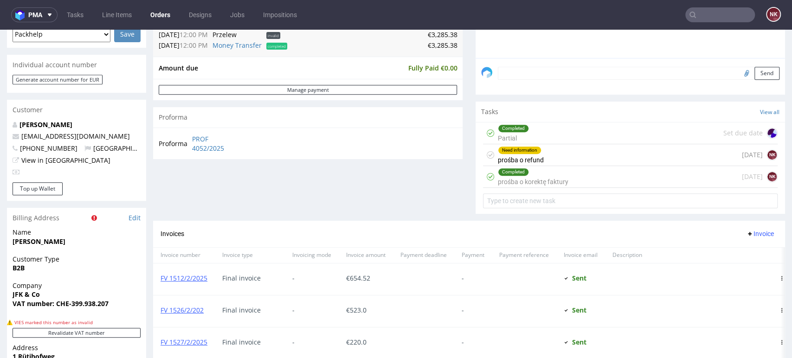
scroll to position [258, 0]
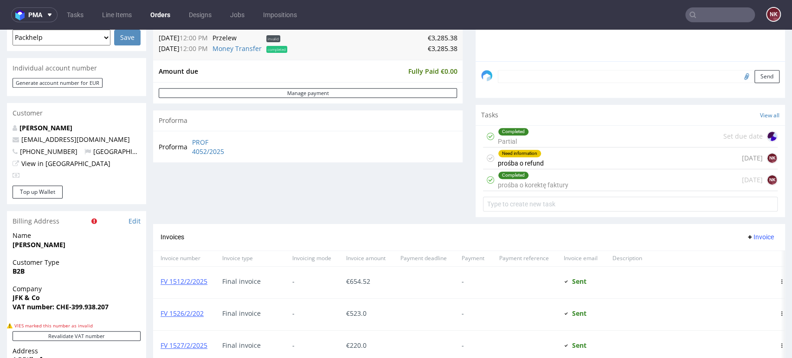
click at [577, 158] on div "Need information prośba o refund [DATE] NK" at bounding box center [630, 159] width 295 height 22
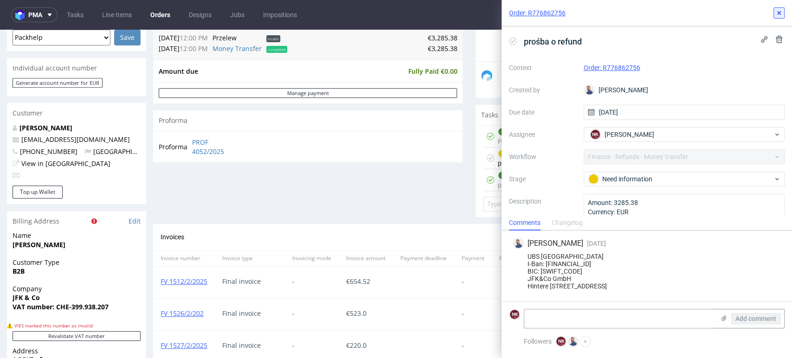
click at [778, 15] on icon at bounding box center [779, 12] width 7 height 7
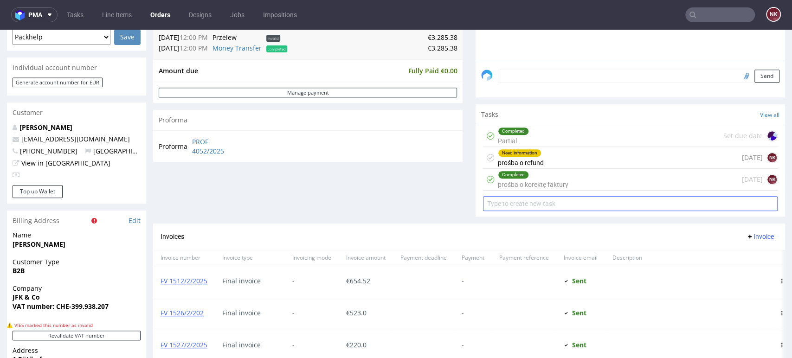
scroll to position [258, 0]
drag, startPoint x: 542, startPoint y: 157, endPoint x: 534, endPoint y: 187, distance: 31.2
click at [542, 157] on div "Need information prośba o refund [DATE] NK" at bounding box center [630, 159] width 295 height 22
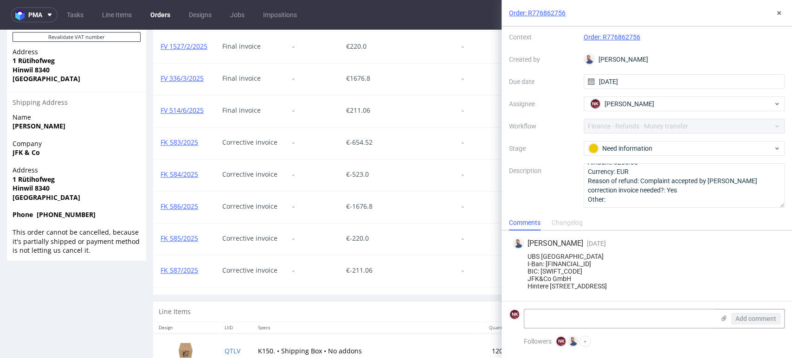
scroll to position [619, 0]
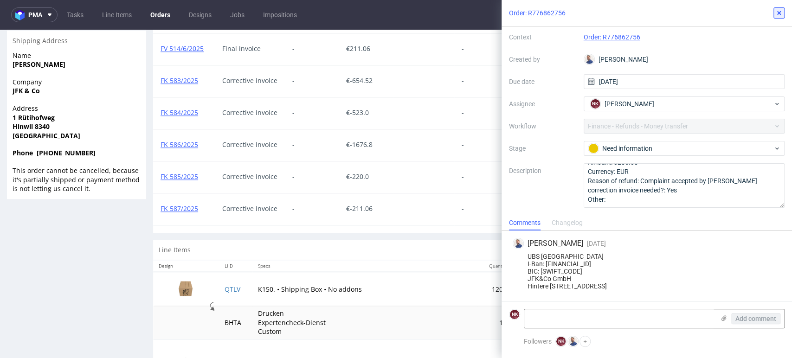
click at [783, 12] on button at bounding box center [779, 12] width 11 height 11
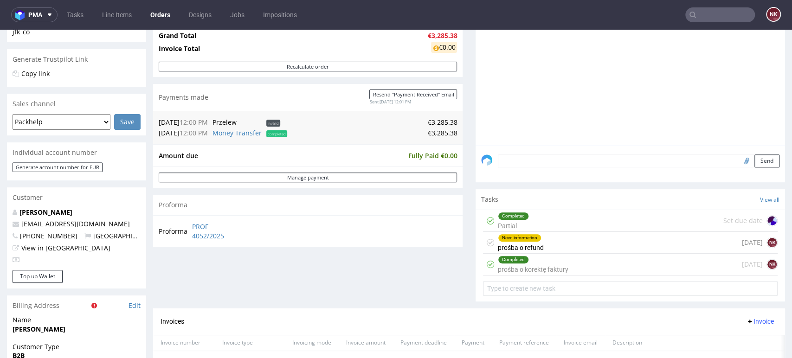
scroll to position [206, 0]
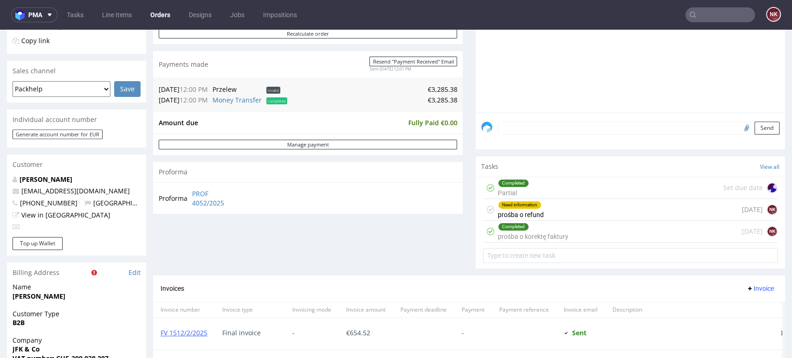
click at [521, 208] on div "Need information prośba o refund" at bounding box center [521, 209] width 46 height 21
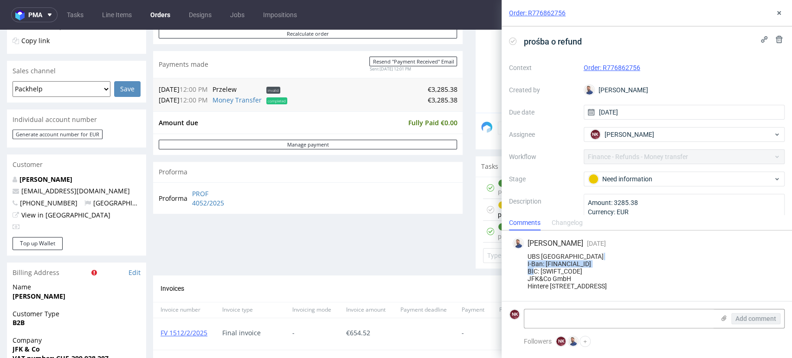
drag, startPoint x: 636, startPoint y: 255, endPoint x: 547, endPoint y: 258, distance: 89.2
click at [547, 258] on div "UBS Schweiz I-Ban: CH96 0029 6296 1156 9101 V BIC: UBSWCHZH80A JFK&Co GmbH Hint…" at bounding box center [647, 271] width 268 height 37
copy div "CH96 0029 6296 1156 9101 V"
drag, startPoint x: 569, startPoint y: 246, endPoint x: 527, endPoint y: 251, distance: 41.6
click at [527, 253] on div "UBS Schweiz I-Ban: CH96 0029 6296 1156 9101 V BIC: UBSWCHZH80A JFK&Co GmbH Hint…" at bounding box center [647, 271] width 268 height 37
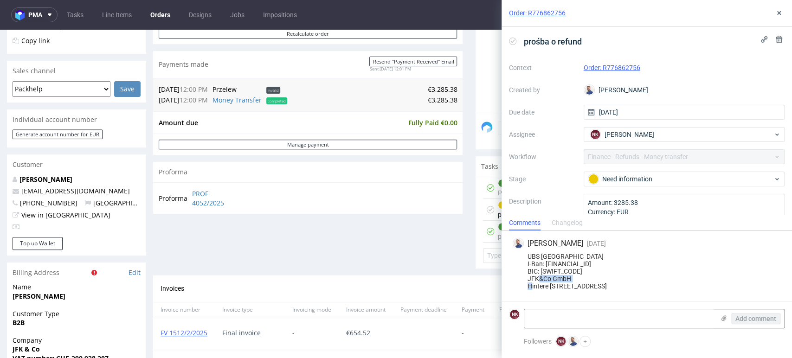
drag, startPoint x: 574, startPoint y: 272, endPoint x: 527, endPoint y: 272, distance: 46.4
click at [527, 272] on div "UBS Schweiz I-Ban: CH96 0029 6296 1156 9101 V BIC: UBSWCHZH80A JFK&Co GmbH Hint…" at bounding box center [647, 271] width 268 height 37
copy div "JFK&Co GmbH"
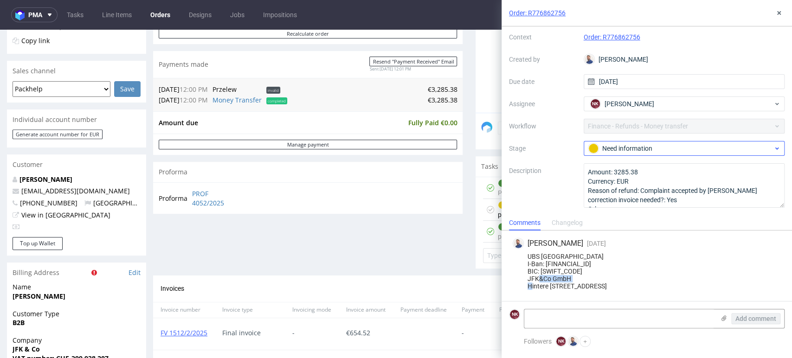
scroll to position [45, 0]
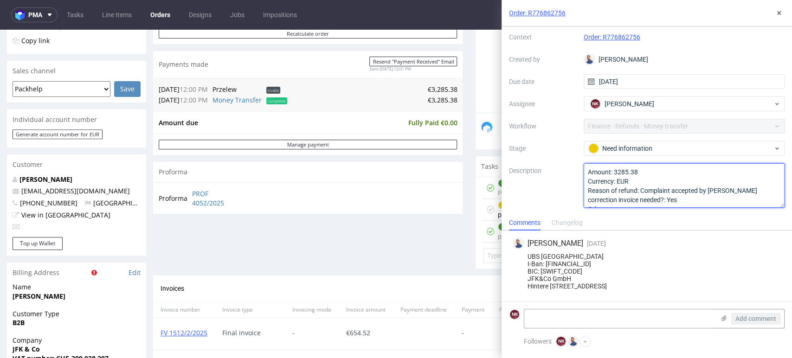
click at [623, 163] on textarea "Amount: 3285.38 Currency: EUR Reason of refund: Complaint accepted by Ewa Is co…" at bounding box center [684, 185] width 201 height 45
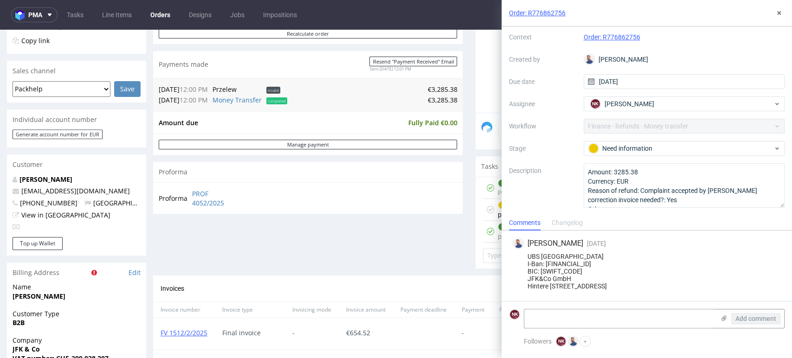
click at [356, 236] on div "Order summary 6 Line Items (Net Total) 3,247.77 additional_customs 200.0 Promot…" at bounding box center [308, 96] width 310 height 360
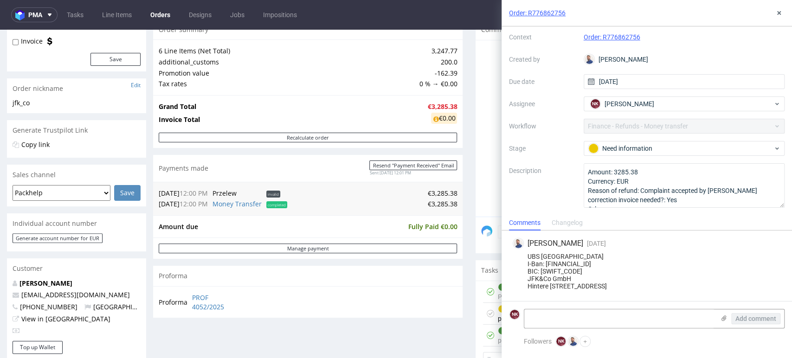
scroll to position [0, 0]
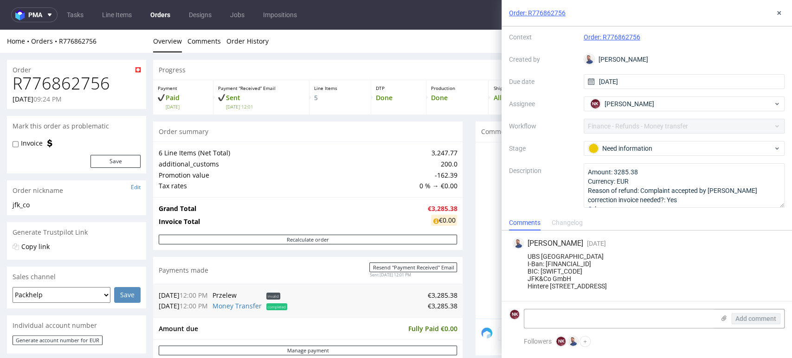
click at [92, 83] on h1 "R776862756" at bounding box center [77, 83] width 128 height 19
copy h1 "R776862756"
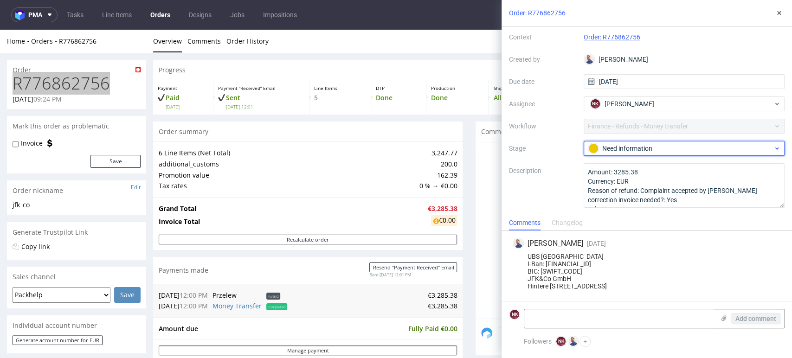
click at [672, 143] on div "Need information" at bounding box center [680, 148] width 185 height 10
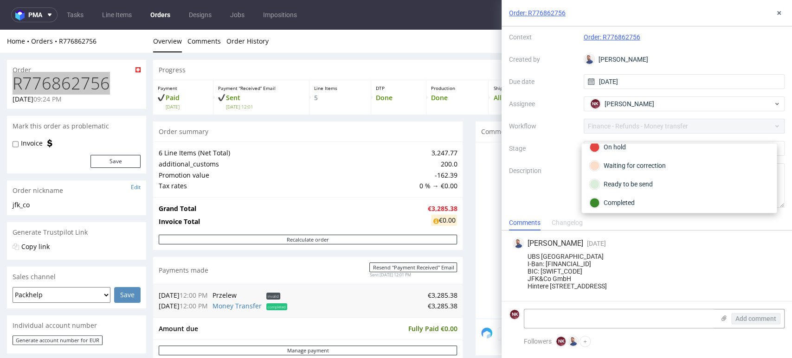
scroll to position [67, 0]
click at [641, 180] on div "Ready to be send" at bounding box center [679, 182] width 180 height 10
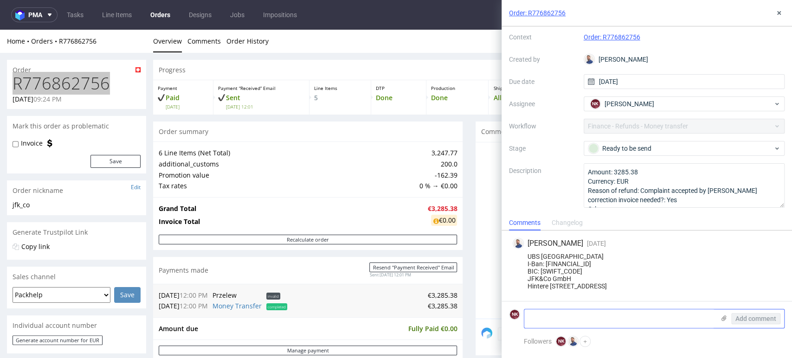
click at [586, 328] on textarea at bounding box center [619, 319] width 190 height 19
type textarea "transfer in the bank - not sent yet"
click at [763, 323] on button "Add comment" at bounding box center [755, 318] width 49 height 11
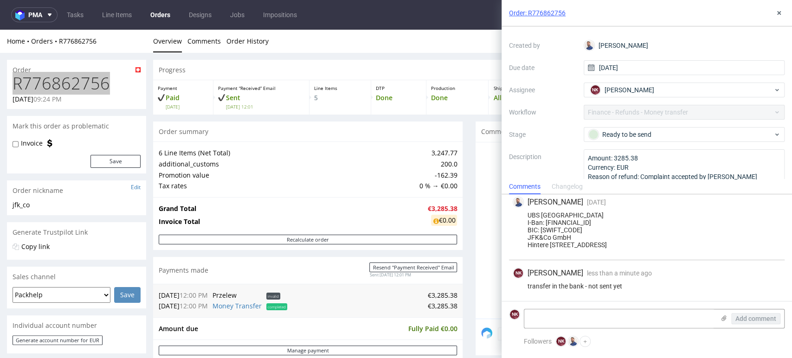
scroll to position [19, 0]
click at [778, 9] on icon at bounding box center [779, 12] width 7 height 7
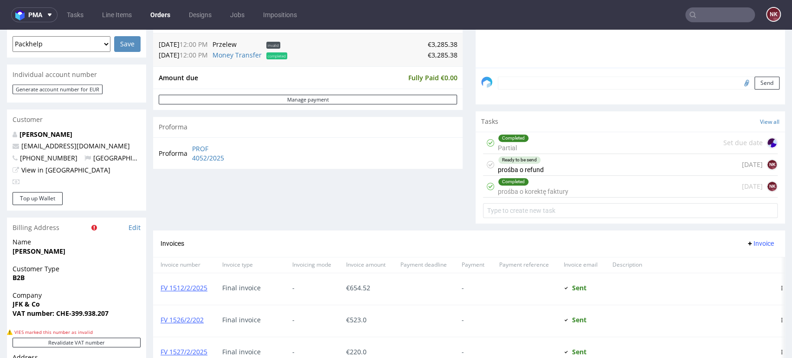
scroll to position [258, 0]
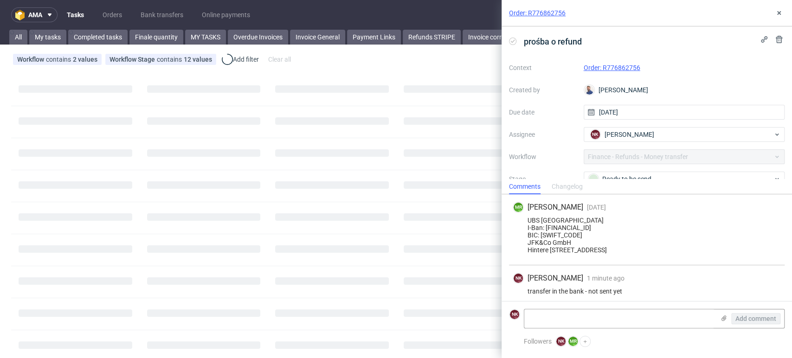
scroll to position [19, 0]
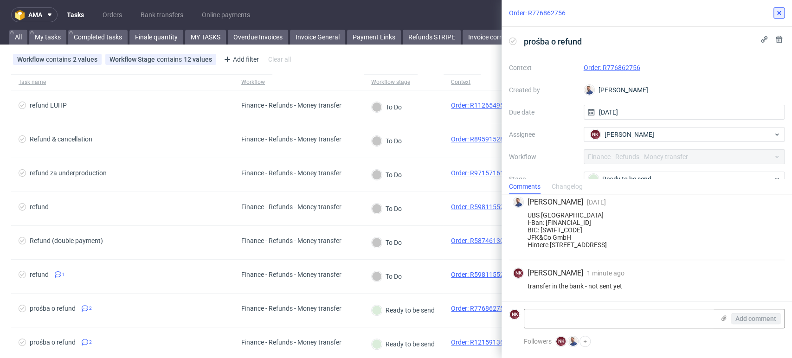
click at [776, 13] on icon at bounding box center [779, 12] width 7 height 7
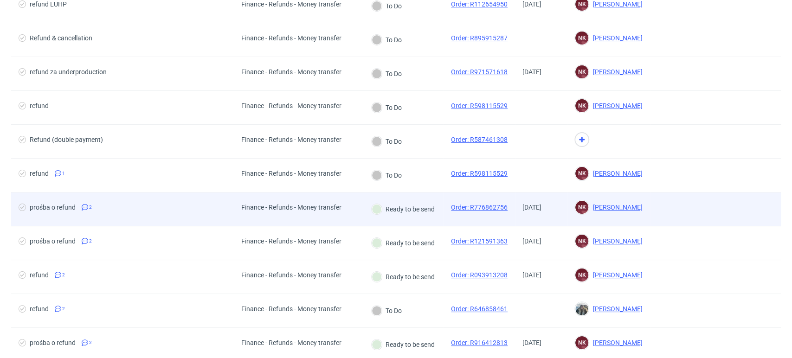
scroll to position [103, 0]
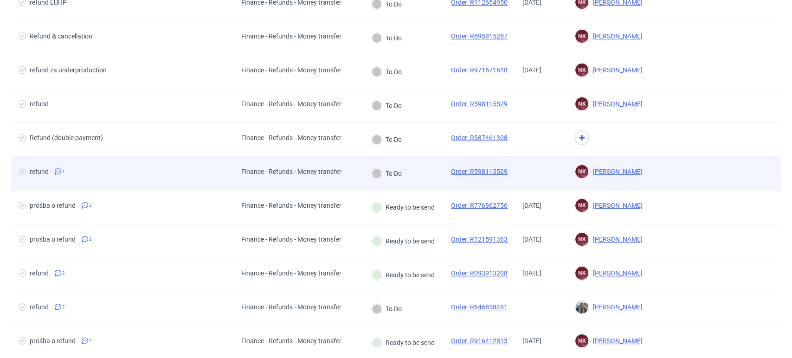
click at [351, 178] on div "Finance - Refunds - Money transfer" at bounding box center [299, 174] width 130 height 34
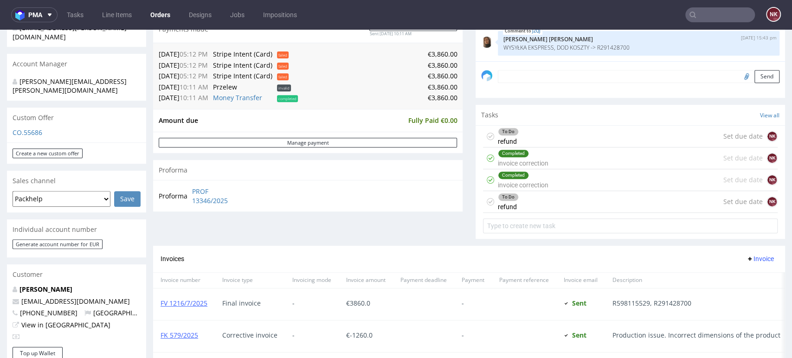
scroll to position [309, 0]
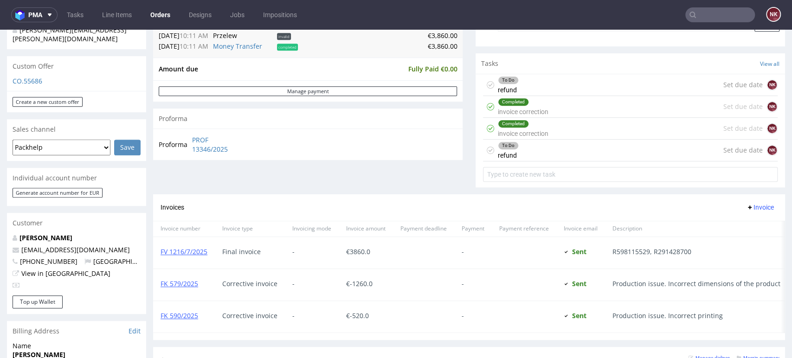
click at [543, 82] on div "To Do refund Set due date NK" at bounding box center [630, 85] width 295 height 22
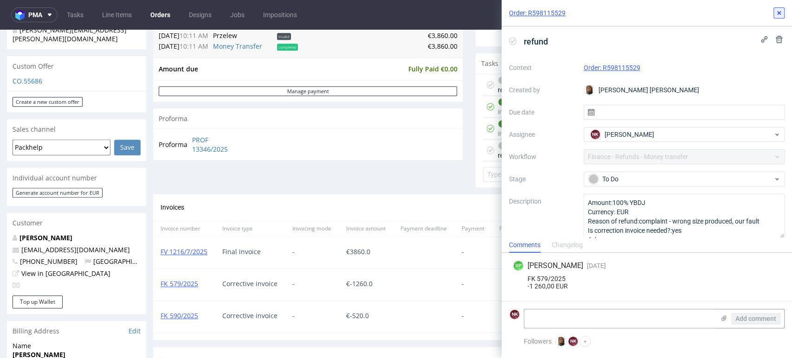
click at [777, 12] on icon at bounding box center [779, 12] width 7 height 7
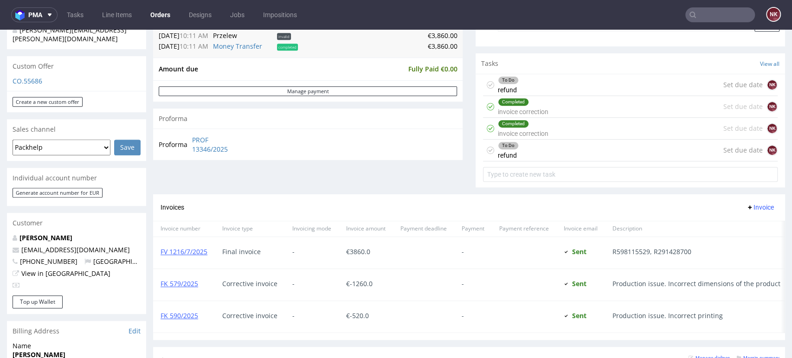
click at [535, 78] on div "To Do refund Set due date NK" at bounding box center [630, 85] width 295 height 22
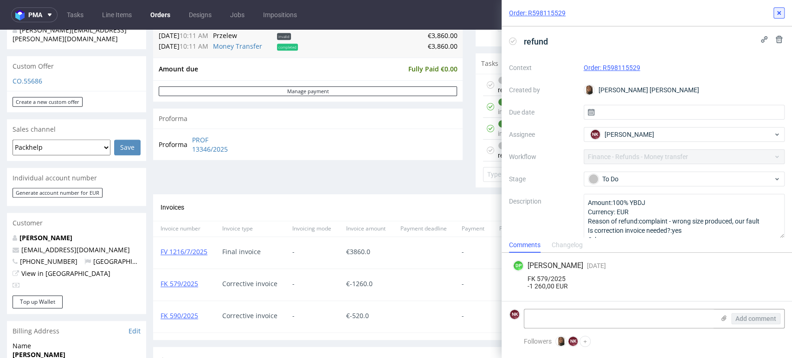
click at [781, 13] on icon at bounding box center [779, 12] width 7 height 7
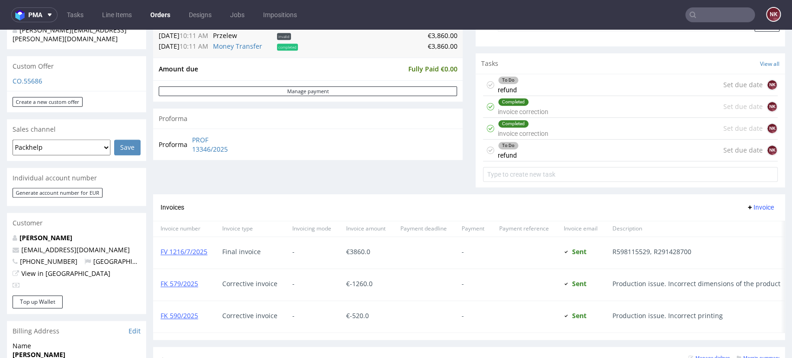
click at [553, 151] on div "To Do refund Set due date NK" at bounding box center [630, 151] width 295 height 22
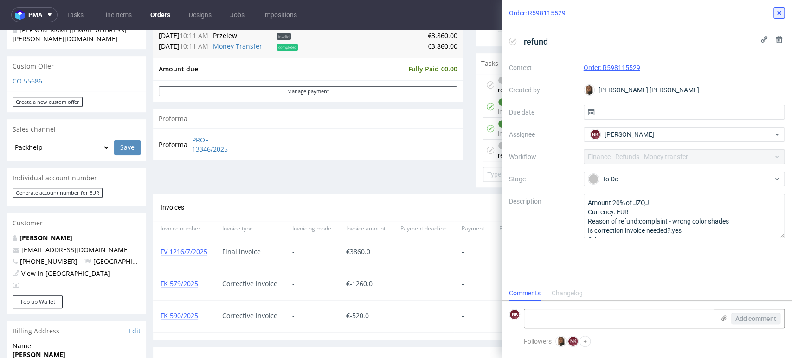
click at [782, 12] on icon at bounding box center [779, 12] width 7 height 7
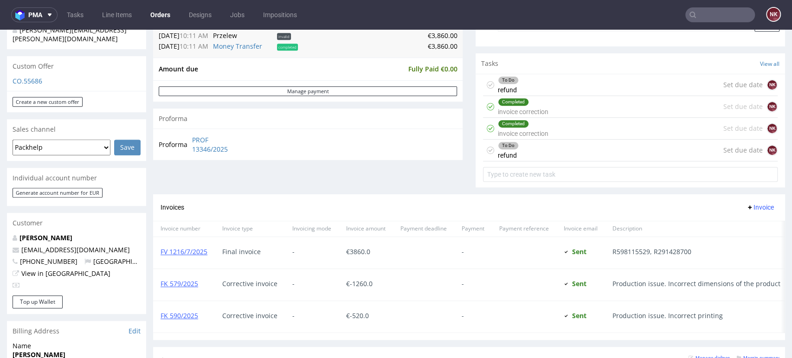
click at [551, 103] on div "Completed invoice correction Set due date NK" at bounding box center [630, 107] width 295 height 22
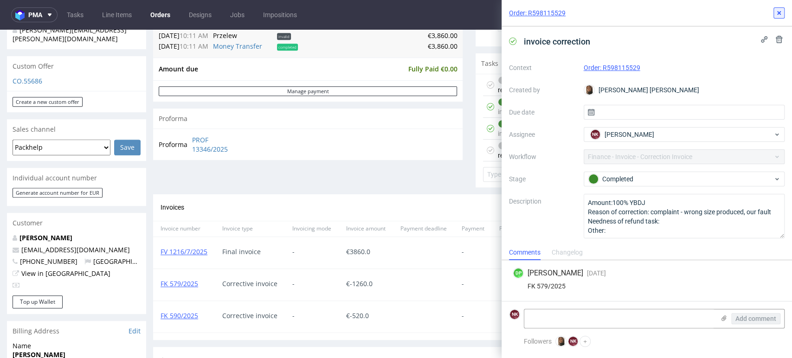
click at [782, 13] on icon at bounding box center [779, 12] width 7 height 7
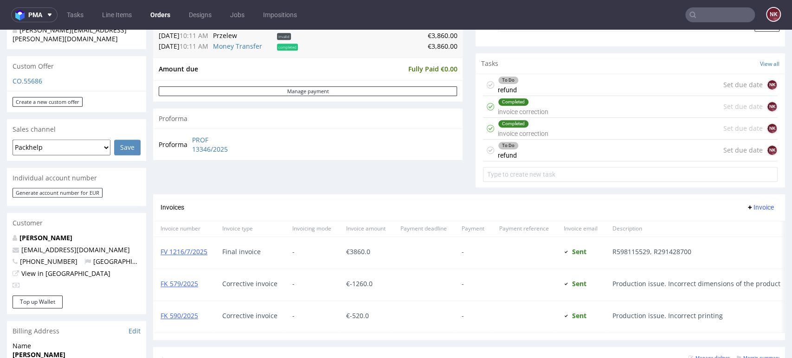
click at [583, 132] on div "Completed invoice correction Set due date NK" at bounding box center [630, 129] width 295 height 22
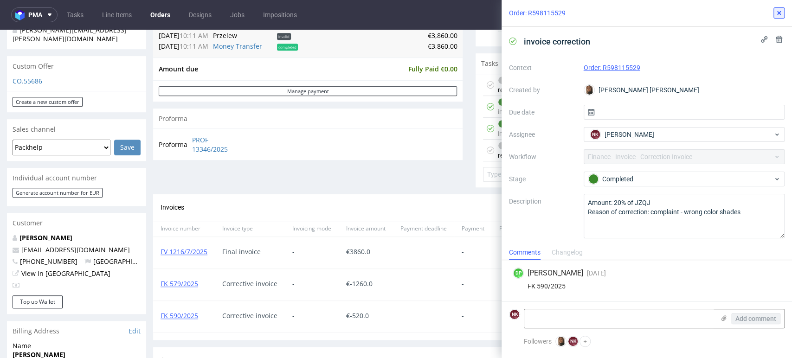
click at [777, 15] on icon at bounding box center [779, 12] width 7 height 7
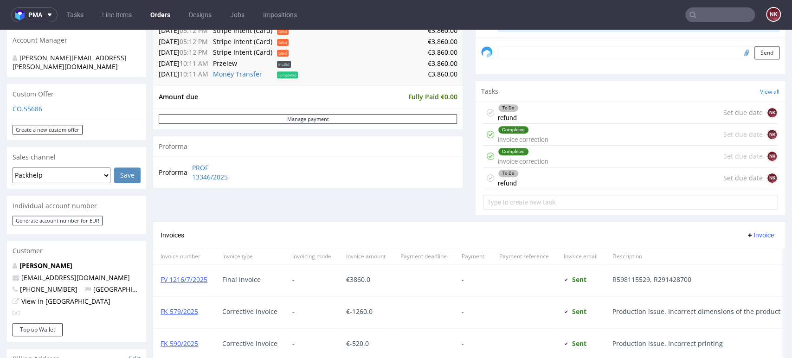
scroll to position [258, 0]
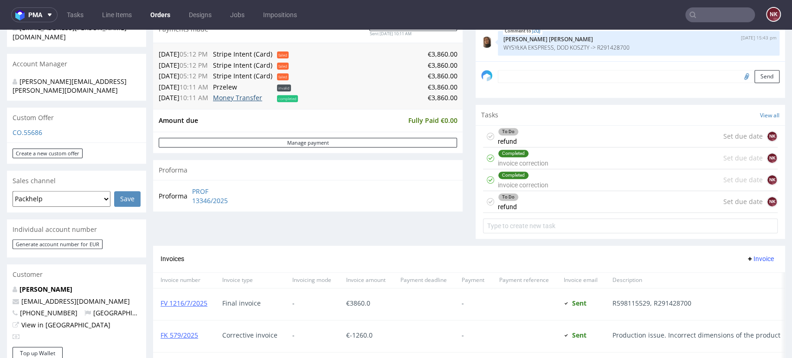
click at [259, 99] on link "Money Transfer" at bounding box center [237, 97] width 49 height 9
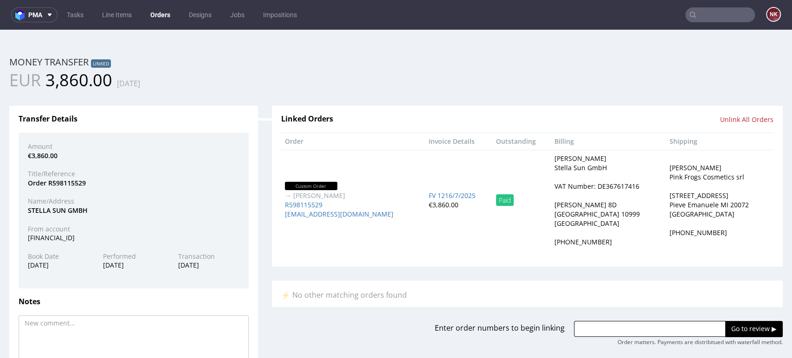
scroll to position [0, 0]
click at [101, 237] on div "DE11702501500023348527" at bounding box center [134, 237] width 226 height 9
copy div "DE11702501500023348527"
drag, startPoint x: 97, startPoint y: 213, endPoint x: 15, endPoint y: 213, distance: 81.7
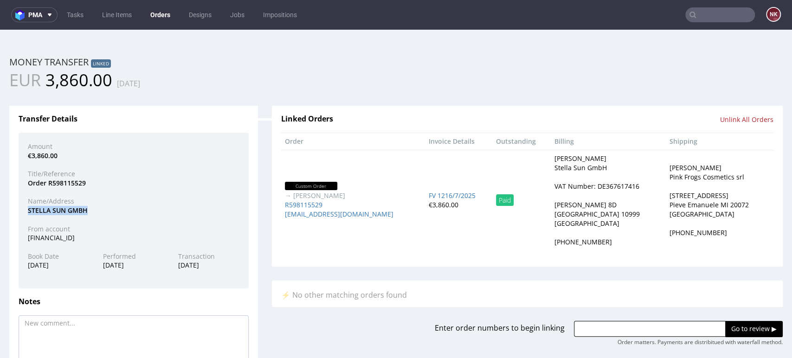
click at [15, 213] on div "Transfer Details Amount €3,860.00 Title/Reference Order R598115529 Name/Address…" at bounding box center [133, 262] width 249 height 313
copy div "STELLA SUN GMBH"
click at [73, 187] on div "Order R598115529" at bounding box center [134, 183] width 226 height 9
copy div "R598115529"
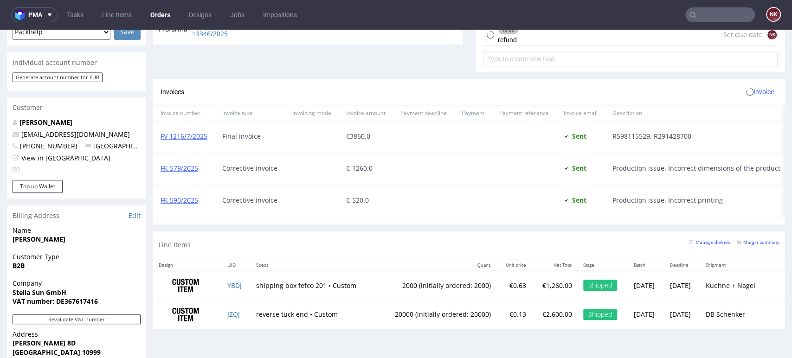
scroll to position [464, 0]
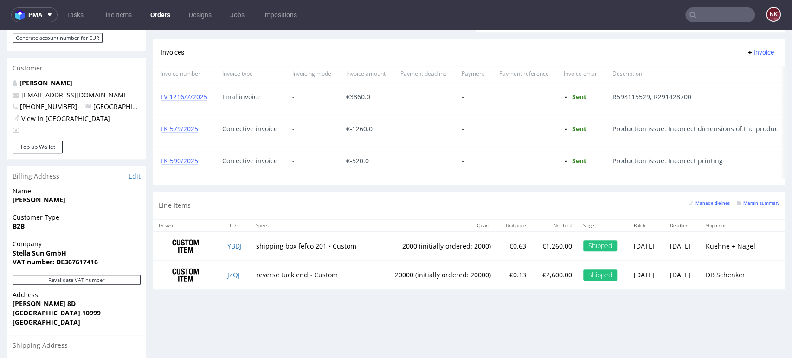
drag, startPoint x: 205, startPoint y: 129, endPoint x: 159, endPoint y: 129, distance: 46.4
click at [159, 129] on div "FK 579/2025" at bounding box center [184, 130] width 62 height 32
copy link "FK 579/2025"
drag, startPoint x: 202, startPoint y: 168, endPoint x: 161, endPoint y: 162, distance: 42.1
click at [161, 162] on div "FK 590/2025" at bounding box center [184, 162] width 62 height 32
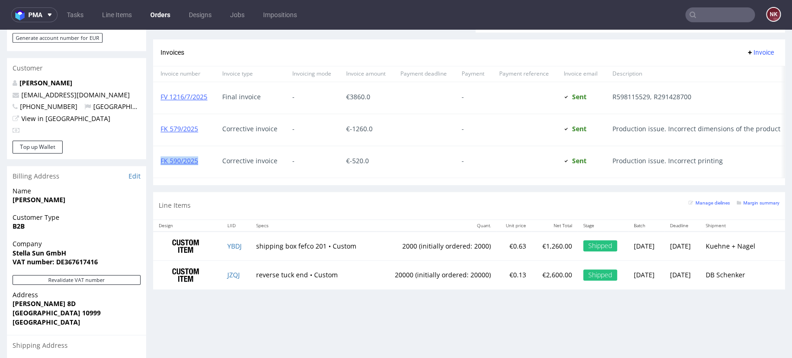
copy link "FK 590/2025"
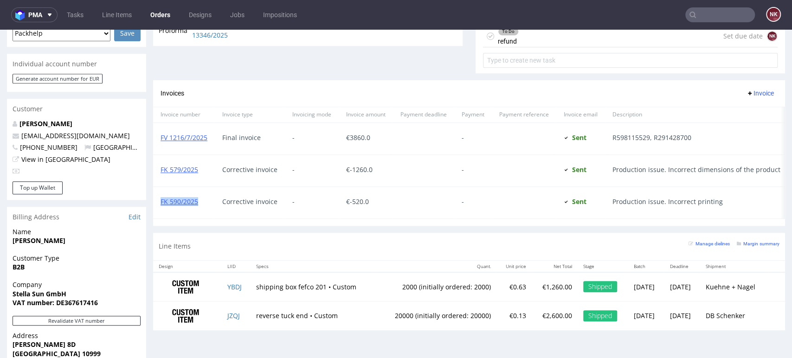
scroll to position [361, 0]
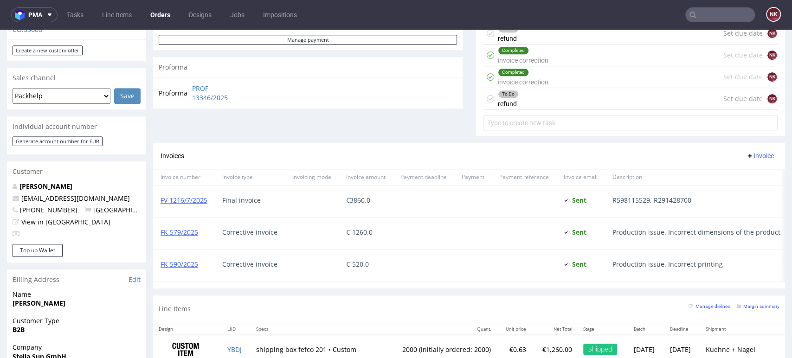
click at [480, 218] on div "-" at bounding box center [473, 234] width 38 height 32
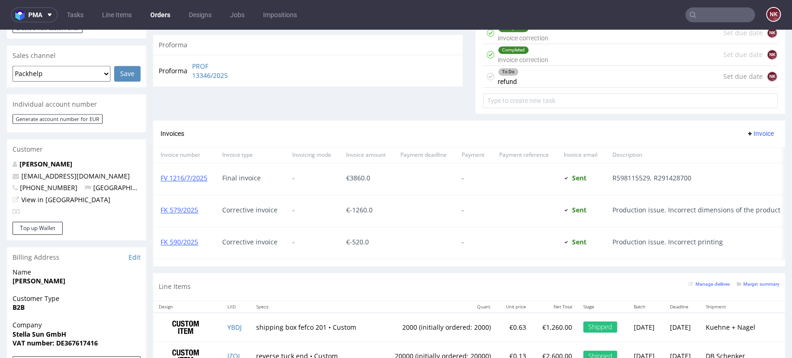
scroll to position [258, 0]
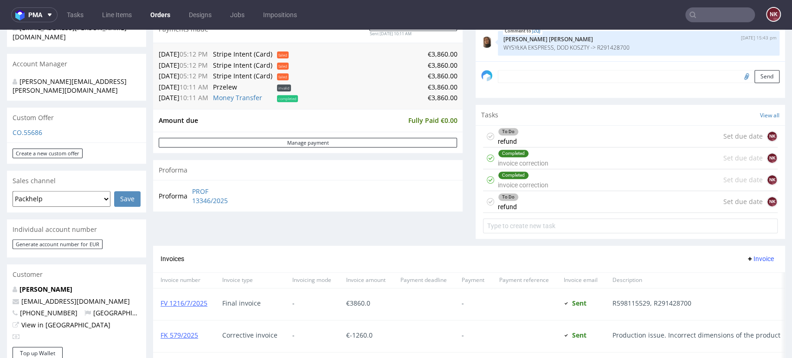
drag, startPoint x: 549, startPoint y: 139, endPoint x: 567, endPoint y: 174, distance: 39.2
click at [549, 139] on div "To Do refund Set due date NK" at bounding box center [630, 137] width 295 height 22
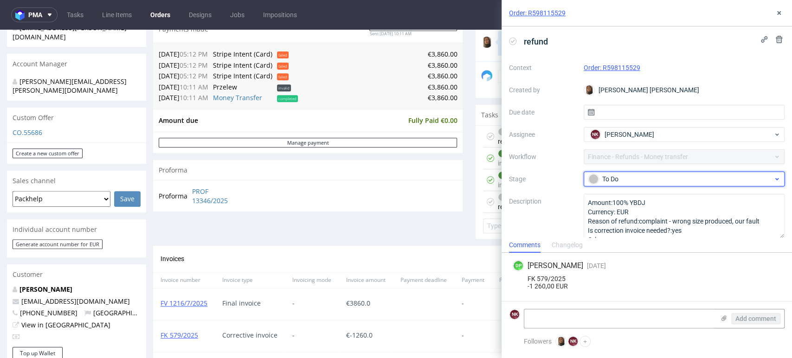
click at [653, 175] on div "To Do" at bounding box center [680, 179] width 185 height 10
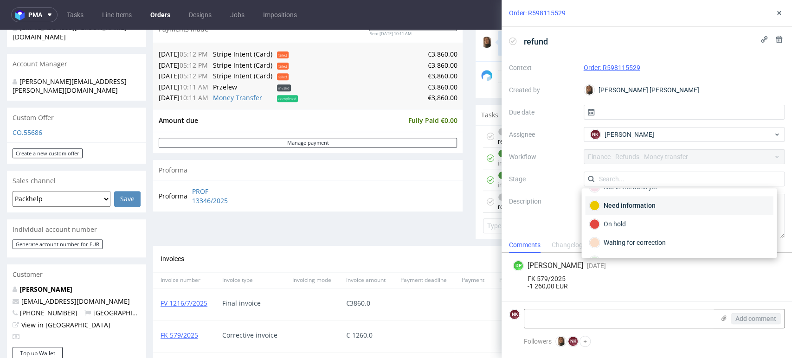
scroll to position [67, 0]
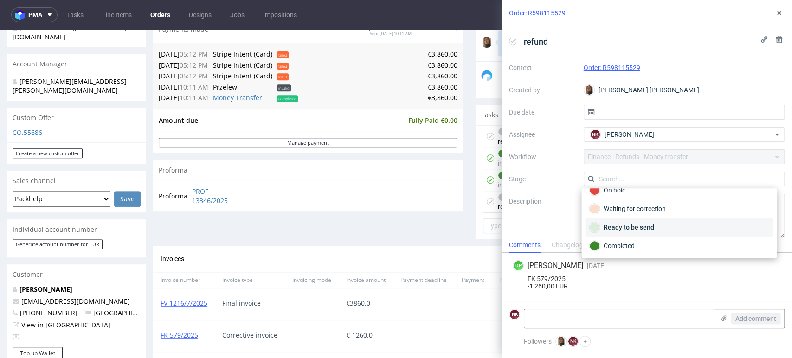
click at [630, 225] on div "Ready to be send" at bounding box center [679, 227] width 180 height 10
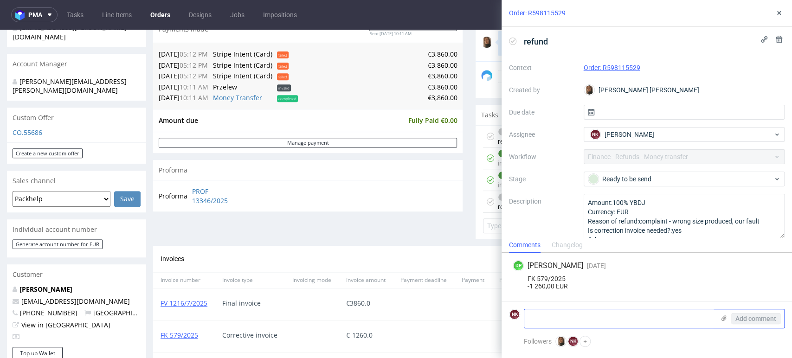
click at [596, 315] on textarea at bounding box center [619, 319] width 190 height 19
type textarea "transfer in the bank - not sent yet"
click at [743, 317] on span "Add comment" at bounding box center [756, 319] width 41 height 6
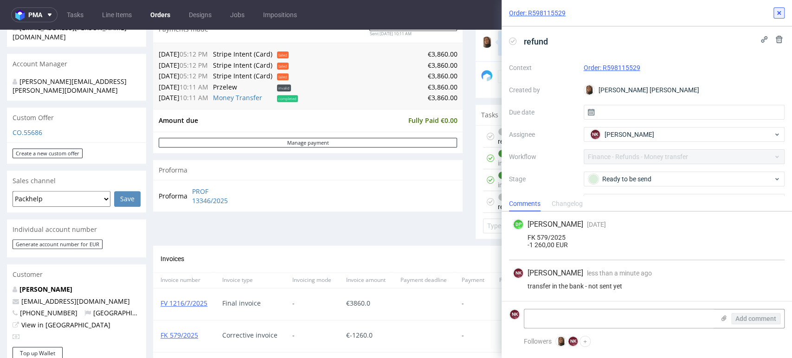
click at [776, 11] on icon at bounding box center [779, 12] width 7 height 7
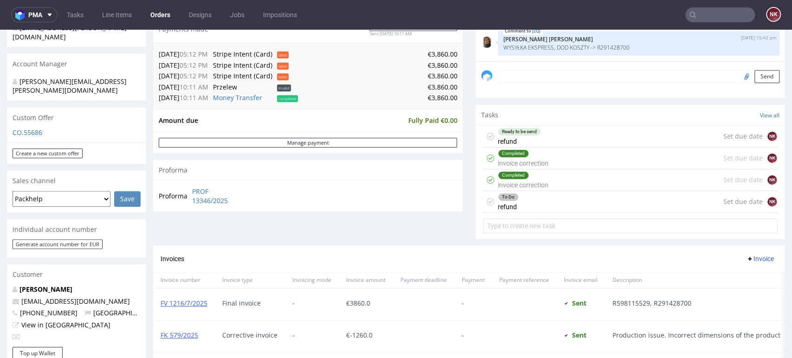
click at [512, 201] on div "To Do refund Set due date NK" at bounding box center [630, 202] width 295 height 22
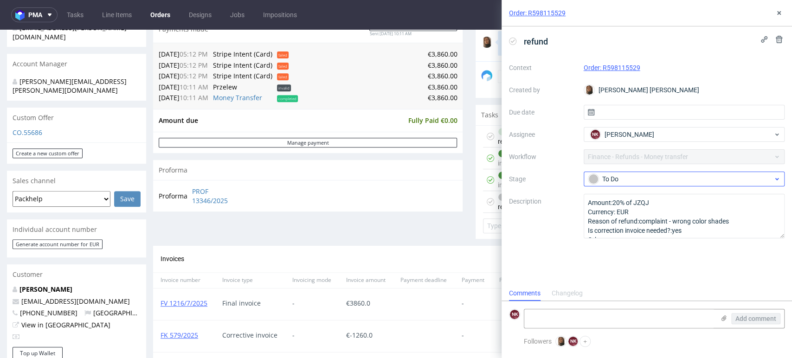
scroll to position [7, 0]
click at [640, 178] on div "To Do" at bounding box center [680, 179] width 185 height 10
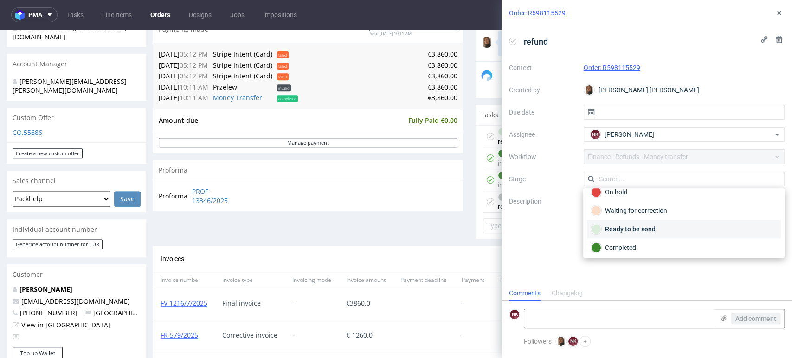
scroll to position [67, 0]
click at [645, 226] on div "Ready to be send" at bounding box center [684, 227] width 186 height 10
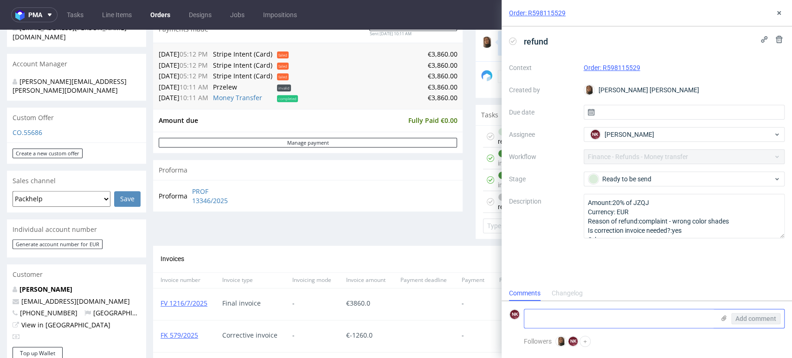
click at [605, 310] on textarea at bounding box center [619, 319] width 190 height 19
type textarea "transfer in the bank - not sent yet"
click at [757, 317] on span "Add comment" at bounding box center [756, 319] width 41 height 6
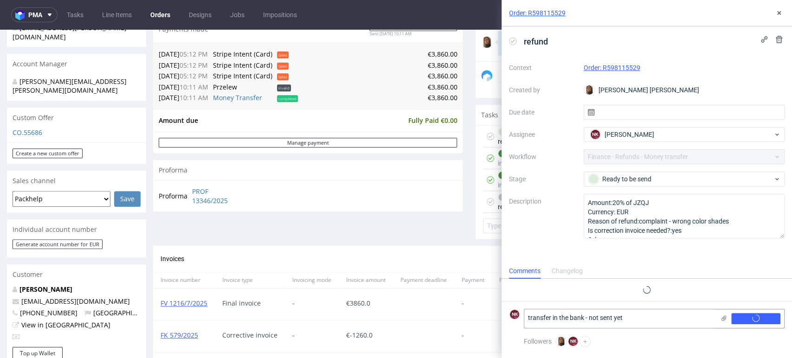
scroll to position [0, 0]
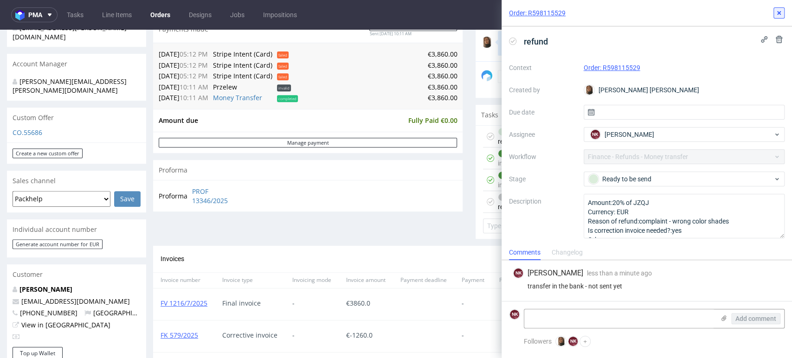
click at [779, 11] on icon at bounding box center [779, 12] width 7 height 7
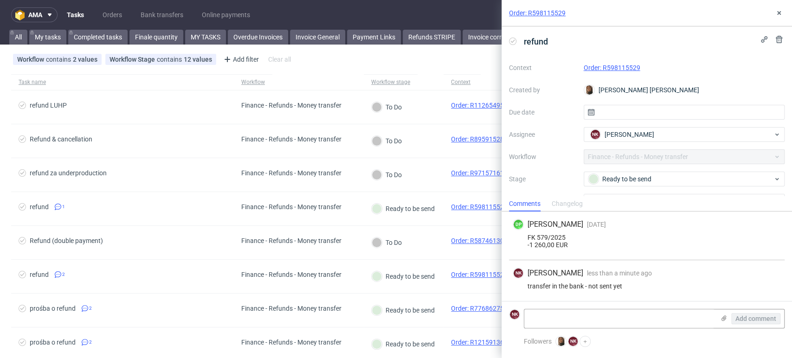
click at [785, 14] on div "Order: R598115529" at bounding box center [647, 13] width 291 height 26
click at [784, 13] on button at bounding box center [779, 12] width 11 height 11
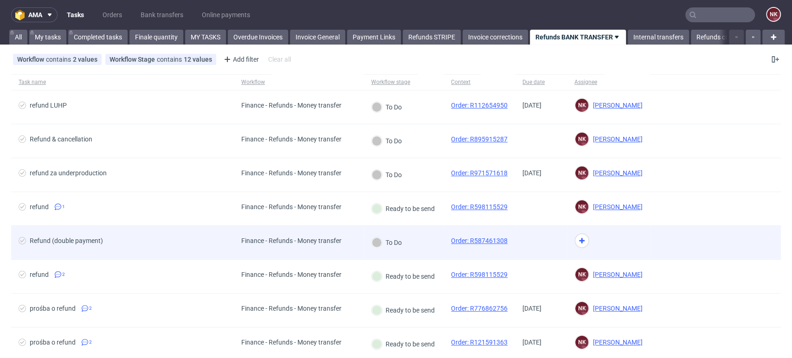
click at [411, 243] on div "To Do" at bounding box center [404, 243] width 80 height 34
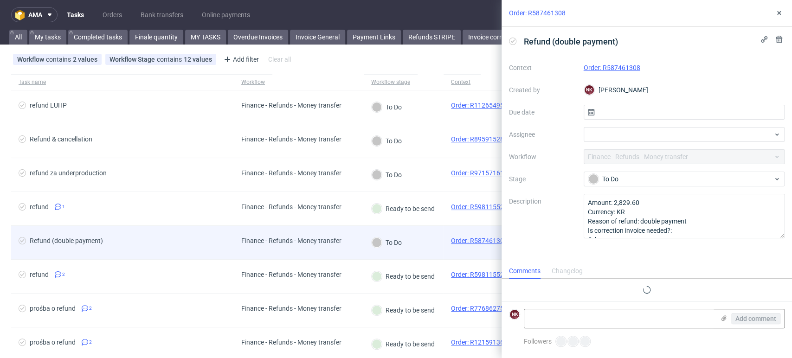
scroll to position [7, 0]
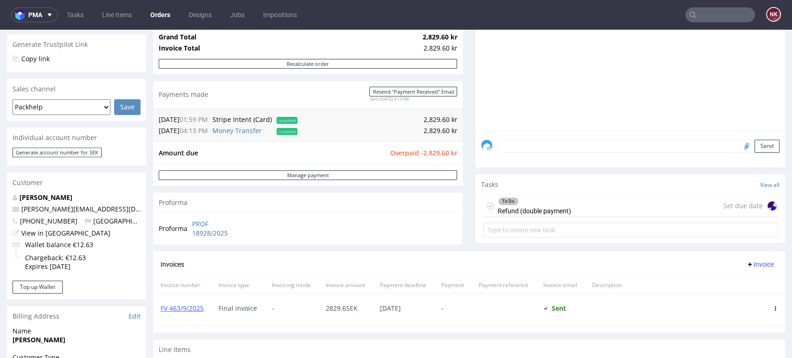
scroll to position [206, 0]
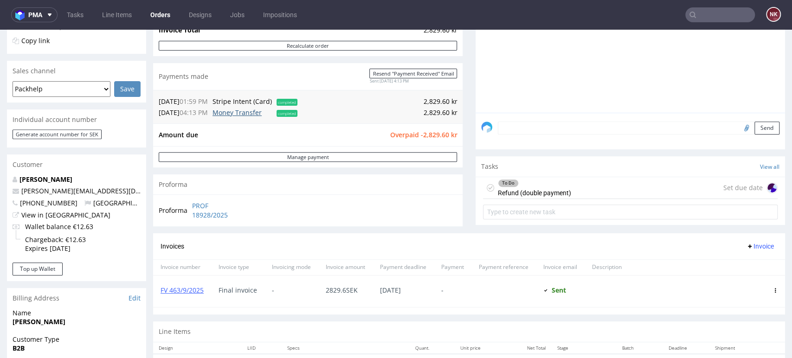
click at [239, 114] on link "Money Transfer" at bounding box center [237, 112] width 49 height 9
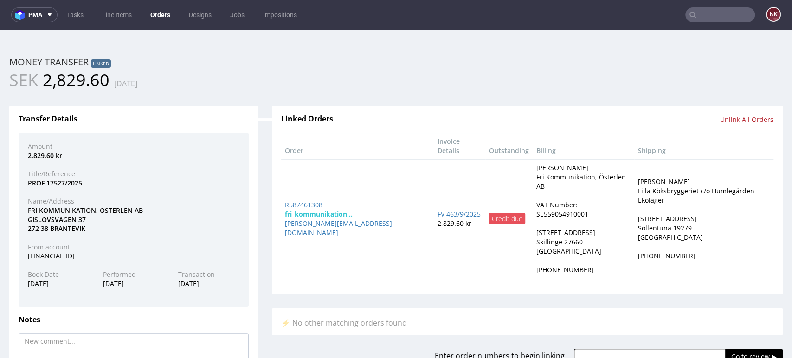
scroll to position [0, 0]
click at [60, 255] on div "[FINANCIAL_ID]" at bounding box center [134, 256] width 226 height 9
copy div "[FINANCIAL_ID]"
drag, startPoint x: 89, startPoint y: 229, endPoint x: 28, endPoint y: 209, distance: 64.0
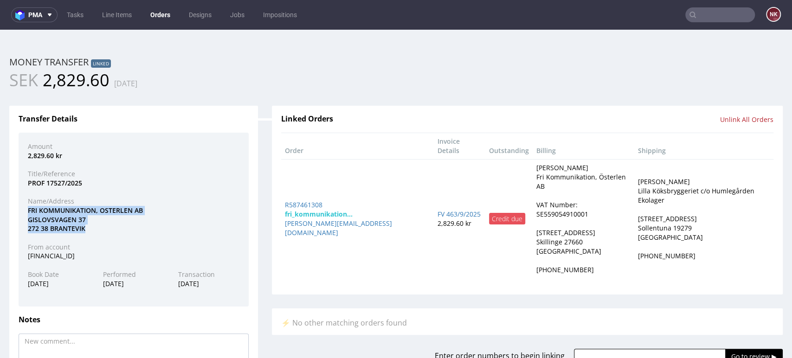
click at [28, 209] on div "FRI KOMMUNIKATION, OSTERLEN AB GISLOVSVAGEN 37 272 38 BRANTEVIK" at bounding box center [134, 219] width 226 height 27
copy div "FRI KOMMUNIKATION, OSTERLEN AB GISLOVSVAGEN 37 272 38 BRANTEVIK"
drag, startPoint x: 334, startPoint y: 188, endPoint x: 278, endPoint y: 188, distance: 56.2
click at [281, 188] on td "R587461308 fri_kommunikation... [PERSON_NAME][EMAIL_ADDRESS][DOMAIN_NAME]" at bounding box center [357, 218] width 153 height 119
copy link "R587461308"
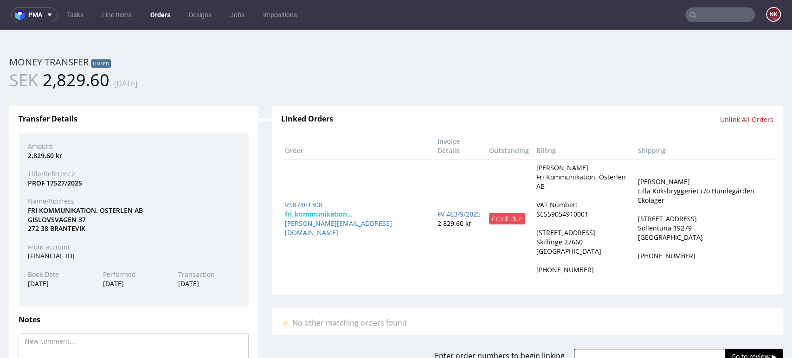
click at [434, 146] on th "Invoice Details" at bounding box center [460, 146] width 52 height 26
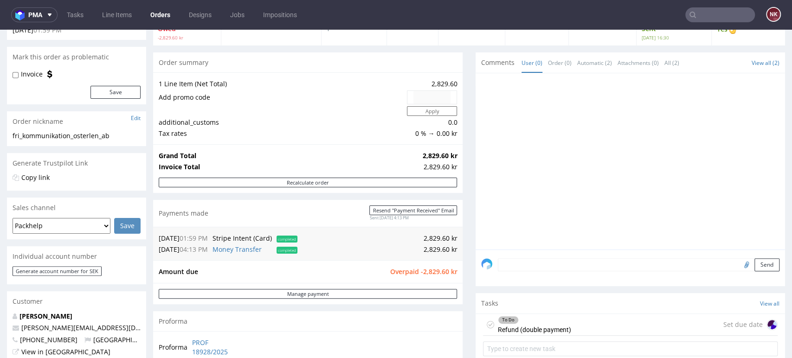
scroll to position [155, 0]
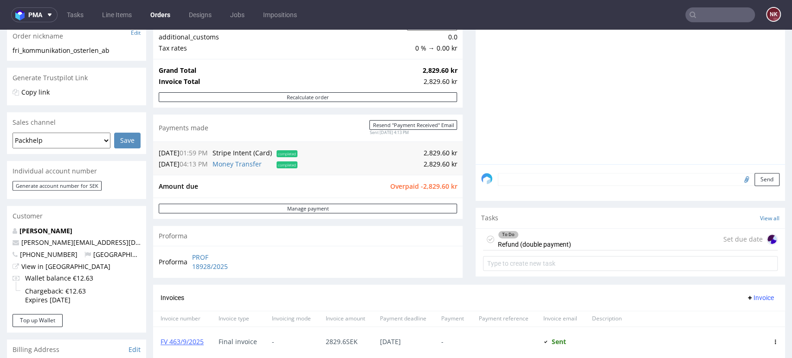
click at [428, 185] on span "Overpaid -2,829.60 kr" at bounding box center [423, 186] width 67 height 9
copy span "2,829.60"
click at [461, 177] on div "Progress Payment Owed -2,829.60 kr Payment “Received” Email - Line Items 1 DTP …" at bounding box center [469, 176] width 632 height 542
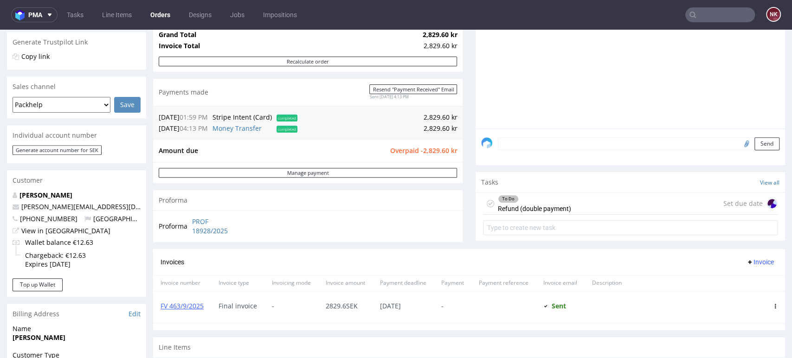
scroll to position [206, 0]
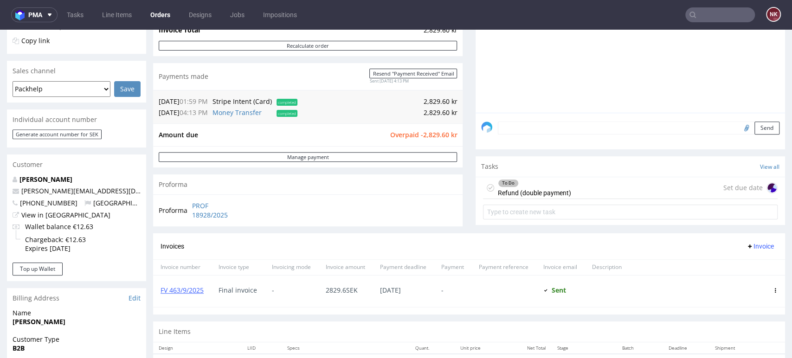
click at [552, 192] on div "To Do Refund (double payment)" at bounding box center [534, 187] width 73 height 21
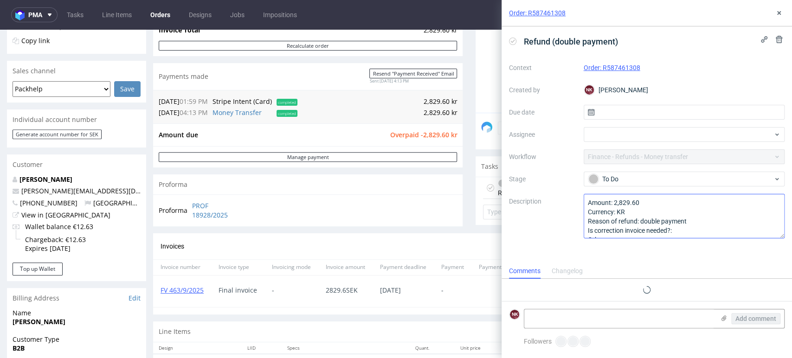
scroll to position [7, 0]
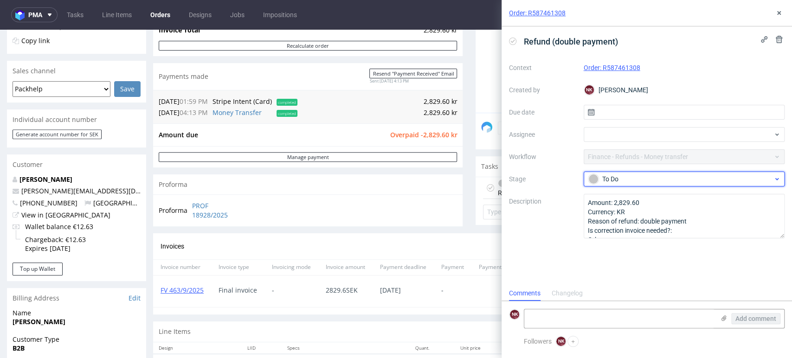
click at [647, 174] on span "To Do" at bounding box center [681, 179] width 186 height 11
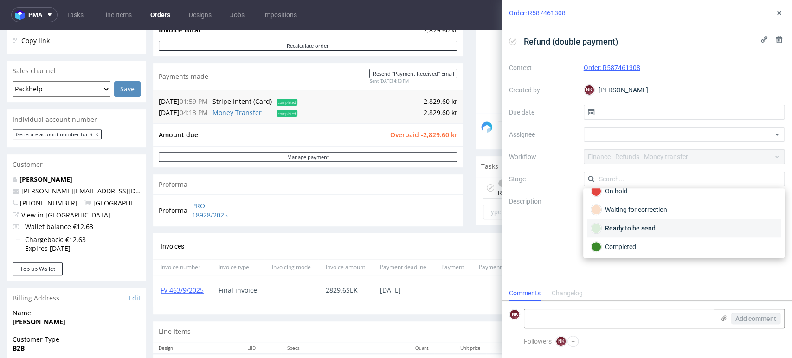
scroll to position [67, 0]
click at [639, 225] on div "Ready to be send" at bounding box center [684, 227] width 186 height 10
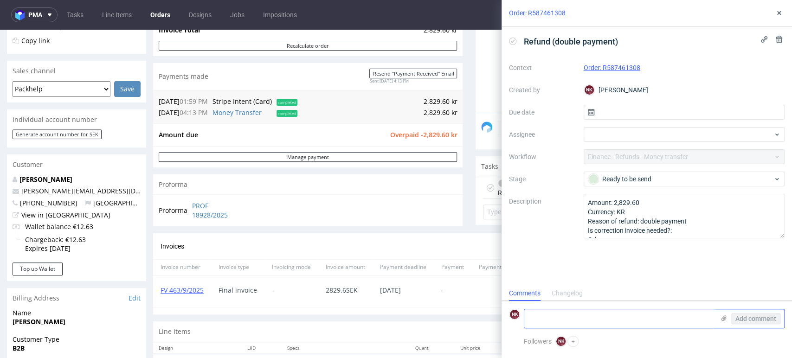
click at [602, 311] on textarea at bounding box center [619, 319] width 190 height 19
type textarea "transfer in the bank - not sent yet"
click at [762, 323] on button "Add comment" at bounding box center [755, 318] width 49 height 11
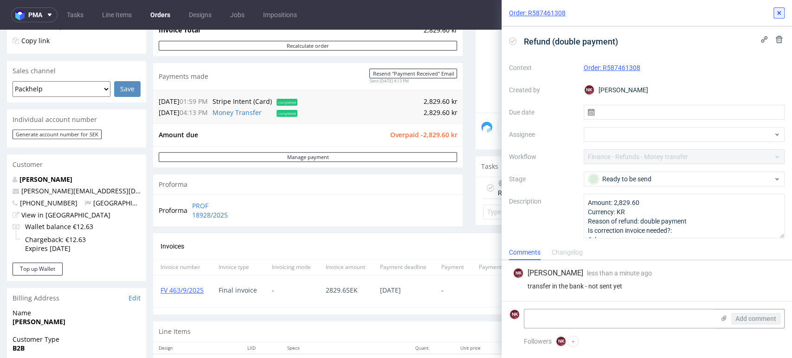
click at [779, 12] on use at bounding box center [779, 13] width 4 height 4
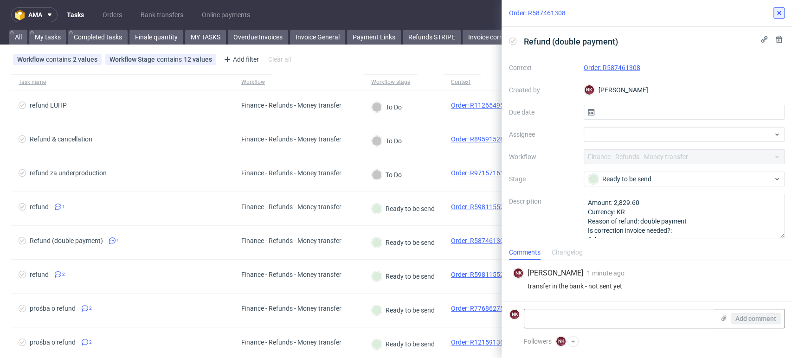
click at [778, 13] on icon at bounding box center [779, 12] width 7 height 7
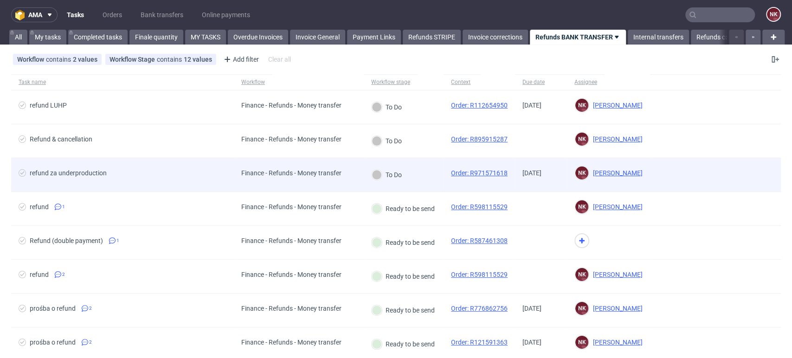
click at [356, 174] on div "Finance - Refunds - Money transfer" at bounding box center [299, 175] width 130 height 34
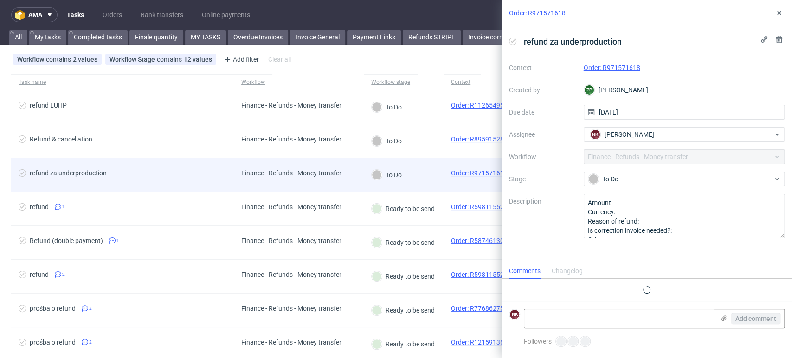
scroll to position [7, 0]
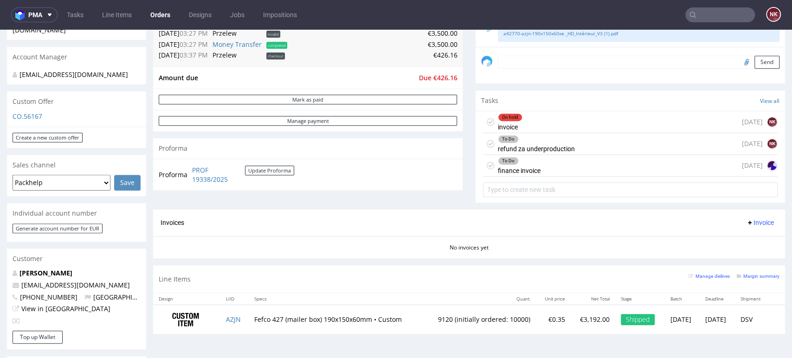
scroll to position [258, 0]
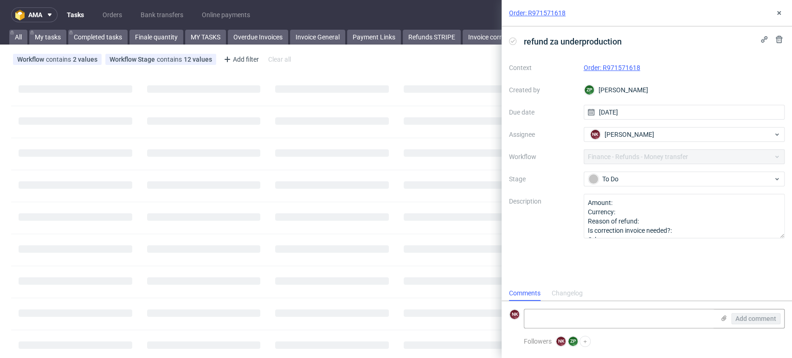
scroll to position [7, 0]
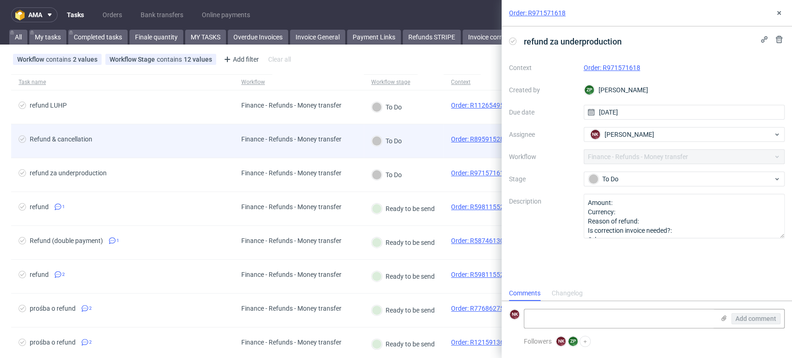
click at [337, 136] on div "Finance - Refunds - Money transfer" at bounding box center [291, 139] width 100 height 7
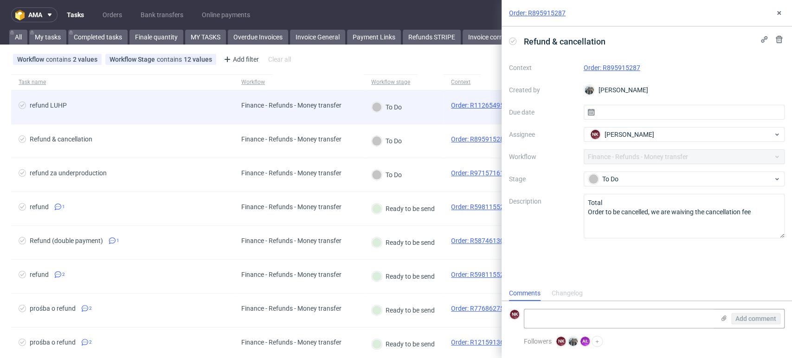
scroll to position [7, 0]
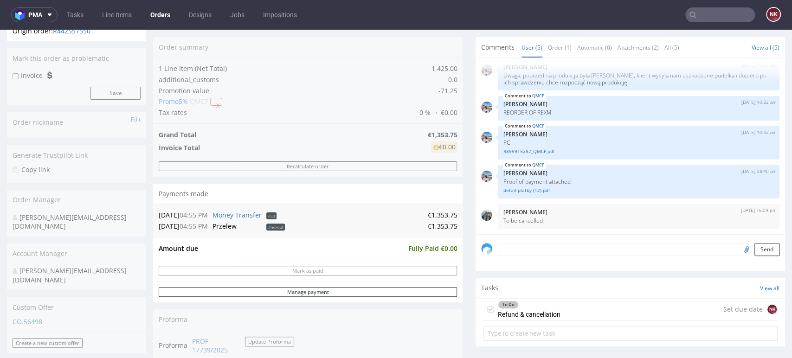
scroll to position [155, 0]
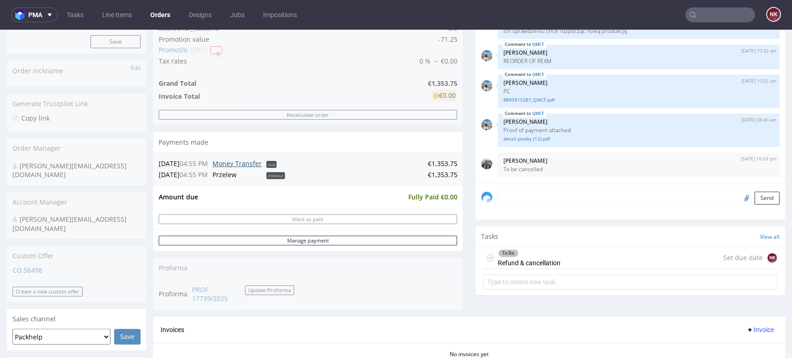
click at [255, 162] on link "Money Transfer" at bounding box center [237, 163] width 49 height 9
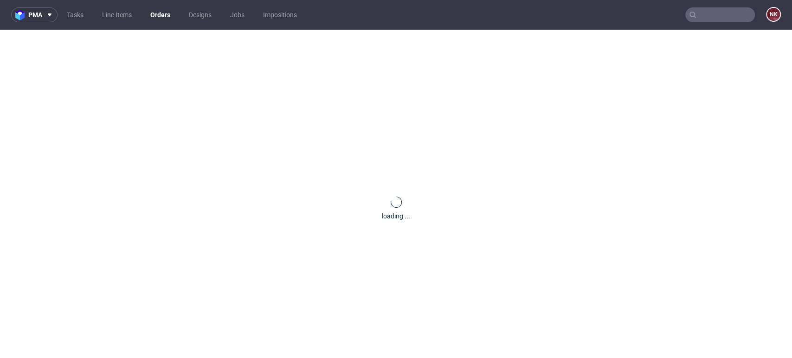
scroll to position [0, 0]
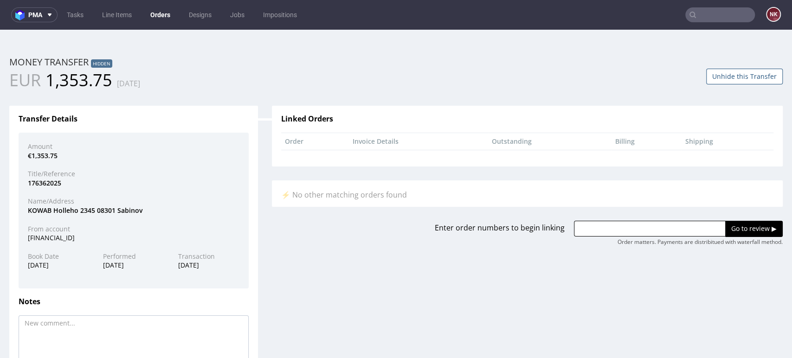
click at [83, 242] on div "SK3275000000004013933481" at bounding box center [134, 237] width 226 height 9
copy div "SK3275000000004013933481"
drag, startPoint x: 142, startPoint y: 209, endPoint x: 19, endPoint y: 209, distance: 122.5
click at [19, 209] on div "Amount €1,353.75 Title/Reference 176362025 Name/Address KOWAB Holleho 2345 0830…" at bounding box center [134, 211] width 230 height 156
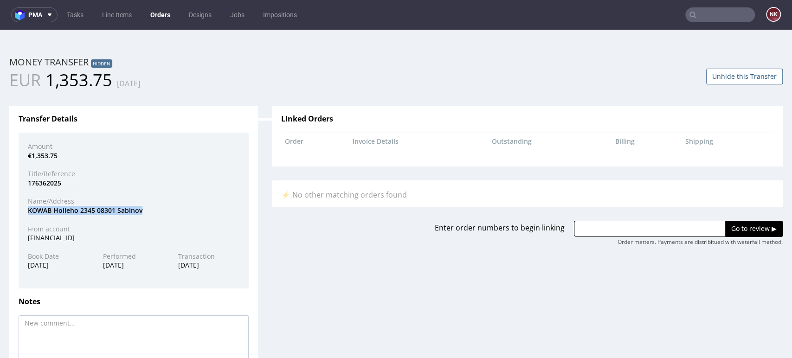
copy div "KOWAB Holleho 2345 08301 Sabinov"
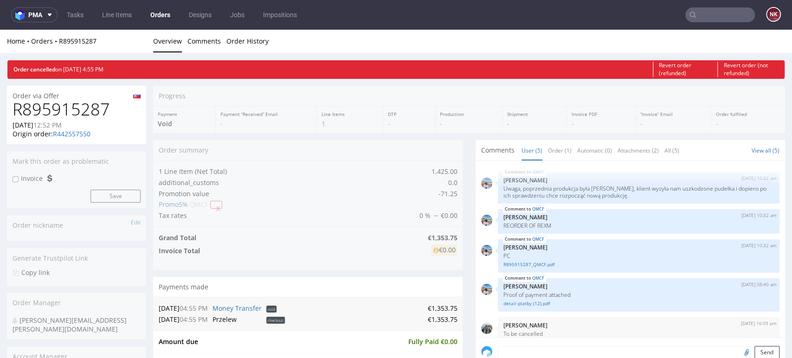
scroll to position [10, 0]
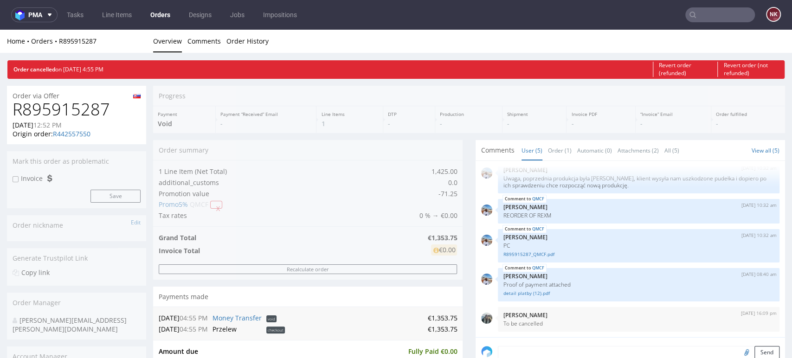
click at [78, 97] on div "Order via Offer" at bounding box center [76, 93] width 139 height 15
click at [78, 108] on h1 "R895915287" at bounding box center [77, 109] width 128 height 19
copy h1 "R895915287"
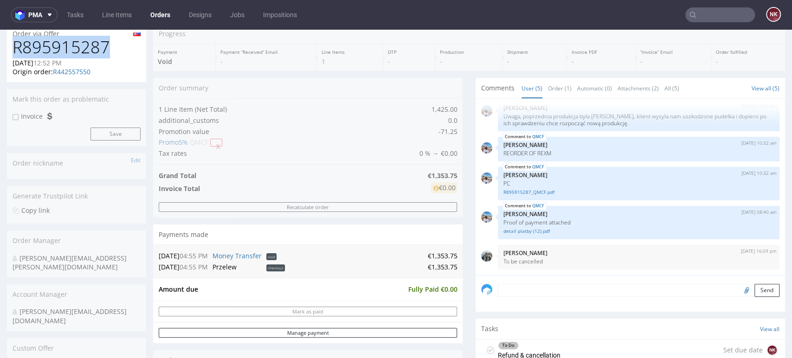
scroll to position [155, 0]
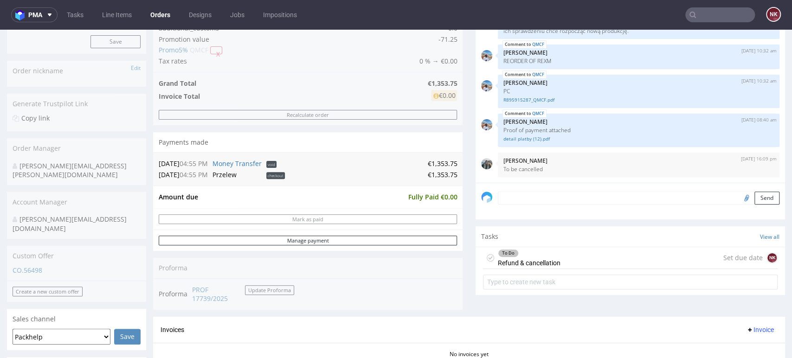
click at [437, 174] on td "€1,353.75" at bounding box center [372, 174] width 170 height 11
copy td "1,353.75"
click at [538, 263] on div "To Do Refund & cancellation" at bounding box center [529, 257] width 63 height 21
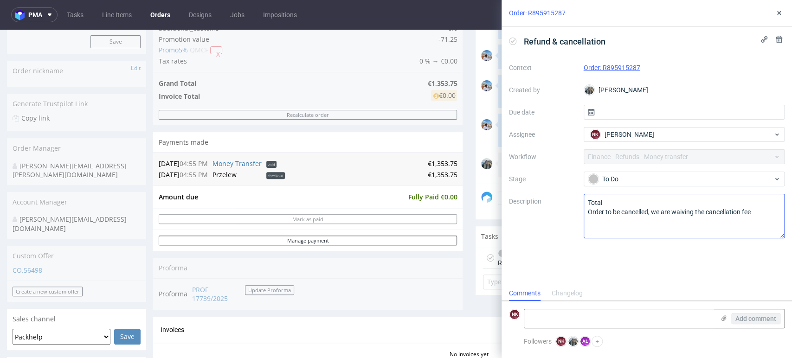
scroll to position [7, 0]
click at [690, 170] on div "Context Order: R895915287 Created by Zeniuk Magdalena Due date Assignee NK Nata…" at bounding box center [647, 149] width 276 height 178
click at [678, 177] on div "To Do" at bounding box center [680, 179] width 185 height 10
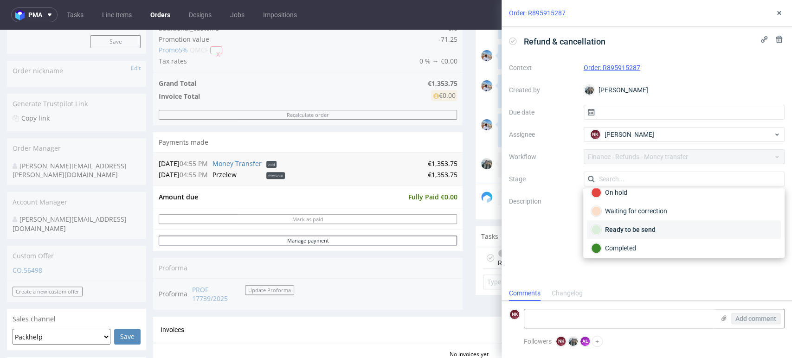
scroll to position [67, 0]
click at [648, 224] on div "Ready to be send" at bounding box center [684, 227] width 186 height 10
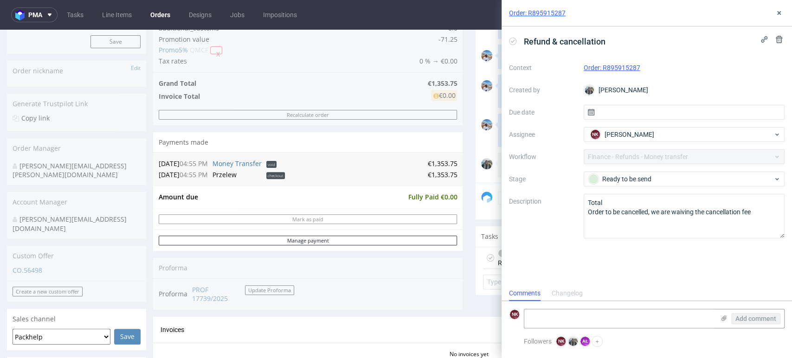
drag, startPoint x: 626, startPoint y: 319, endPoint x: 637, endPoint y: 309, distance: 15.8
click at [626, 319] on textarea at bounding box center [619, 319] width 190 height 19
type textarea "transfer in the bank - not sent yet"
click at [753, 321] on span "Add comment" at bounding box center [756, 319] width 41 height 6
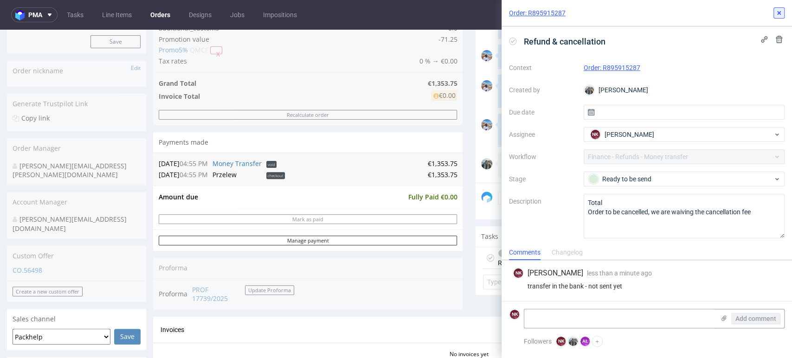
click at [776, 17] on button at bounding box center [779, 12] width 11 height 11
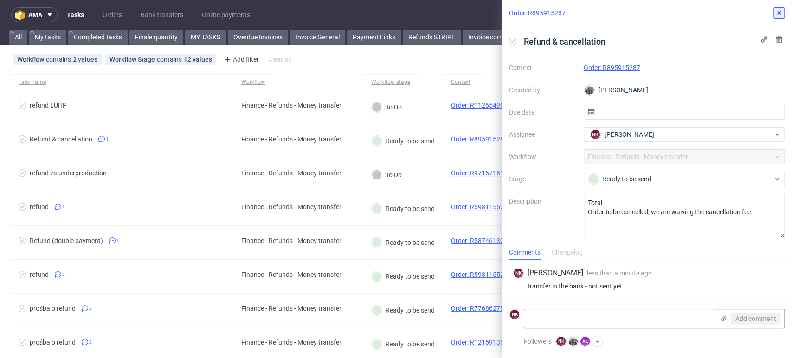
click at [783, 12] on button at bounding box center [779, 12] width 11 height 11
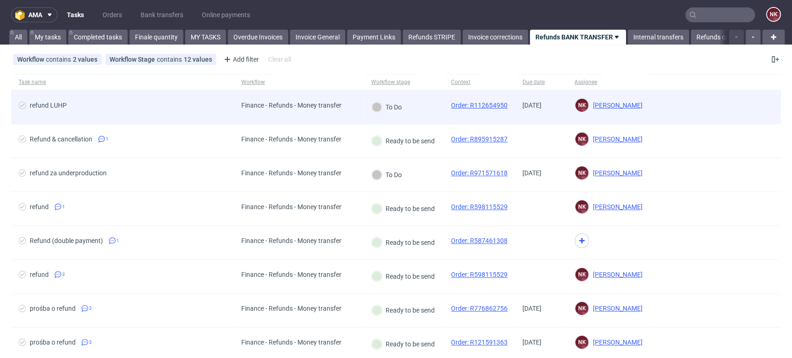
click at [353, 115] on div "Finance - Refunds - Money transfer" at bounding box center [299, 108] width 130 height 34
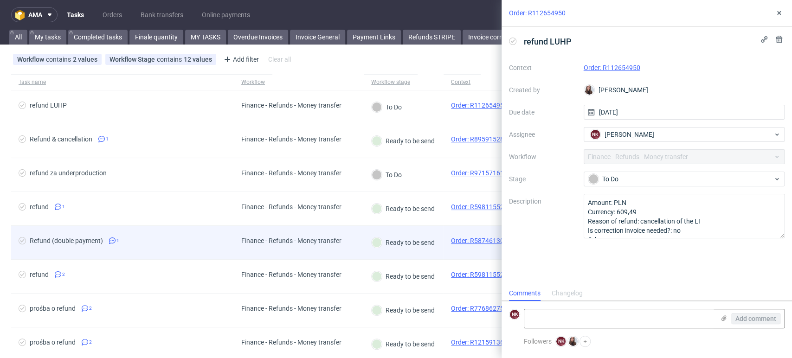
scroll to position [155, 0]
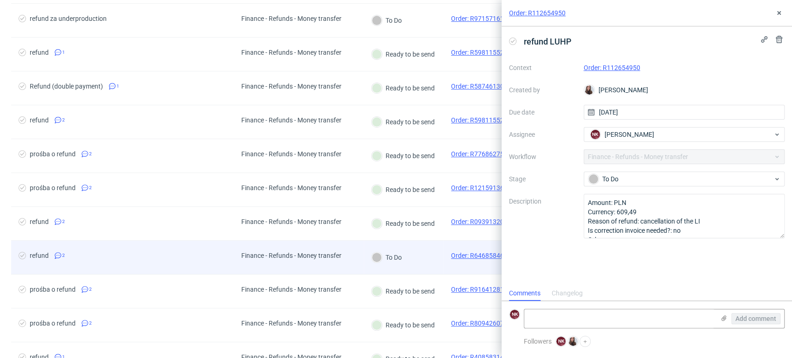
click at [394, 246] on div "To Do" at bounding box center [387, 257] width 46 height 33
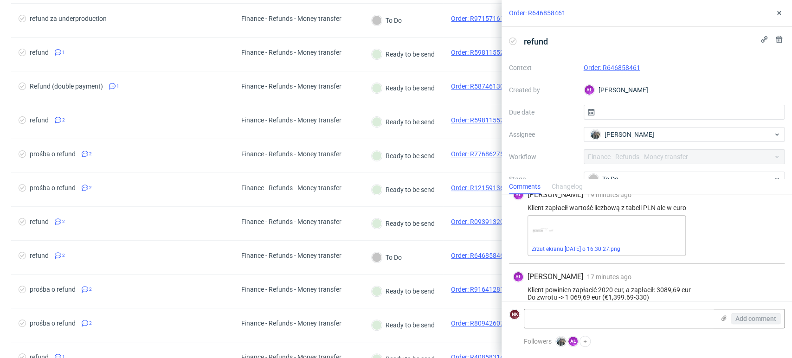
scroll to position [23, 0]
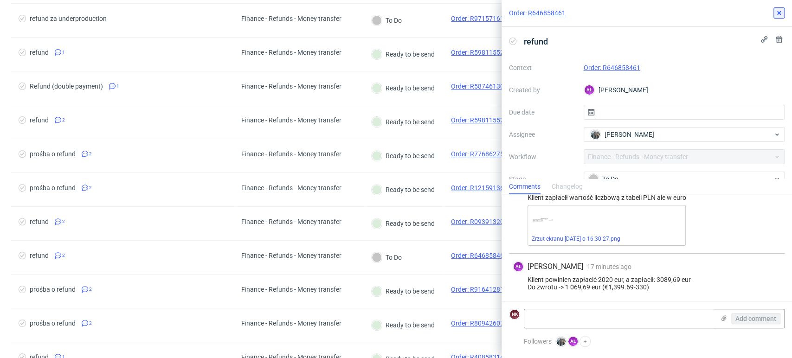
click at [780, 14] on use at bounding box center [779, 13] width 4 height 4
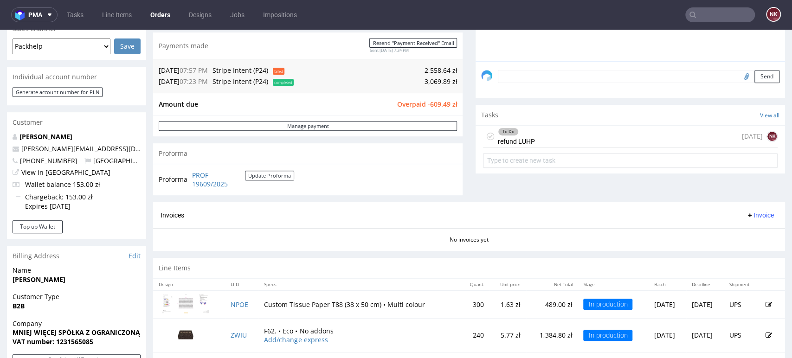
scroll to position [309, 0]
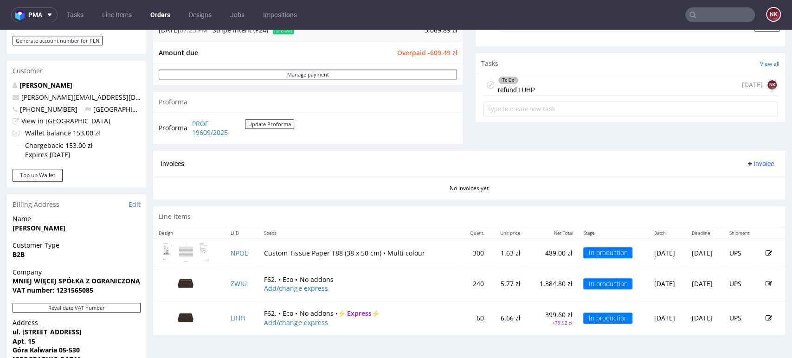
click at [481, 152] on div "Invoices Invoice" at bounding box center [469, 164] width 632 height 26
click at [543, 80] on div "To Do refund LUHP [DATE] NK" at bounding box center [630, 85] width 295 height 22
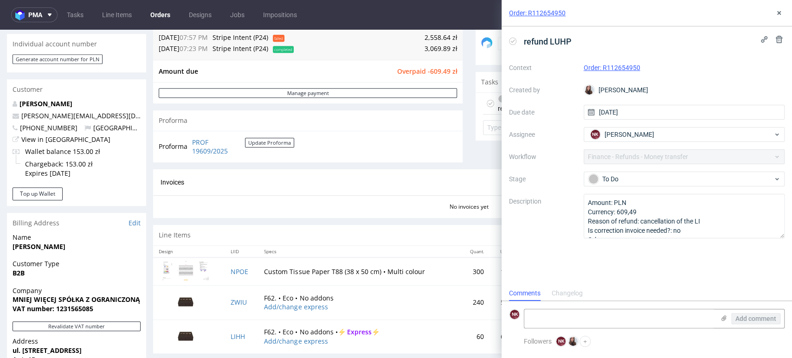
scroll to position [206, 0]
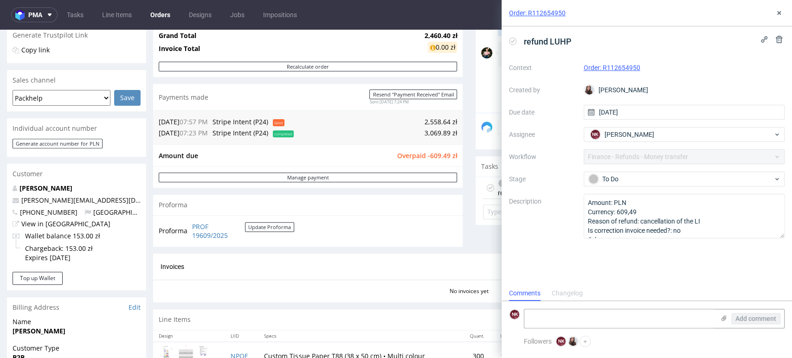
click at [739, 271] on div "refund LUHP Context Order: R112654950 Created by [PERSON_NAME] Due date [DATE] …" at bounding box center [647, 155] width 291 height 259
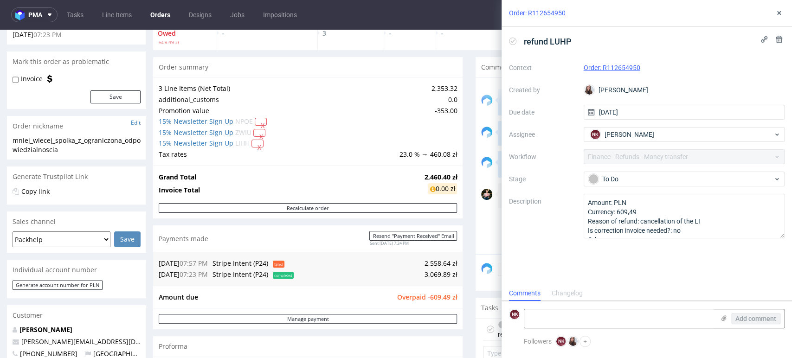
scroll to position [0, 0]
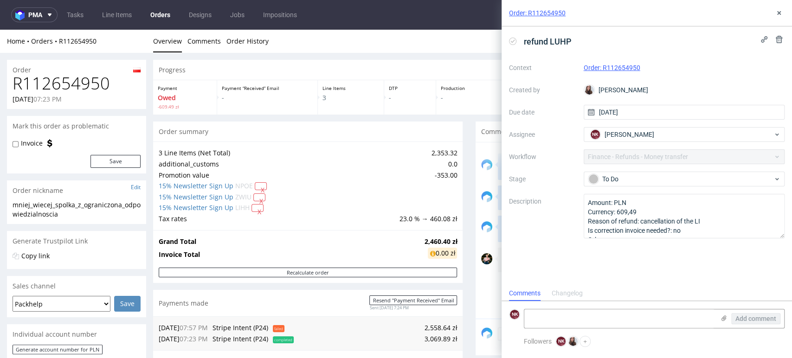
click at [67, 82] on h1 "R112654950" at bounding box center [77, 83] width 128 height 19
copy h1 "R112654950"
click at [783, 277] on div "refund LUHP Context Order: R112654950 Created by Sandra Beśka Due date 15/09/20…" at bounding box center [647, 155] width 291 height 259
click at [96, 80] on h1 "R112654950" at bounding box center [77, 83] width 128 height 19
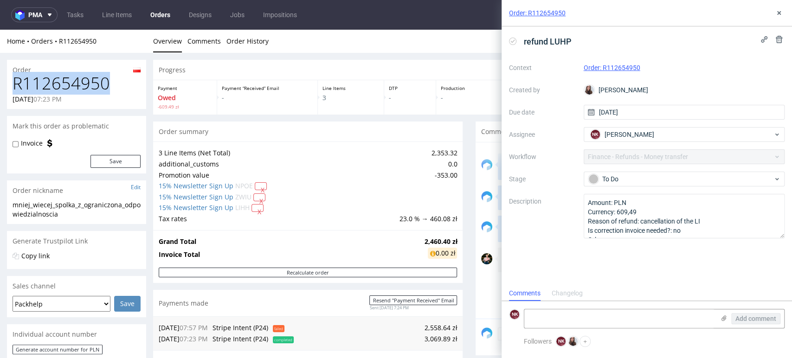
click at [96, 80] on h1 "R112654950" at bounding box center [77, 83] width 128 height 19
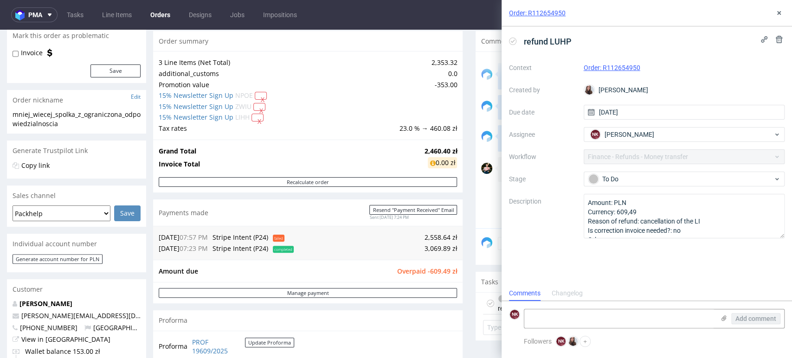
scroll to position [155, 0]
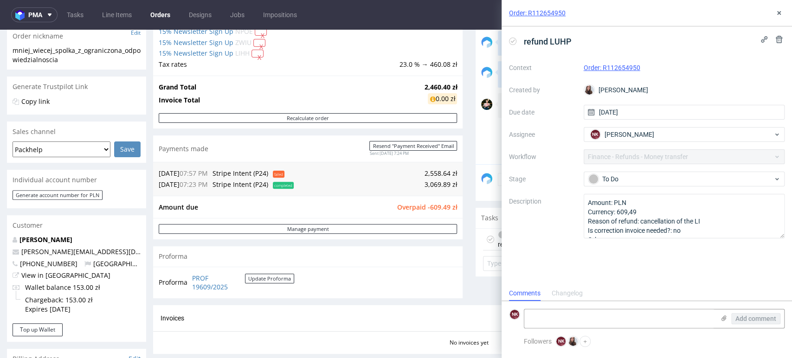
click at [433, 207] on span "Overpaid -609.49 zł" at bounding box center [427, 207] width 60 height 9
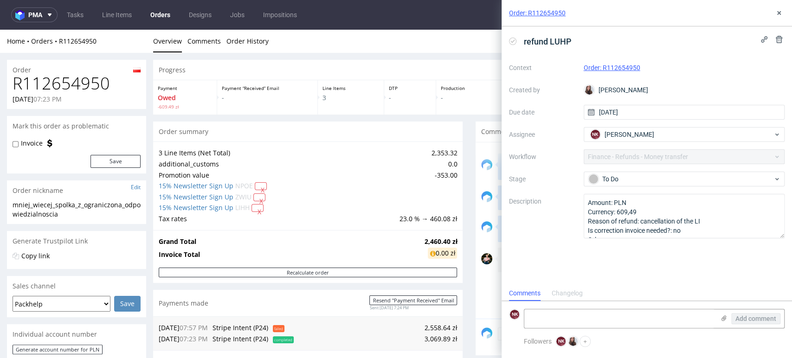
click at [75, 87] on h1 "R112654950" at bounding box center [77, 83] width 128 height 19
copy h1 "R112654950"
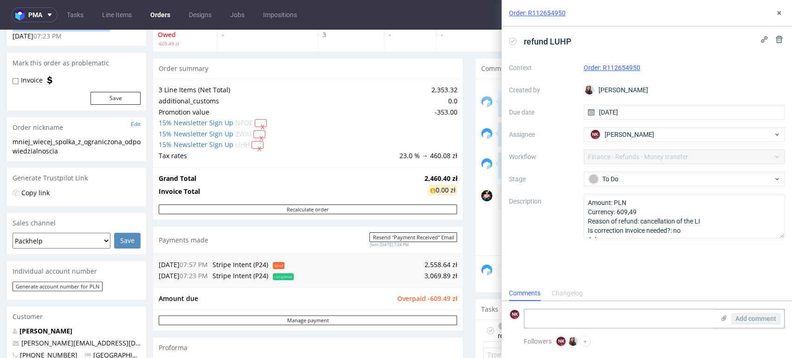
scroll to position [155, 0]
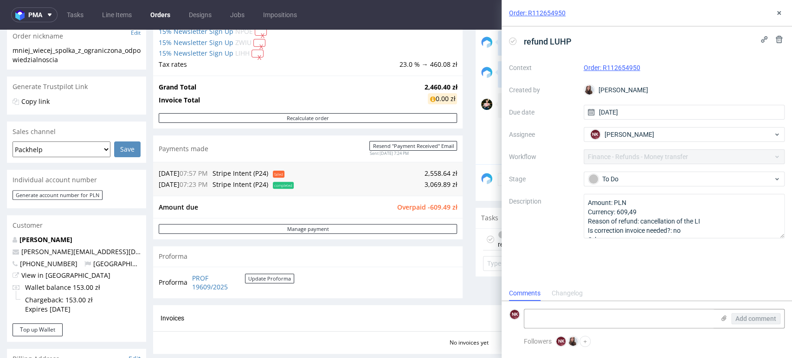
click at [435, 202] on td "Overpaid -609.49 zł" at bounding box center [425, 207] width 63 height 11
copy span "609.49"
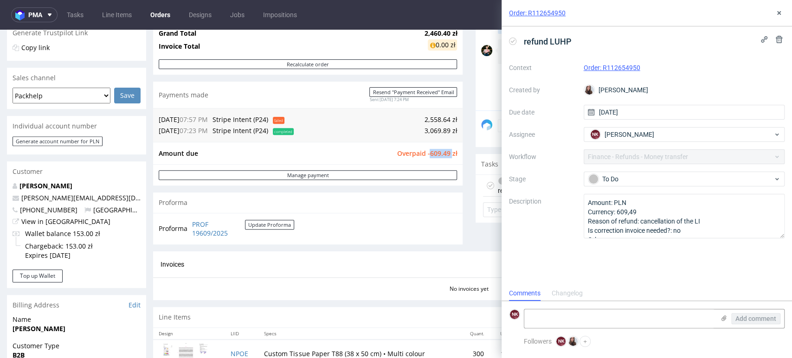
scroll to position [0, 0]
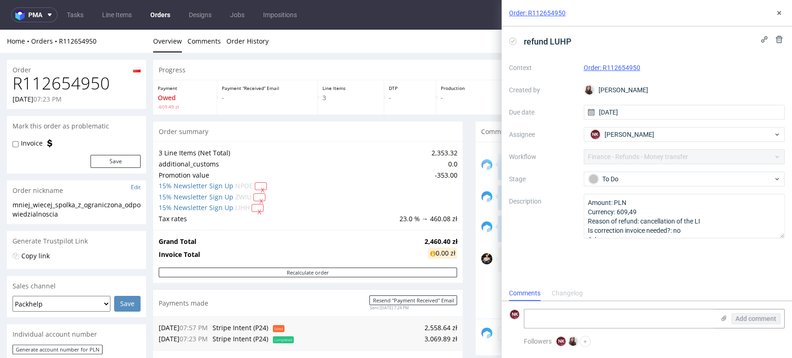
click at [88, 84] on h1 "R112654950" at bounding box center [77, 83] width 128 height 19
copy h1 "R112654950"
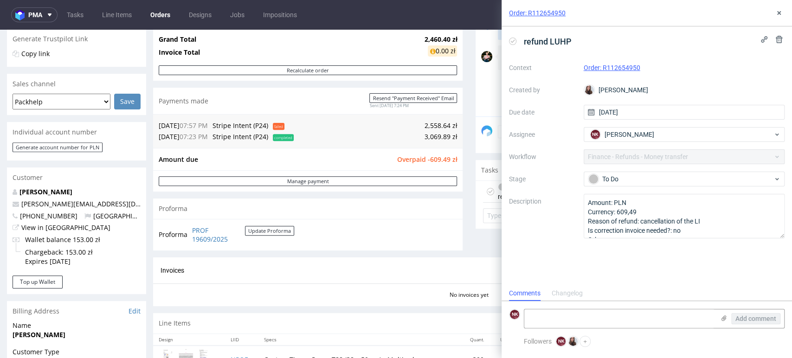
scroll to position [206, 0]
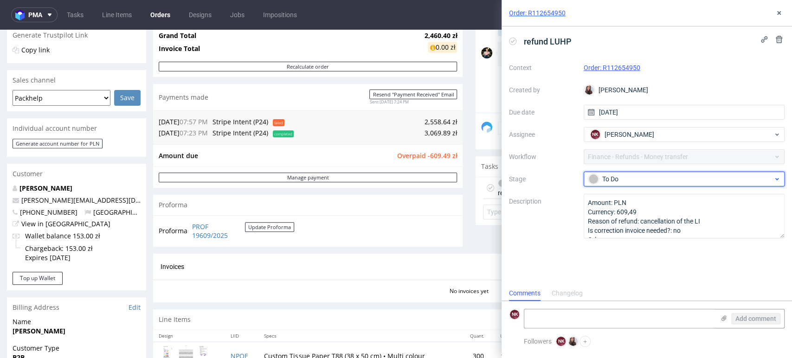
click at [618, 174] on div "To Do" at bounding box center [680, 179] width 185 height 10
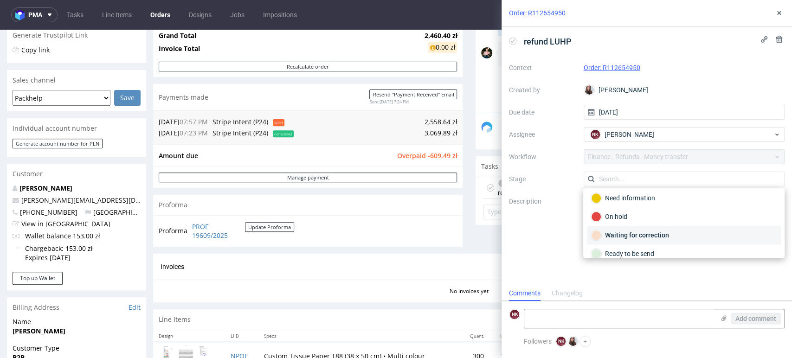
scroll to position [67, 0]
click at [634, 245] on div "Completed" at bounding box center [684, 246] width 186 height 10
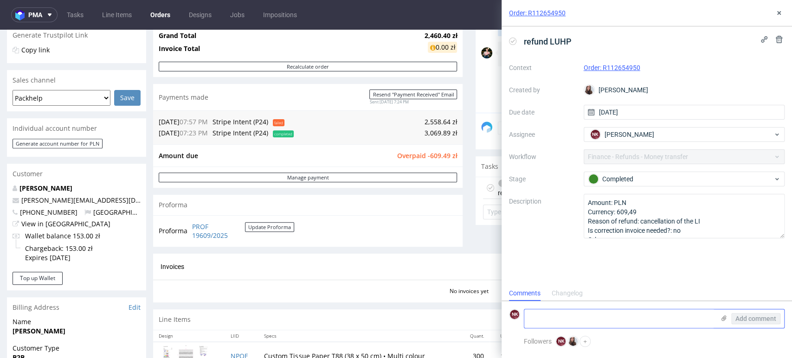
click at [609, 314] on textarea at bounding box center [619, 319] width 190 height 19
type textarea "Refunded (stripe) 15/09/2025"
click at [741, 316] on span "Add comment" at bounding box center [756, 319] width 41 height 6
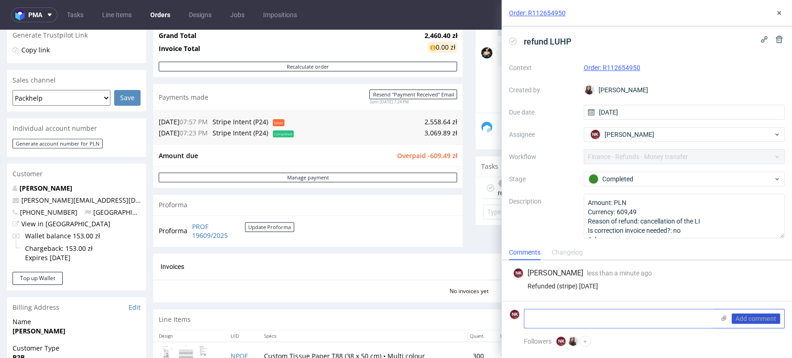
scroll to position [0, 0]
click at [781, 12] on icon at bounding box center [779, 12] width 7 height 7
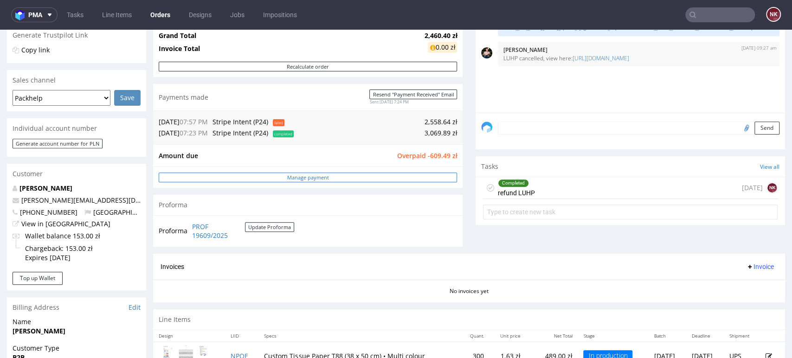
click at [396, 179] on link "Manage payment" at bounding box center [308, 178] width 298 height 10
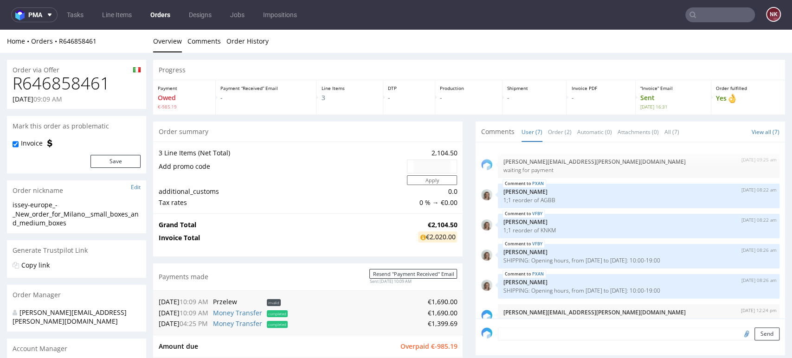
scroll to position [45, 0]
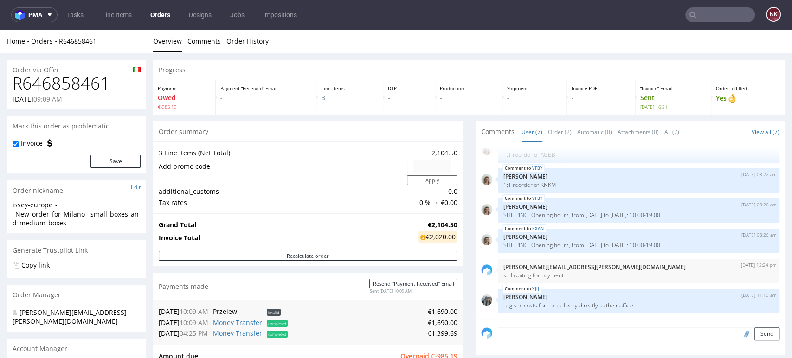
click at [72, 71] on div "Order via Offer" at bounding box center [76, 67] width 139 height 15
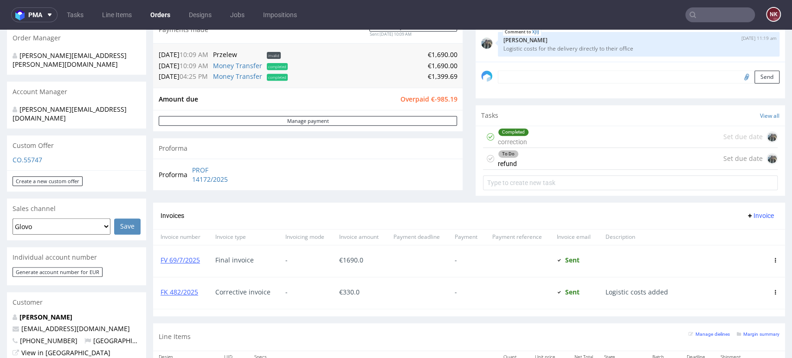
scroll to position [258, 0]
click at [244, 76] on link "Money Transfer" at bounding box center [237, 75] width 49 height 9
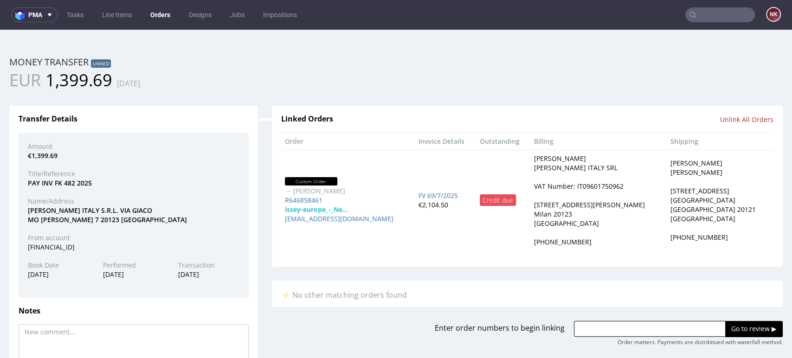
scroll to position [0, 0]
click at [75, 244] on div "[FINANCIAL_ID]" at bounding box center [134, 247] width 226 height 9
copy div "[FINANCIAL_ID]"
drag, startPoint x: 147, startPoint y: 224, endPoint x: 21, endPoint y: 207, distance: 126.4
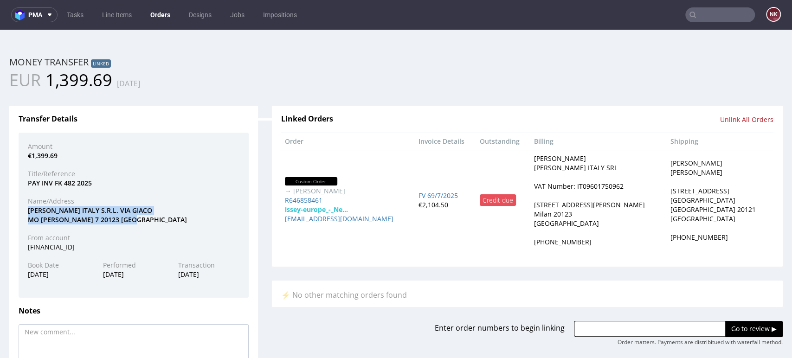
click at [21, 207] on div "[PERSON_NAME] ITALY S.R.L. [STREET_ADDRESS][PERSON_NAME]" at bounding box center [134, 215] width 226 height 18
copy div "[PERSON_NAME] ITALY S.R.L. [STREET_ADDRESS][PERSON_NAME]"
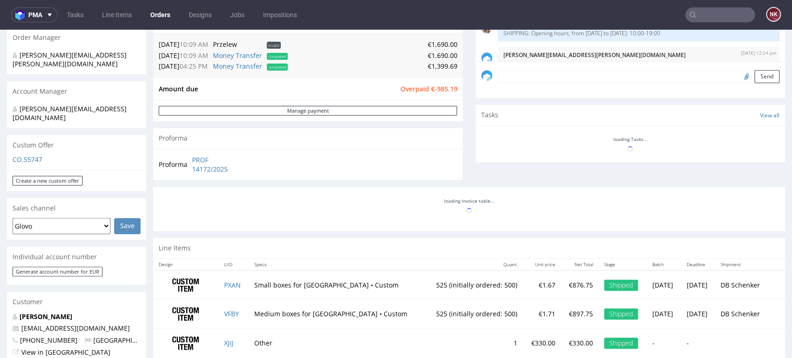
scroll to position [45, 0]
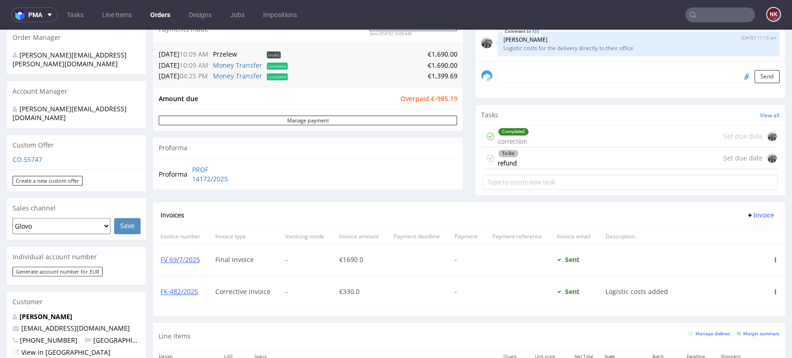
click at [564, 168] on div "Completed correction Set due date To Do refund Set due date" at bounding box center [631, 160] width 310 height 68
click at [564, 160] on div "To Do refund Set due date" at bounding box center [630, 159] width 295 height 22
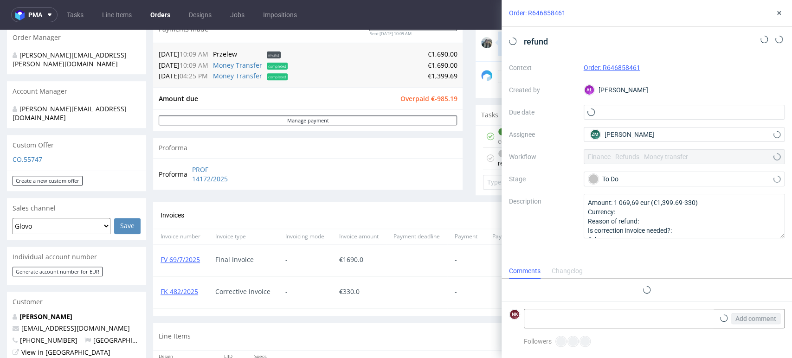
scroll to position [23, 0]
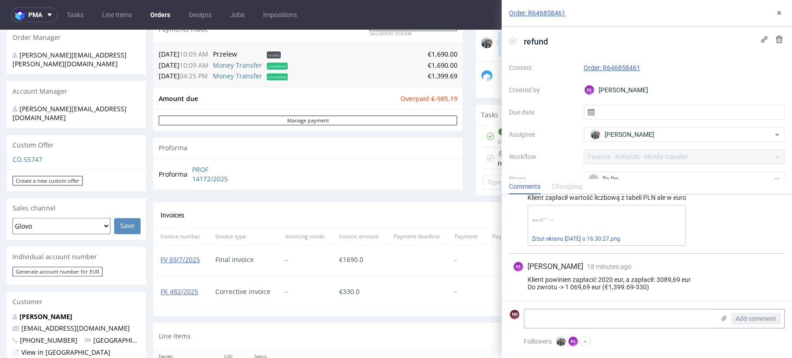
click at [579, 286] on div "Klient powinien zapłacić 2020 eur, a zapłacił: 3089,69 eur Do zwrotu -> 1 069,6…" at bounding box center [647, 283] width 268 height 15
click at [566, 288] on div "Klient powinien zapłacić 2020 eur, a zapłacił: 3089,69 eur Do zwrotu -> 1 069,6…" at bounding box center [647, 283] width 268 height 15
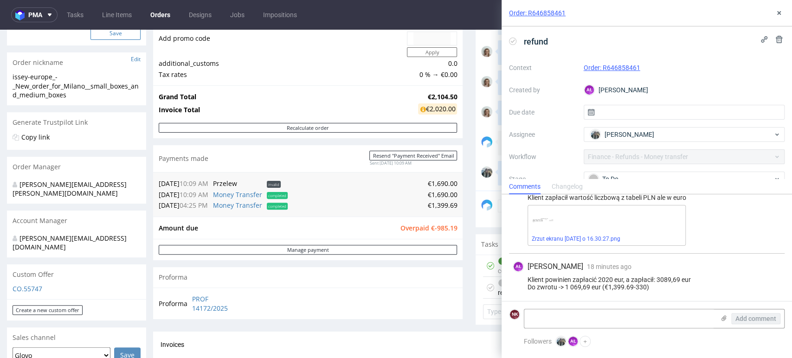
scroll to position [0, 0]
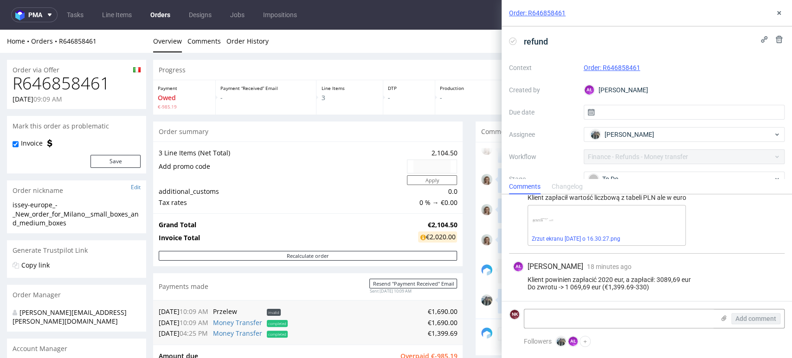
click at [92, 77] on h1 "R646858461" at bounding box center [77, 83] width 128 height 19
copy h1 "R646858461"
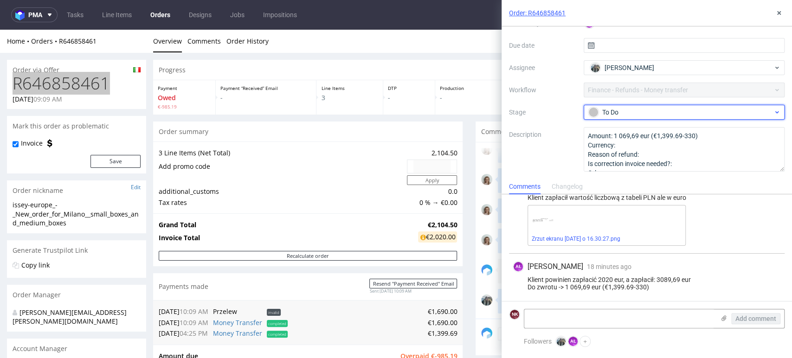
click at [644, 106] on div "To Do" at bounding box center [684, 112] width 201 height 15
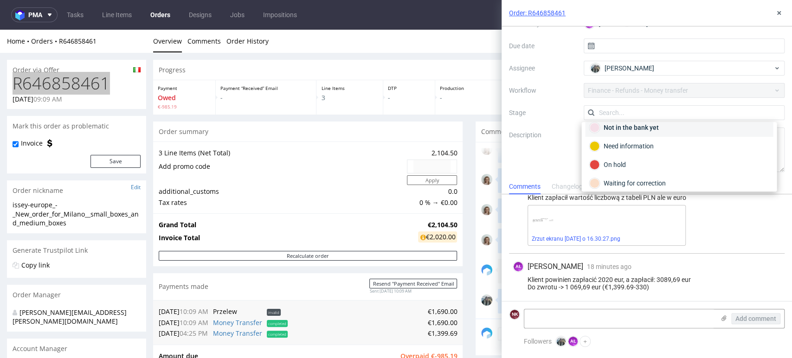
scroll to position [67, 0]
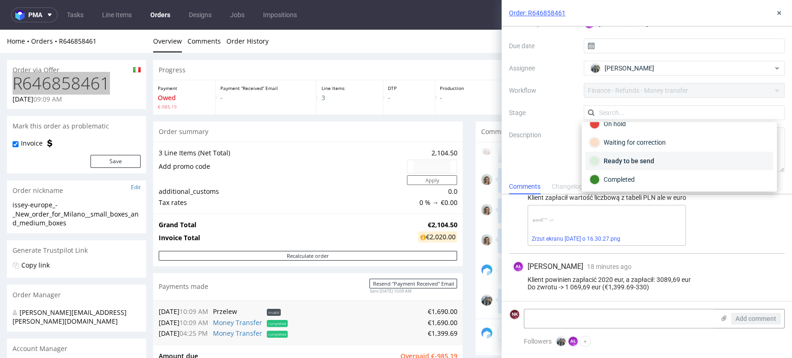
click at [634, 162] on div "Ready to be send" at bounding box center [679, 161] width 180 height 10
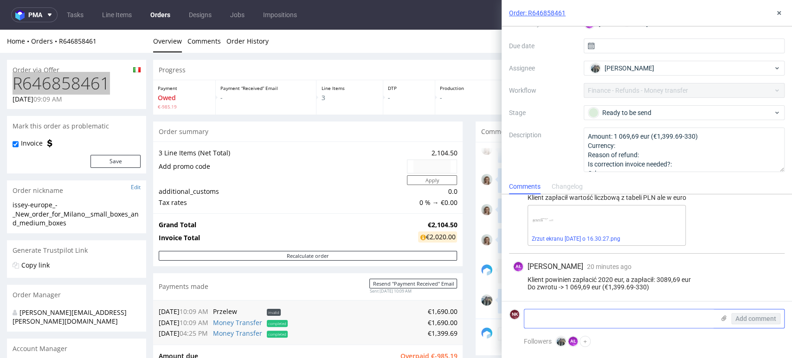
click at [598, 317] on textarea at bounding box center [619, 319] width 190 height 19
type textarea "transfer in the bank - not sent yet"
click at [757, 318] on span "Add comment" at bounding box center [756, 319] width 41 height 6
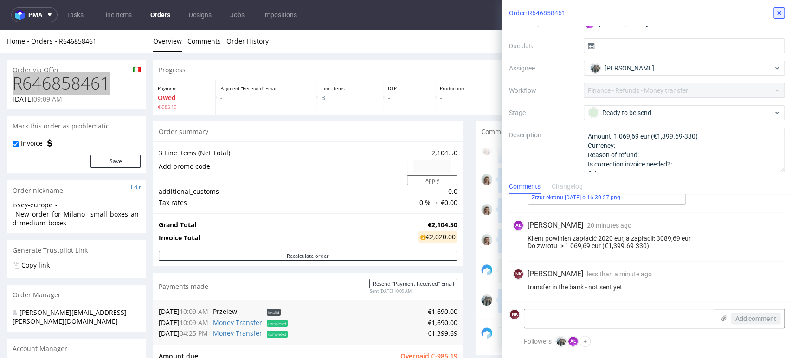
click at [778, 13] on use at bounding box center [779, 13] width 4 height 4
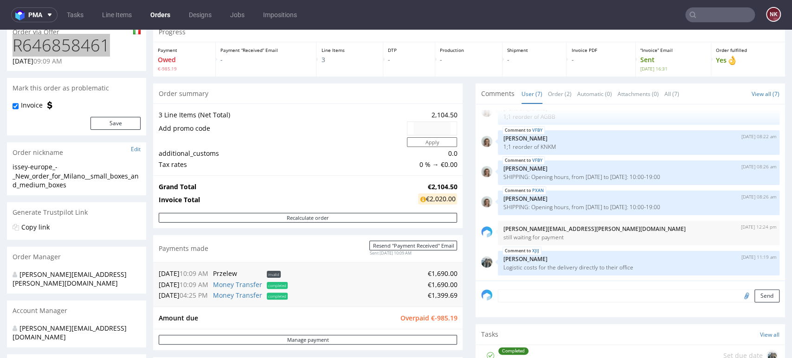
scroll to position [103, 0]
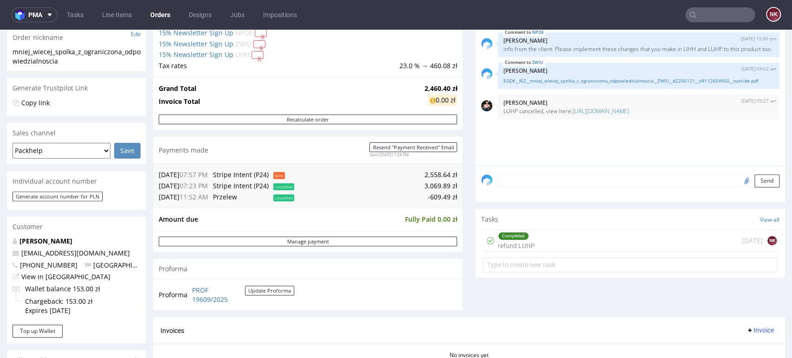
scroll to position [155, 0]
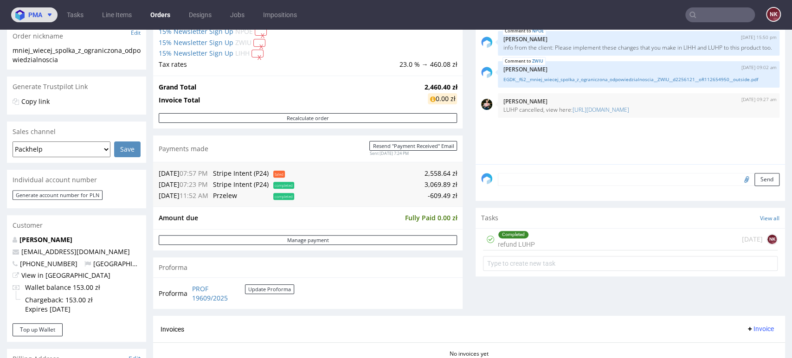
click at [43, 15] on span at bounding box center [47, 14] width 11 height 7
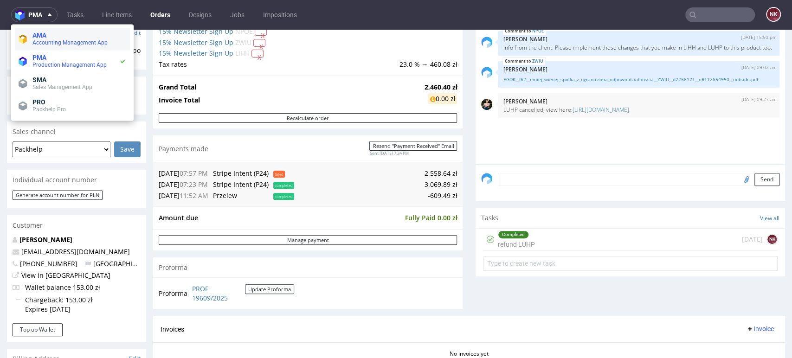
click at [52, 39] on span "Accounting Management App" at bounding box center [79, 42] width 94 height 7
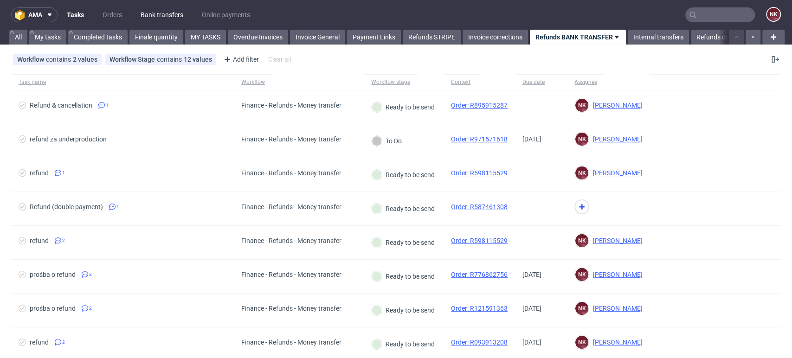
click at [182, 10] on link "Bank transfers" at bounding box center [162, 14] width 54 height 15
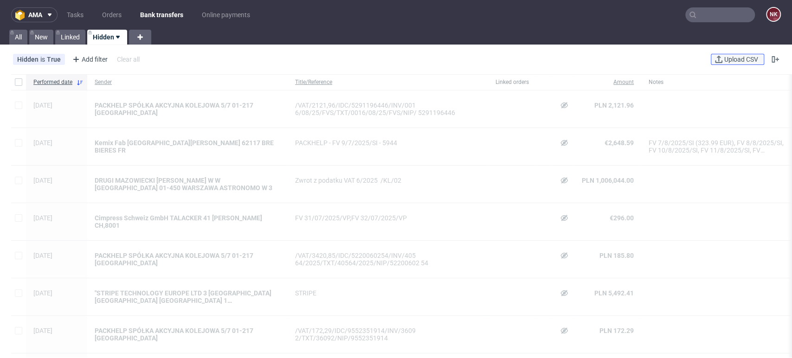
click at [723, 59] on span "Upload CSV" at bounding box center [742, 59] width 38 height 6
click at [41, 36] on link "New" at bounding box center [41, 37] width 24 height 15
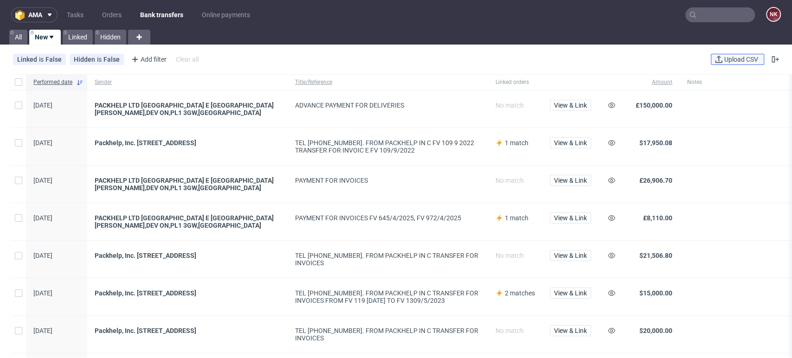
click at [728, 58] on span "Upload CSV" at bounding box center [742, 59] width 38 height 6
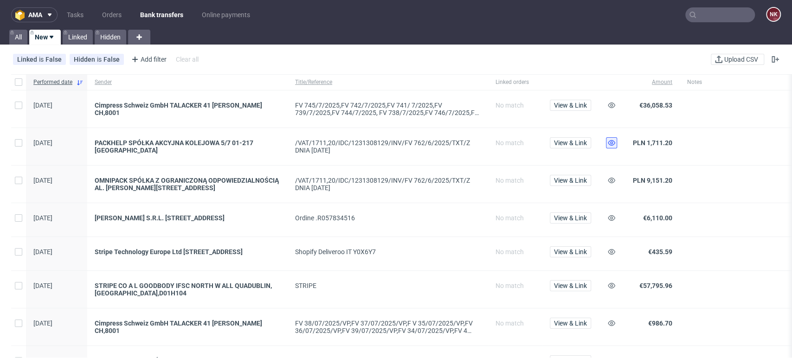
click at [608, 142] on icon at bounding box center [611, 142] width 7 height 7
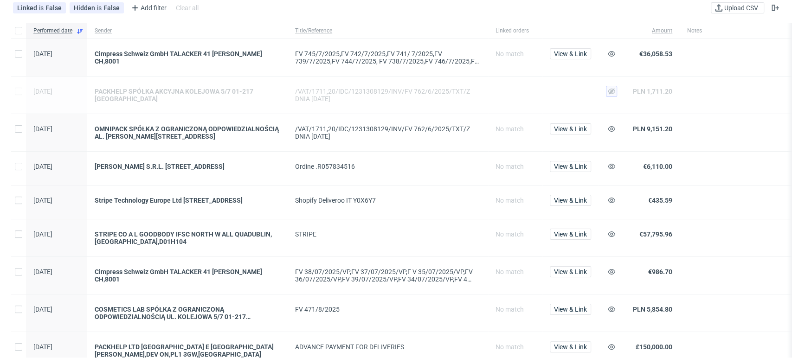
scroll to position [103, 0]
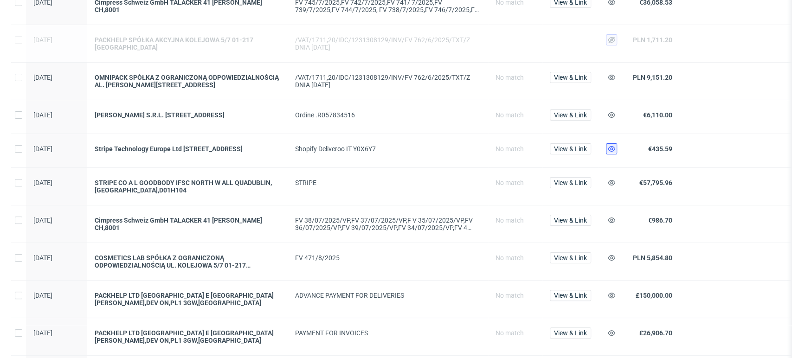
click at [608, 151] on icon at bounding box center [611, 148] width 7 height 7
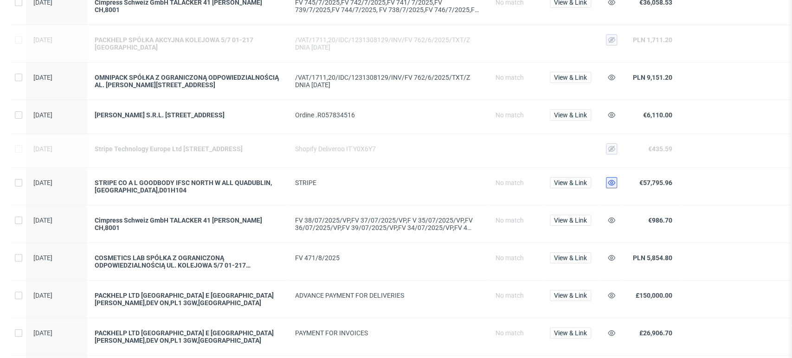
click at [610, 183] on icon at bounding box center [611, 182] width 7 height 7
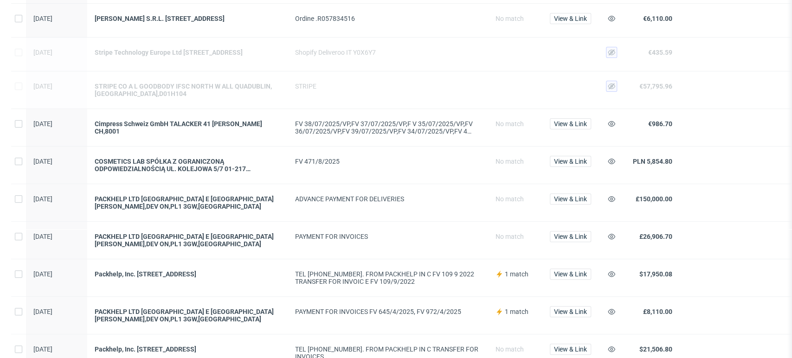
scroll to position [206, 0]
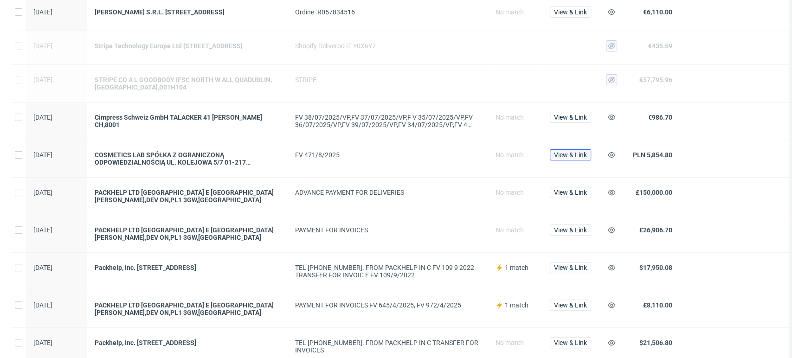
click at [562, 156] on span "View & Link" at bounding box center [570, 155] width 33 height 6
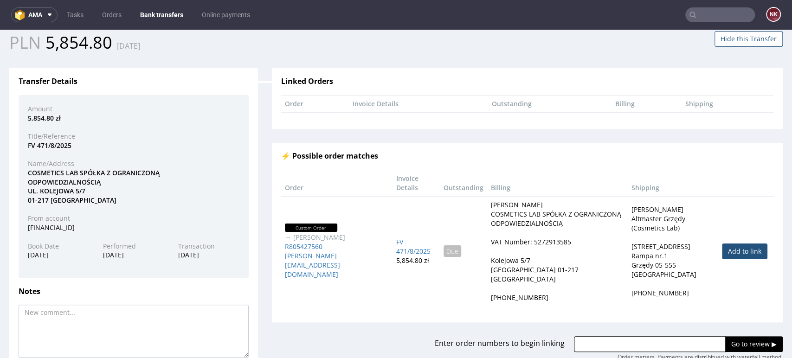
scroll to position [92, 0]
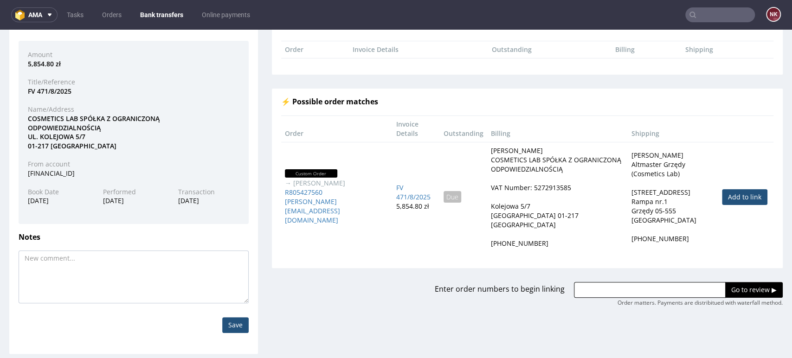
click at [735, 198] on link "Add to link" at bounding box center [744, 197] width 45 height 16
type input "R805427560"
click at [739, 284] on input "Go to review ▶" at bounding box center [754, 290] width 58 height 16
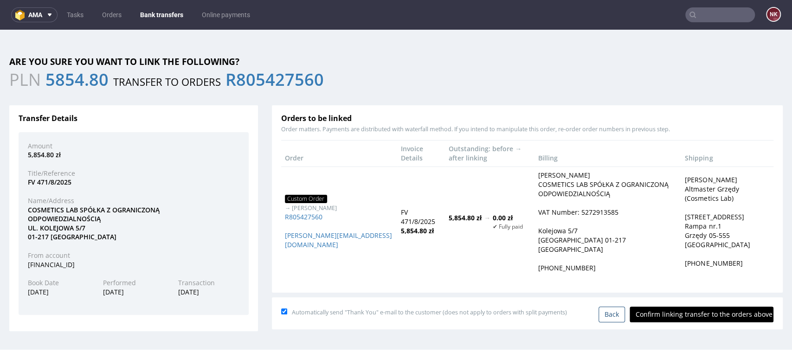
scroll to position [0, 0]
click at [709, 314] on input "Confirm linking transfer to the orders above" at bounding box center [702, 315] width 144 height 16
type input "In progress..."
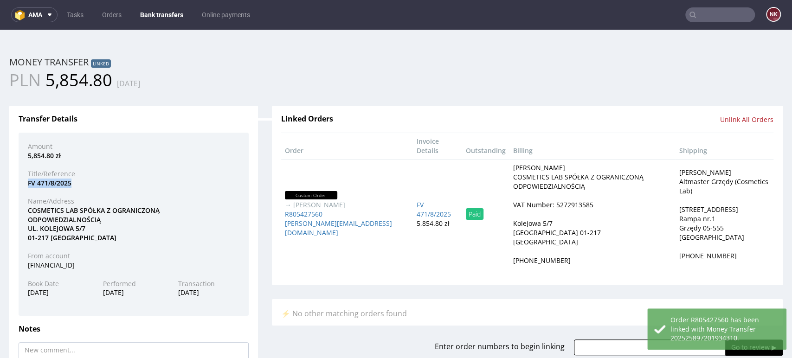
drag, startPoint x: 74, startPoint y: 186, endPoint x: 18, endPoint y: 187, distance: 55.7
click at [18, 187] on div "Transfer Details Amount 5,854.80 zł Title/Reference FV 471/8/2025 Name/Address …" at bounding box center [133, 276] width 249 height 340
copy div "FV 471/8/2025"
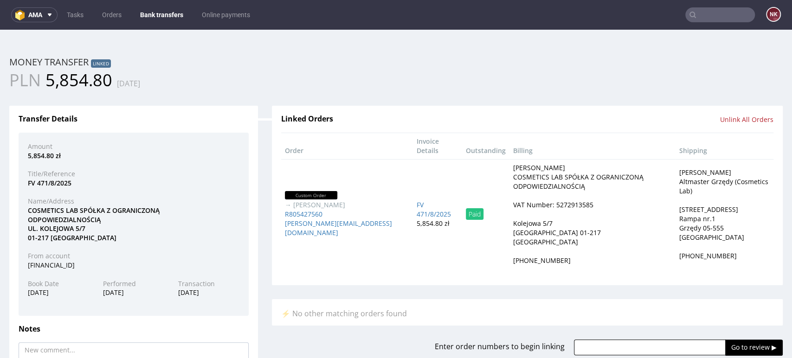
click at [213, 175] on div "Title/Reference" at bounding box center [134, 173] width 226 height 9
click at [160, 11] on link "Bank transfers" at bounding box center [162, 14] width 54 height 15
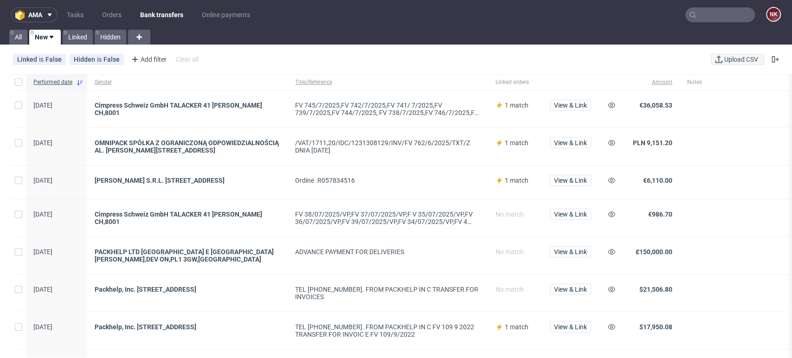
drag, startPoint x: 767, startPoint y: 123, endPoint x: 726, endPoint y: 59, distance: 75.8
click at [768, 123] on div at bounding box center [757, 109] width 154 height 37
click at [166, 11] on link "Bank transfers" at bounding box center [162, 14] width 54 height 15
click at [569, 174] on div "View & Link" at bounding box center [571, 182] width 56 height 33
click at [580, 181] on span "View & Link" at bounding box center [570, 180] width 33 height 6
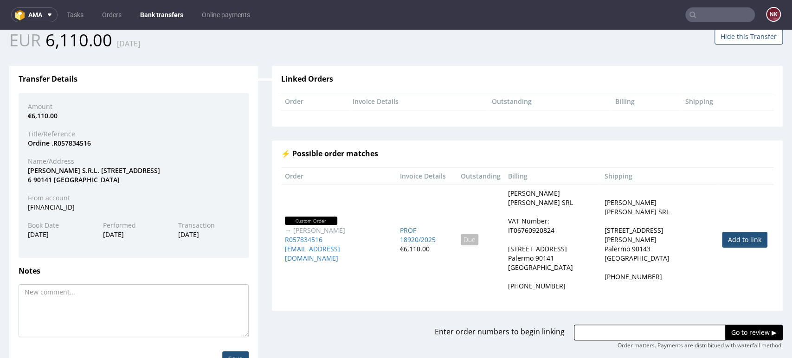
scroll to position [52, 0]
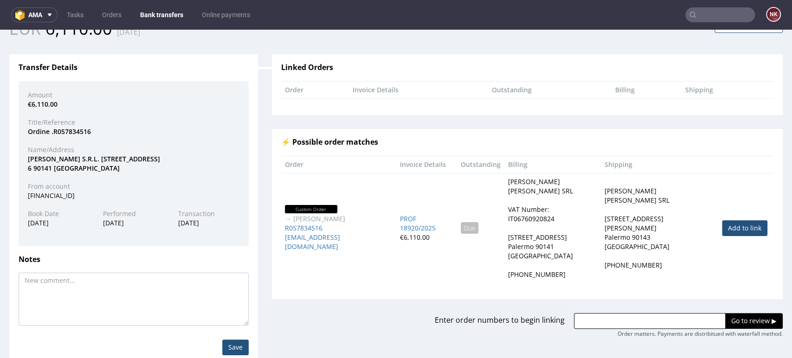
click at [722, 224] on link "Add to link" at bounding box center [744, 228] width 45 height 16
type input "R057834516"
click at [726, 313] on input "Go to review ▶" at bounding box center [754, 321] width 58 height 16
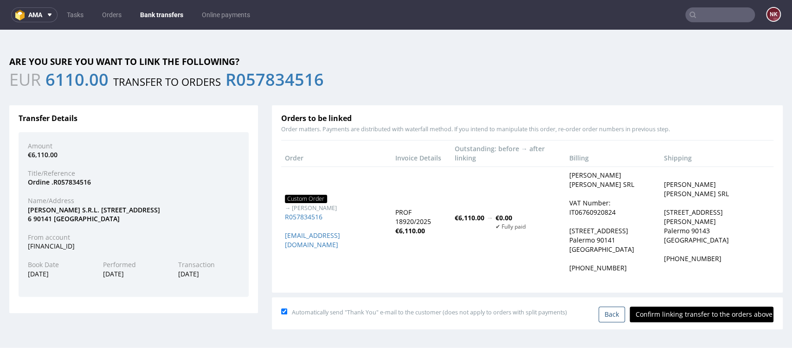
scroll to position [0, 0]
click at [712, 307] on input "Confirm linking transfer to the orders above" at bounding box center [702, 315] width 144 height 16
type input "In progress..."
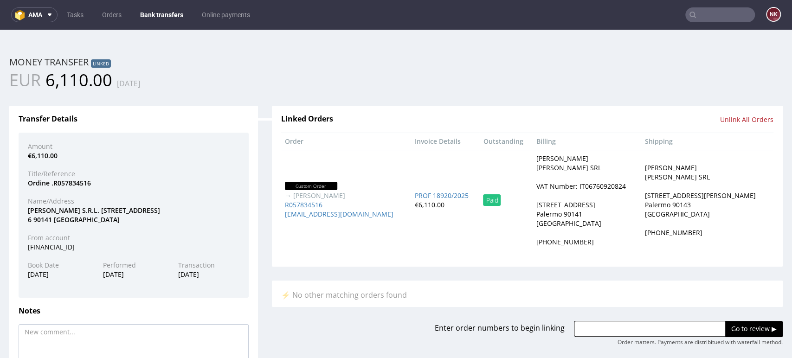
click at [157, 13] on link "Bank transfers" at bounding box center [162, 14] width 54 height 15
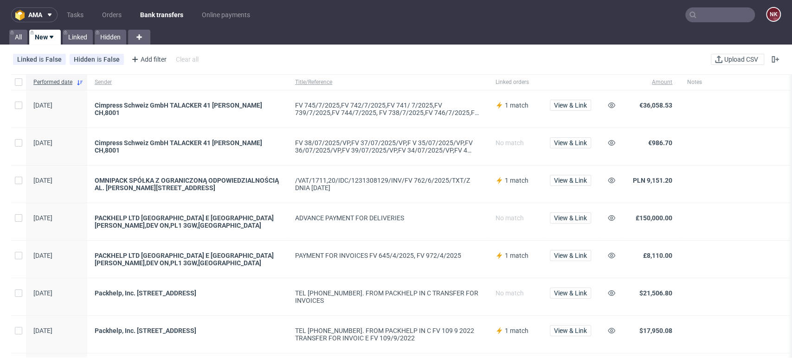
click at [753, 234] on div at bounding box center [757, 221] width 154 height 37
click at [590, 179] on button "View & Link" at bounding box center [570, 180] width 41 height 11
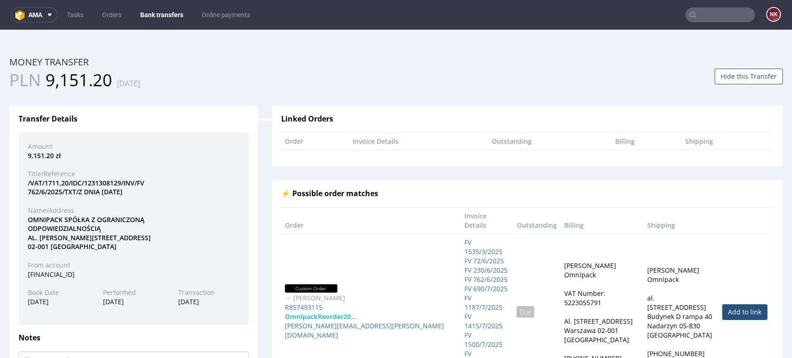
scroll to position [52, 0]
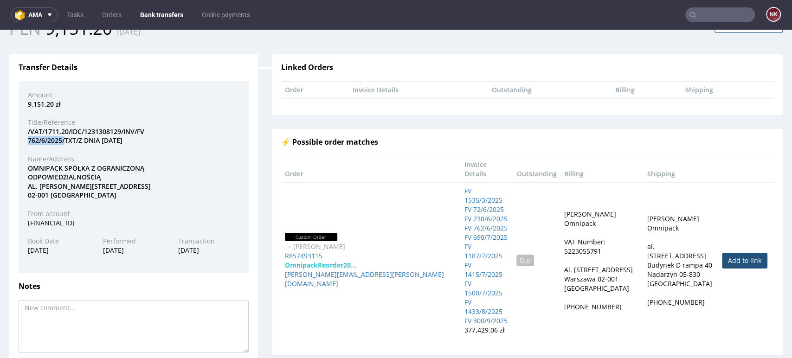
drag, startPoint x: 64, startPoint y: 138, endPoint x: 24, endPoint y: 143, distance: 40.3
click at [24, 143] on div "/VAT/1711,20/IDC/1231308129/INV/FV 762/6/2025/TXT/Z DNIA 16.06.2025" at bounding box center [134, 136] width 226 height 18
copy div "762/6/2025/"
click at [733, 253] on link "Add to link" at bounding box center [744, 261] width 45 height 16
type input "R857493115"
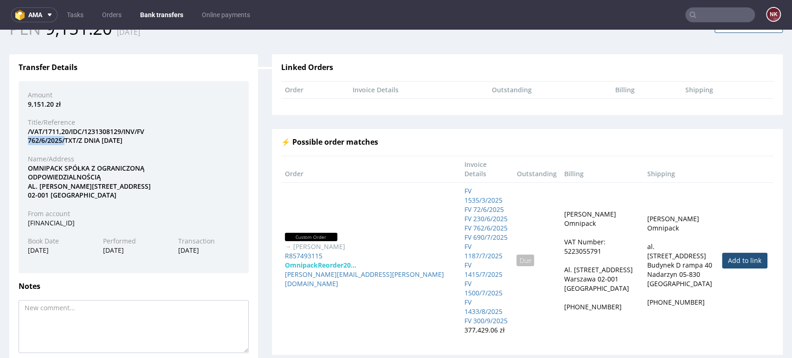
click at [49, 141] on div "/VAT/1711,20/IDC/1231308129/INV/FV 762/6/2025/TXT/Z DNIA 16.06.2025" at bounding box center [134, 136] width 226 height 18
drag, startPoint x: 62, startPoint y: 140, endPoint x: 26, endPoint y: 140, distance: 35.3
click at [26, 140] on div "/VAT/1711,20/IDC/1231308129/INV/FV 762/6/2025/TXT/Z DNIA 16.06.2025" at bounding box center [134, 136] width 226 height 18
copy div "762/6/2025"
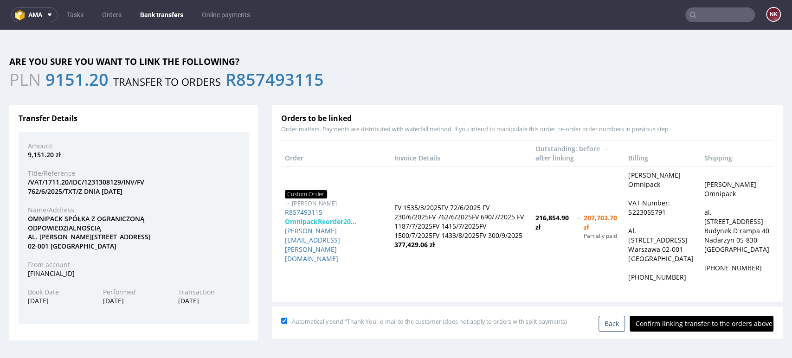
scroll to position [0, 0]
click at [694, 315] on div "Automatically send "Thank You" e-mail to the customer (does not apply to orders…" at bounding box center [527, 321] width 492 height 19
click at [693, 323] on input "Confirm linking transfer to the orders above" at bounding box center [702, 324] width 144 height 16
type input "In progress..."
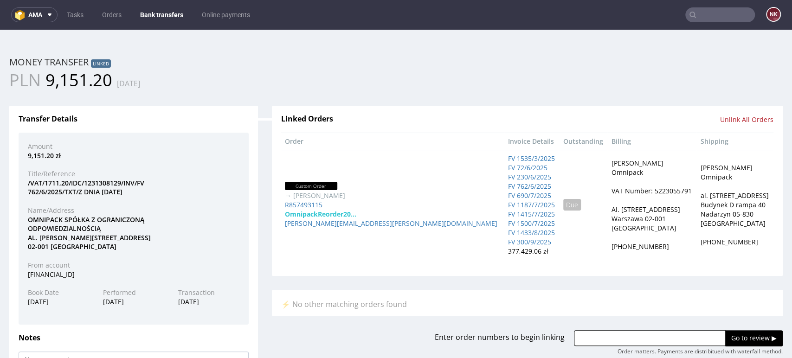
click at [156, 16] on link "Bank transfers" at bounding box center [162, 14] width 54 height 15
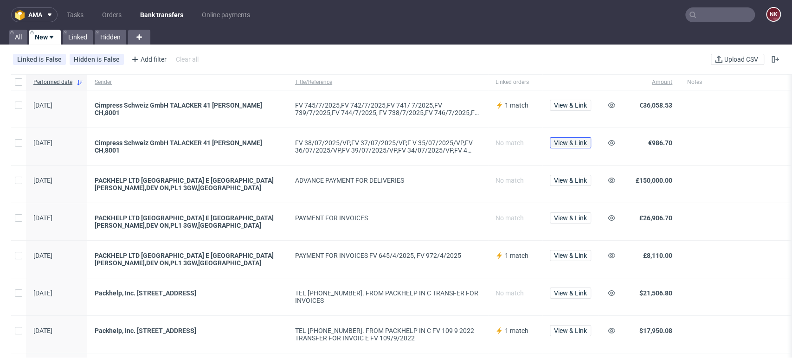
click at [565, 141] on span "View & Link" at bounding box center [570, 143] width 33 height 6
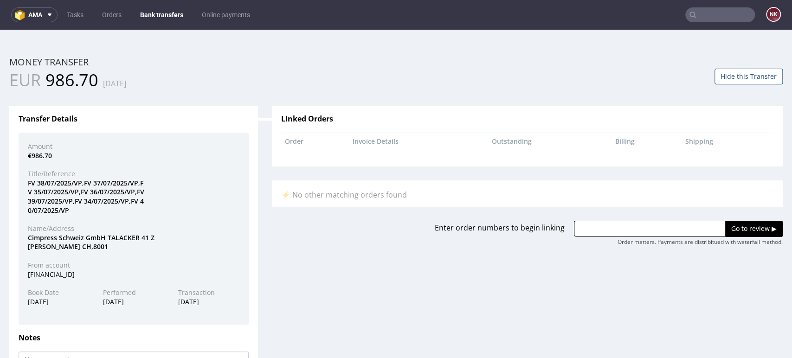
click at [740, 73] on button "Hide this Transfer" at bounding box center [749, 77] width 68 height 16
click at [209, 153] on div "€986.70" at bounding box center [134, 155] width 226 height 9
click at [158, 13] on link "Bank transfers" at bounding box center [162, 14] width 54 height 15
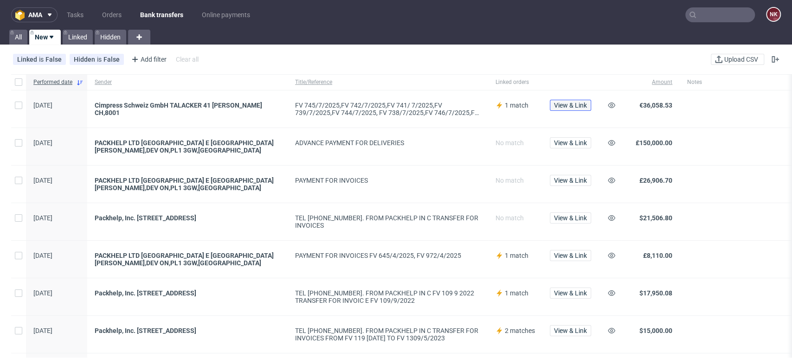
click at [583, 102] on span "View & Link" at bounding box center [570, 105] width 33 height 6
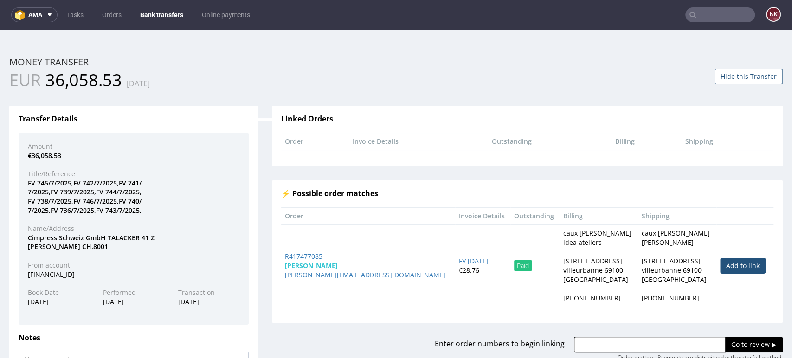
click at [348, 105] on div "Linked Orders Order Invoice Details Outstanding Billing Shipping ⚡ Possible ord…" at bounding box center [527, 227] width 525 height 270
click at [735, 78] on button "Hide this Transfer" at bounding box center [749, 77] width 68 height 16
click at [751, 229] on td "Add to link" at bounding box center [745, 266] width 57 height 82
click at [765, 247] on div "⚡ Possible order matches Order Invoice Details Outstanding Billing Shipping R41…" at bounding box center [527, 252] width 511 height 142
click at [163, 19] on link "Bank transfers" at bounding box center [162, 14] width 54 height 15
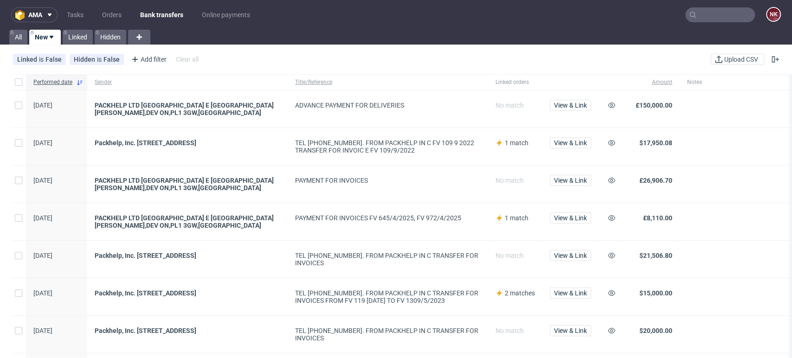
click at [438, 104] on div "ADVANCE PAYMENT FOR DELIVERIES" at bounding box center [388, 105] width 186 height 7
click at [119, 5] on nav "ama Tasks Orders Bank transfers Online payments NK" at bounding box center [396, 15] width 792 height 30
click at [110, 18] on link "Orders" at bounding box center [112, 14] width 31 height 15
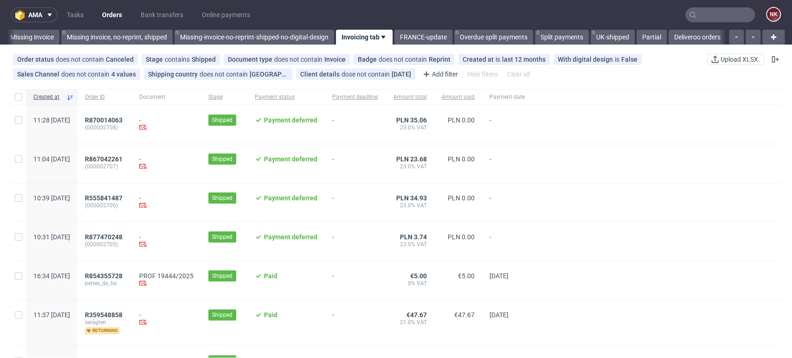
scroll to position [0, 1416]
click at [120, 9] on link "Orders" at bounding box center [112, 14] width 31 height 15
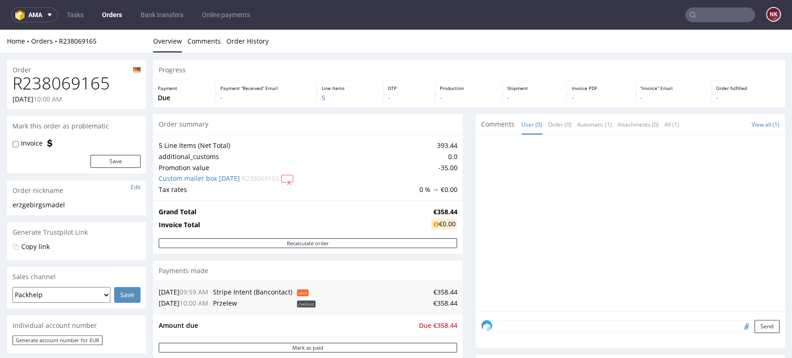
click at [750, 240] on div at bounding box center [633, 226] width 304 height 171
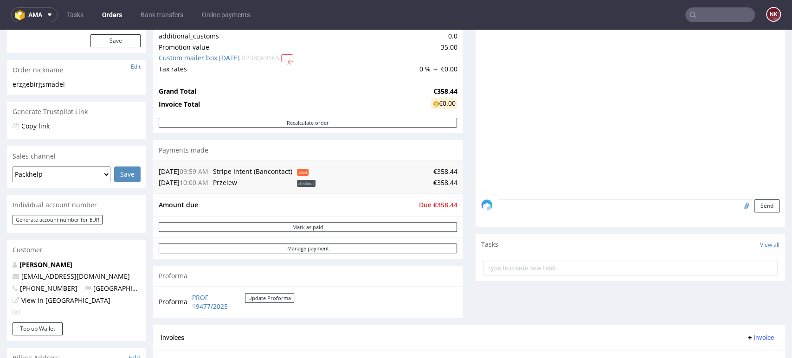
scroll to position [103, 0]
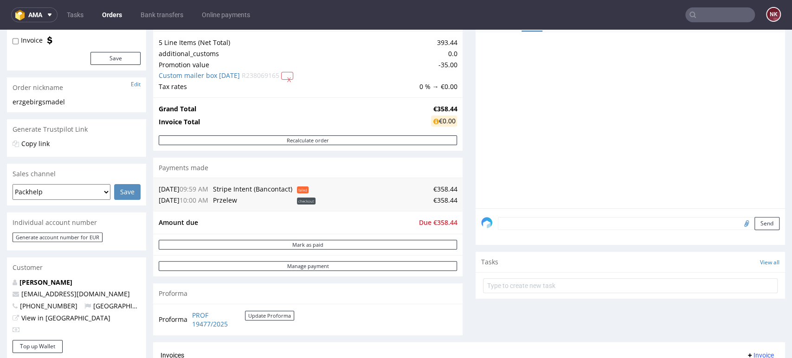
drag, startPoint x: 750, startPoint y: 153, endPoint x: 715, endPoint y: 133, distance: 39.7
click at [750, 153] on div at bounding box center [633, 123] width 304 height 171
click at [463, 220] on div "Progress Payment Due Payment “Received” Email - Line Items 5 DTP - Production -…" at bounding box center [469, 332] width 632 height 751
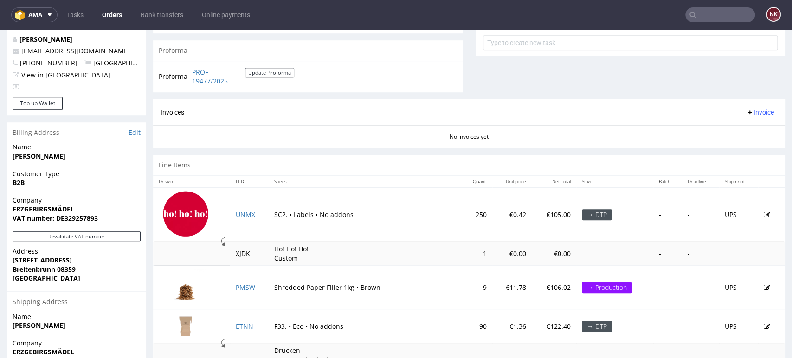
scroll to position [361, 0]
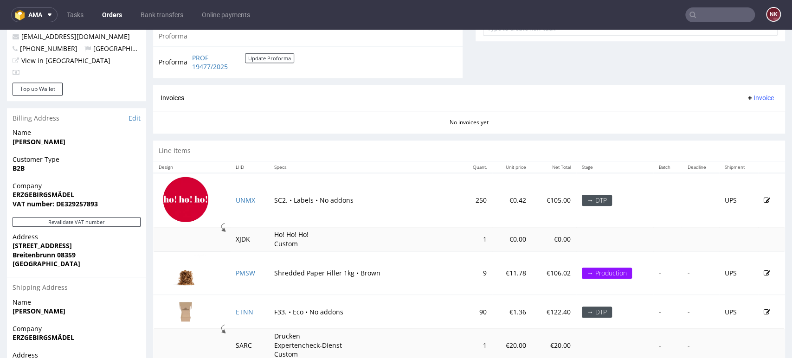
click at [744, 144] on div "Line Items" at bounding box center [469, 151] width 632 height 20
click at [102, 11] on link "Orders" at bounding box center [112, 14] width 31 height 15
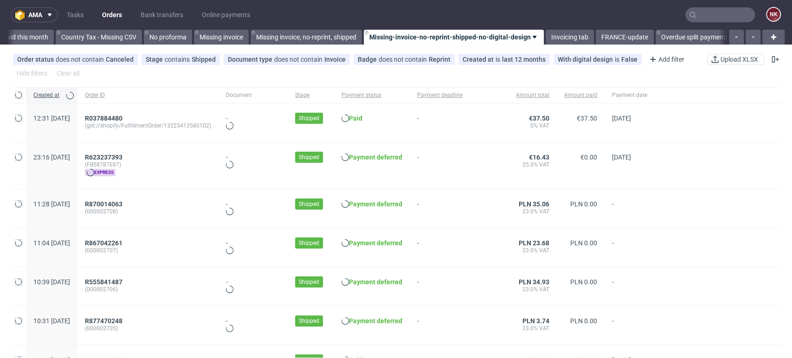
scroll to position [0, 1314]
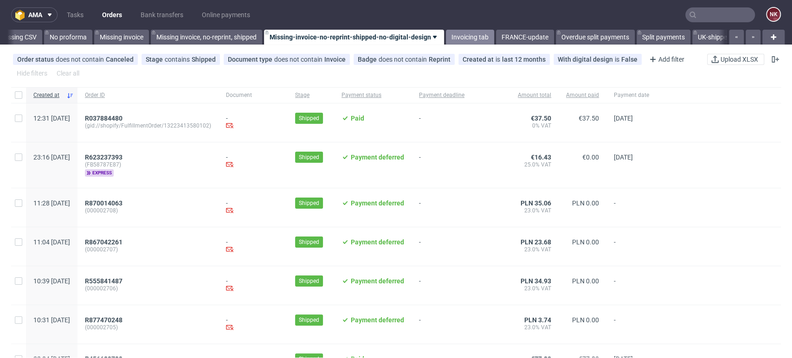
click at [481, 40] on link "Invoicing tab" at bounding box center [470, 37] width 48 height 15
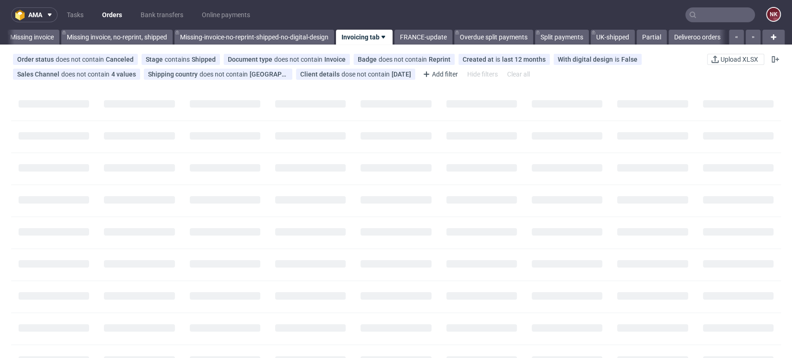
scroll to position [0, 1416]
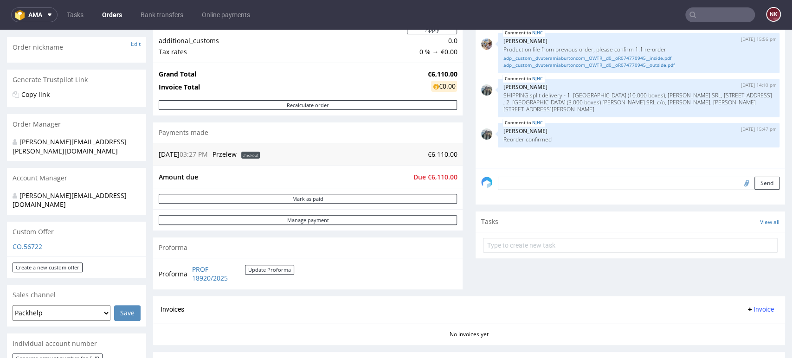
scroll to position [155, 0]
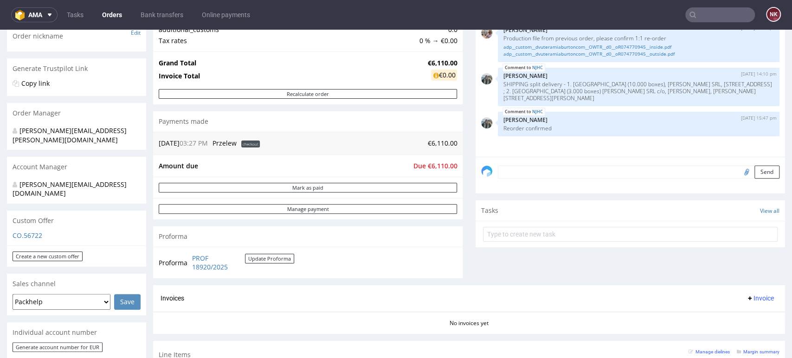
click at [752, 267] on div "Comments User (4) Order (0) Automatic (0) Attachments (1) All (3) View all (3) …" at bounding box center [631, 123] width 310 height 326
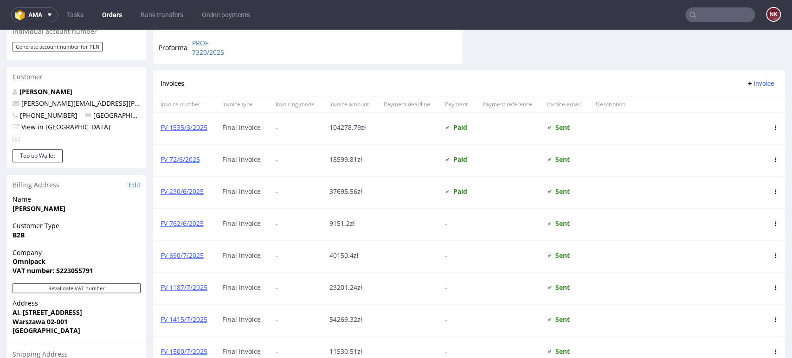
scroll to position [464, 0]
click at [750, 81] on div "Invoices Invoice" at bounding box center [469, 84] width 632 height 26
click at [751, 82] on button "Invoice" at bounding box center [760, 83] width 35 height 11
click at [749, 103] on span "Upload" at bounding box center [744, 106] width 45 height 9
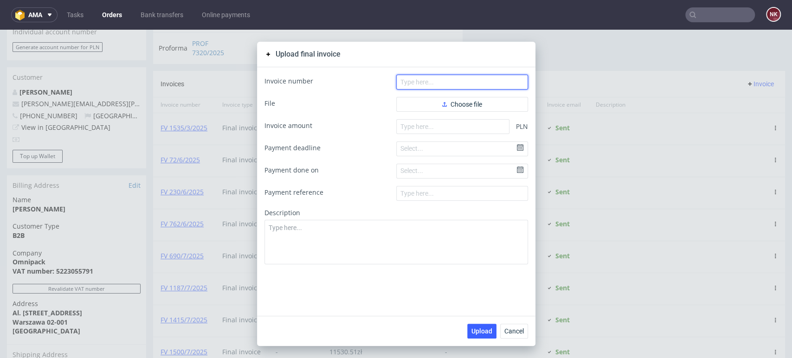
click at [438, 80] on input "text" at bounding box center [462, 82] width 132 height 15
paste input "762/6/2025"
type input "762/6/2025"
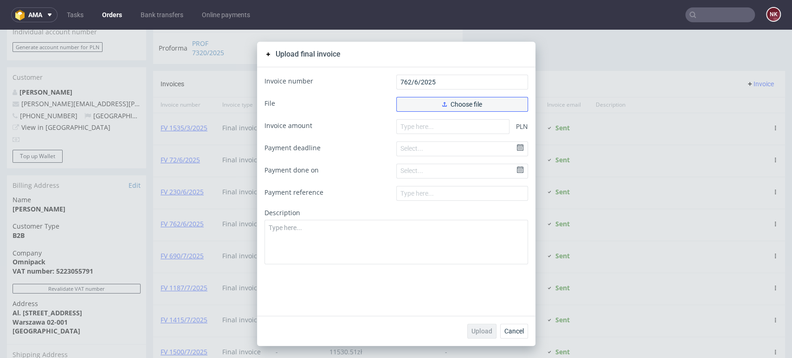
click at [444, 104] on span "Choose file" at bounding box center [462, 104] width 40 height 6
click at [517, 326] on button "Cancel" at bounding box center [514, 331] width 28 height 15
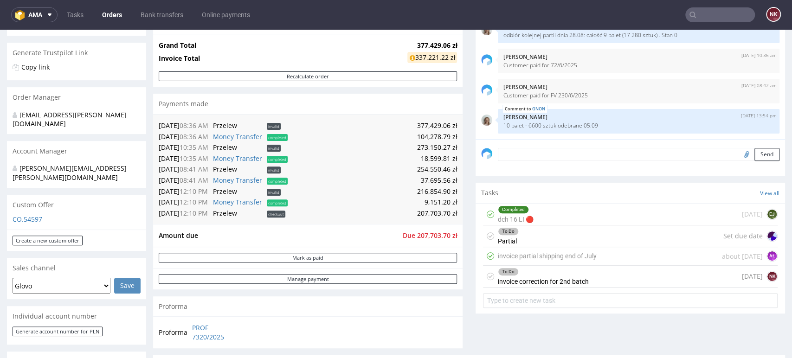
scroll to position [155, 0]
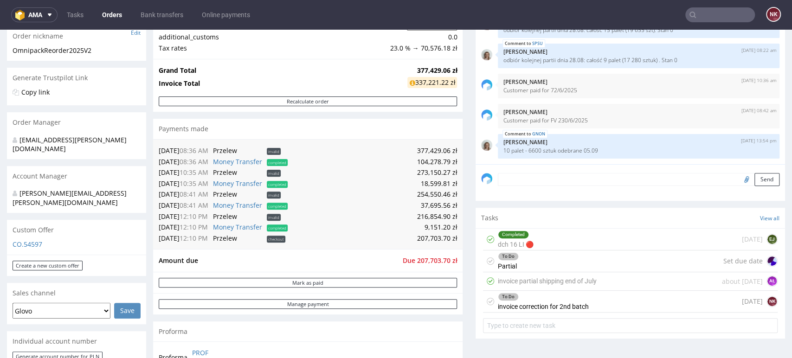
click at [524, 172] on div "Send" at bounding box center [631, 182] width 310 height 37
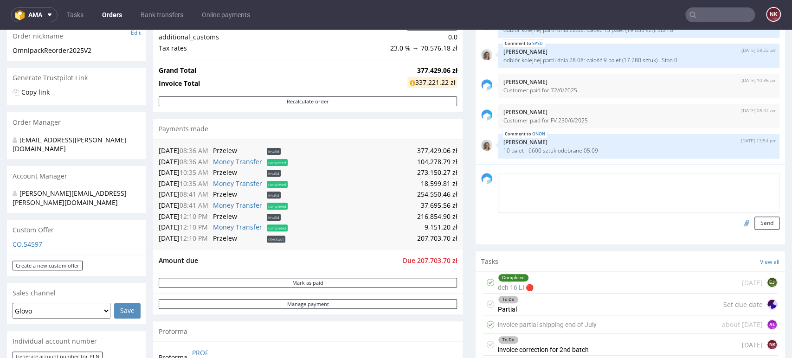
click at [523, 174] on textarea at bounding box center [639, 193] width 282 height 40
paste textarea "762/6/2025"
click at [550, 177] on textarea "Customer paid for 762/6/2025" at bounding box center [639, 193] width 282 height 40
type textarea "Customer paid for FV 762/6/2025"
click at [757, 217] on button "Send" at bounding box center [767, 223] width 25 height 13
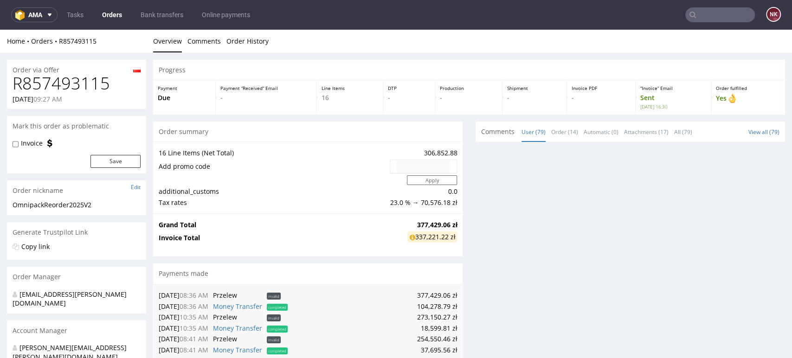
scroll to position [0, 0]
click at [760, 278] on div "Comments User (79) Order (14) Automatic (0) Attachments (17) All (79) View all …" at bounding box center [631, 324] width 310 height 404
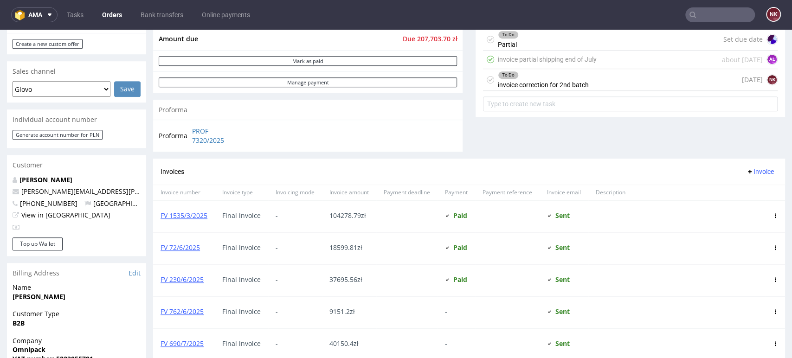
scroll to position [464, 0]
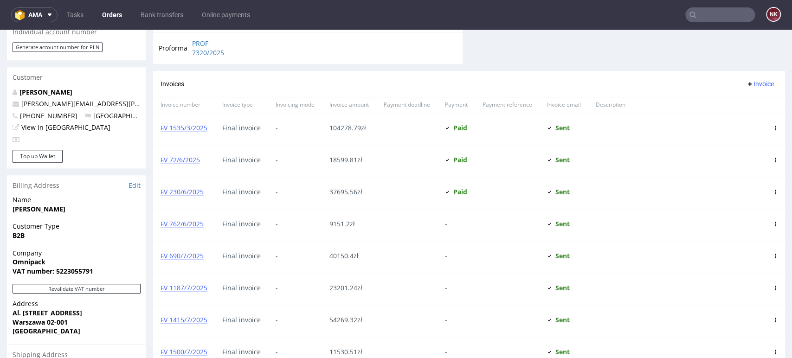
click at [773, 226] on icon at bounding box center [775, 224] width 5 height 5
click at [741, 277] on span "Mark as paid" at bounding box center [738, 276] width 56 height 9
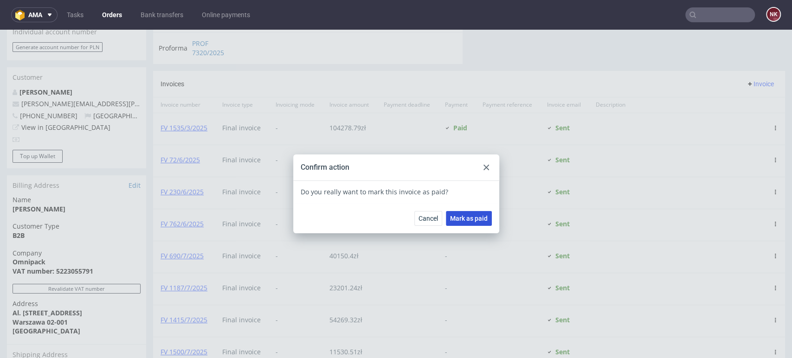
click at [468, 222] on span "Mark as paid" at bounding box center [469, 218] width 38 height 6
click at [484, 166] on icon at bounding box center [487, 168] width 6 height 6
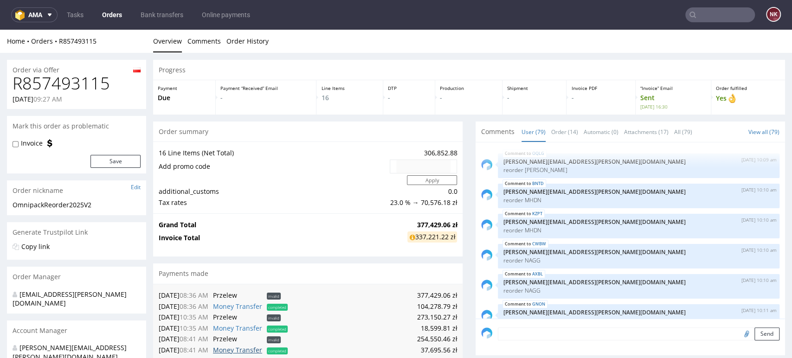
scroll to position [2883, 0]
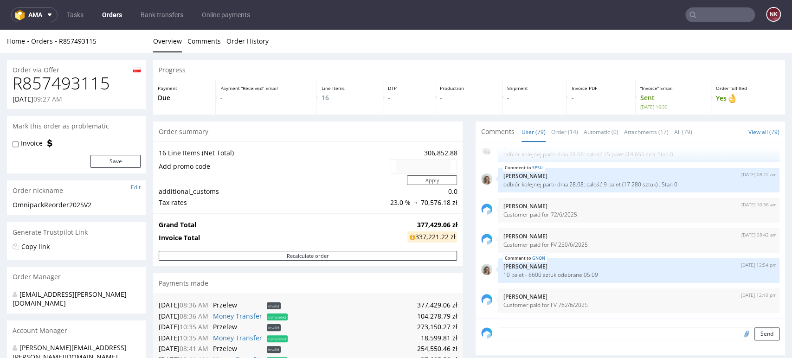
click at [60, 62] on div "Order via Offer" at bounding box center [76, 67] width 139 height 15
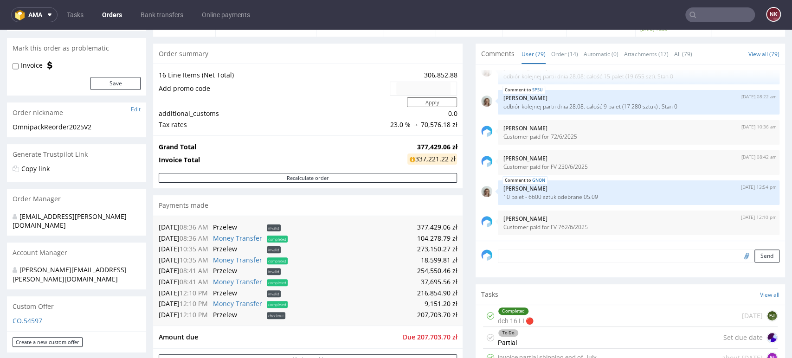
scroll to position [206, 0]
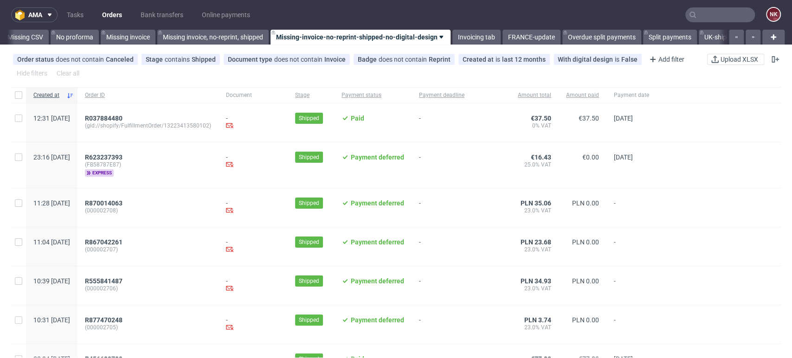
scroll to position [0, 1314]
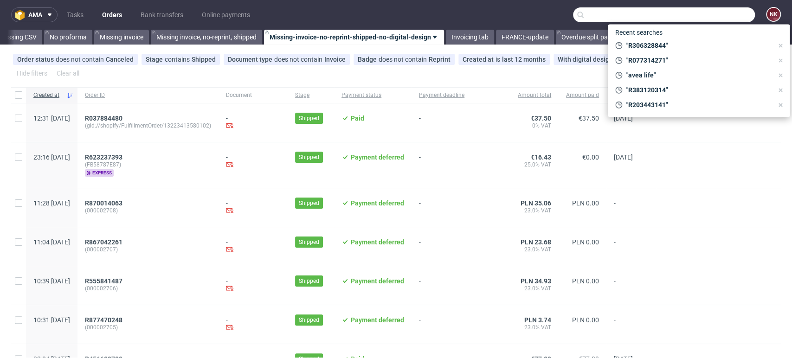
click at [724, 10] on input "text" at bounding box center [664, 14] width 182 height 15
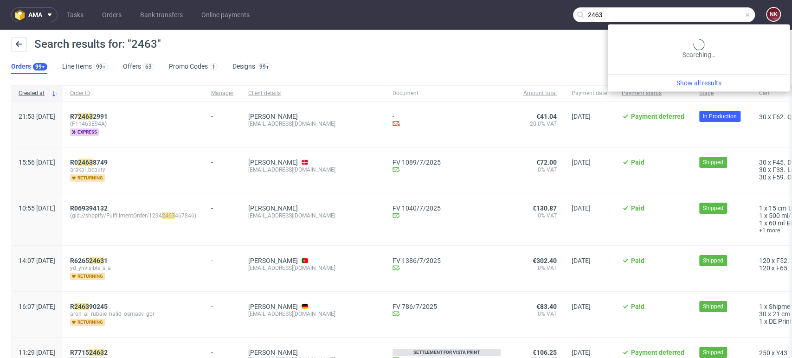
click at [691, 15] on input "2463" at bounding box center [664, 14] width 182 height 15
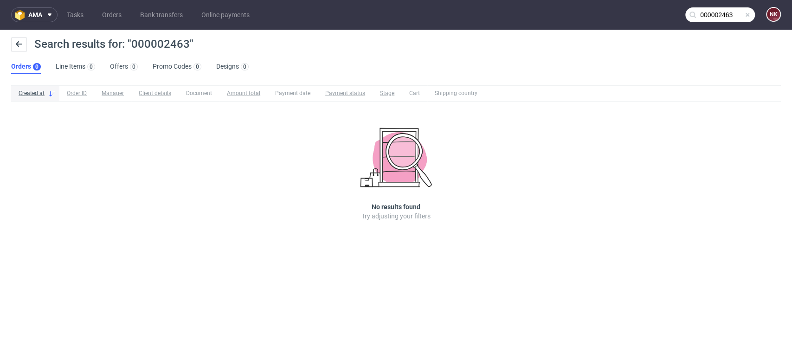
click at [704, 13] on input "000002463" at bounding box center [720, 14] width 70 height 15
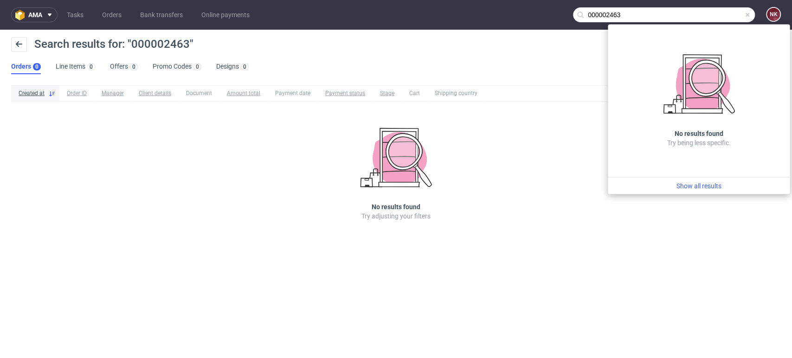
drag, startPoint x: 642, startPoint y: 14, endPoint x: 545, endPoint y: 15, distance: 96.5
click at [545, 15] on nav "ama Tasks Orders Bank transfers Online payments 000002463 NK" at bounding box center [396, 15] width 792 height 30
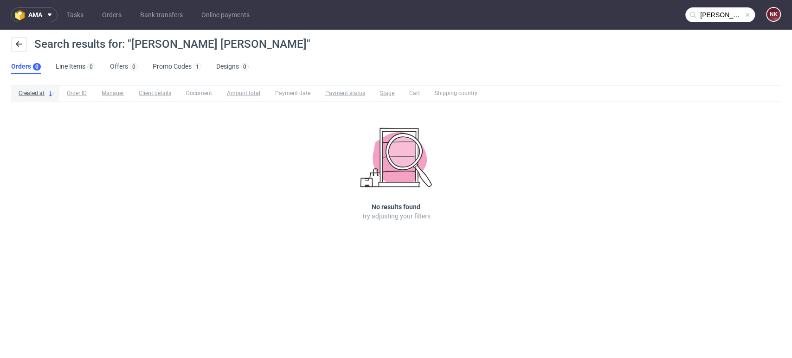
drag, startPoint x: 765, startPoint y: 212, endPoint x: 728, endPoint y: 126, distance: 93.8
click at [765, 212] on div "Created at Order ID Manager Client details Document Amount total Payment date P…" at bounding box center [396, 166] width 792 height 169
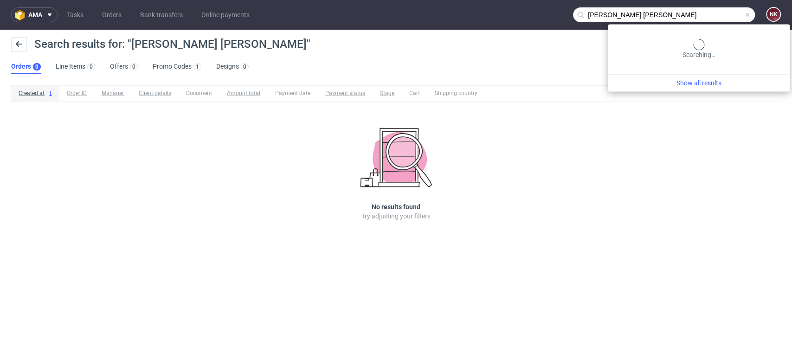
click at [724, 12] on input "[PERSON_NAME] [PERSON_NAME]" at bounding box center [664, 14] width 182 height 15
type input "s"
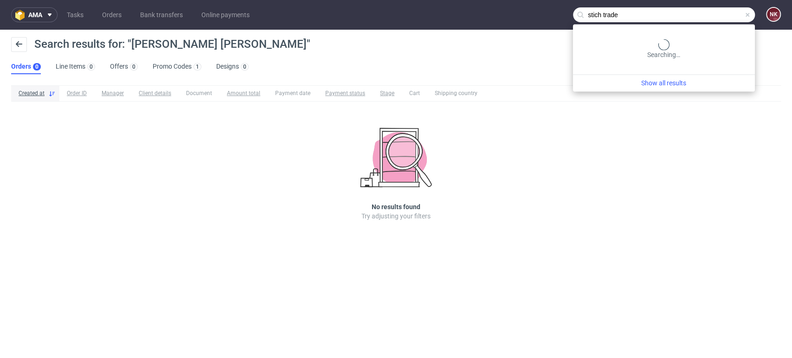
type input "stich trade"
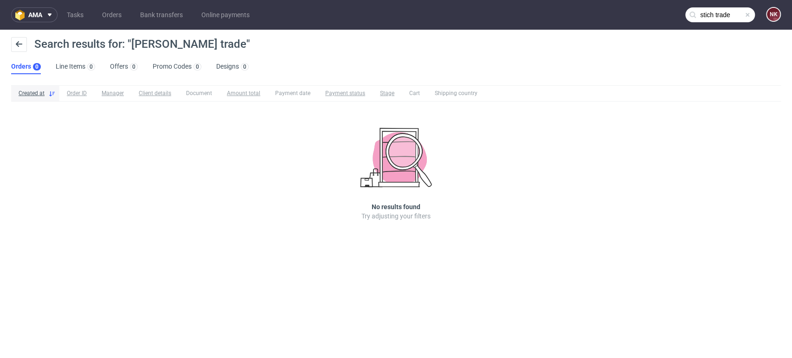
click at [771, 195] on div "Created at Order ID Manager Client details Document Amount total Payment date P…" at bounding box center [396, 166] width 792 height 169
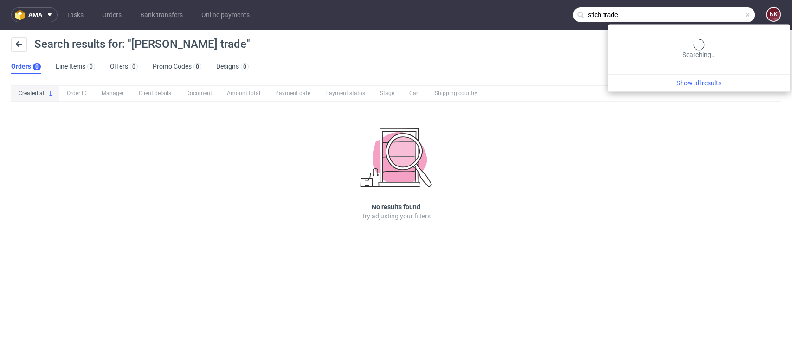
click at [702, 17] on input "stich trade" at bounding box center [664, 14] width 182 height 15
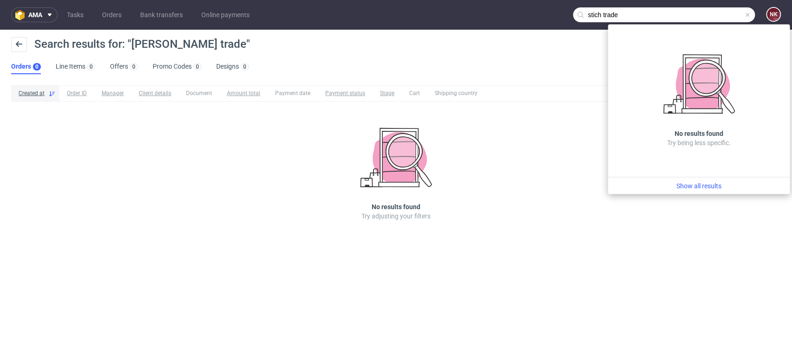
click at [748, 12] on span at bounding box center [747, 14] width 7 height 7
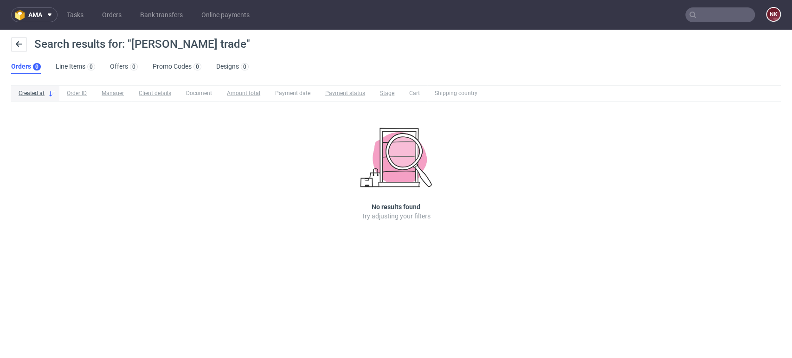
click at [669, 19] on nav "ama Tasks Orders Bank transfers Online payments NK" at bounding box center [396, 15] width 792 height 30
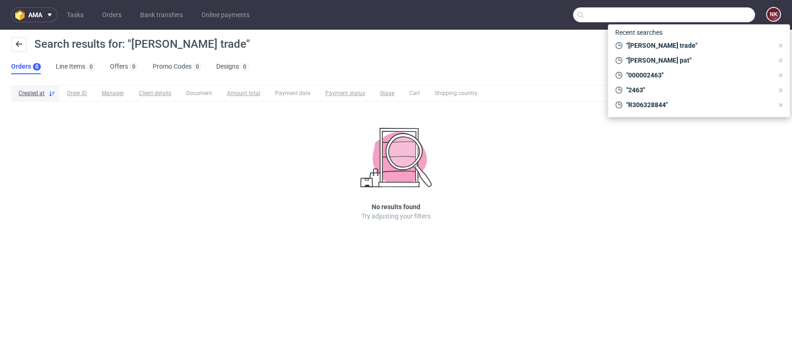
click at [719, 14] on input "text" at bounding box center [664, 14] width 182 height 15
click at [640, 76] on span ""000002463"" at bounding box center [697, 75] width 151 height 9
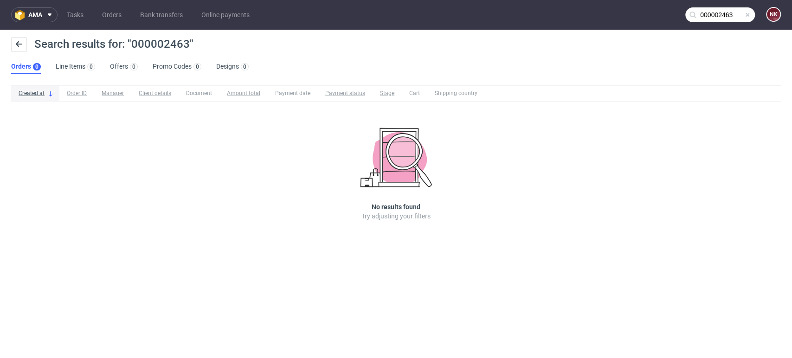
click at [705, 13] on input "000002463" at bounding box center [720, 14] width 70 height 15
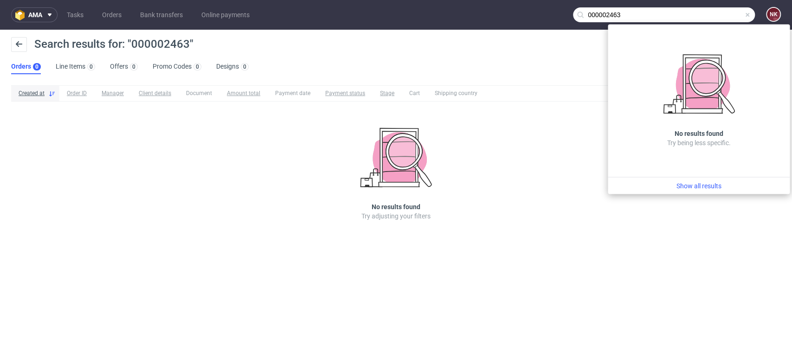
click at [587, 11] on input "000002463" at bounding box center [664, 14] width 182 height 15
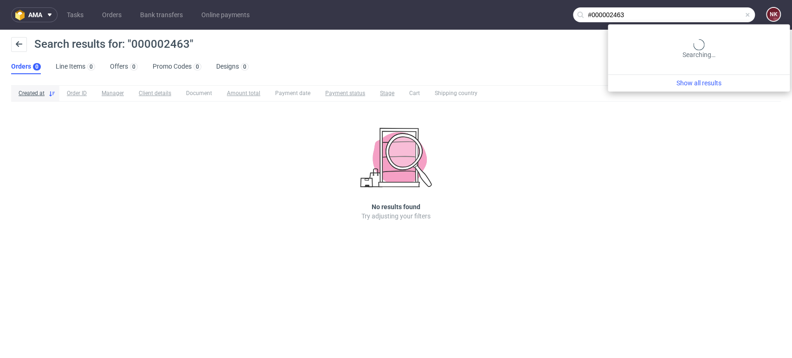
type input "#000002463"
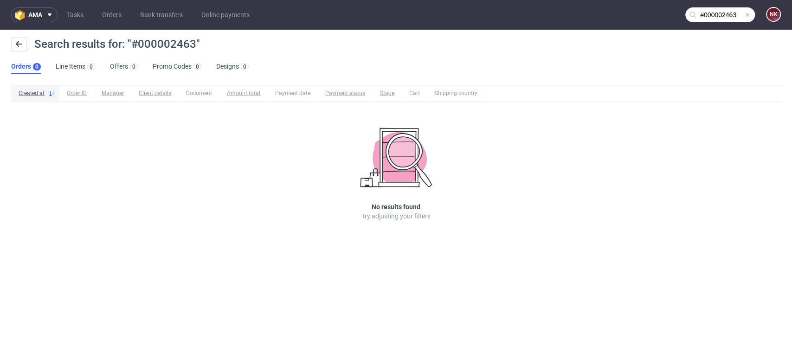
click at [765, 244] on div "Created at Order ID Manager Client details Document Amount total Payment date P…" at bounding box center [396, 166] width 792 height 169
click at [135, 16] on link "Bank transfers" at bounding box center [162, 14] width 54 height 15
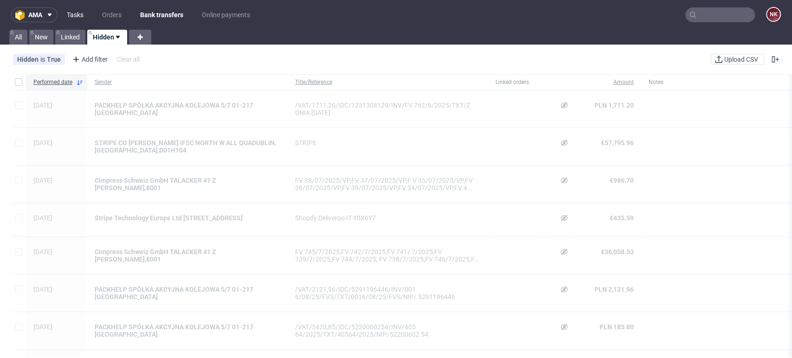
click at [67, 17] on link "Tasks" at bounding box center [75, 14] width 28 height 15
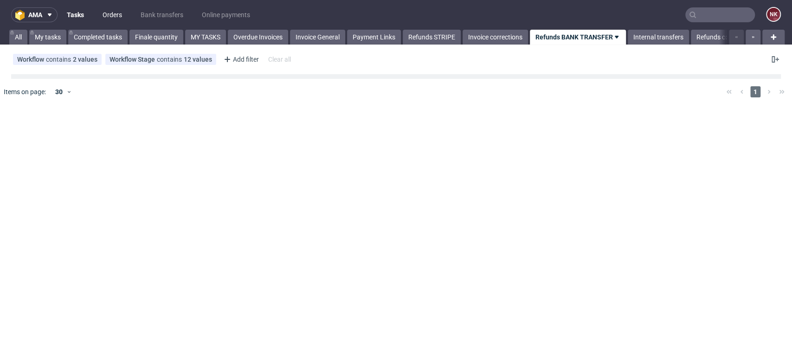
click at [119, 14] on link "Orders" at bounding box center [112, 14] width 31 height 15
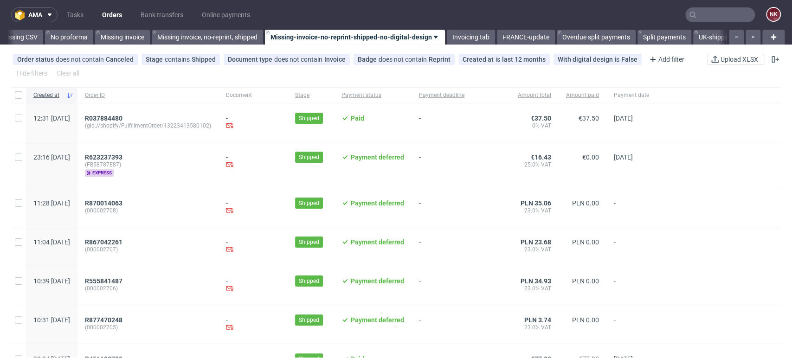
scroll to position [0, 1314]
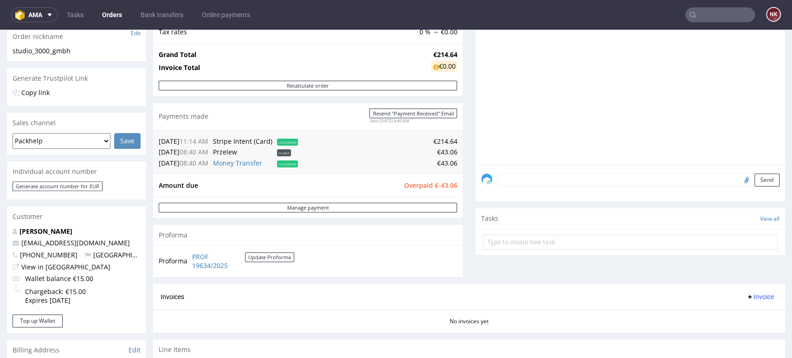
scroll to position [103, 0]
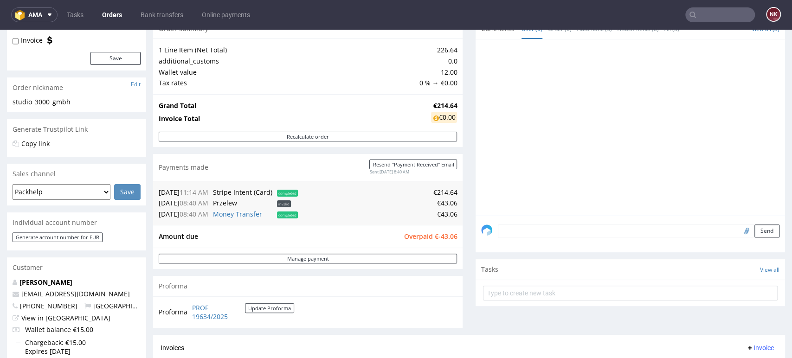
click at [69, 255] on div "Order R830430686 [DATE] 11:14 AM Mark this order as problematic Invoice Save Or…" at bounding box center [76, 348] width 139 height 782
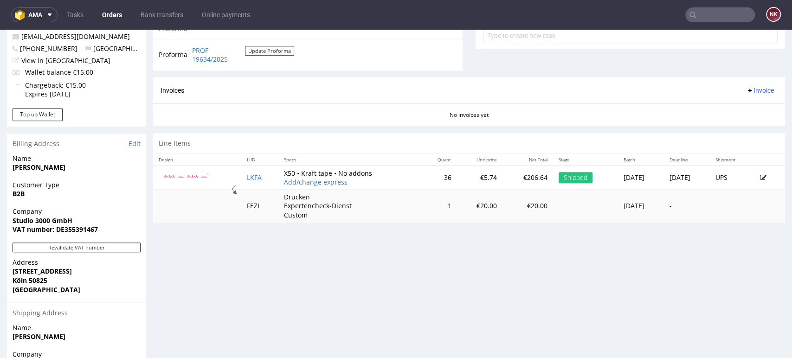
drag, startPoint x: 770, startPoint y: 252, endPoint x: 766, endPoint y: 248, distance: 5.6
click at [770, 252] on div "Order R830430686 [DATE] 11:14 AM Mark this order as problematic Invoice Save Or…" at bounding box center [396, 89] width 792 height 795
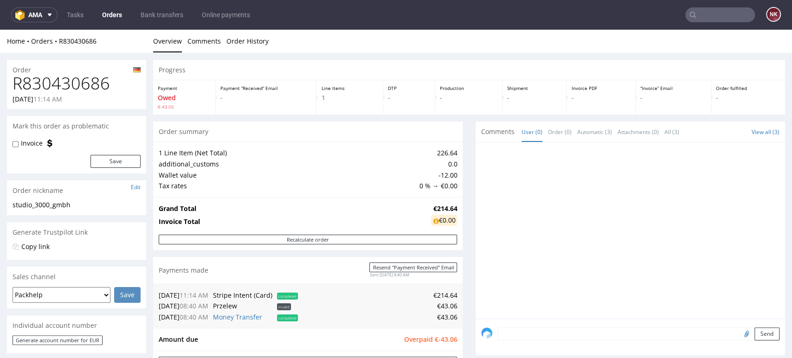
scroll to position [155, 0]
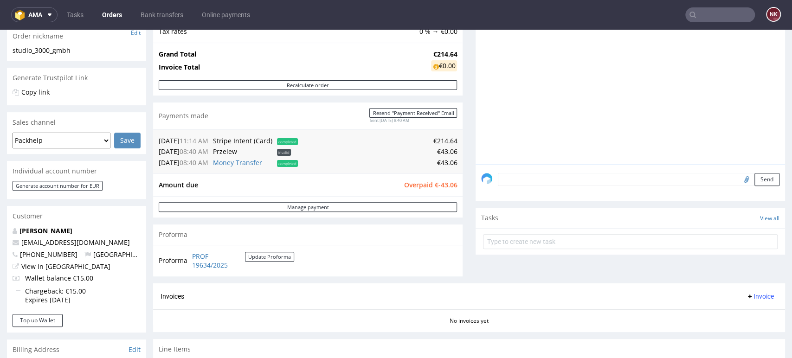
drag, startPoint x: 772, startPoint y: 265, endPoint x: 709, endPoint y: 151, distance: 130.6
click at [771, 266] on div "Order R830430686 [DATE] 11:14 AM Mark this order as problematic Invoice Save Or…" at bounding box center [396, 295] width 792 height 795
click at [464, 221] on div "Progress Payment Owed €-43.06 Payment “Received” Email - Line Items 1 DTP - Pro…" at bounding box center [469, 170] width 632 height 530
click at [748, 137] on div at bounding box center [633, 79] width 304 height 171
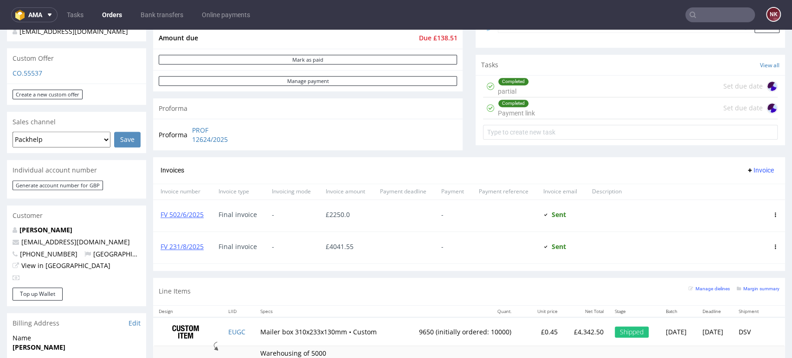
scroll to position [309, 0]
click at [743, 266] on section "Invoices Invoice Invoice number Invoice type Invoicing mode Invoice amount Paym…" at bounding box center [469, 213] width 632 height 114
click at [113, 14] on link "Orders" at bounding box center [112, 14] width 31 height 15
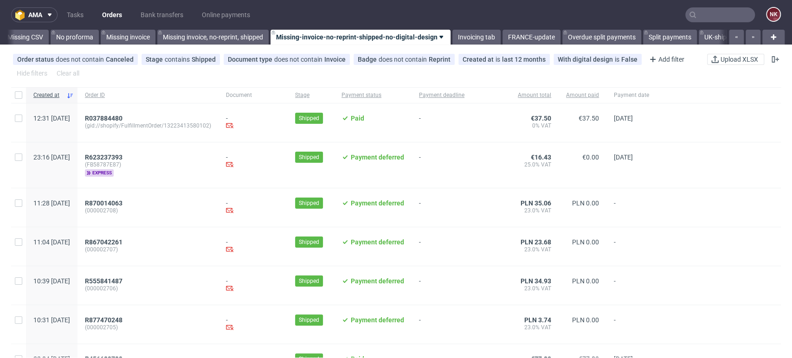
scroll to position [0, 1314]
click at [464, 31] on link "Invoicing tab" at bounding box center [470, 37] width 48 height 15
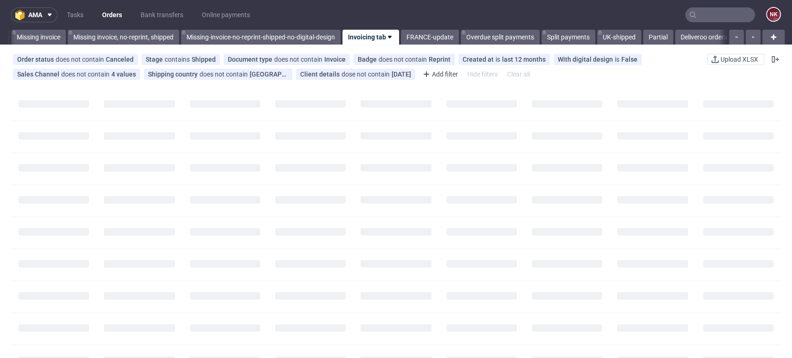
scroll to position [0, 1416]
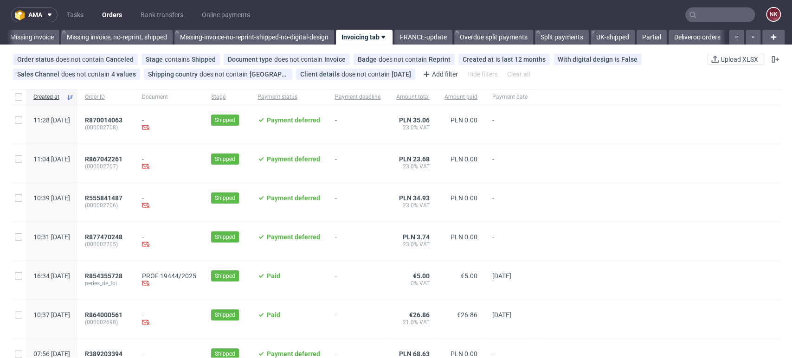
click at [375, 35] on link "Invoicing tab" at bounding box center [364, 37] width 57 height 15
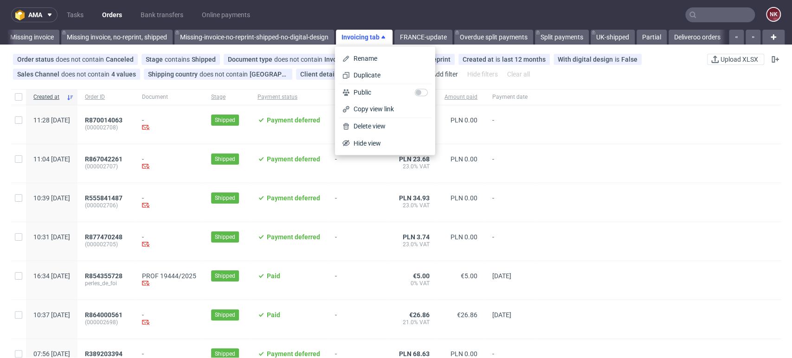
click at [639, 82] on div "Order status does not contain Canceled Stage contains Shipped Document type doe…" at bounding box center [396, 66] width 792 height 37
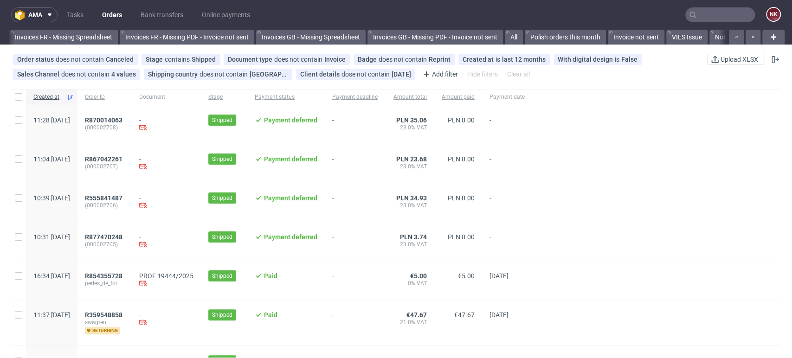
scroll to position [0, 1416]
click at [381, 37] on use at bounding box center [383, 37] width 4 height 3
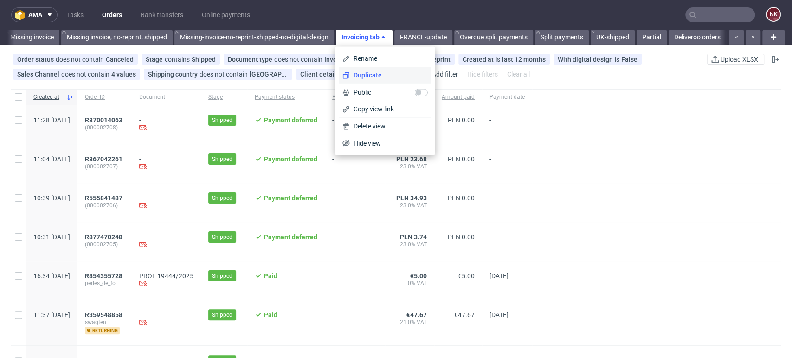
click at [381, 74] on span "Duplicate" at bounding box center [389, 75] width 78 height 9
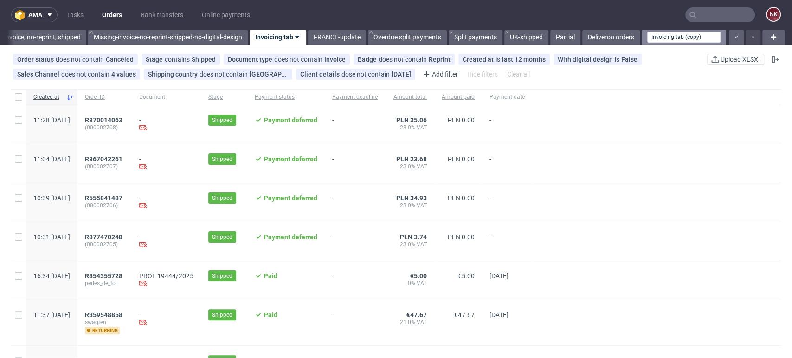
drag, startPoint x: 694, startPoint y: 35, endPoint x: 636, endPoint y: 40, distance: 58.7
click at [642, 40] on div "Invoicing tab (copy)" at bounding box center [684, 37] width 84 height 15
type input "InPost invoicing"
click at [685, 55] on div "Order status does not contain Canceled Stage contains Shipped Document type doe…" at bounding box center [359, 67] width 696 height 30
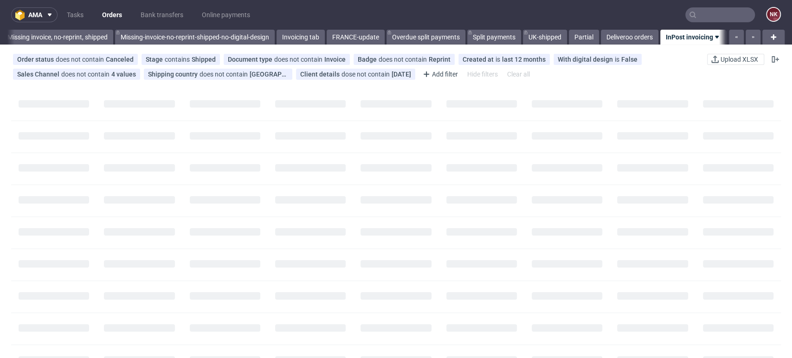
scroll to position [0, 1481]
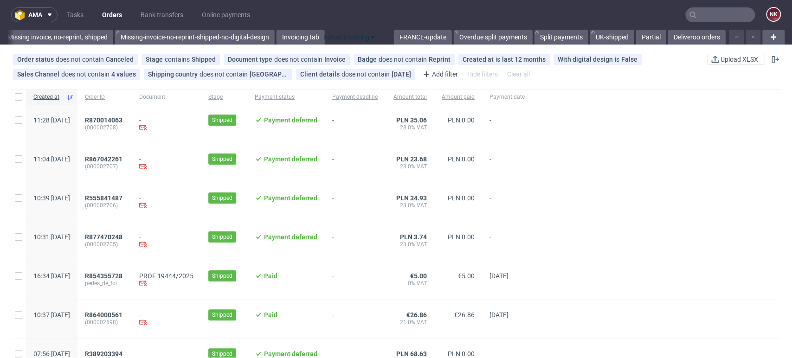
drag, startPoint x: 685, startPoint y: 38, endPoint x: 349, endPoint y: 39, distance: 336.0
click at [433, 74] on div "Add filter" at bounding box center [439, 74] width 41 height 15
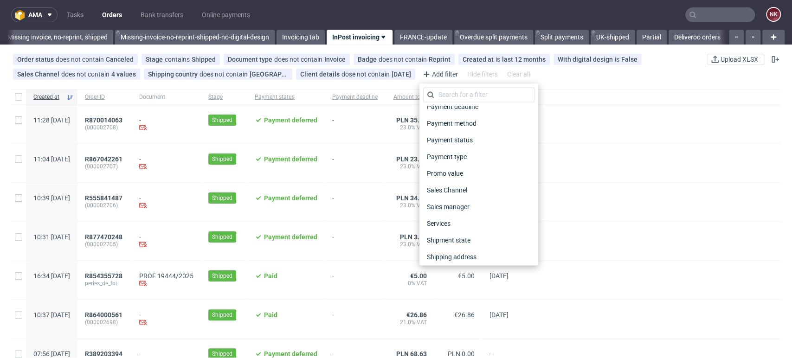
scroll to position [462, 0]
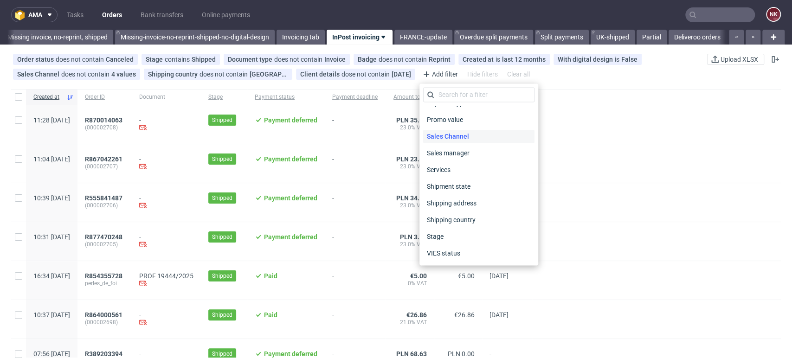
click at [455, 140] on span "Sales Channel" at bounding box center [448, 136] width 50 height 13
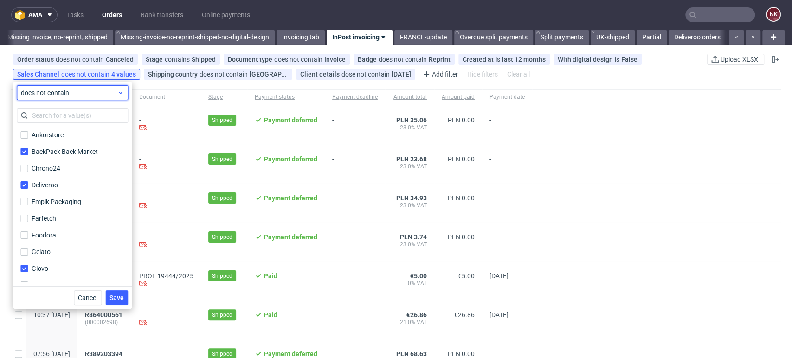
click at [70, 93] on span "does not contain" at bounding box center [69, 92] width 96 height 9
click at [65, 112] on label "contains" at bounding box center [72, 114] width 104 height 17
click at [23, 150] on input "BackPack Back Market" at bounding box center [23, 151] width 7 height 7
checkbox input "false"
click at [26, 183] on input "Deliveroo" at bounding box center [23, 184] width 7 height 7
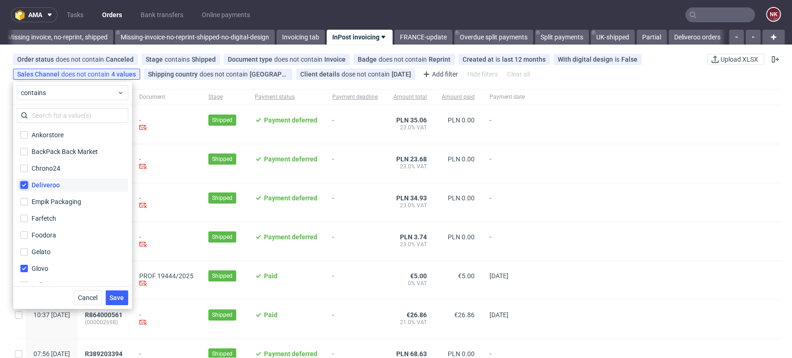
checkbox input "false"
click at [22, 267] on input "Glovo" at bounding box center [23, 268] width 7 height 7
checkbox input "false"
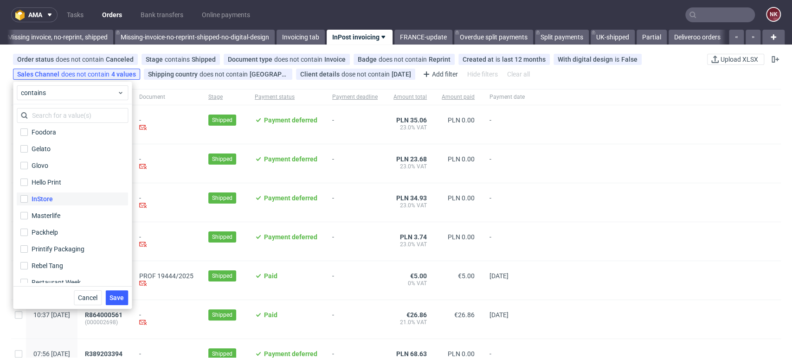
click at [43, 198] on div "InStore" at bounding box center [42, 198] width 21 height 9
click at [28, 198] on input "InStore" at bounding box center [23, 198] width 7 height 7
checkbox input "true"
click at [34, 270] on div "Vista Print" at bounding box center [47, 274] width 31 height 9
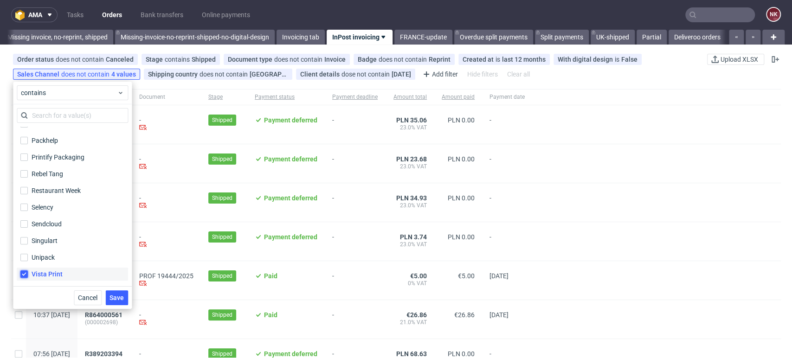
click at [28, 271] on input "Vista Print" at bounding box center [23, 274] width 7 height 7
checkbox input "false"
click at [118, 300] on span "Save" at bounding box center [117, 298] width 14 height 6
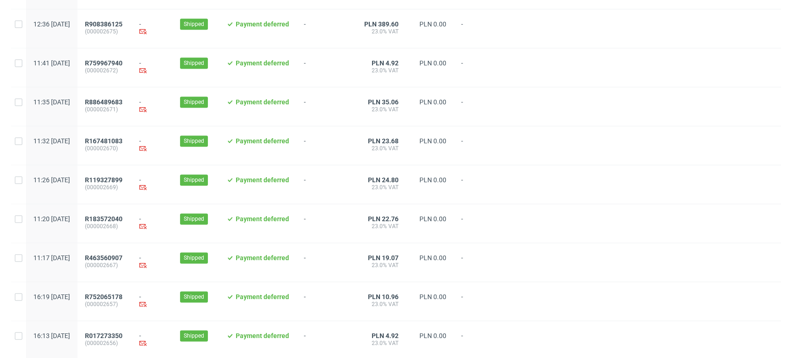
scroll to position [979, 0]
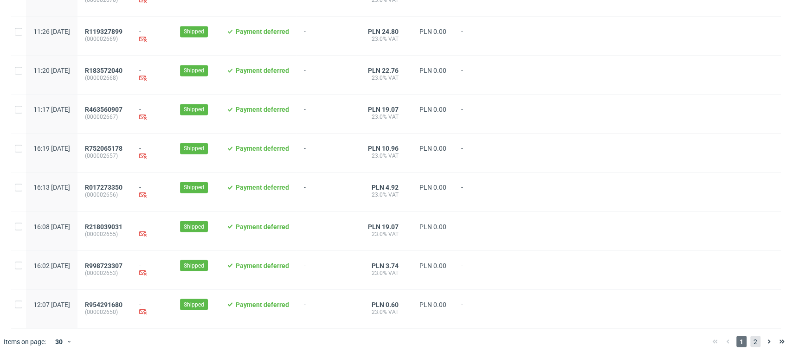
click at [750, 337] on span "2" at bounding box center [755, 341] width 10 height 11
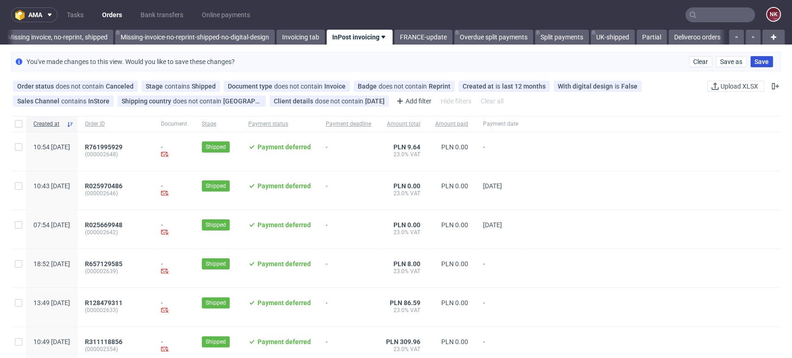
click at [756, 59] on span "Save" at bounding box center [762, 61] width 14 height 6
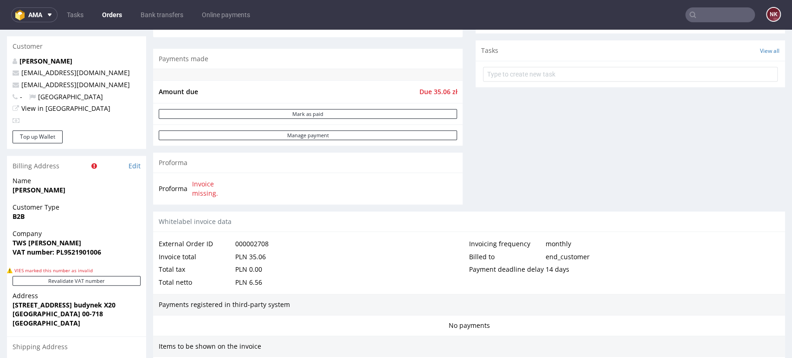
scroll to position [412, 0]
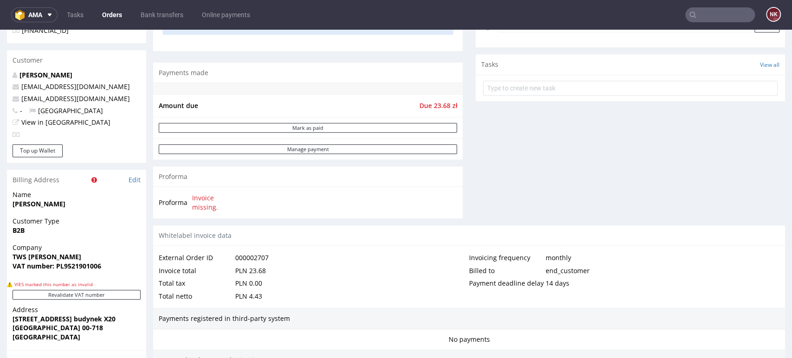
scroll to position [412, 0]
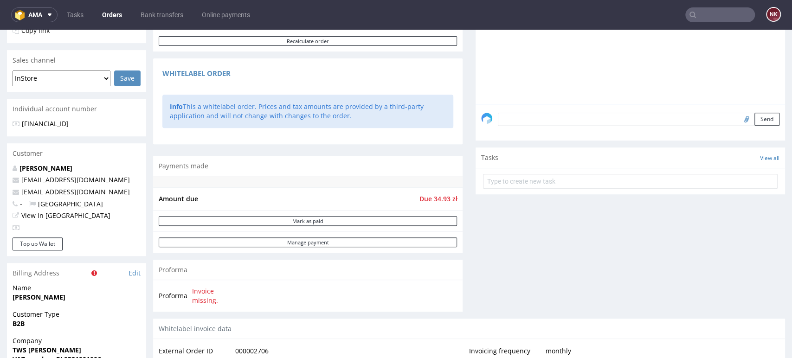
scroll to position [309, 0]
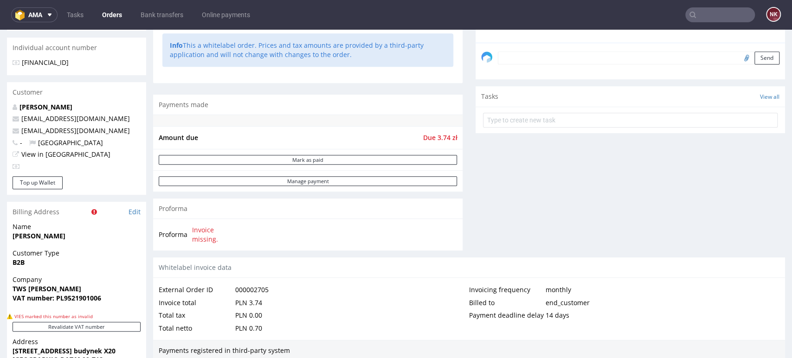
scroll to position [412, 0]
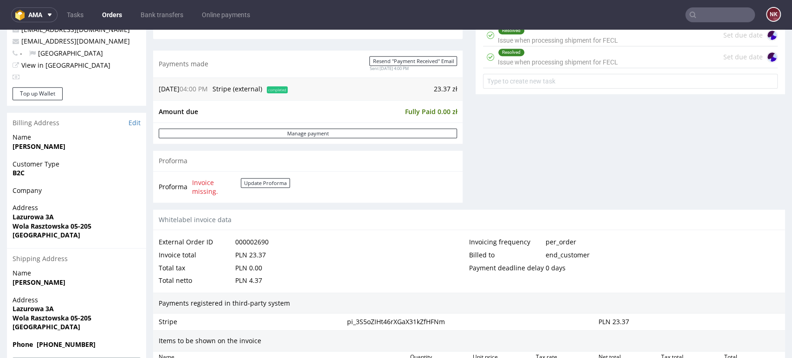
scroll to position [361, 0]
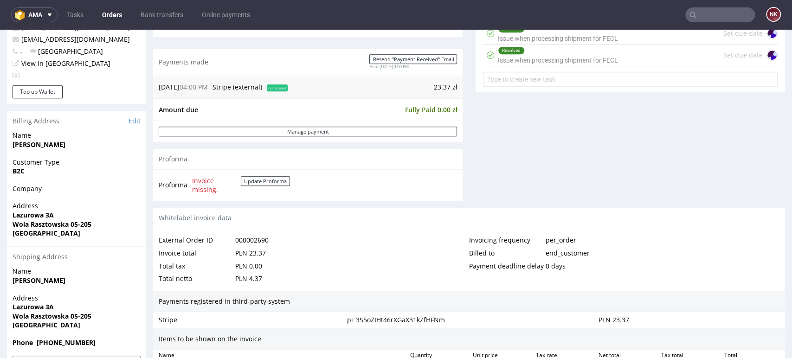
click at [599, 56] on div "Resolved Issue when processing shipment for FECL" at bounding box center [558, 55] width 120 height 21
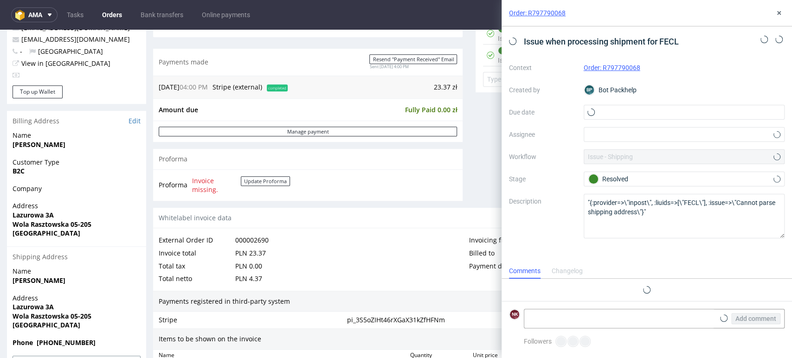
scroll to position [7, 0]
click at [777, 12] on icon at bounding box center [779, 12] width 7 height 7
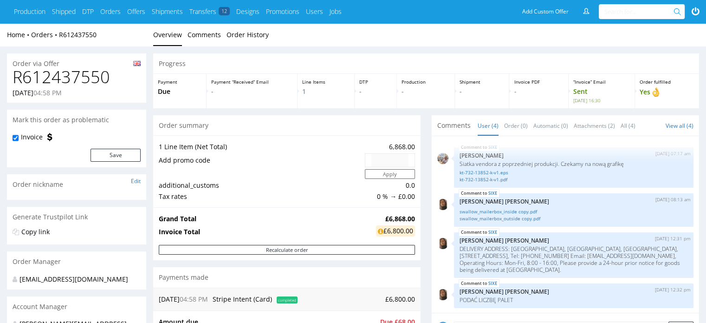
click at [62, 79] on h1 "R612437550" at bounding box center [77, 77] width 128 height 19
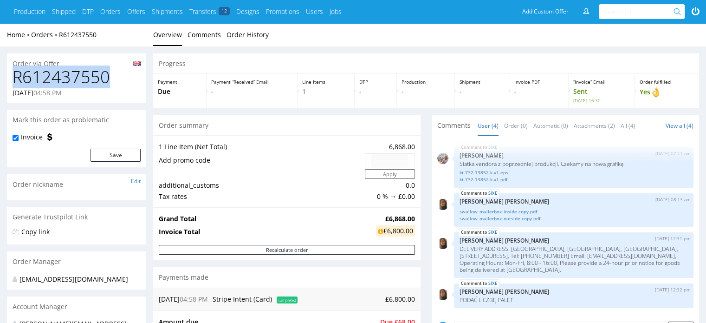
click at [62, 79] on h1 "R612437550" at bounding box center [77, 77] width 128 height 19
copy h1 "R612437550"
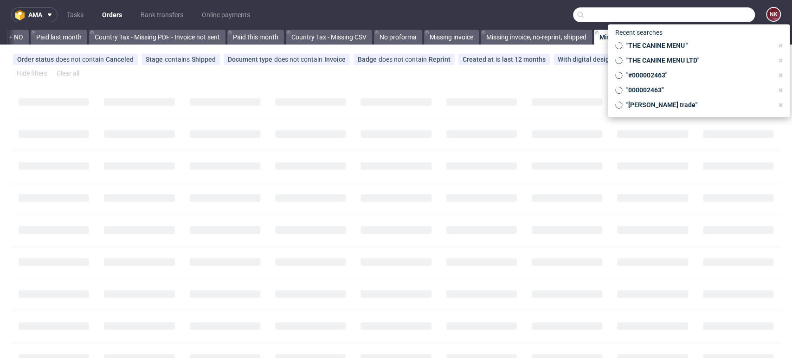
click at [724, 12] on input "text" at bounding box center [664, 14] width 182 height 15
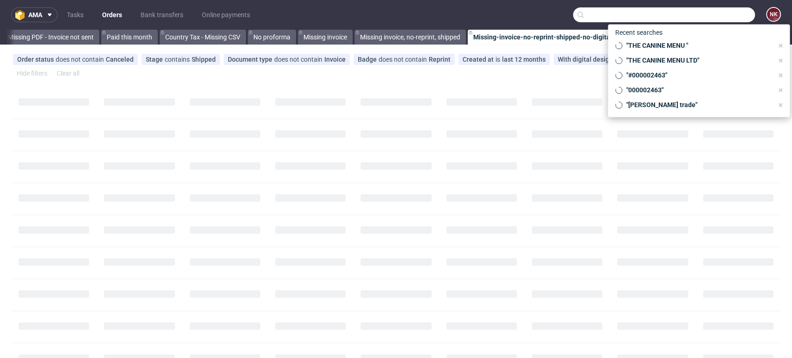
paste input "R612437550"
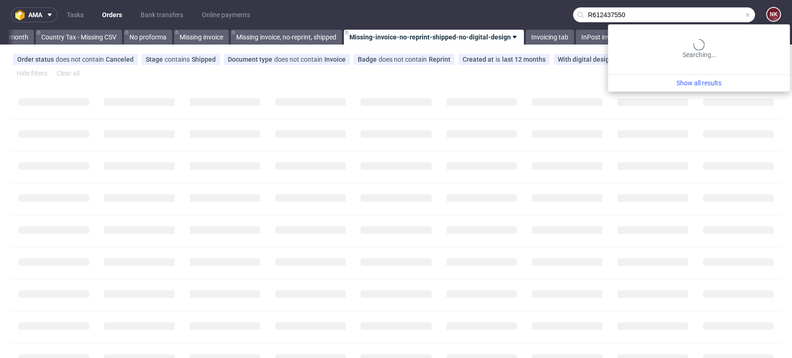
scroll to position [0, 1303]
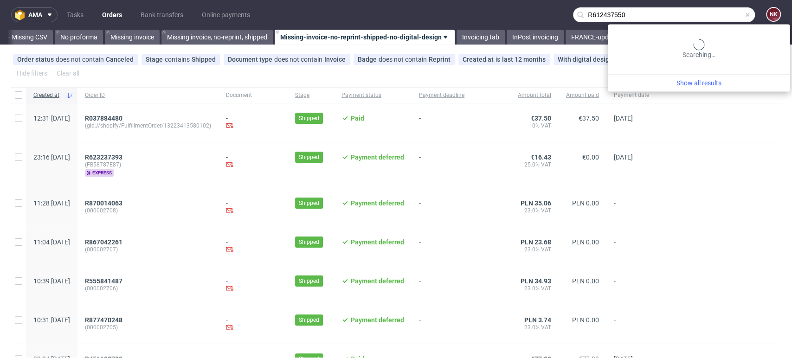
type input "R612437550"
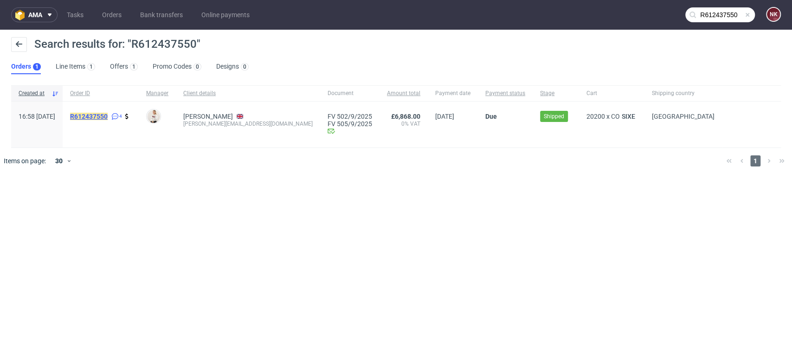
click at [108, 117] on mark "R612437550" at bounding box center [89, 116] width 38 height 7
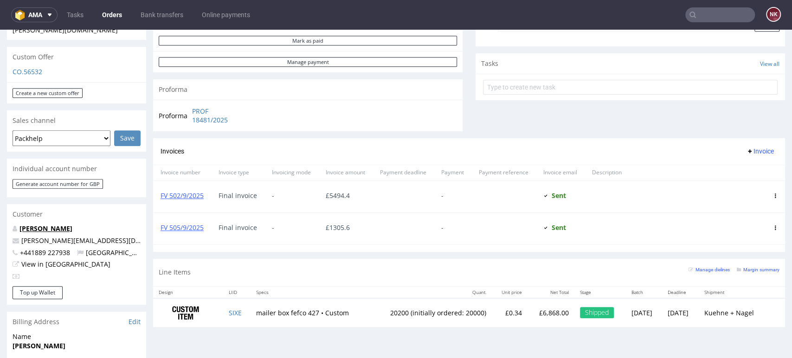
scroll to position [412, 0]
